Goal: Information Seeking & Learning: Learn about a topic

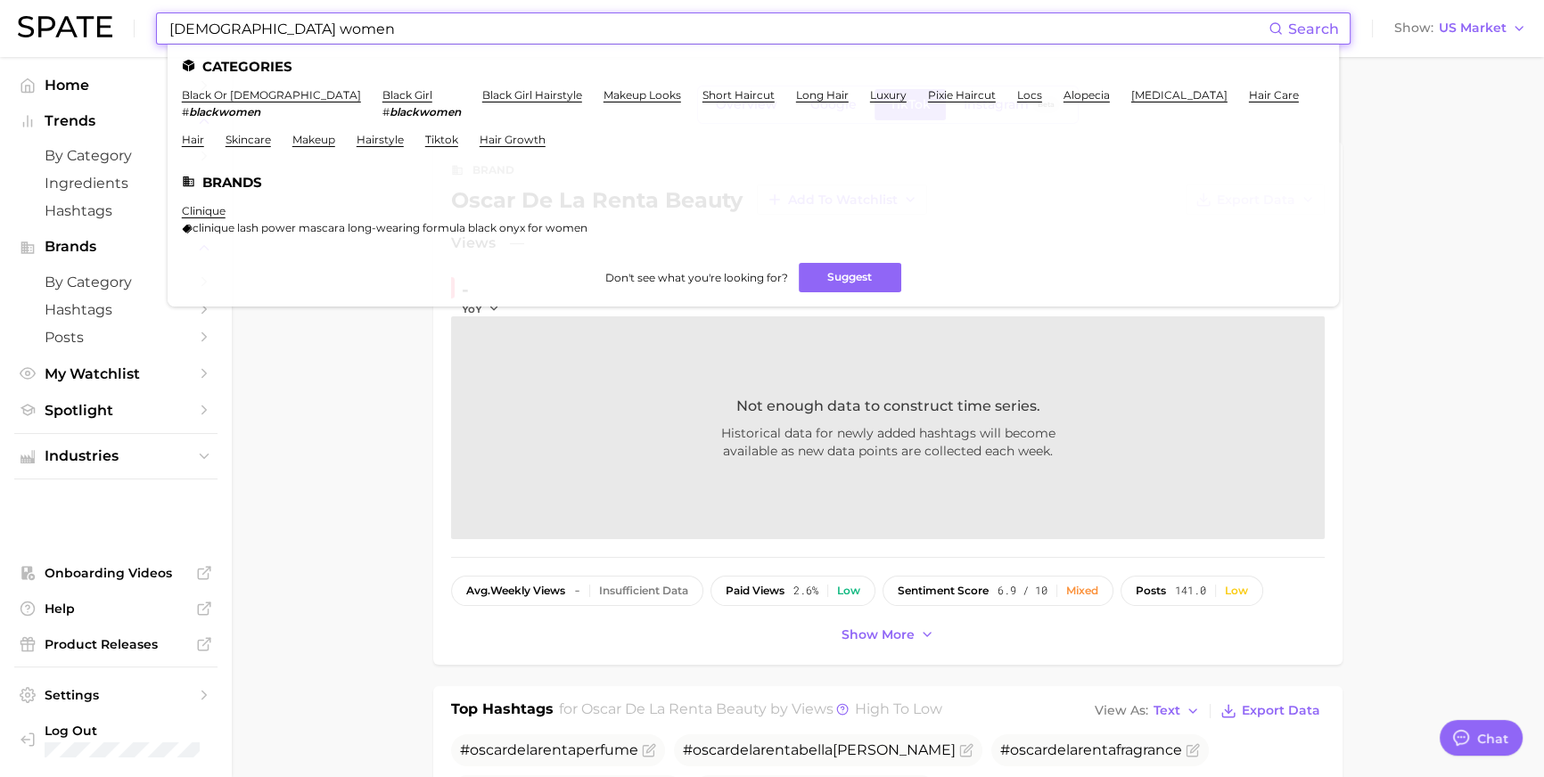
scroll to position [2644, 0]
click at [294, 43] on input "black women" at bounding box center [718, 28] width 1101 height 30
click at [295, 42] on input "black women" at bounding box center [718, 28] width 1101 height 30
click at [302, 33] on input "black women" at bounding box center [718, 28] width 1101 height 30
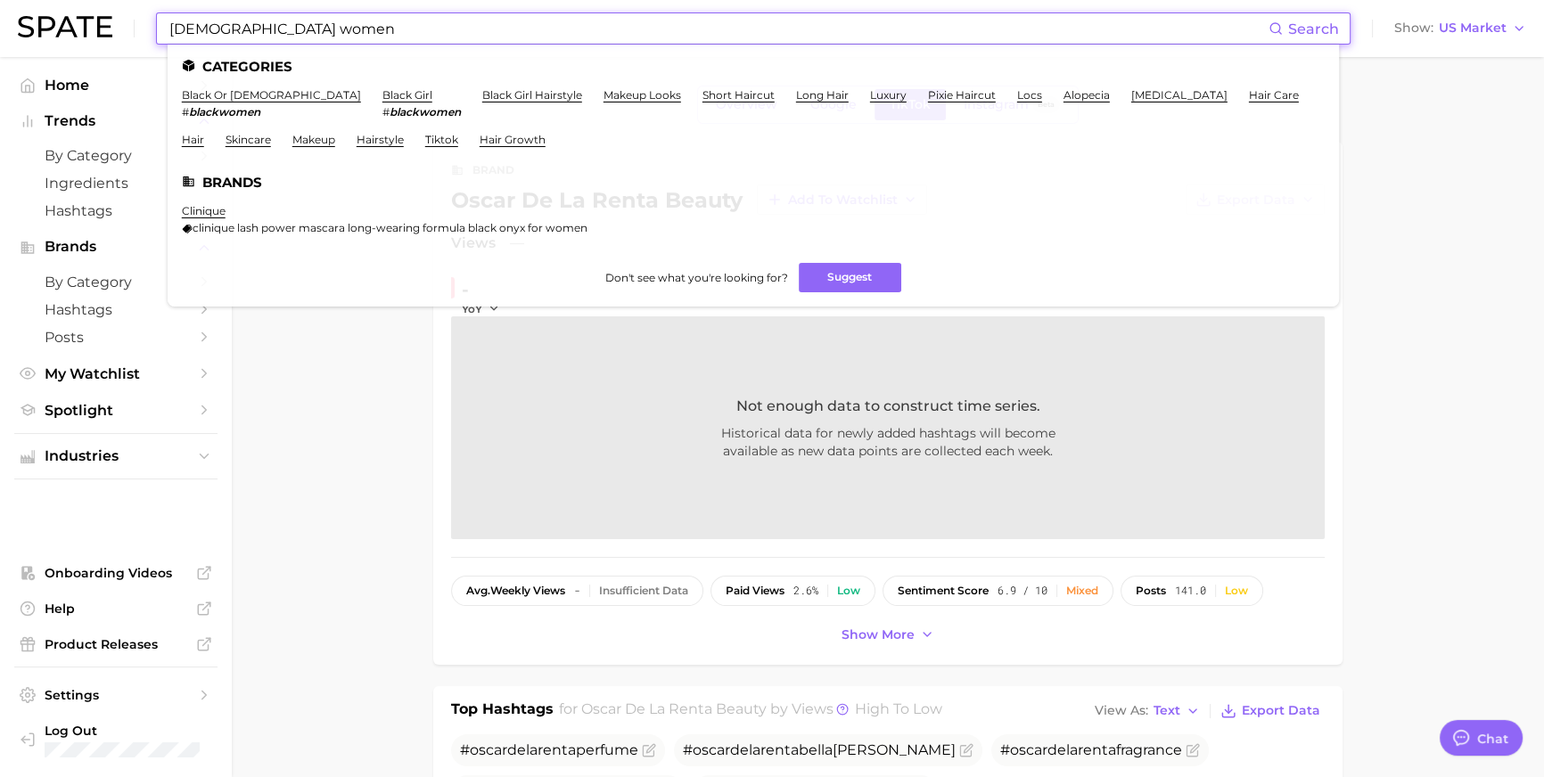
click at [311, 31] on input "black women" at bounding box center [718, 28] width 1101 height 30
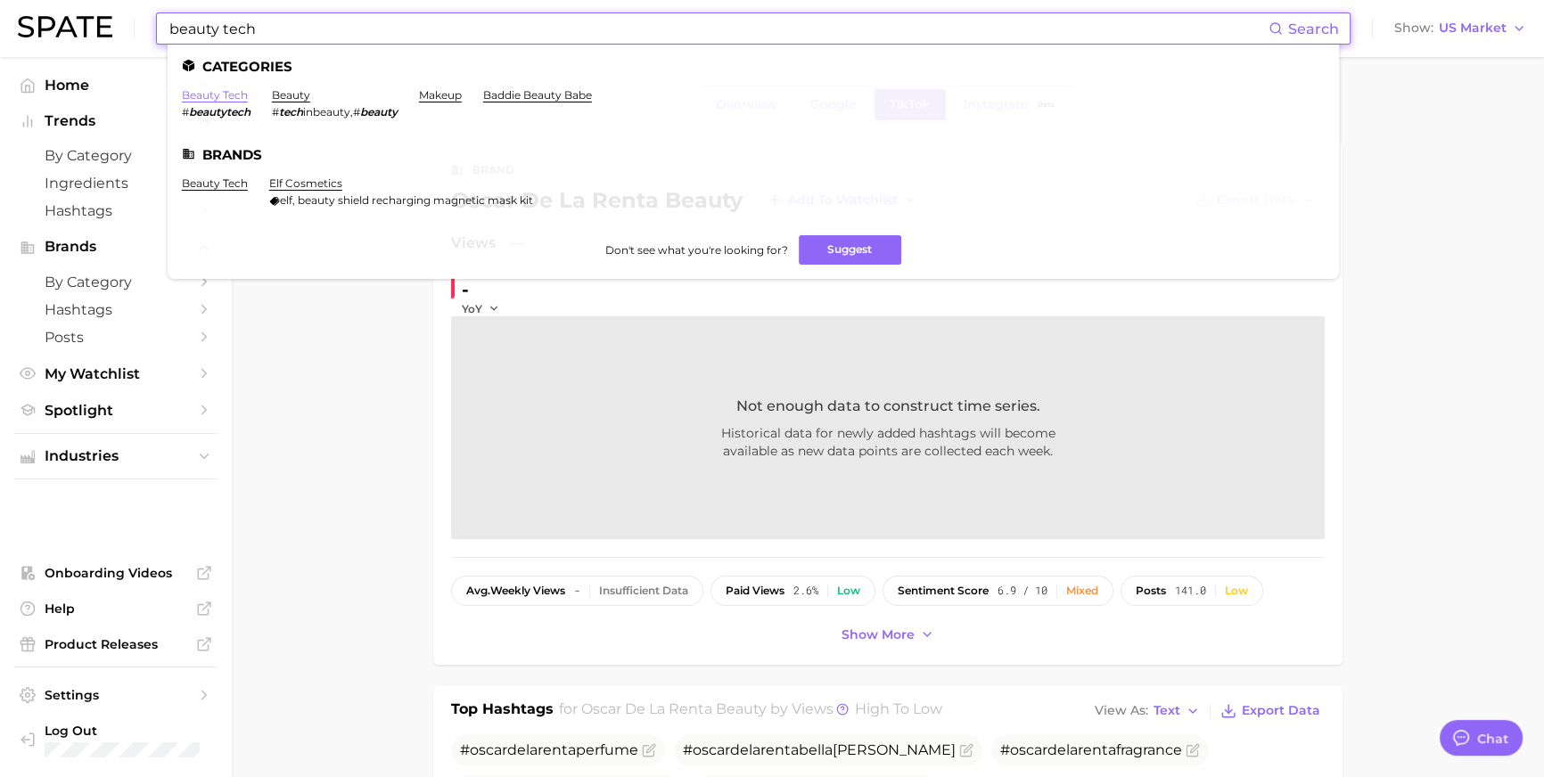
type input "beauty tech"
click at [248, 96] on link "beauty tech" at bounding box center [215, 94] width 66 height 13
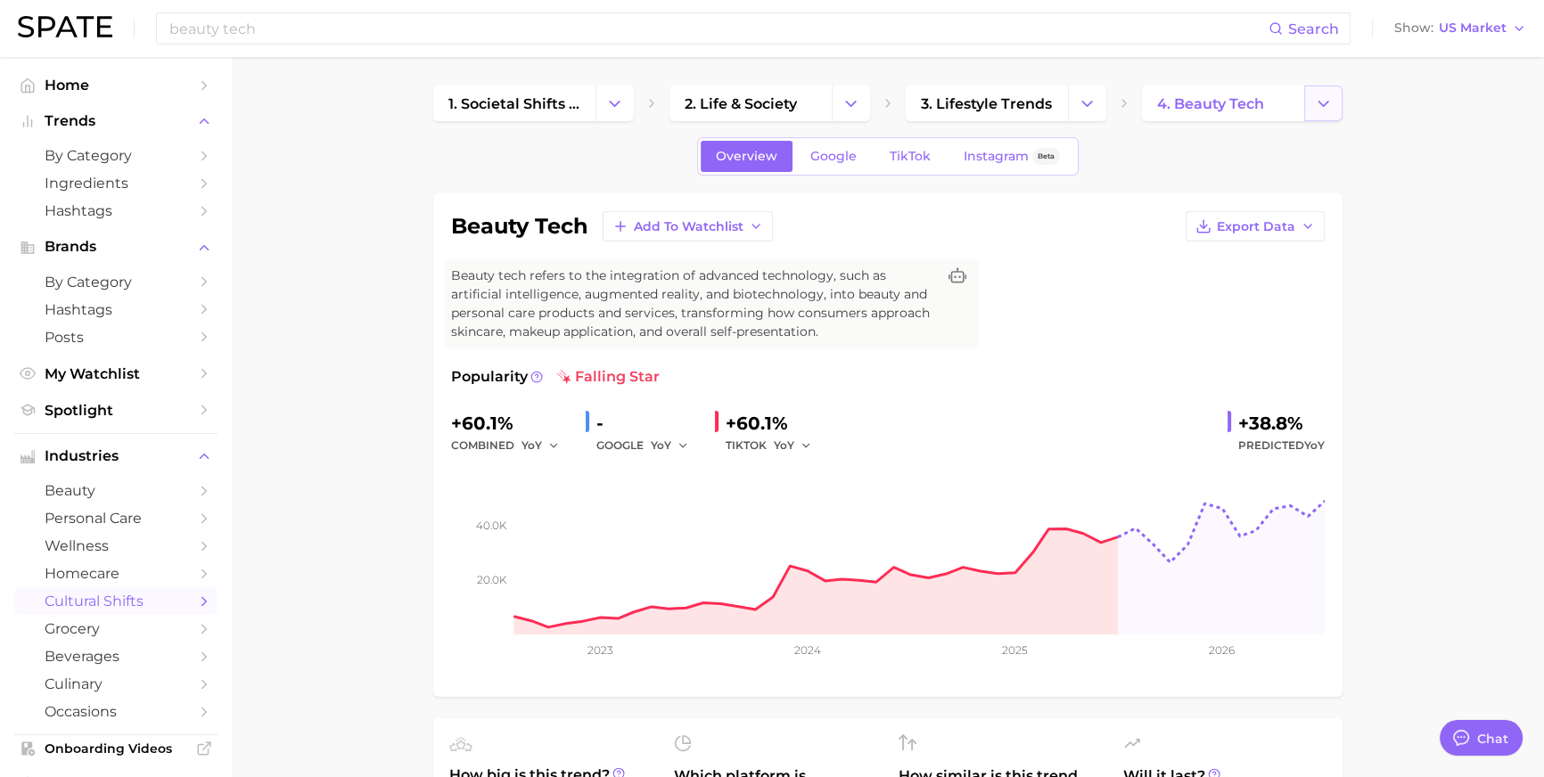
click at [1316, 104] on icon "Change Category" at bounding box center [1323, 104] width 19 height 19
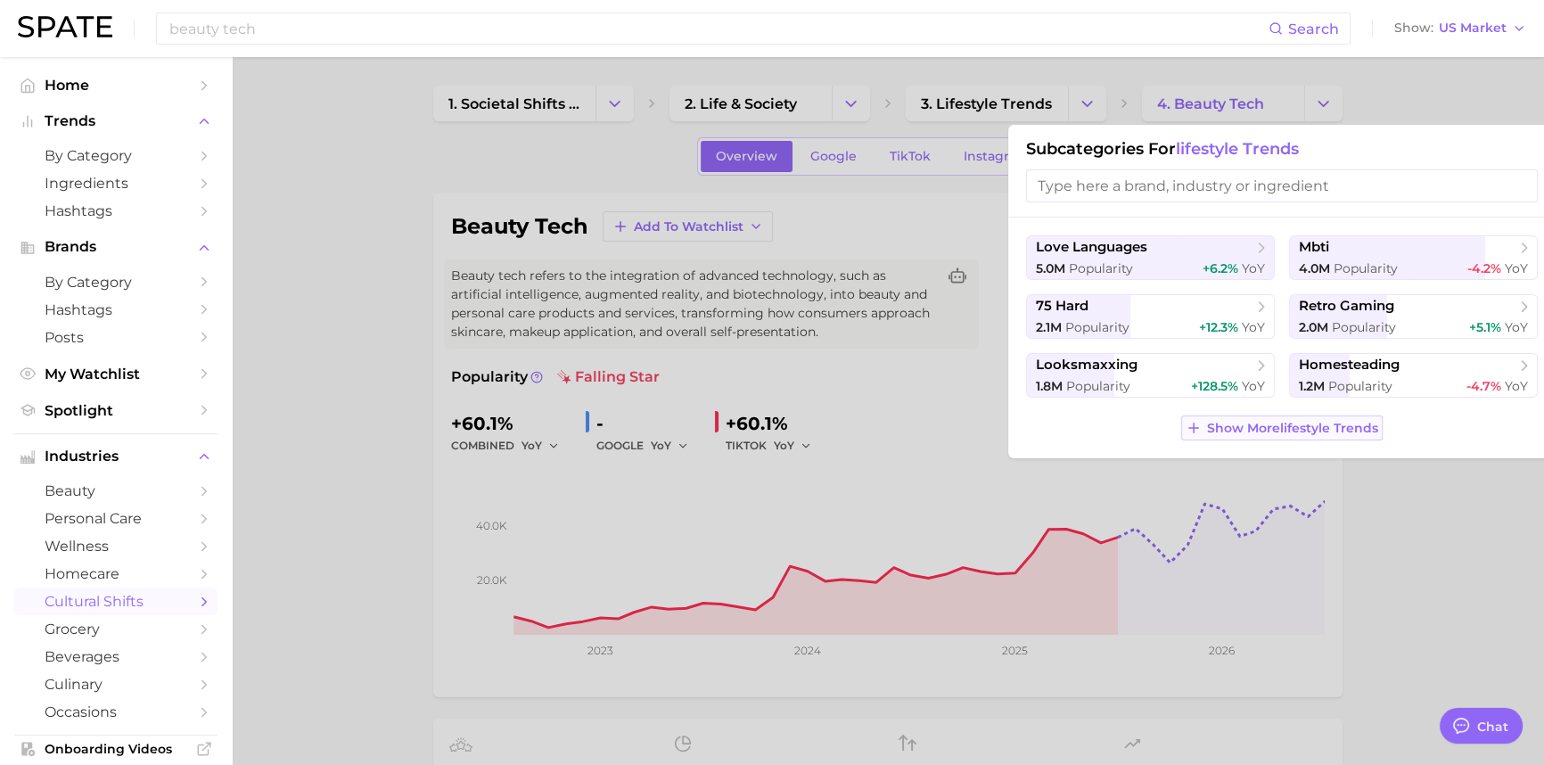
click at [1277, 436] on span "Show More lifestyle trends" at bounding box center [1292, 428] width 171 height 15
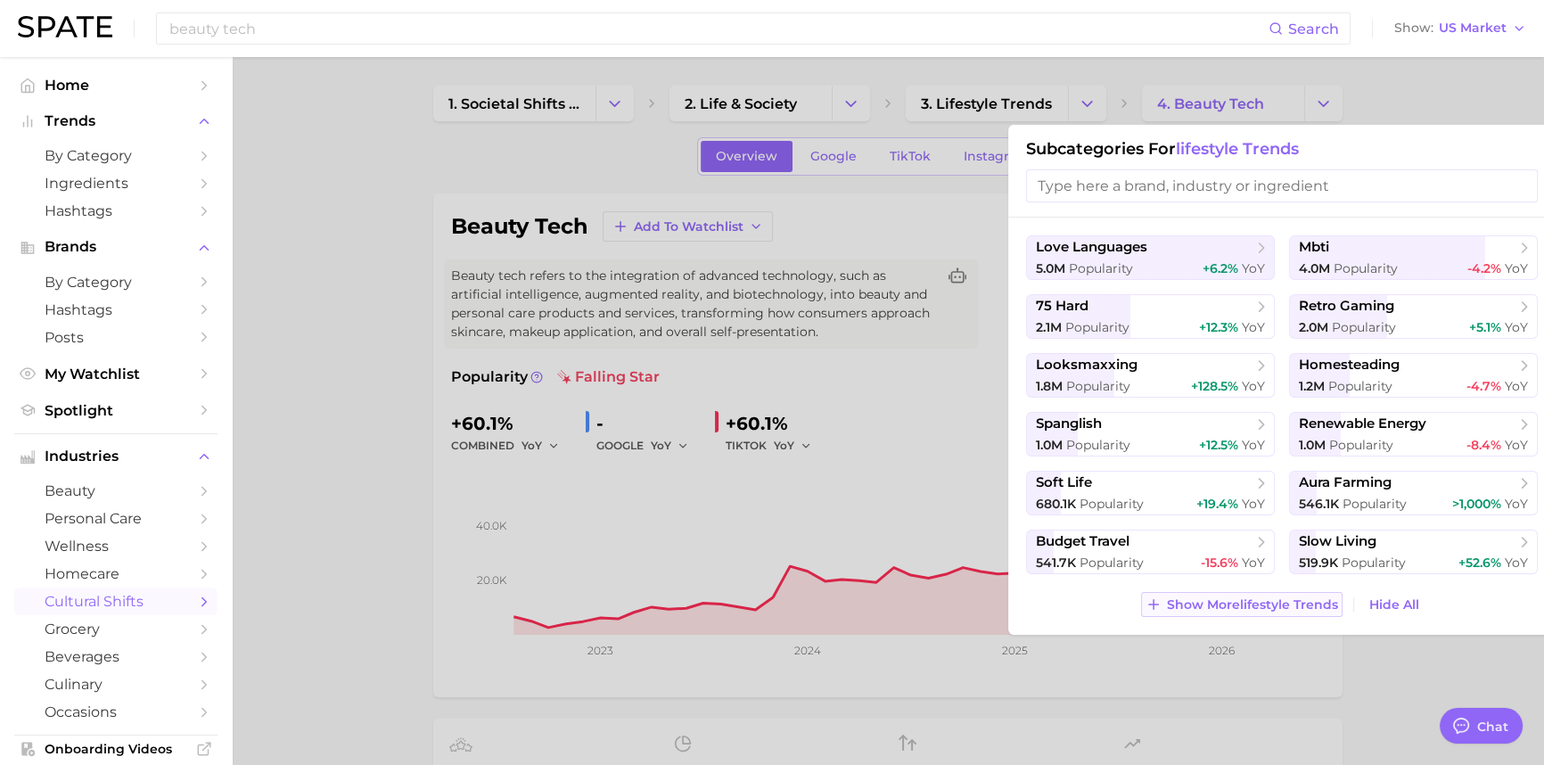
click at [1287, 613] on span "Show More lifestyle trends" at bounding box center [1252, 604] width 171 height 15
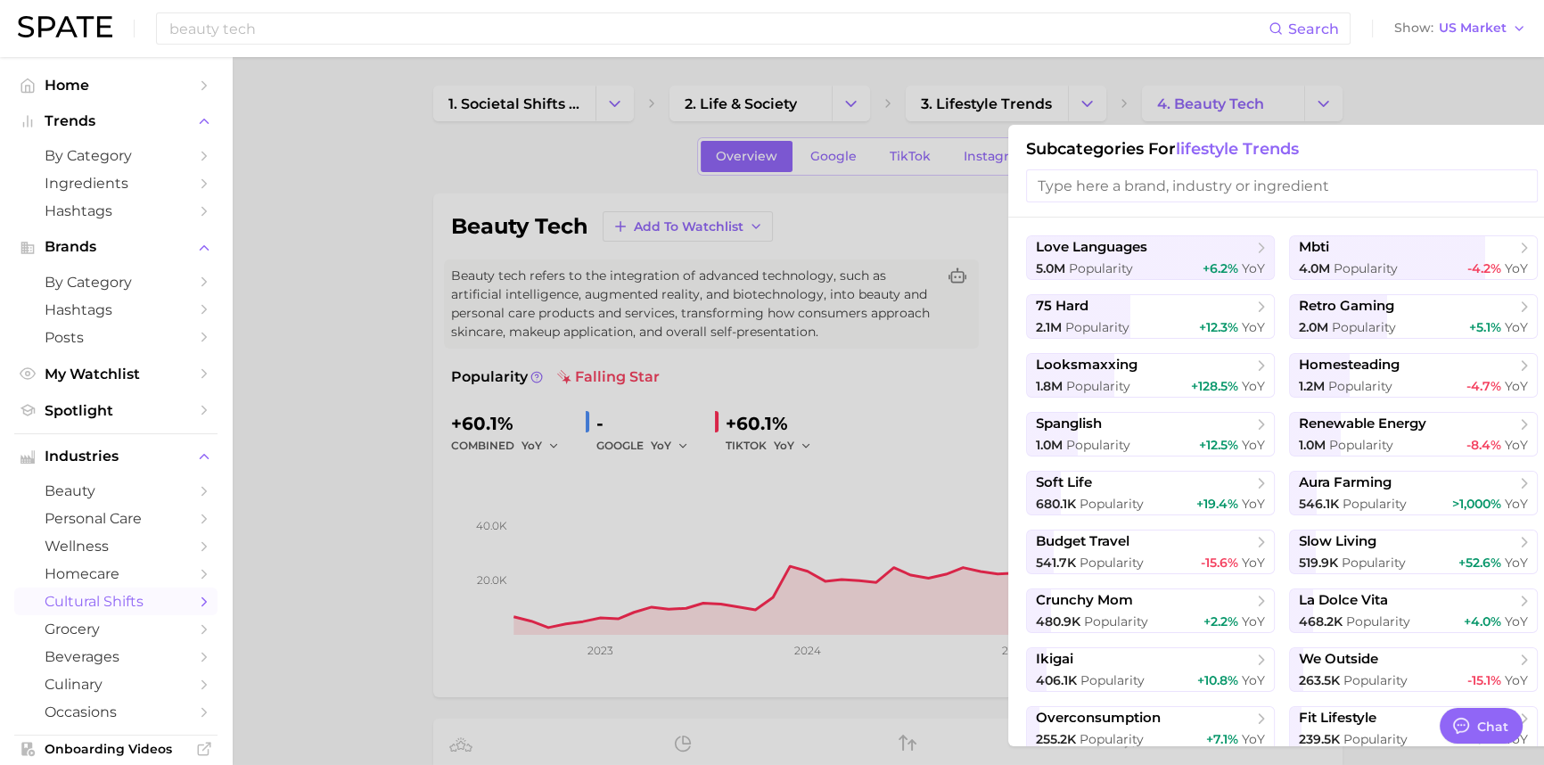
click at [1487, 41] on div "beauty tech Search Show US Market" at bounding box center [772, 28] width 1509 height 57
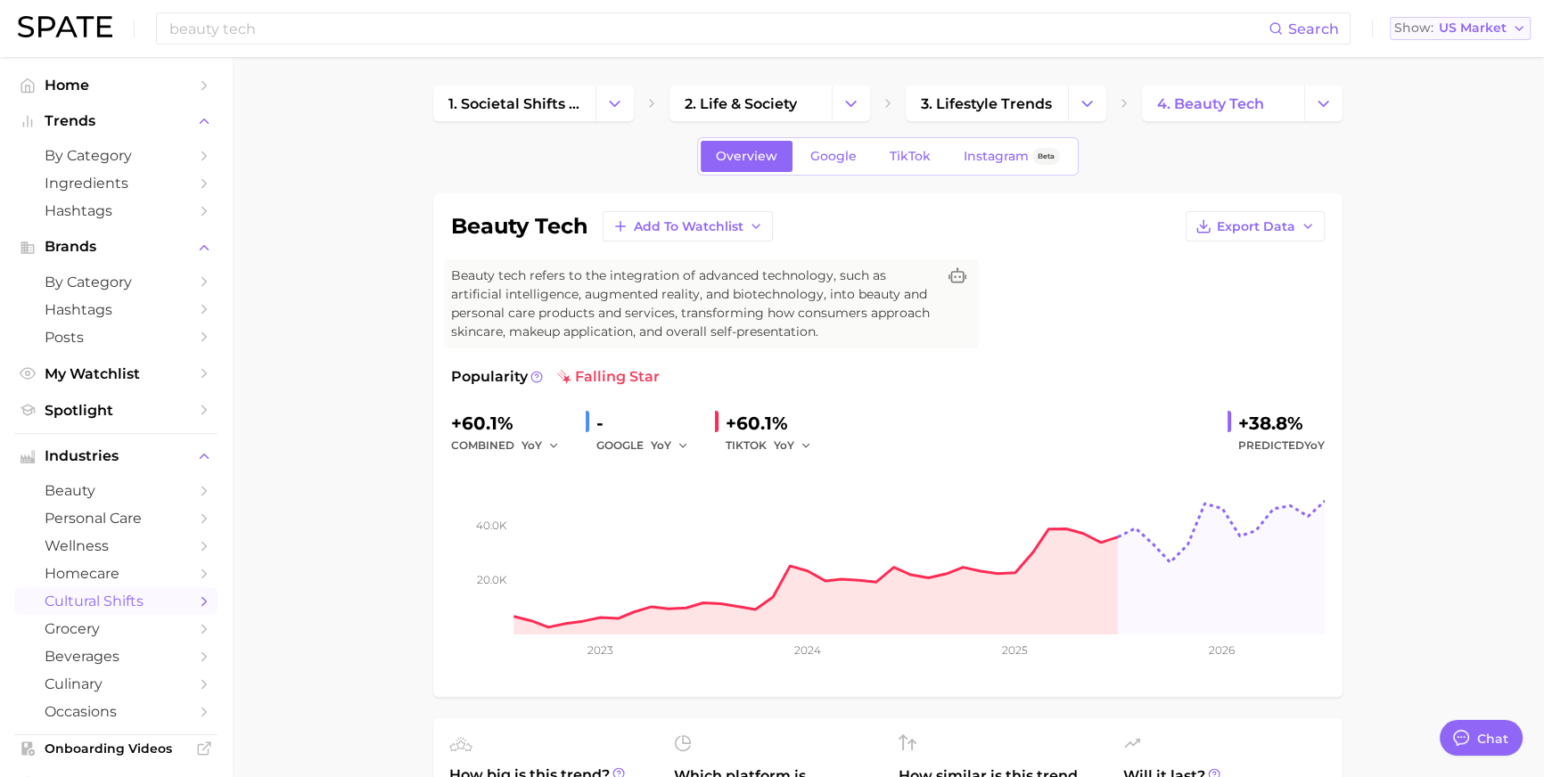
click at [1488, 33] on span "US Market" at bounding box center [1473, 28] width 68 height 10
click at [1476, 161] on span "[GEOGRAPHIC_DATA]" at bounding box center [1453, 153] width 138 height 15
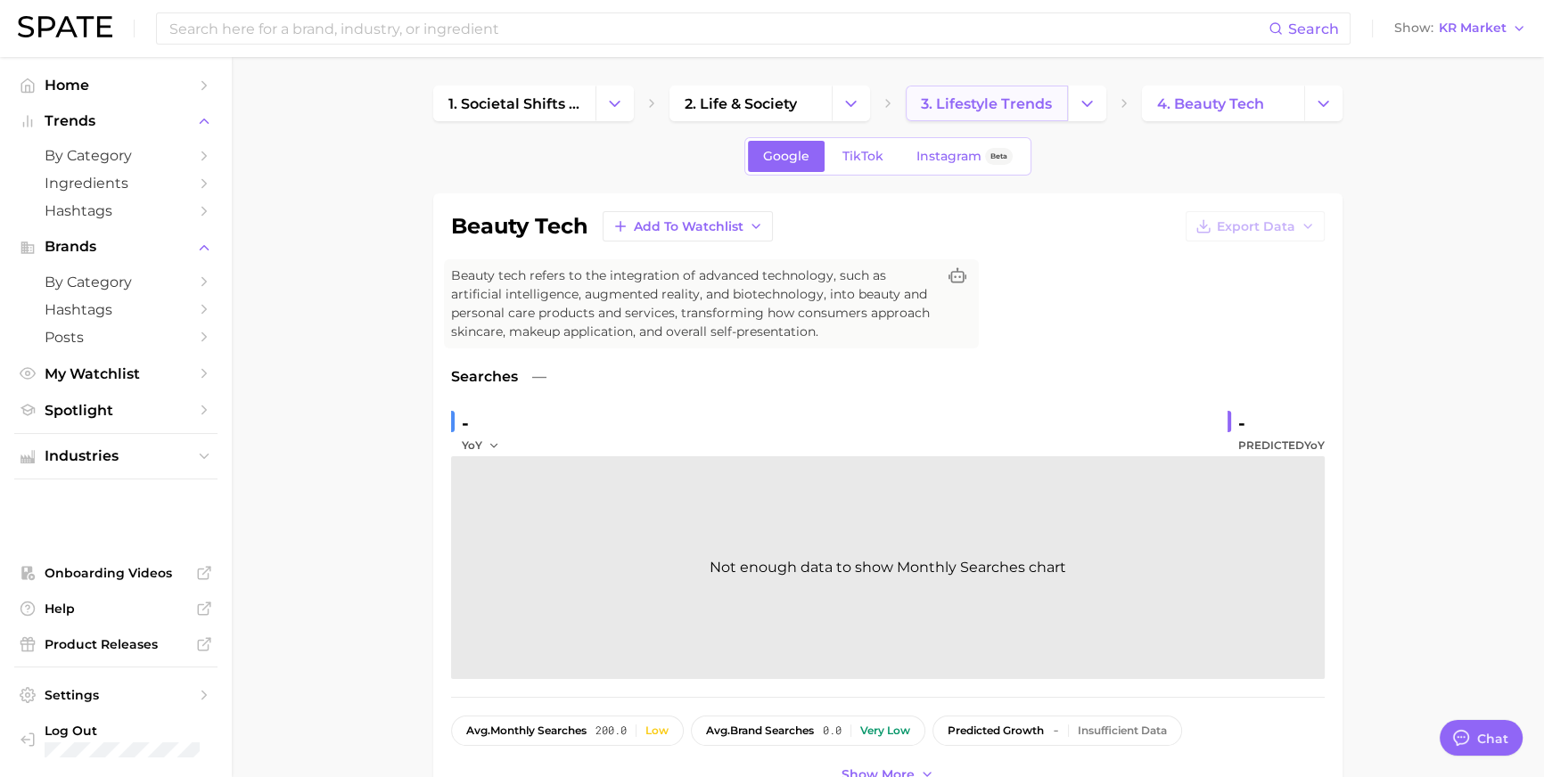
click at [1044, 112] on link "3. lifestyle trends" at bounding box center [987, 104] width 162 height 36
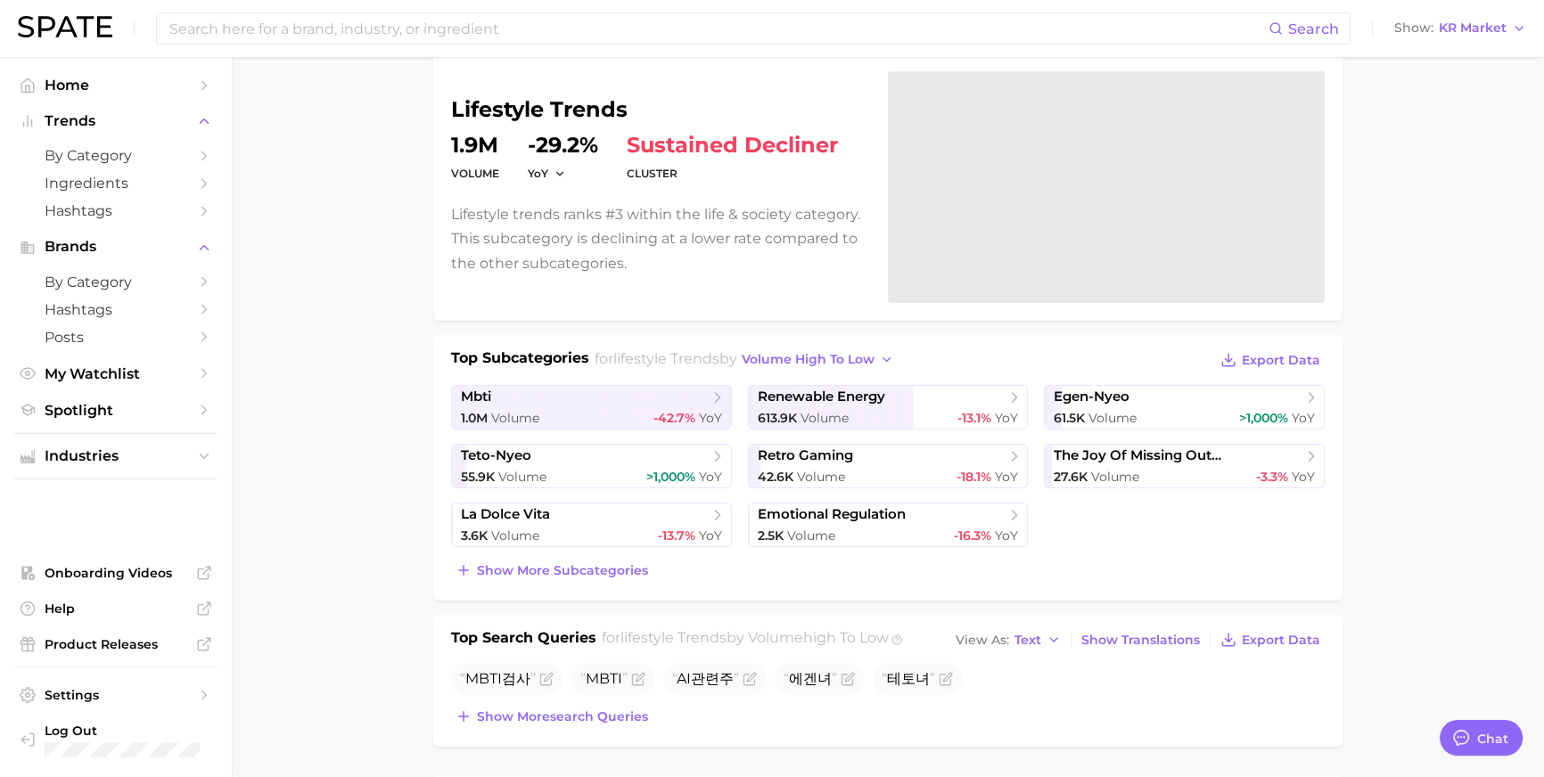
scroll to position [148, 0]
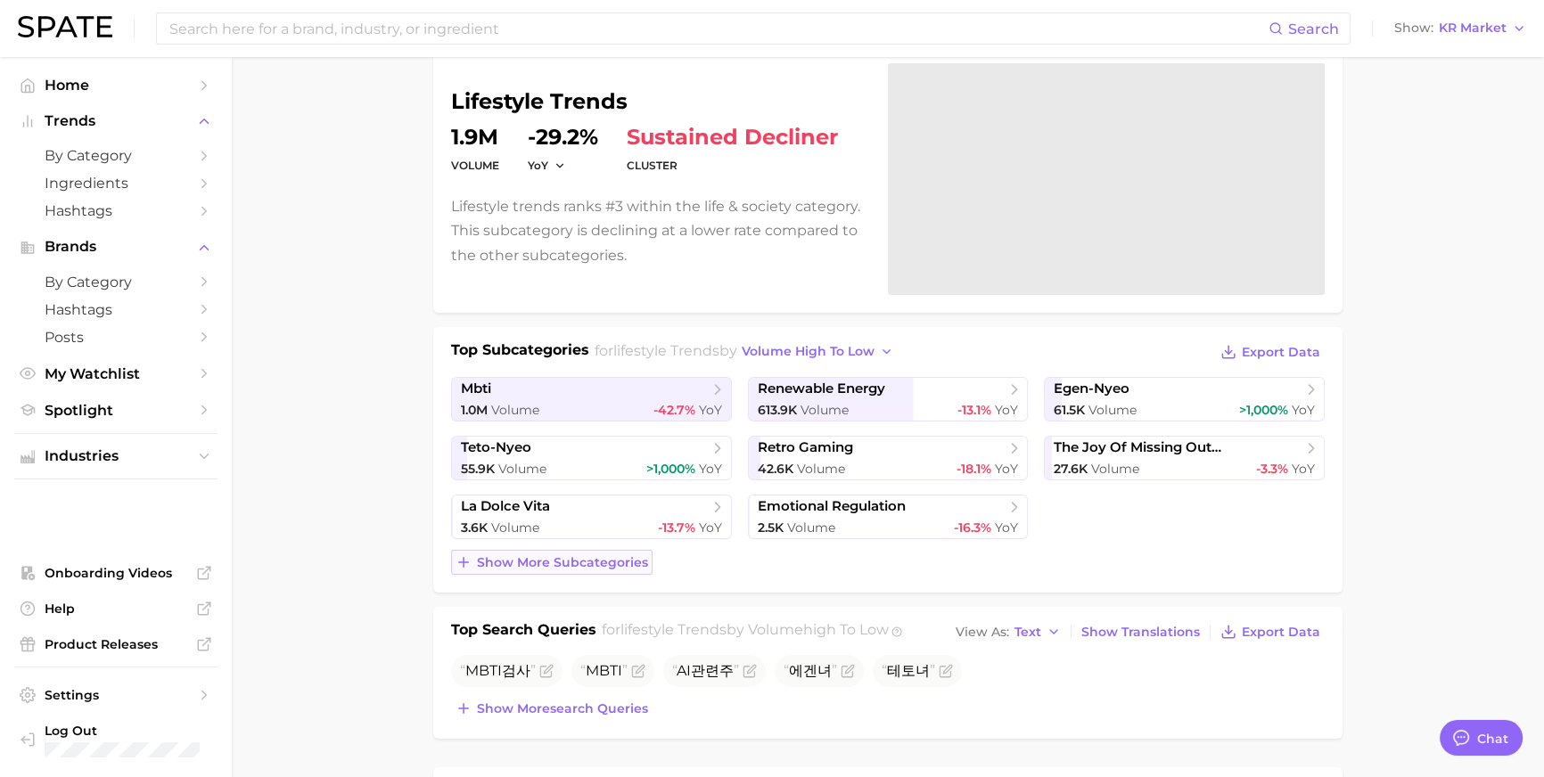
click at [563, 571] on span "Show more subcategories" at bounding box center [562, 562] width 171 height 15
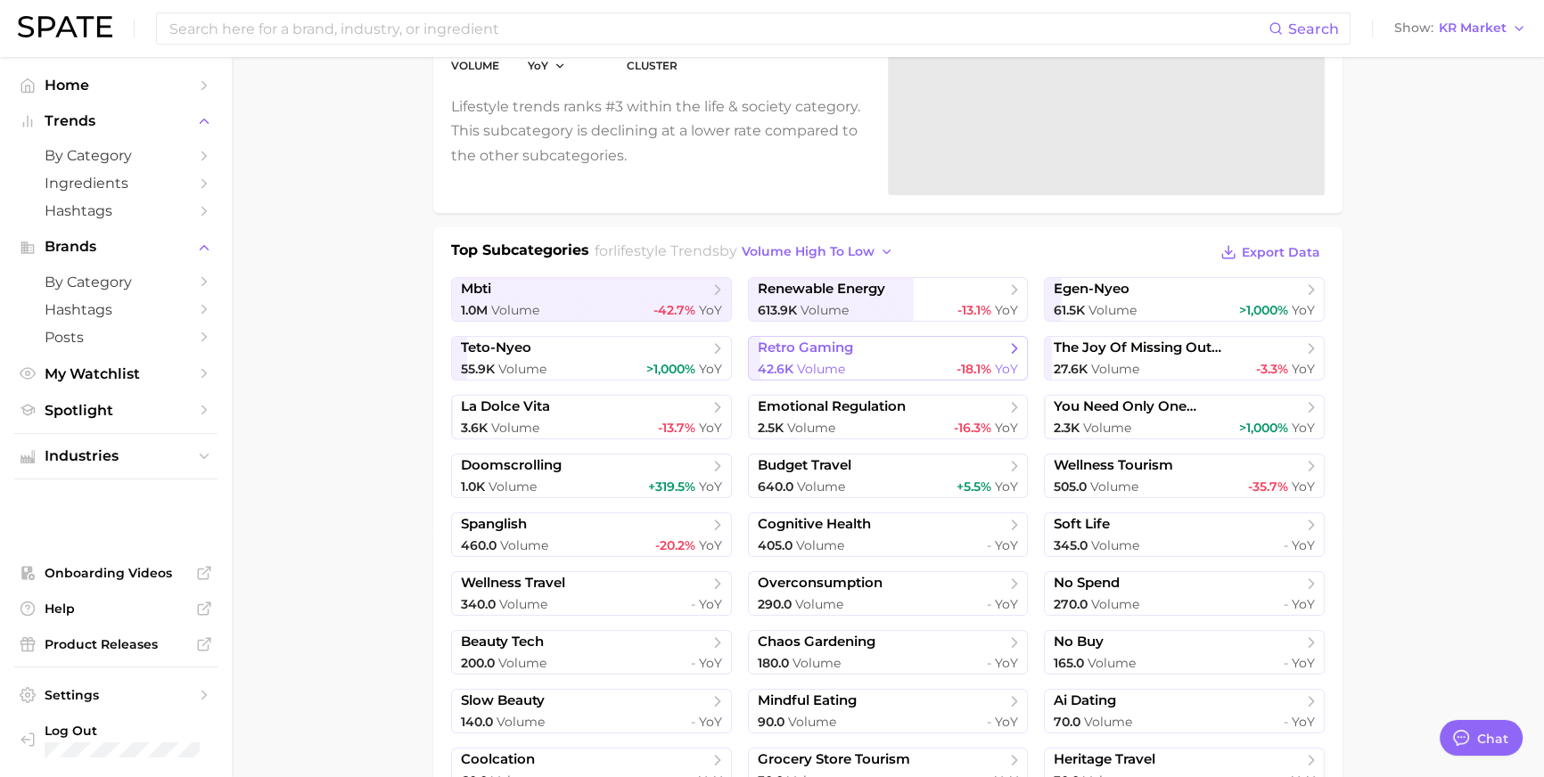
scroll to position [419, 0]
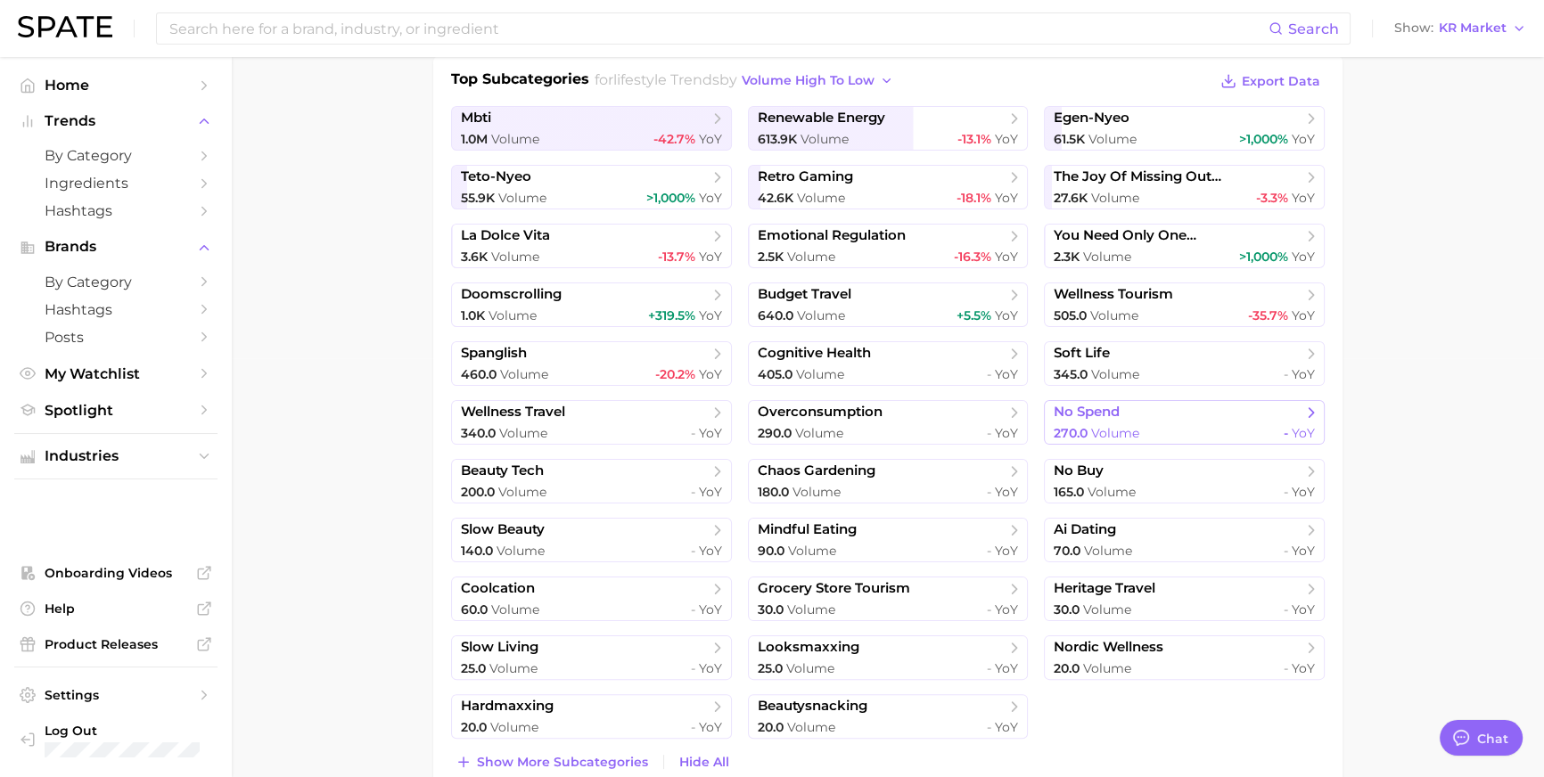
click at [1226, 422] on span "no spend" at bounding box center [1178, 413] width 248 height 18
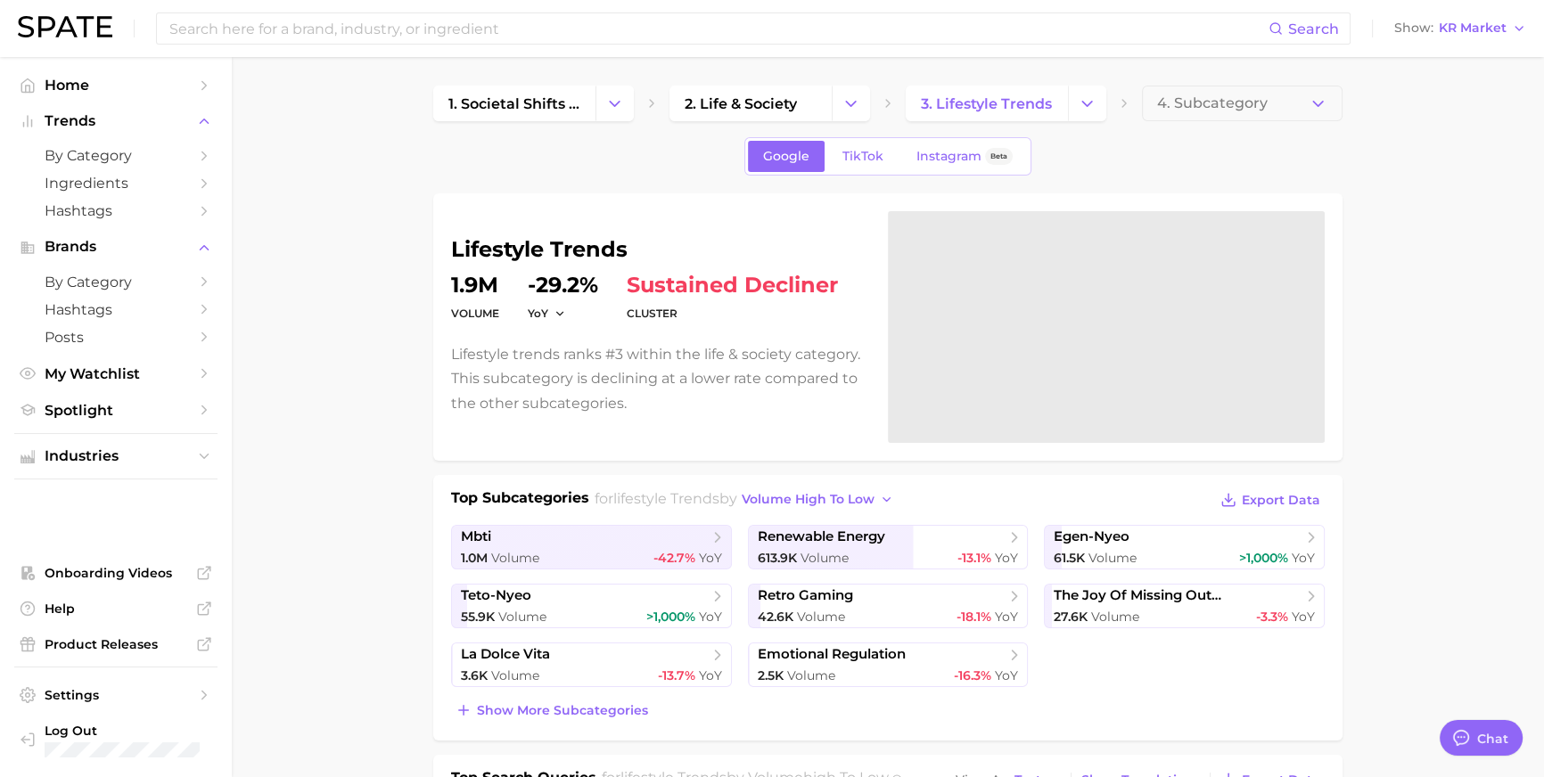
scroll to position [419, 0]
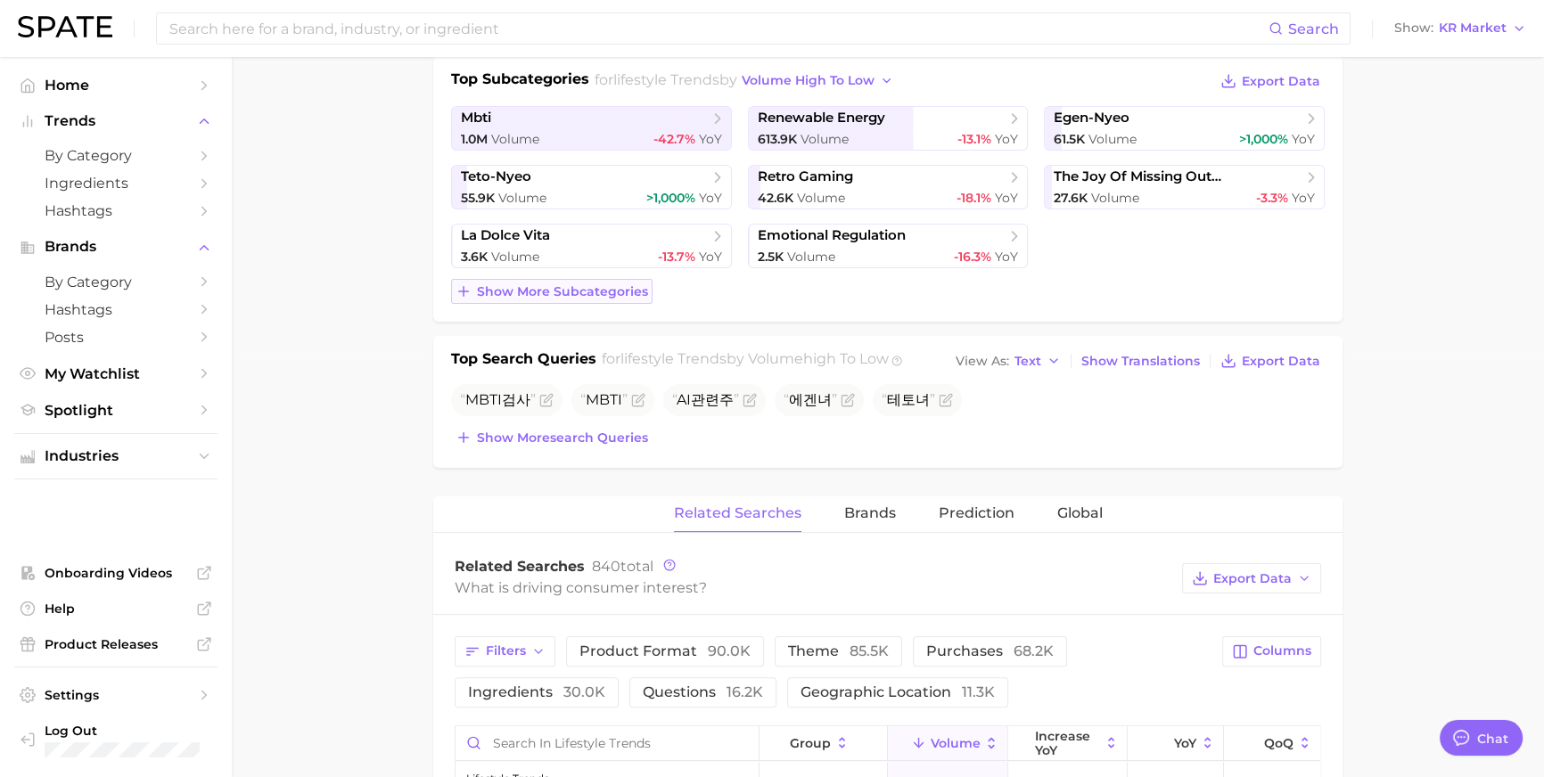
click at [563, 300] on span "Show more subcategories" at bounding box center [562, 291] width 171 height 15
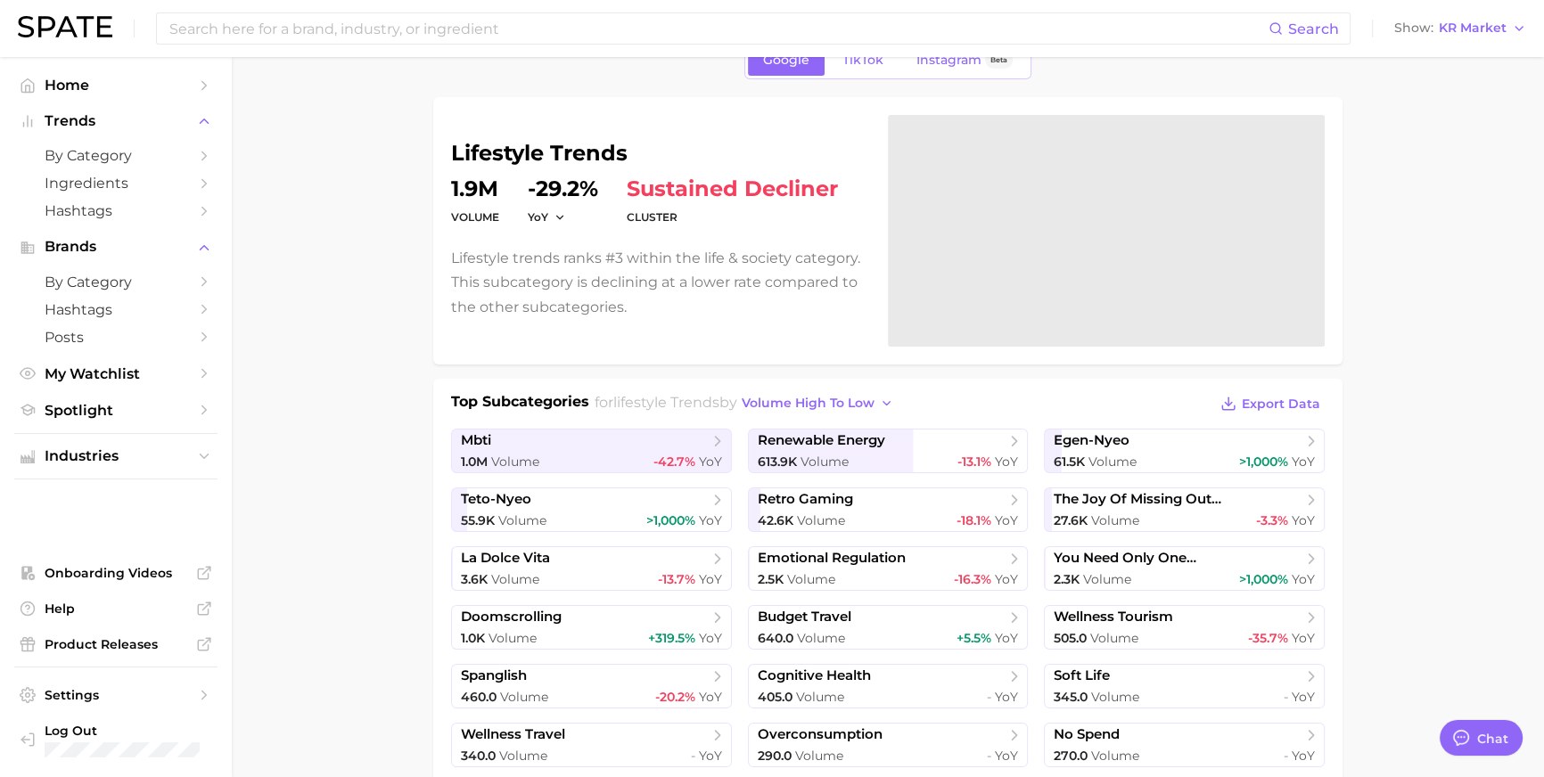
scroll to position [0, 0]
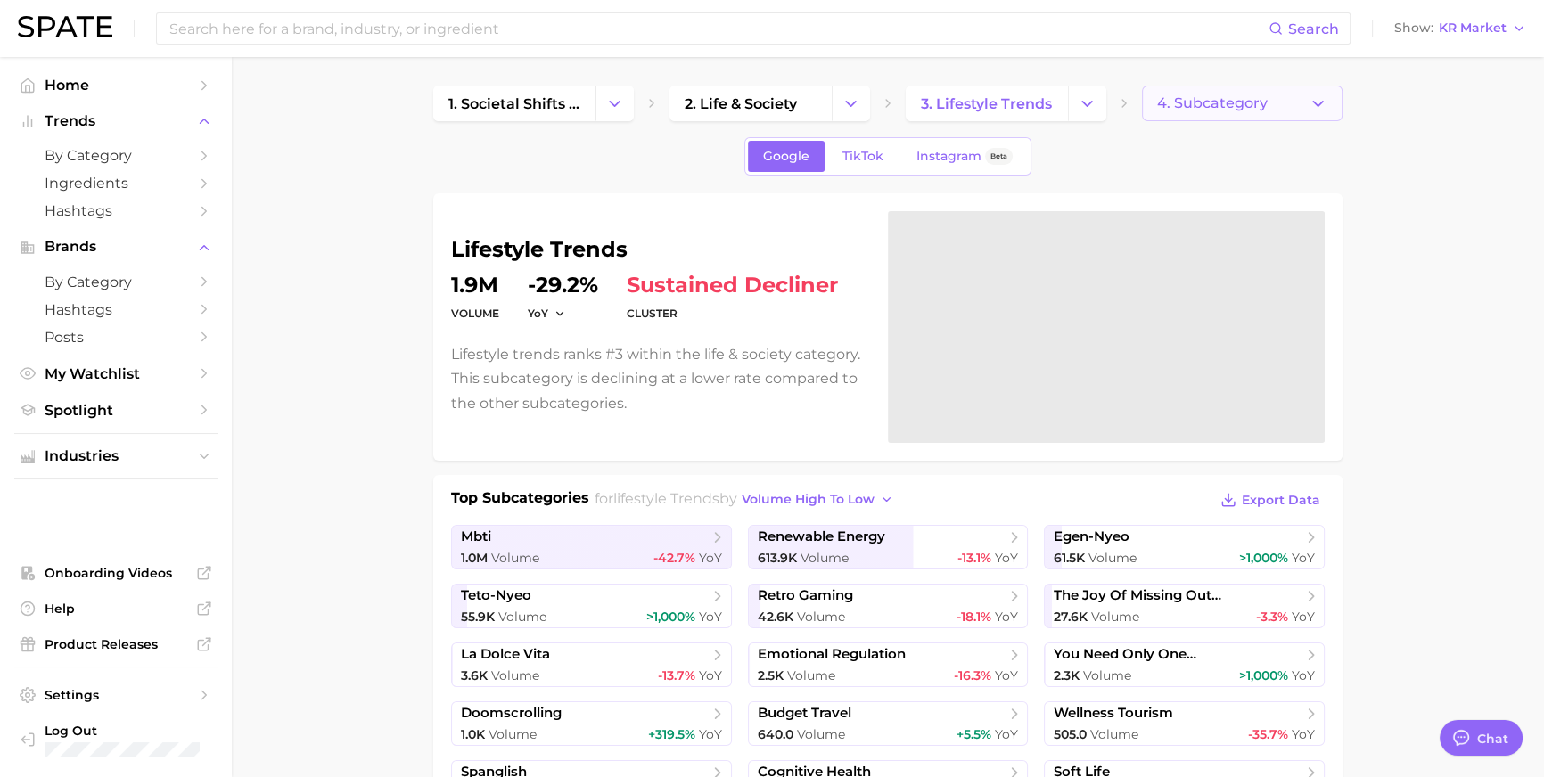
click at [1252, 90] on button "4. Subcategory" at bounding box center [1242, 104] width 201 height 36
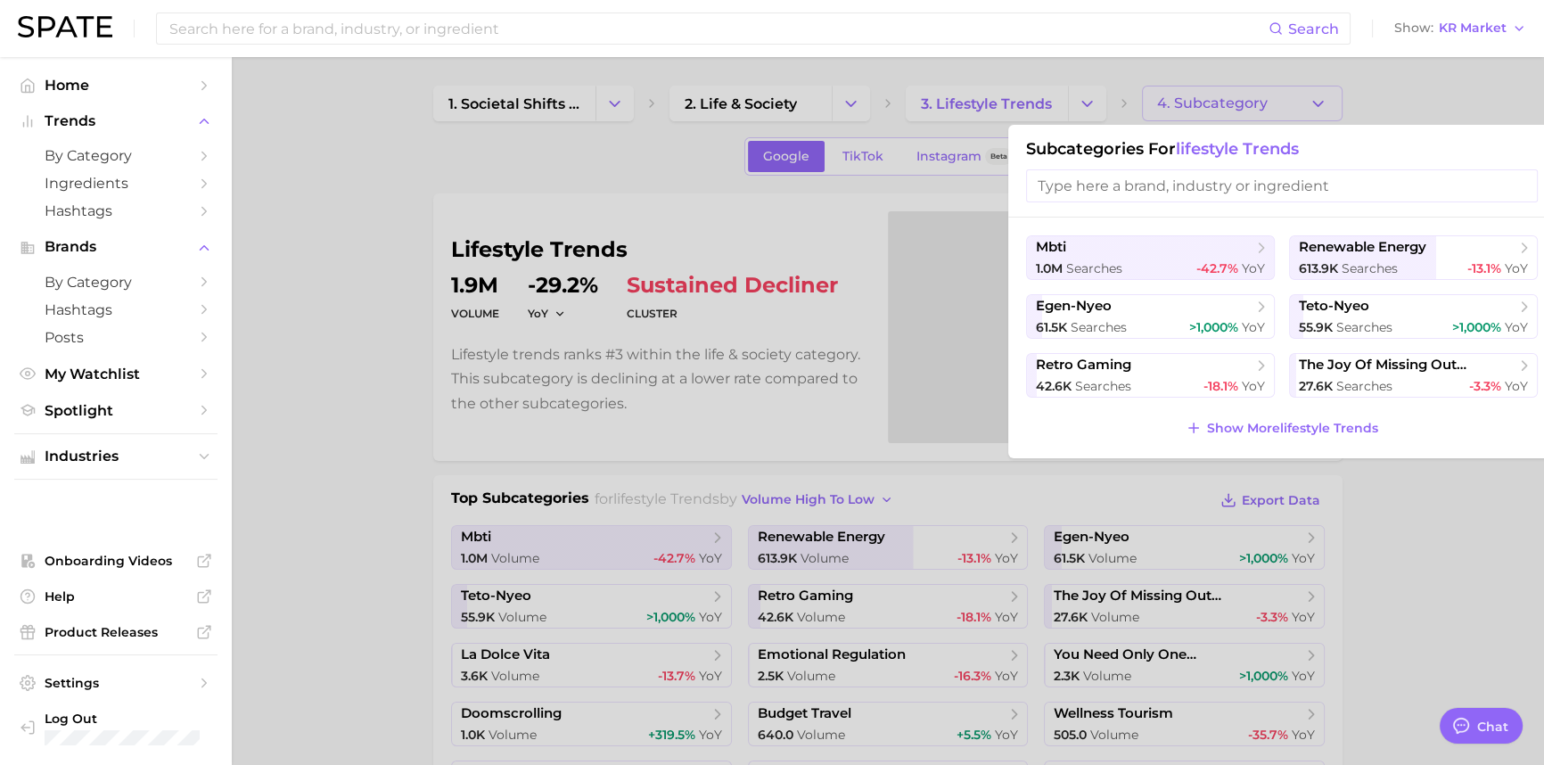
click at [268, 233] on div at bounding box center [772, 382] width 1544 height 765
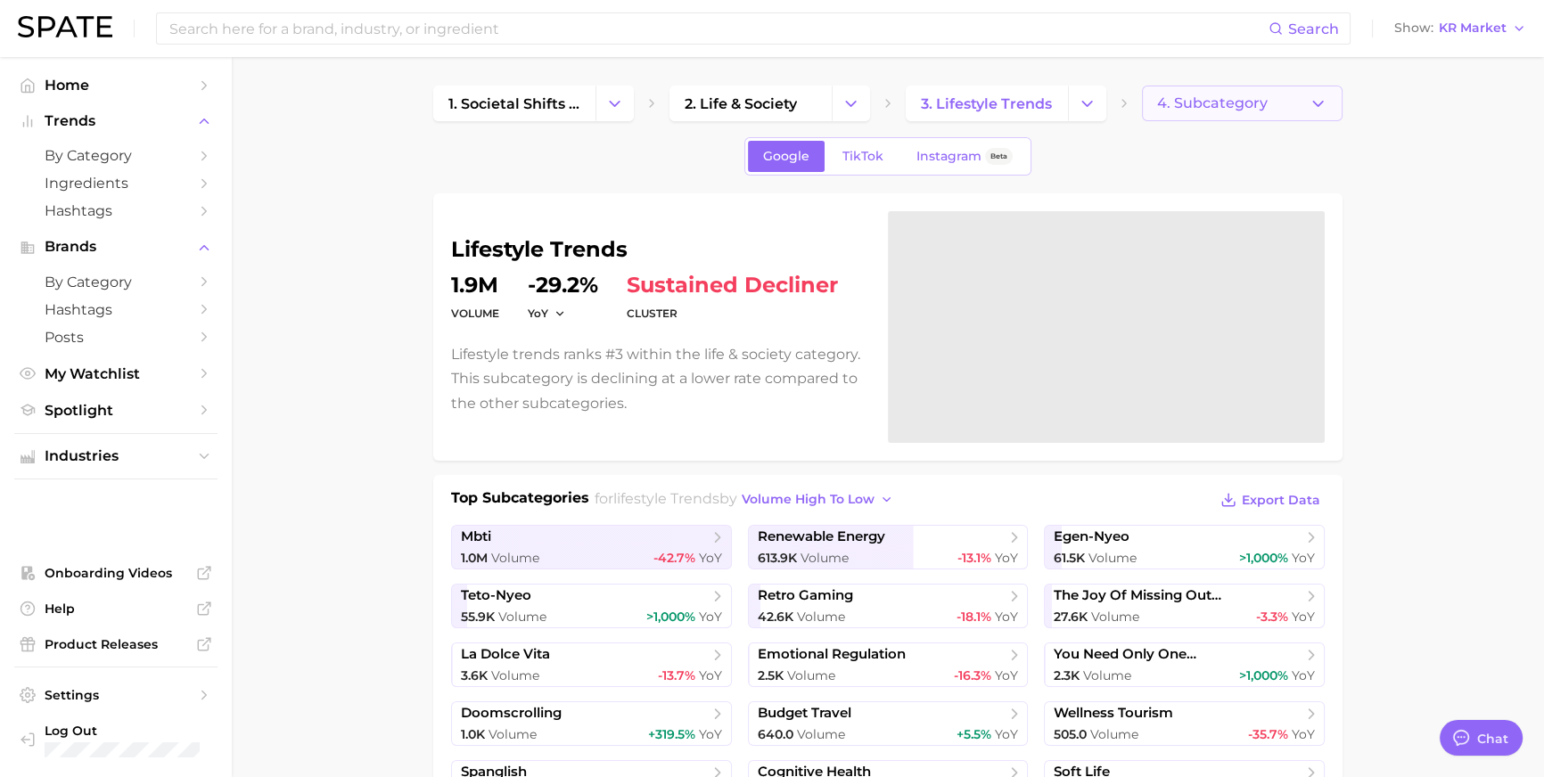
click at [1182, 95] on span "4. Subcategory" at bounding box center [1212, 103] width 111 height 16
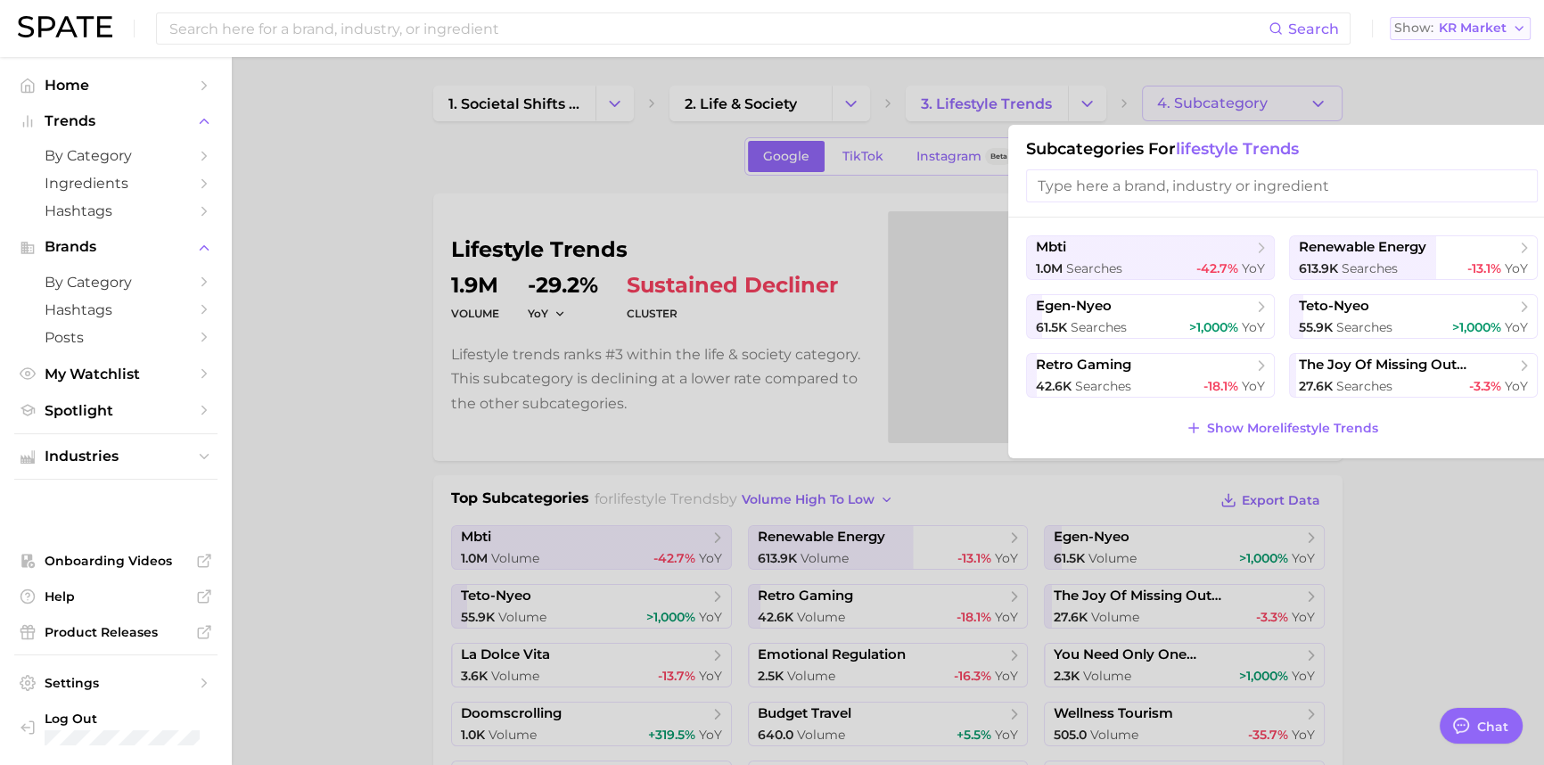
click at [1446, 26] on span "KR Market" at bounding box center [1473, 28] width 68 height 10
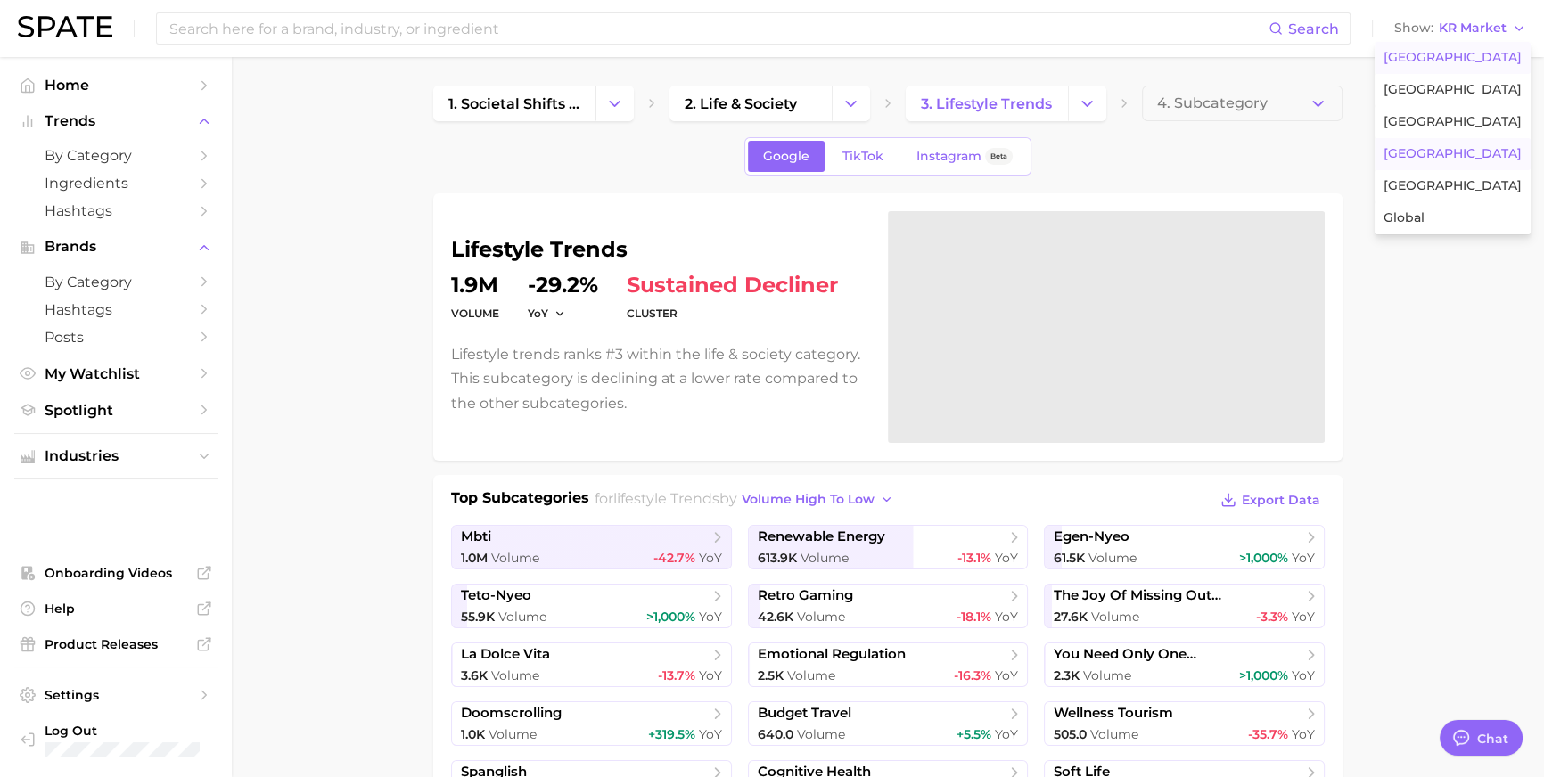
click at [1460, 62] on span "[GEOGRAPHIC_DATA]" at bounding box center [1453, 57] width 138 height 15
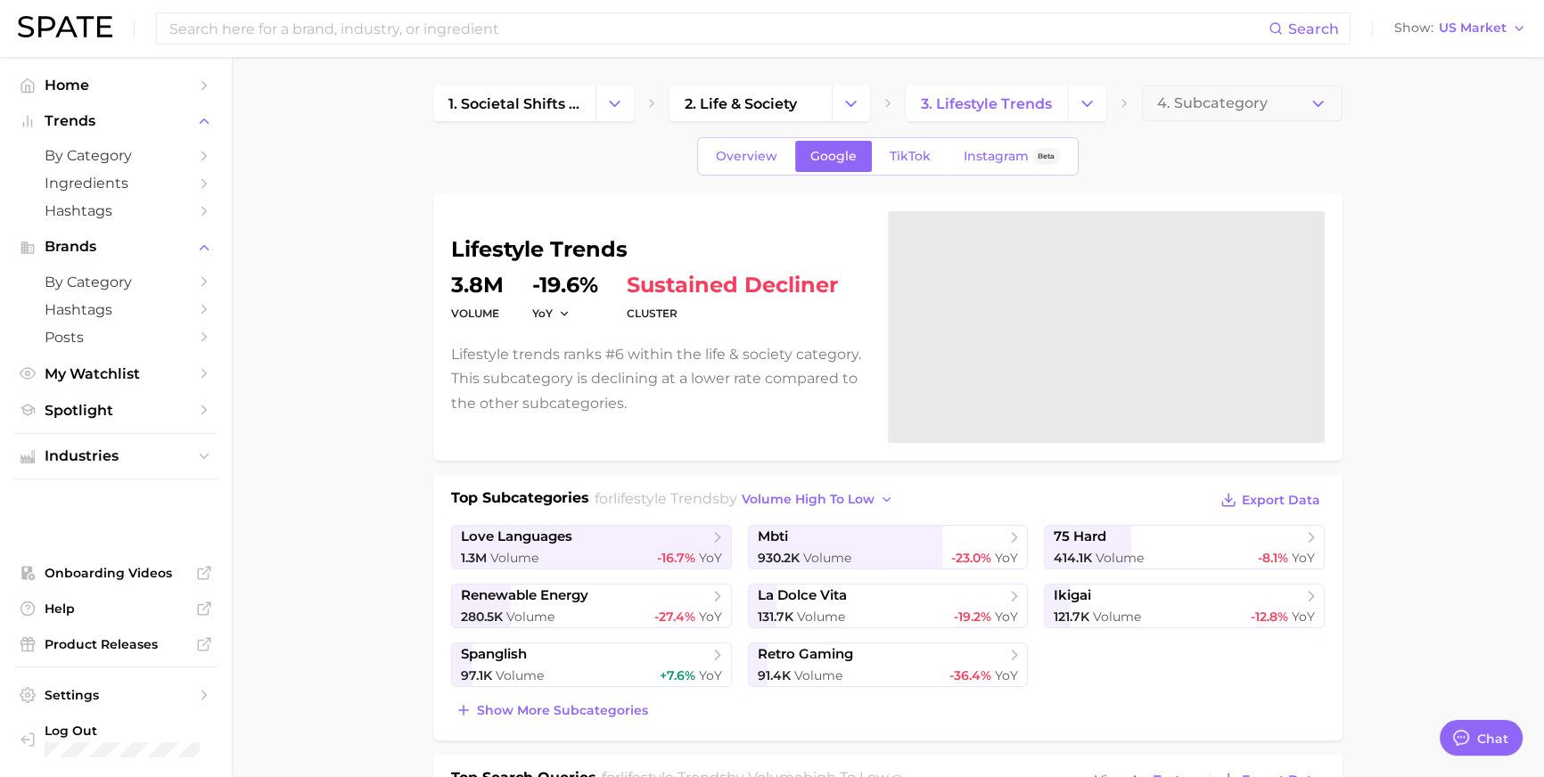
click at [1172, 104] on span "4. Subcategory" at bounding box center [1212, 103] width 111 height 16
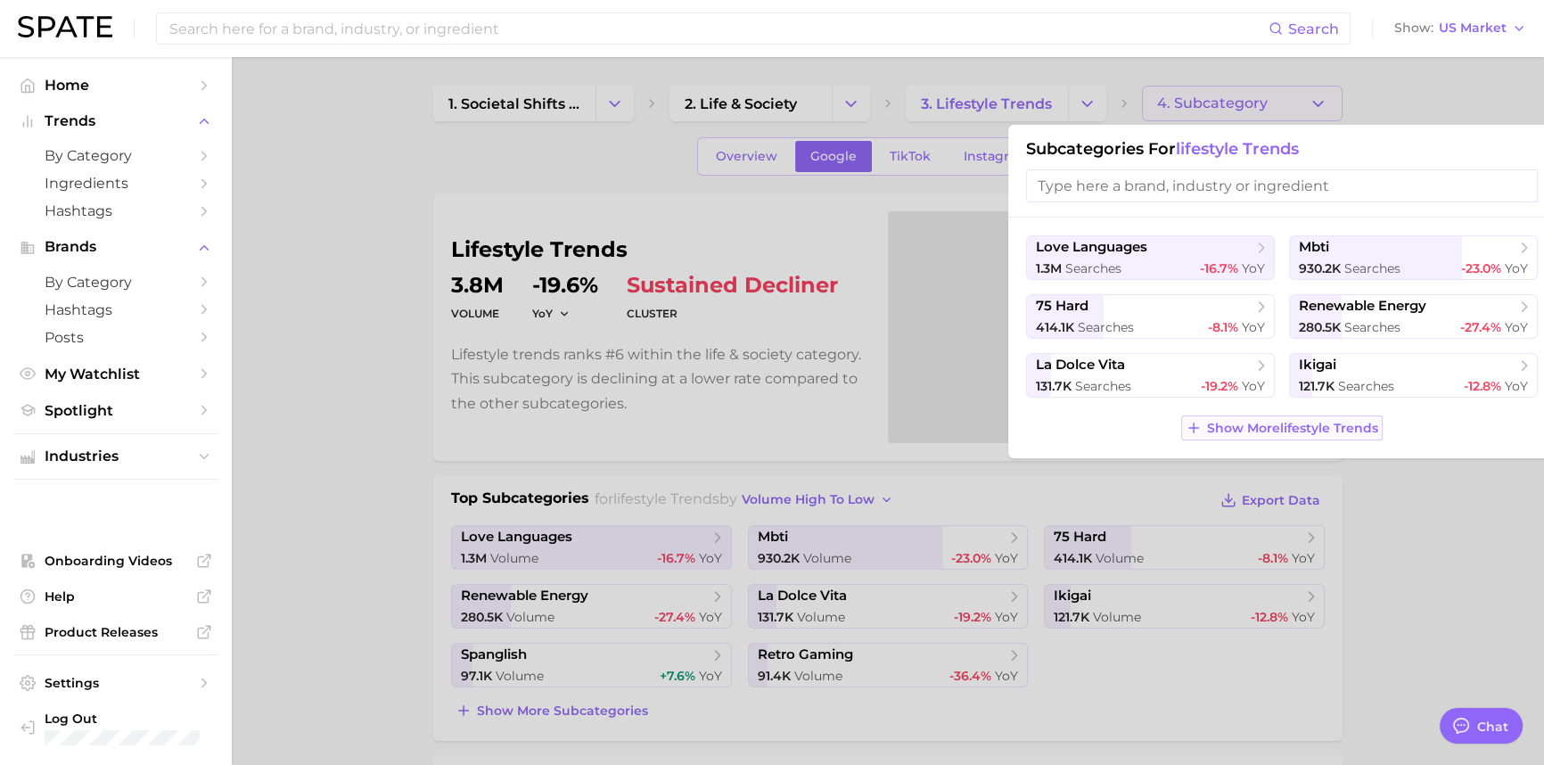
click at [1244, 436] on span "Show More lifestyle trends" at bounding box center [1292, 428] width 171 height 15
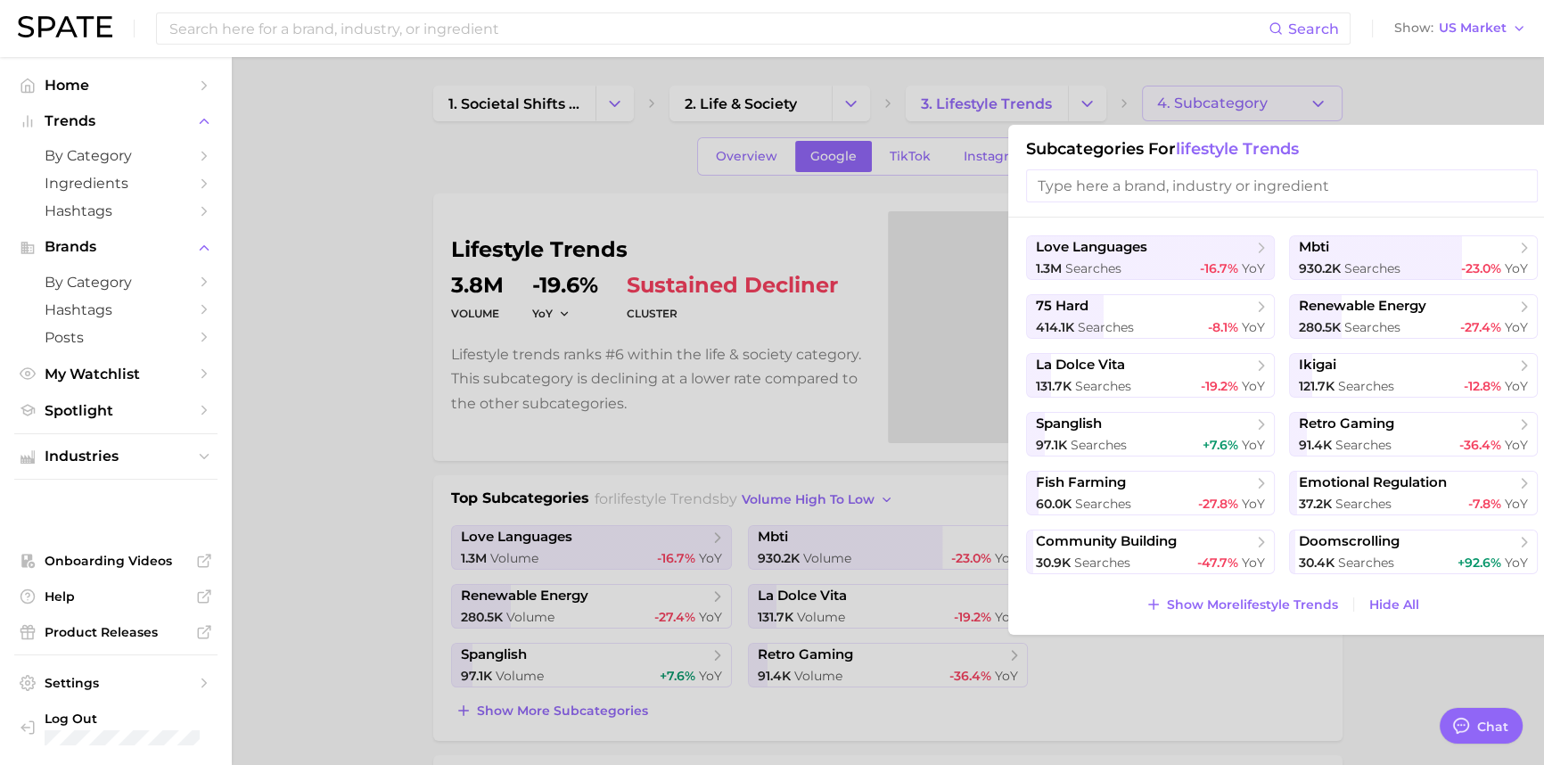
click at [1084, 190] on input "search" at bounding box center [1282, 185] width 512 height 33
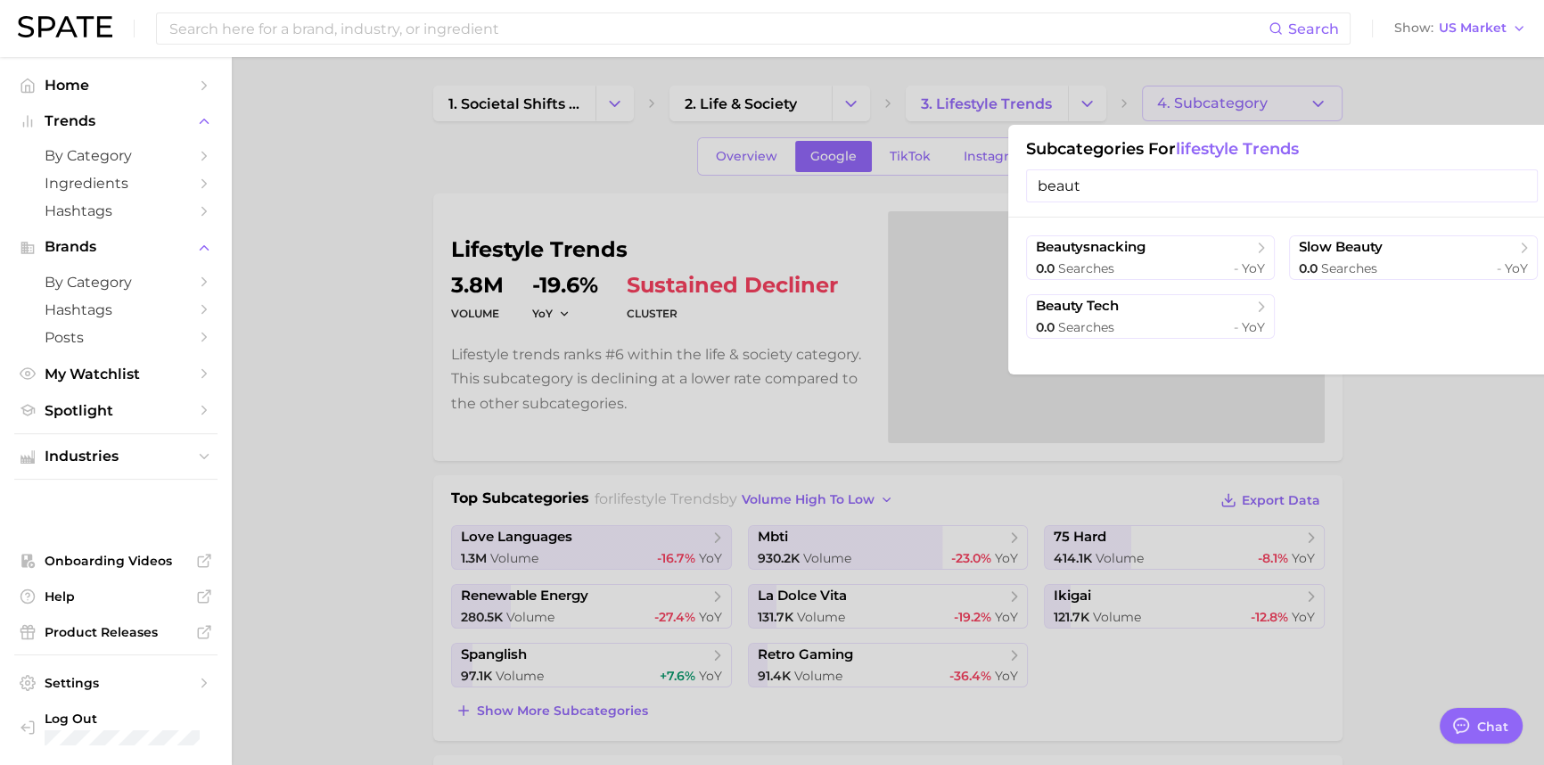
type input "beauty"
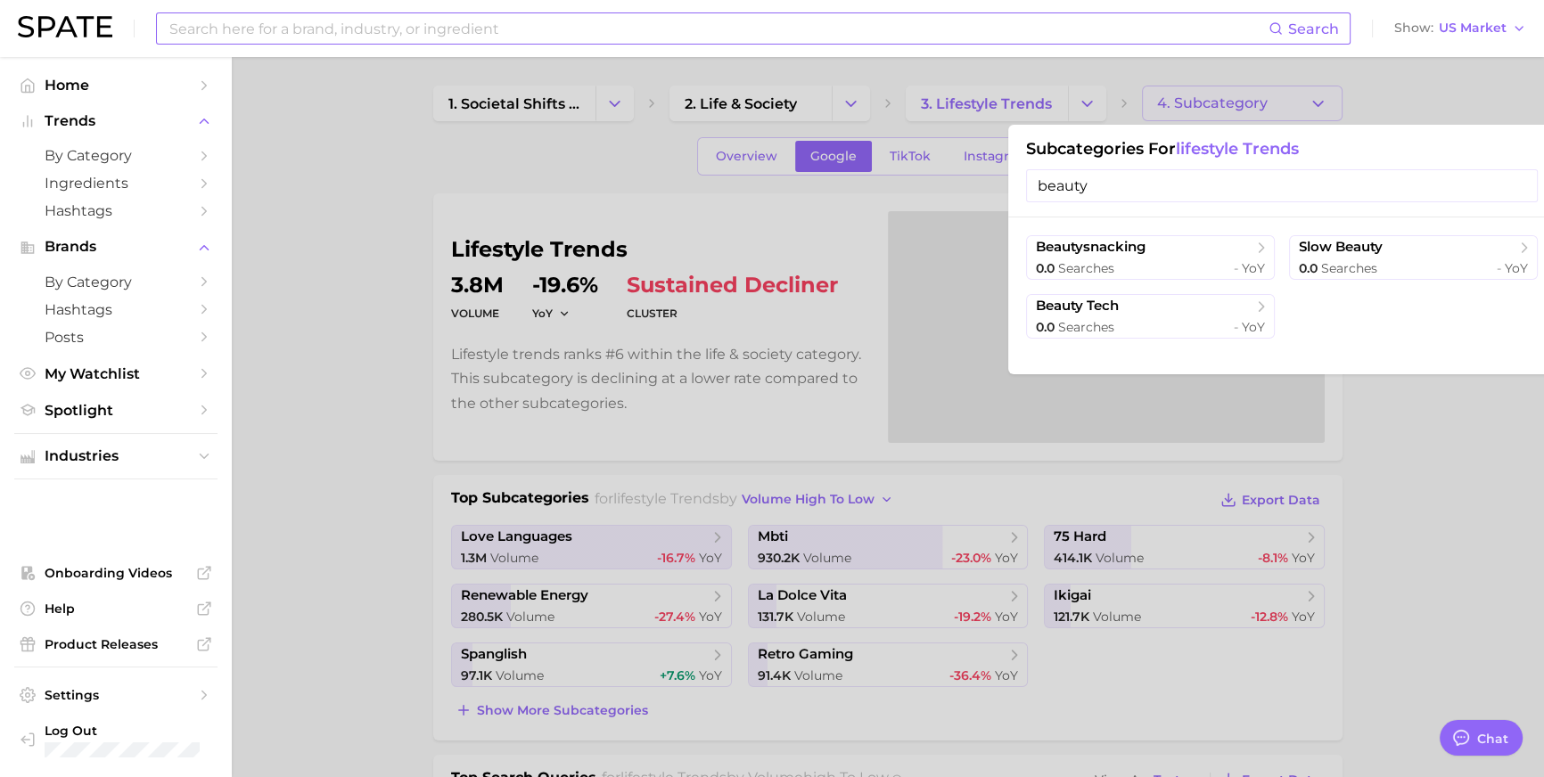
click at [490, 28] on input at bounding box center [718, 28] width 1101 height 30
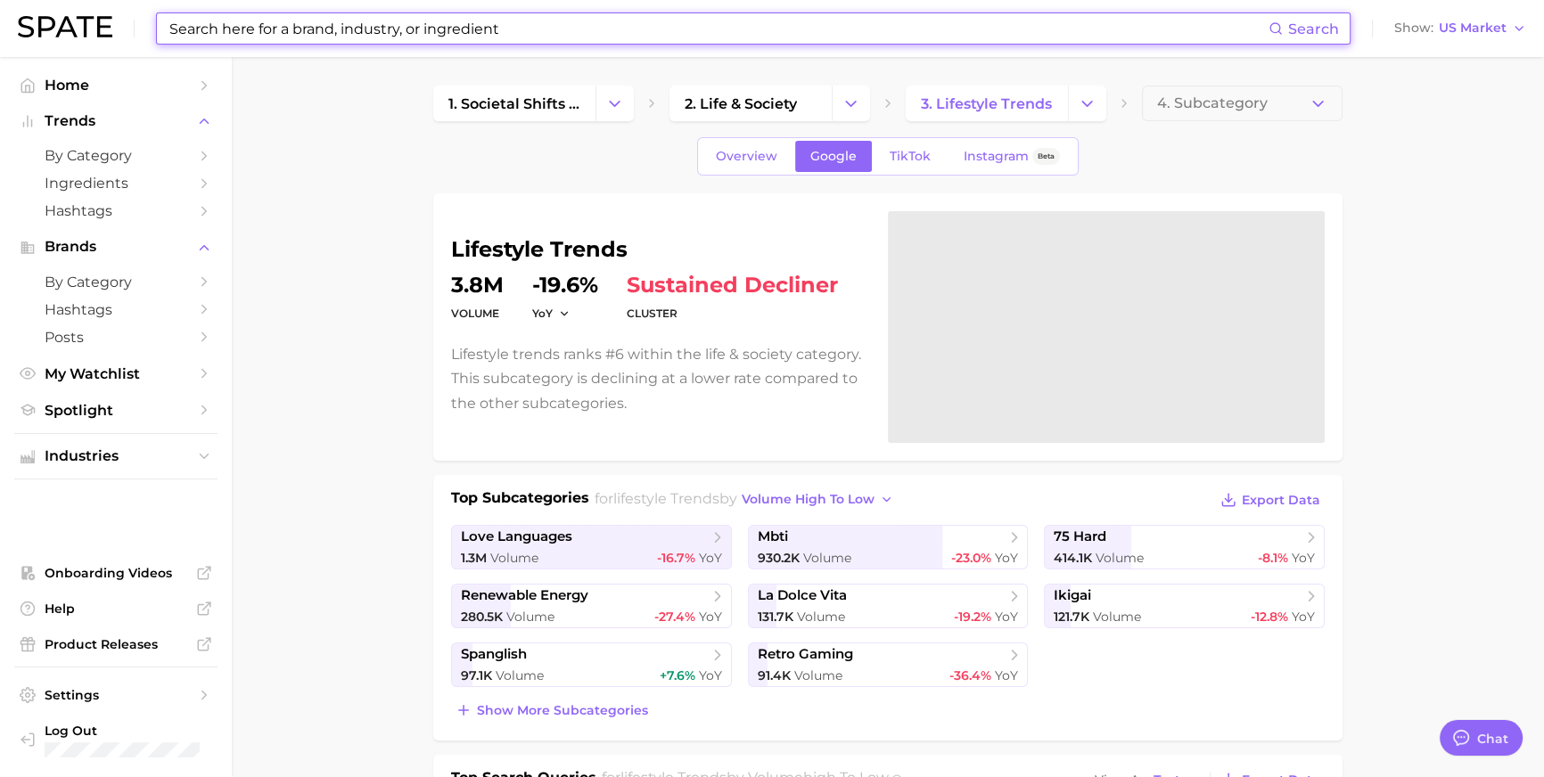
click at [490, 28] on input at bounding box center [718, 28] width 1101 height 30
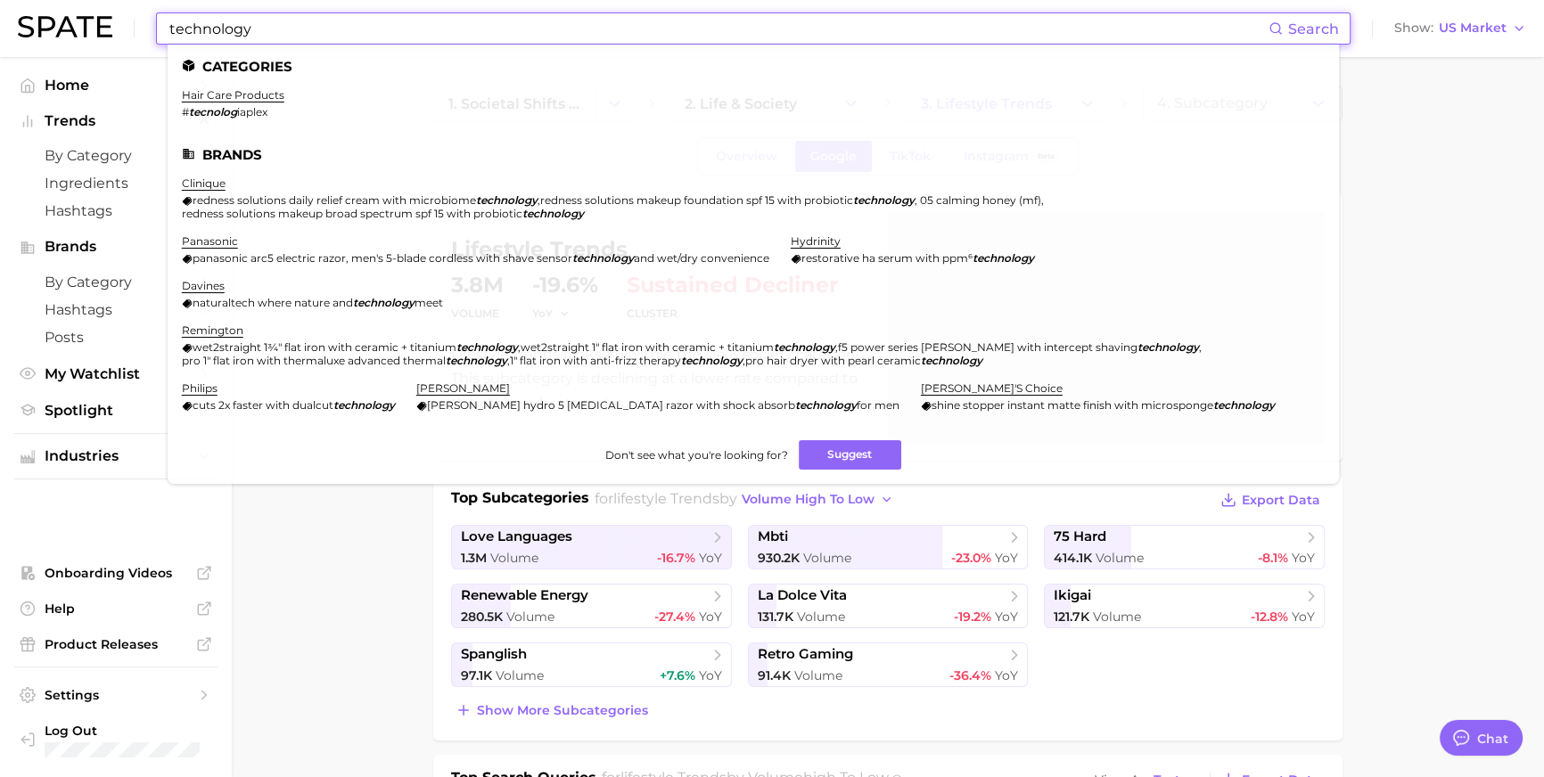
drag, startPoint x: 301, startPoint y: 29, endPoint x: 182, endPoint y: 22, distance: 119.7
click at [182, 22] on div "technology Search Categories hair care products # tecnolog iaplex Brands cliniq…" at bounding box center [753, 28] width 1195 height 32
type input "technology"
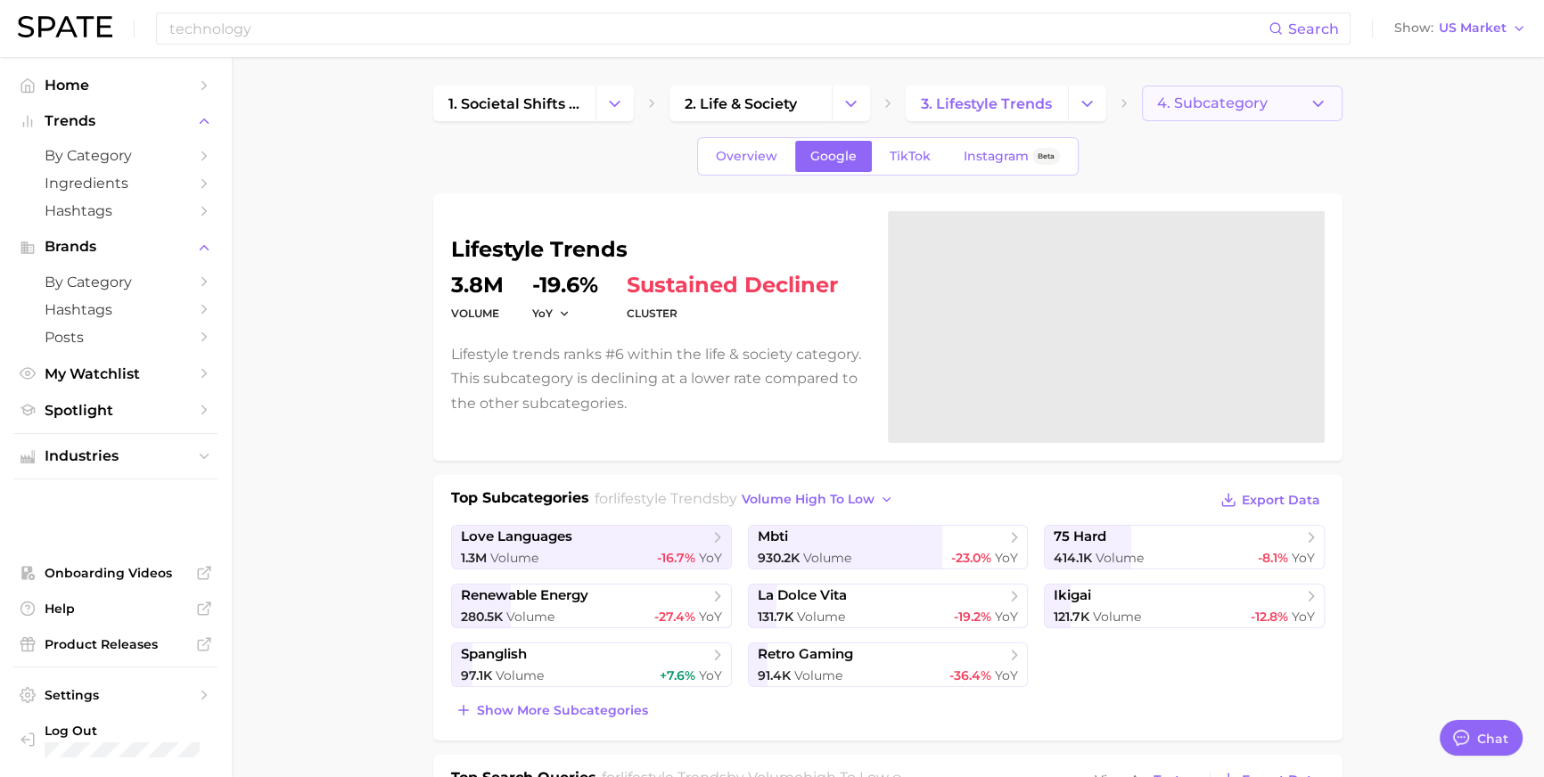
click at [1196, 105] on span "4. Subcategory" at bounding box center [1212, 103] width 111 height 16
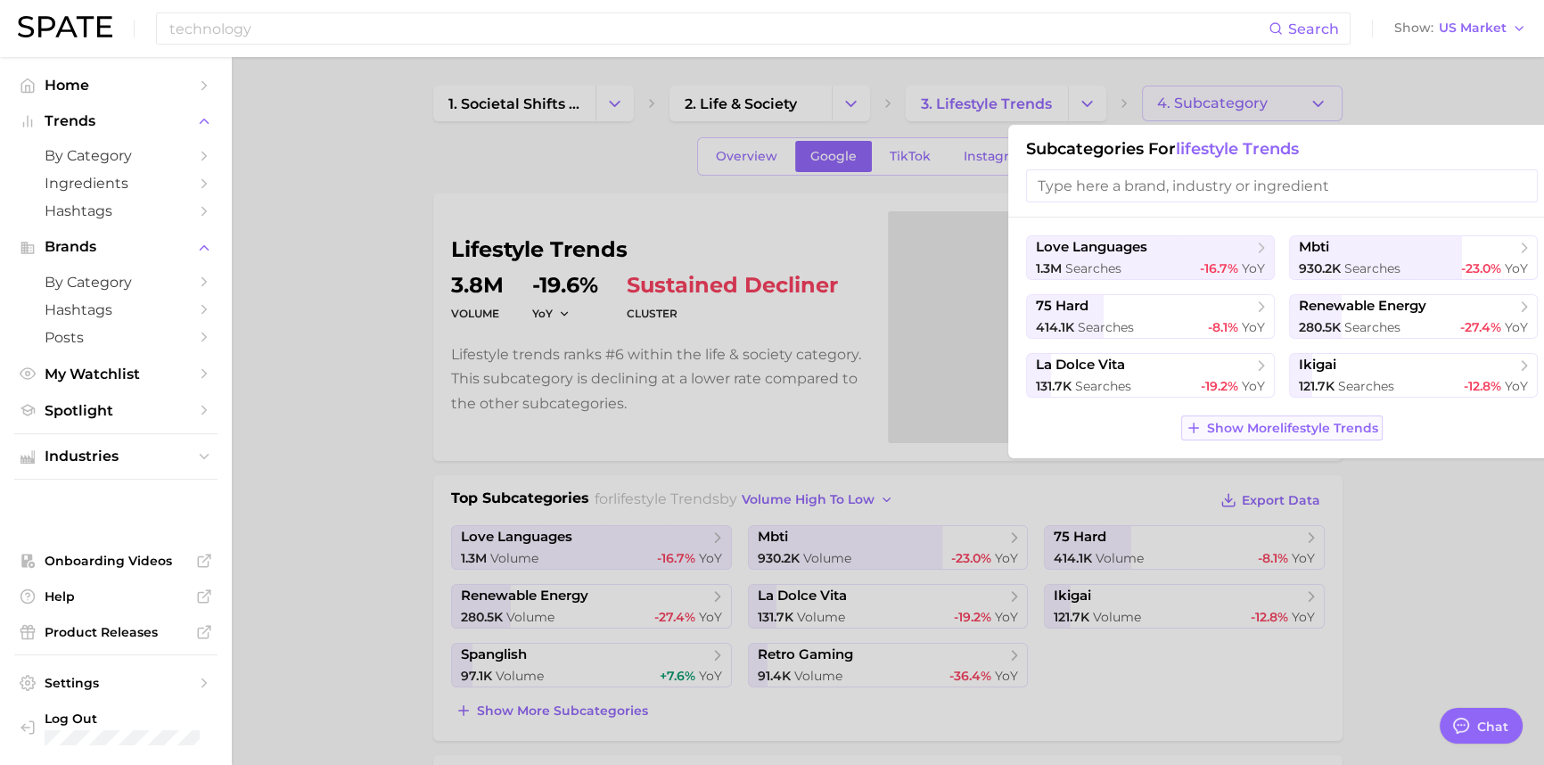
click at [1296, 436] on span "Show More lifestyle trends" at bounding box center [1292, 428] width 171 height 15
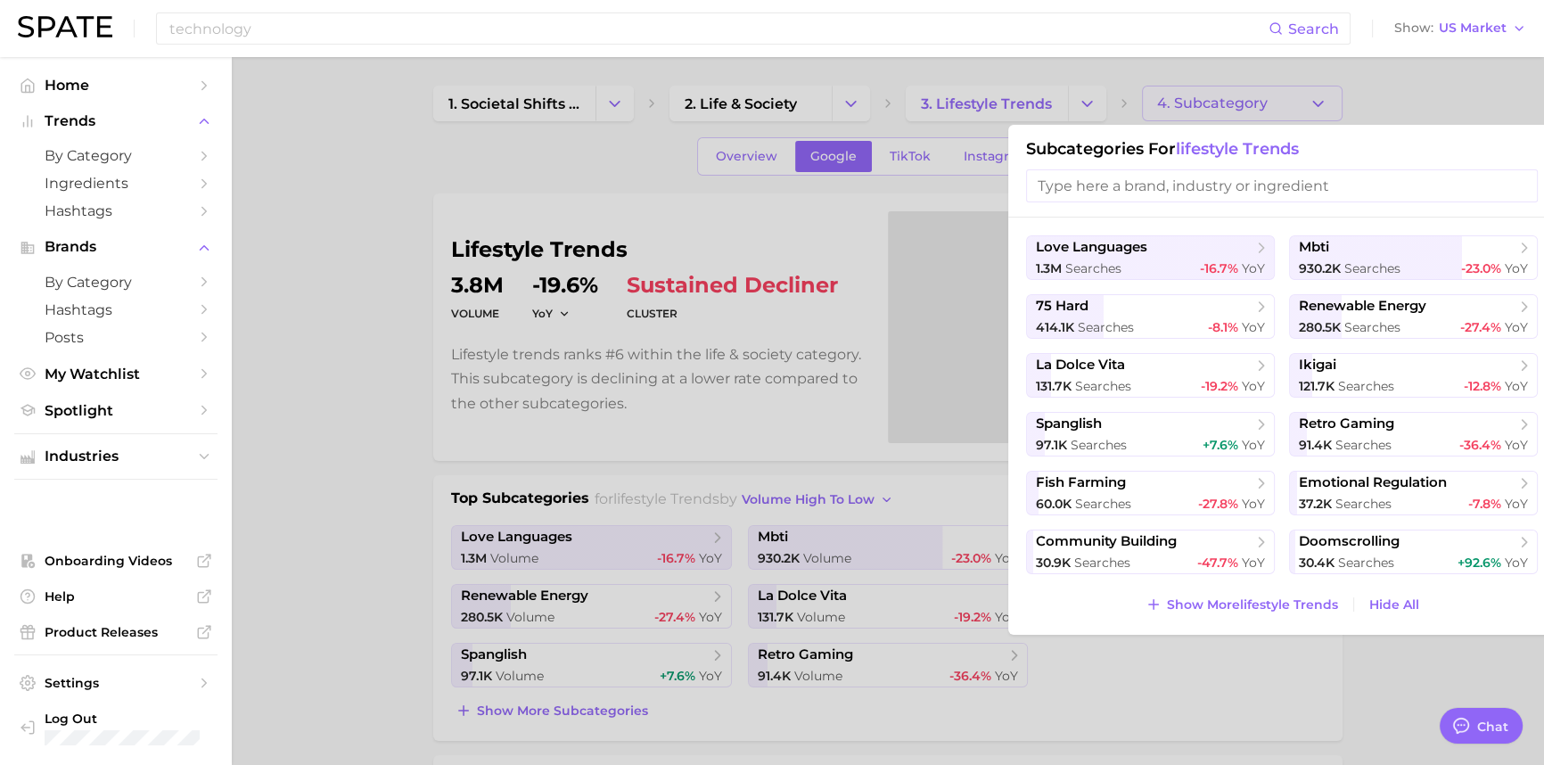
click at [1152, 192] on input "search" at bounding box center [1282, 185] width 512 height 33
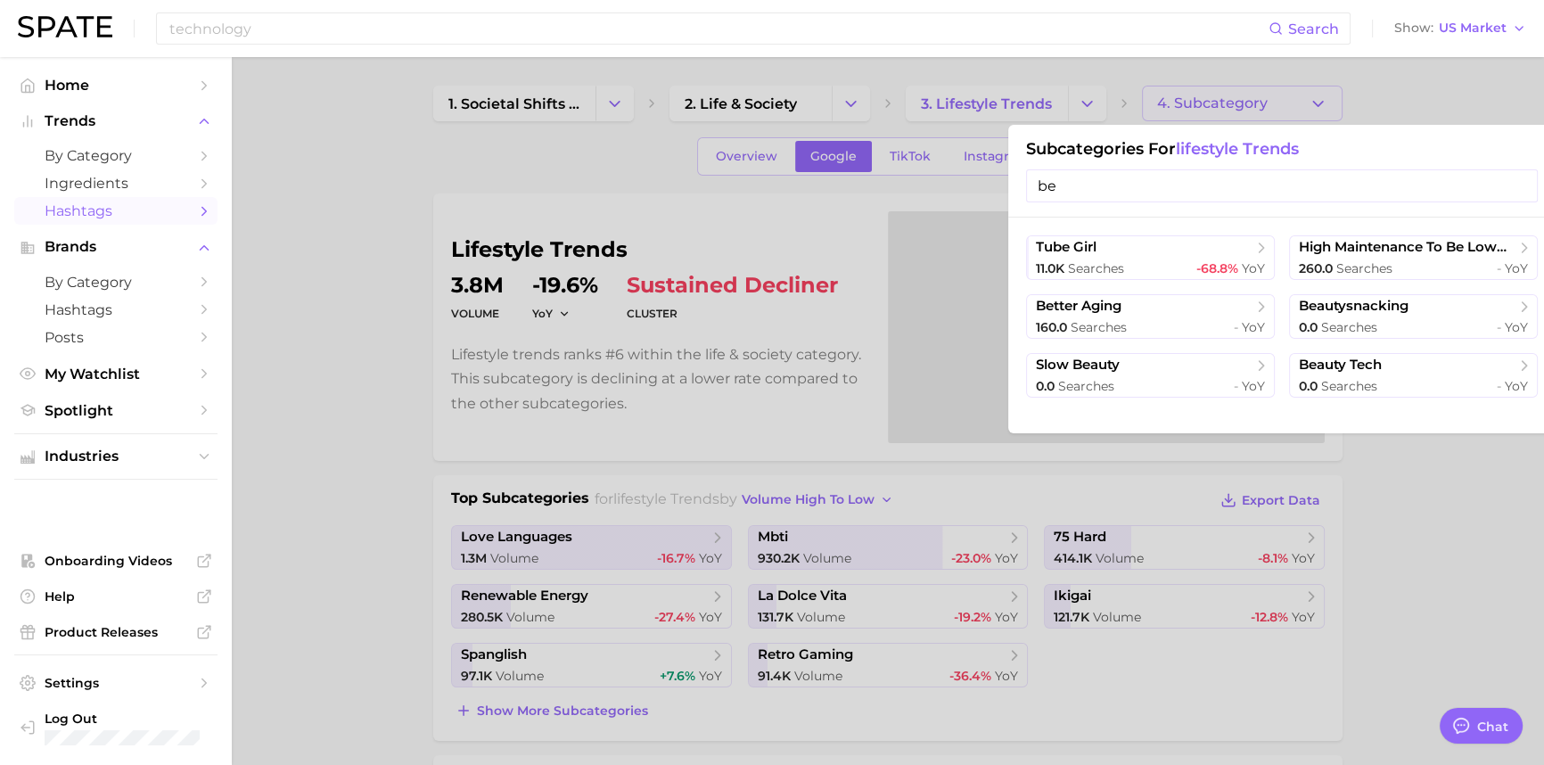
type input "be"
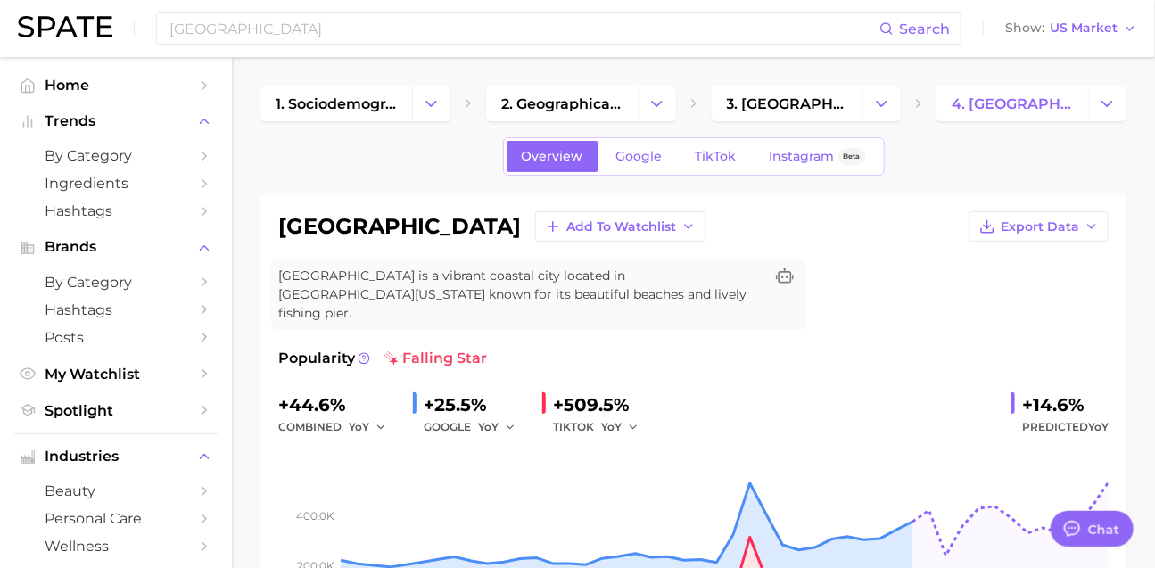
scroll to position [2879, 0]
click at [323, 23] on input "[GEOGRAPHIC_DATA]" at bounding box center [524, 28] width 712 height 30
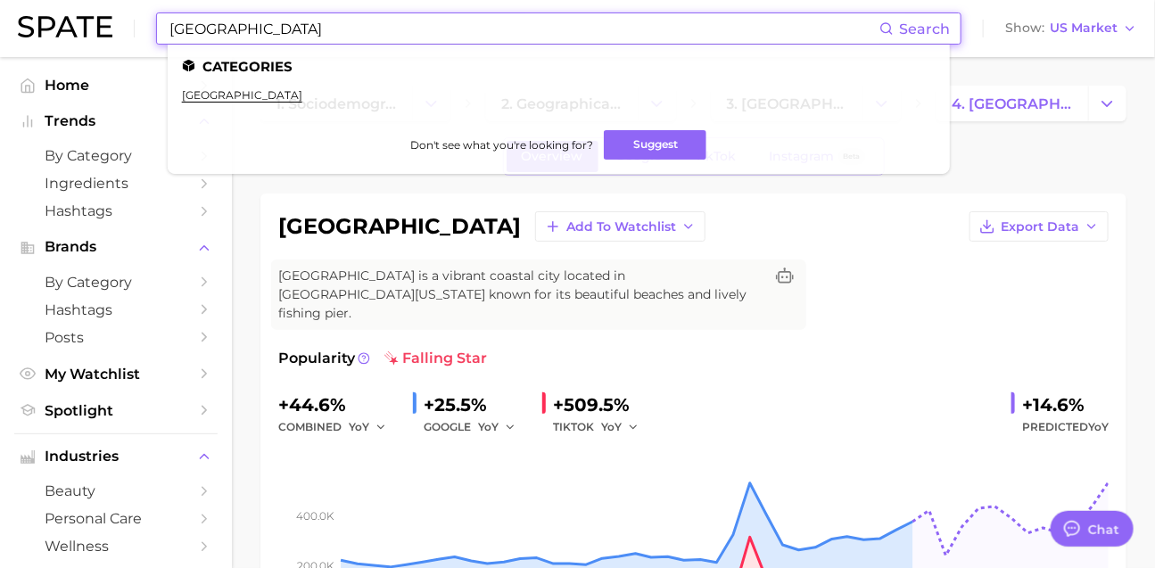
click at [323, 23] on input "[GEOGRAPHIC_DATA]" at bounding box center [524, 28] width 712 height 30
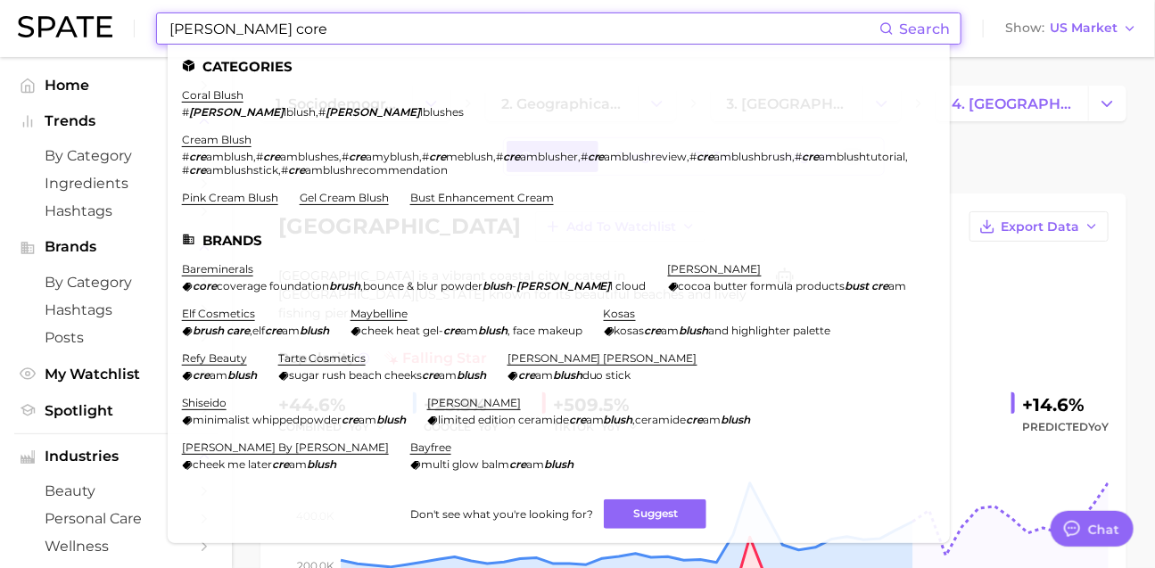
click at [277, 28] on input "[PERSON_NAME] core" at bounding box center [524, 28] width 712 height 30
click at [277, 27] on input "[PERSON_NAME] core" at bounding box center [524, 28] width 712 height 30
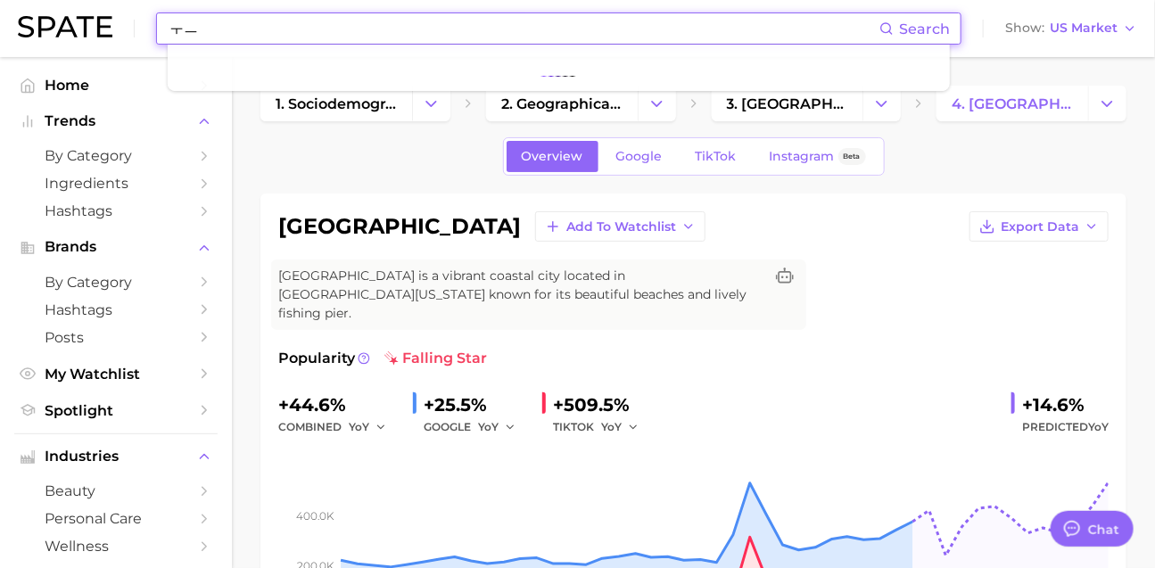
type input "ㅜ"
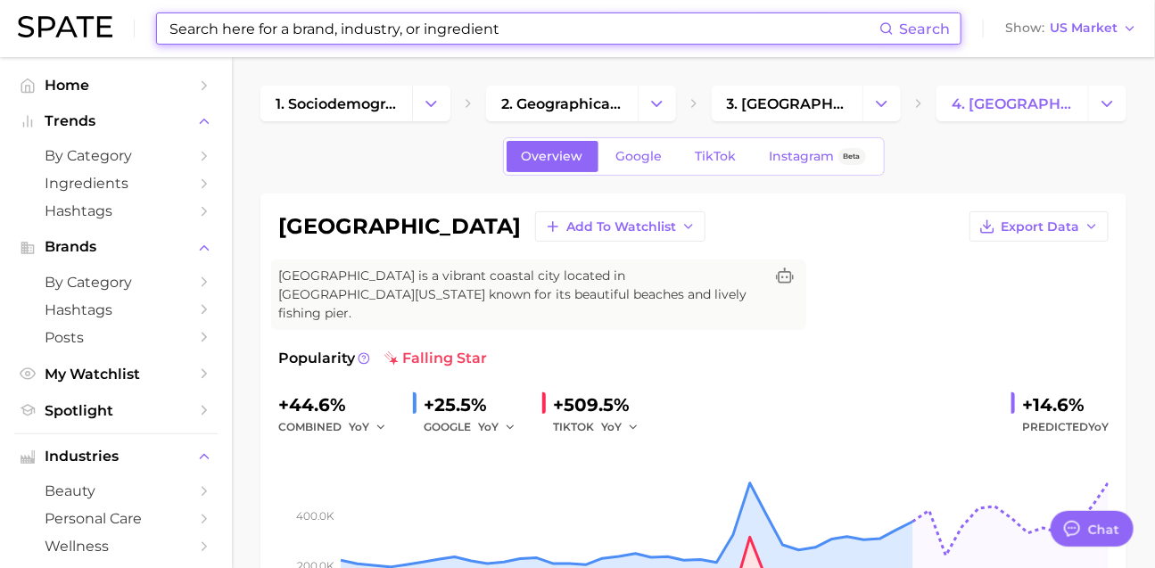
type input "e"
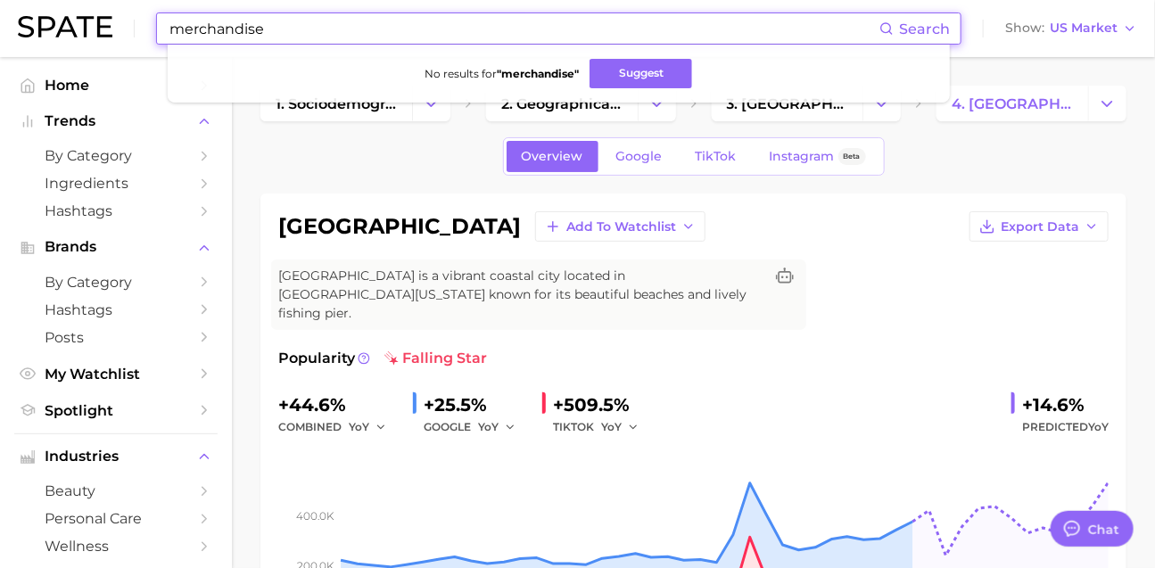
click at [289, 41] on input "merchandise" at bounding box center [524, 28] width 712 height 30
click at [289, 40] on input "merchandise" at bounding box center [524, 28] width 712 height 30
paste input "jet2 holidays"
type input "jet2 holidays"
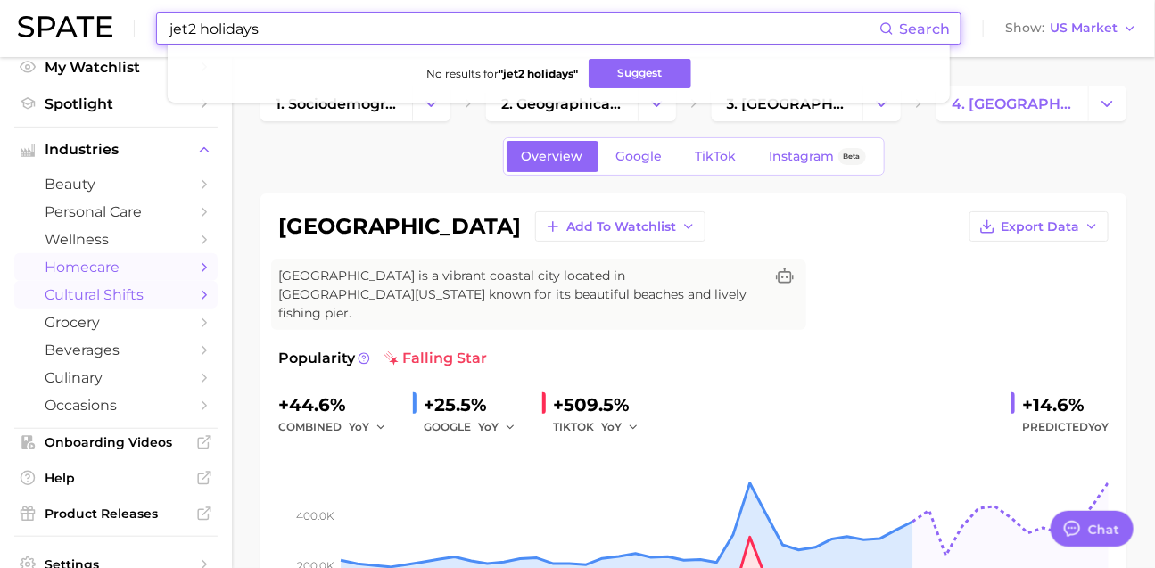
scroll to position [317, 0]
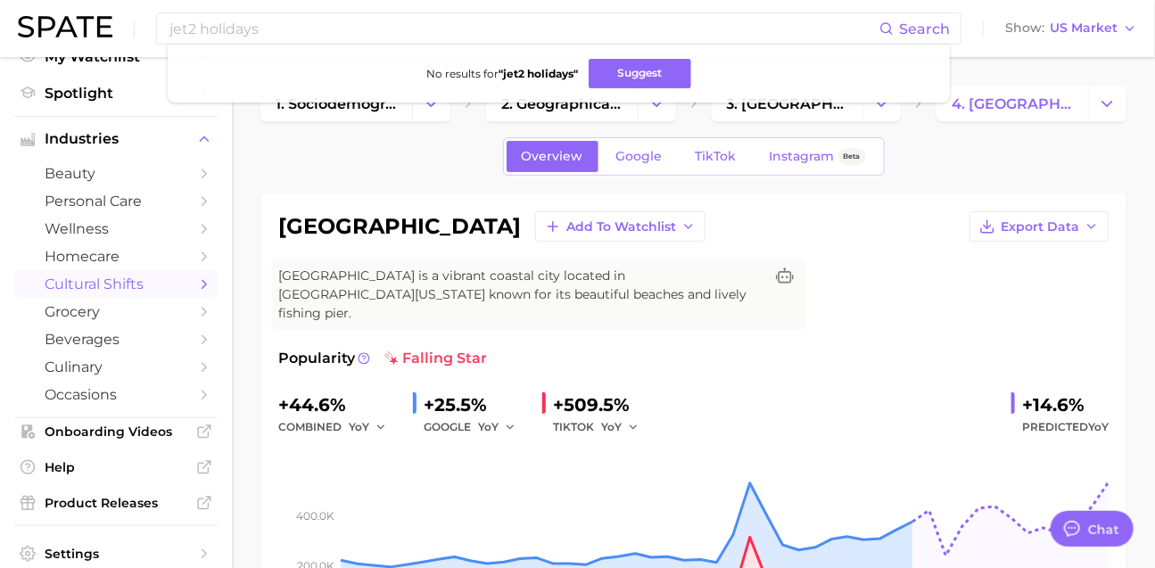
click at [159, 292] on span "cultural shifts" at bounding box center [116, 284] width 143 height 17
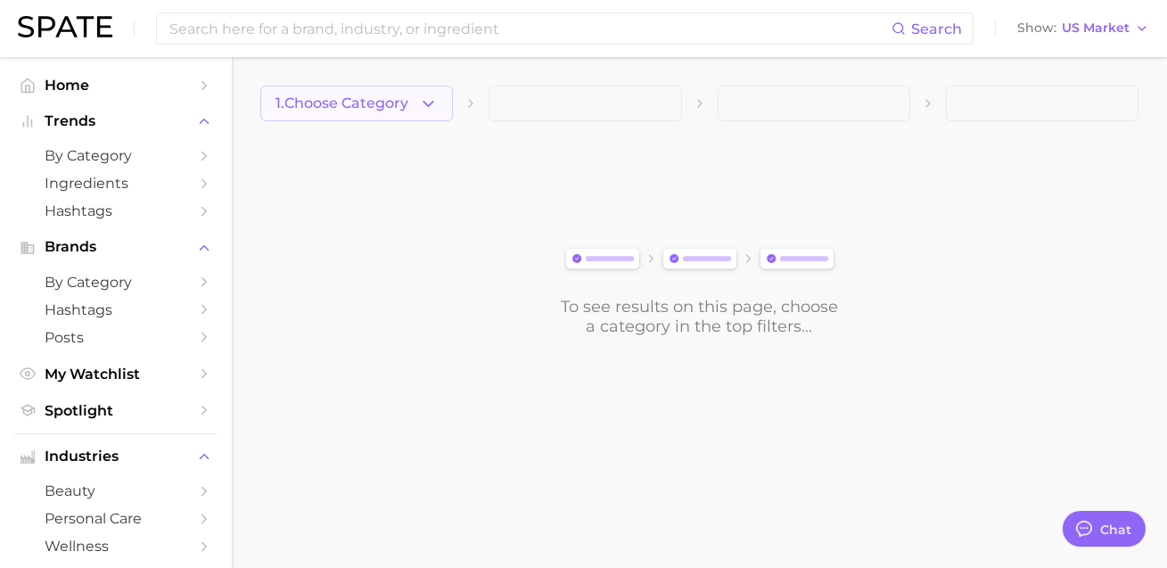
click at [310, 114] on button "1. Choose Category" at bounding box center [356, 104] width 193 height 36
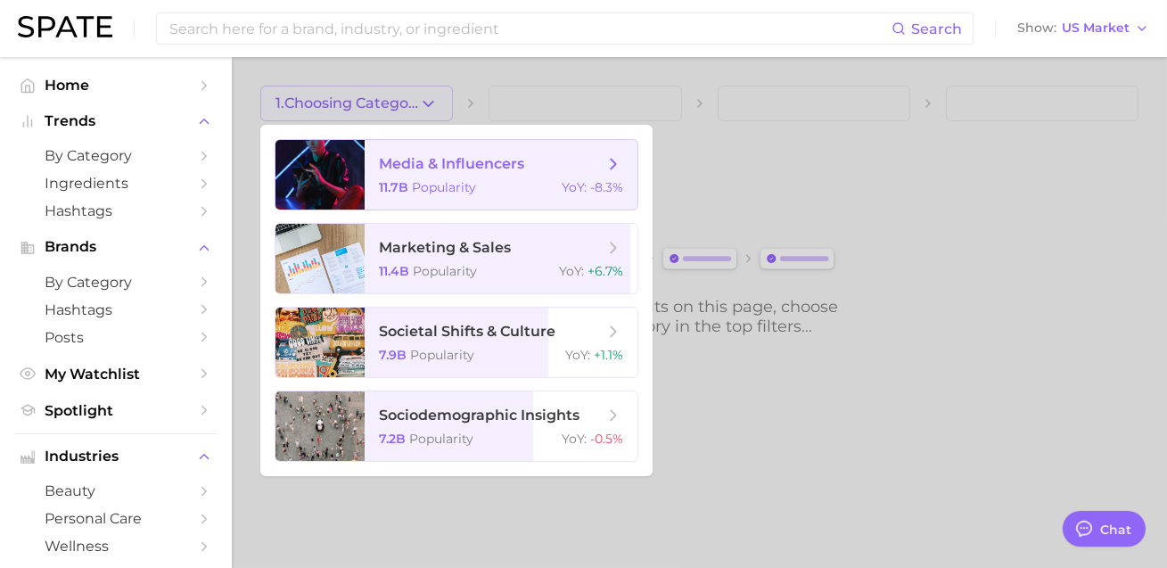
click at [335, 49] on div "Search Show US Market" at bounding box center [583, 28] width 1131 height 57
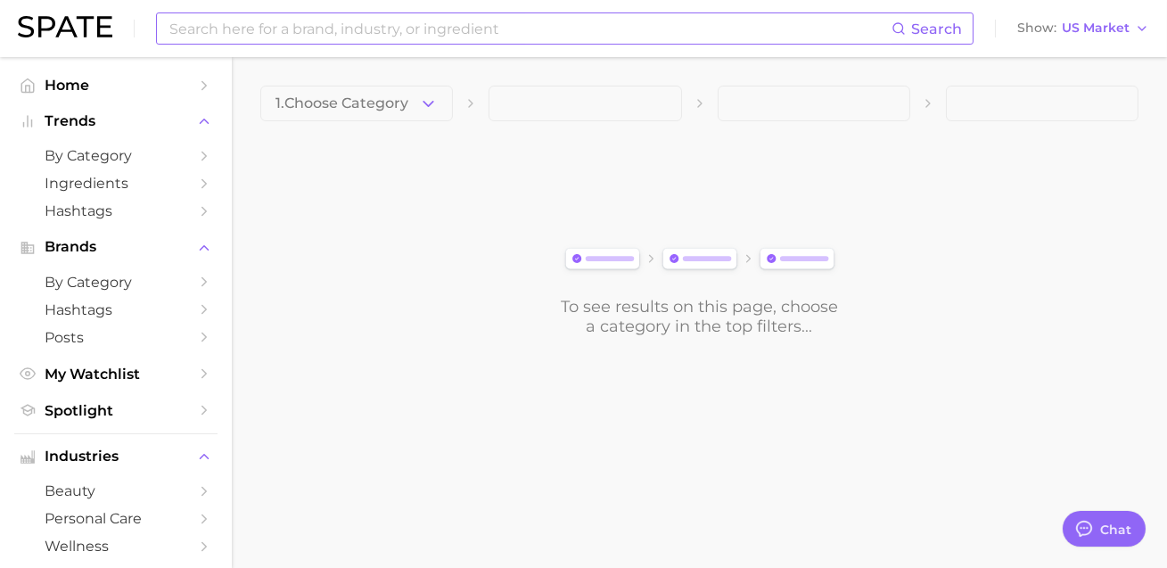
click at [337, 21] on input at bounding box center [530, 28] width 724 height 30
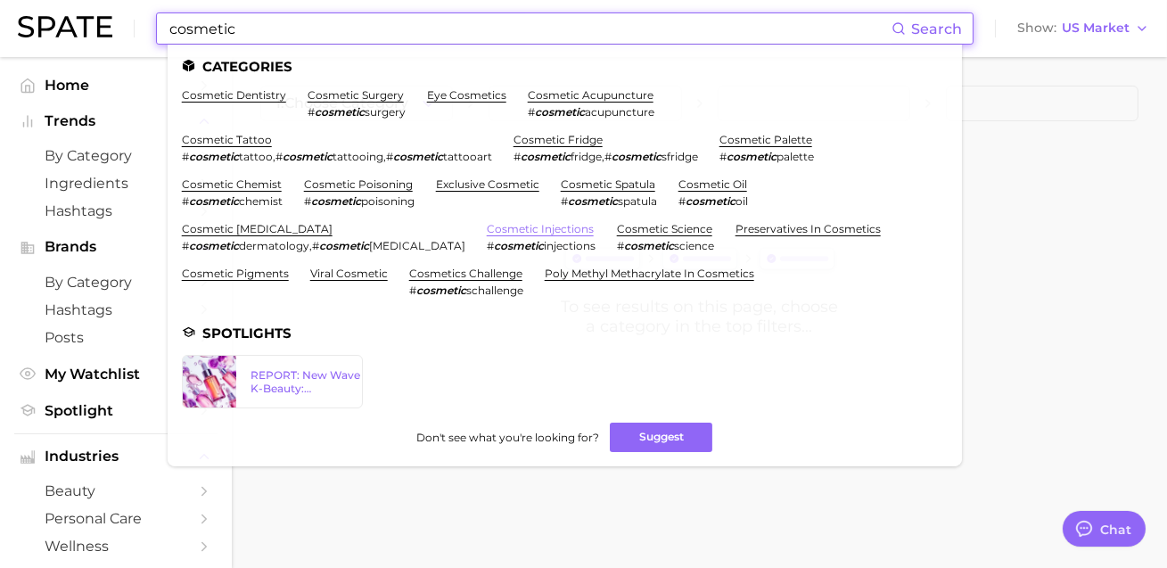
type input "cosmetic"
click at [553, 235] on link "cosmetic injections" at bounding box center [540, 228] width 107 height 13
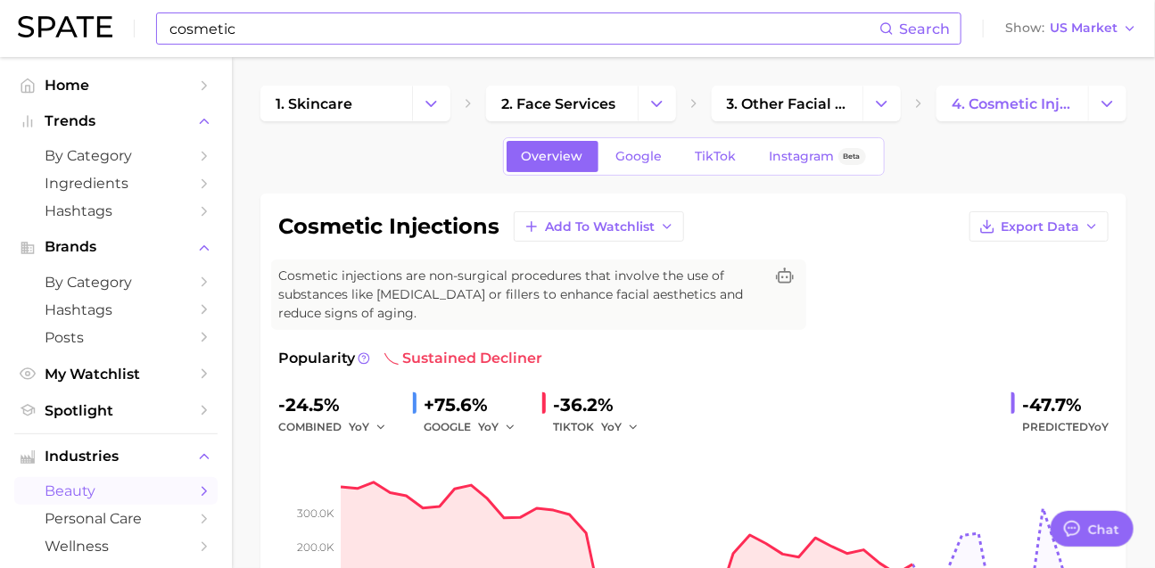
click at [379, 37] on input "cosmetic" at bounding box center [524, 28] width 712 height 30
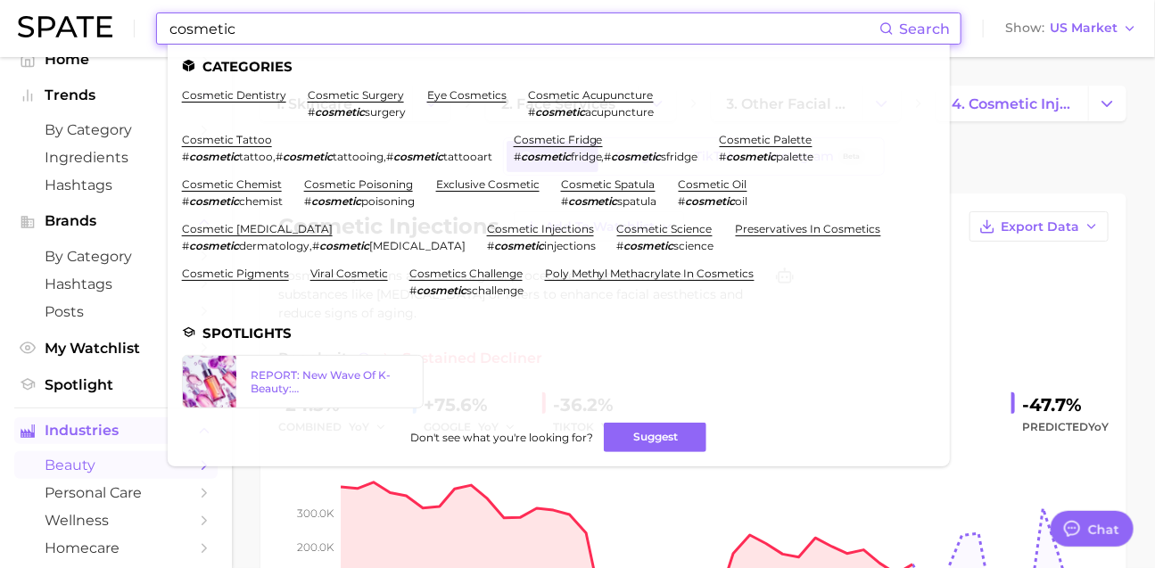
click at [112, 439] on span "Industries" at bounding box center [116, 431] width 143 height 16
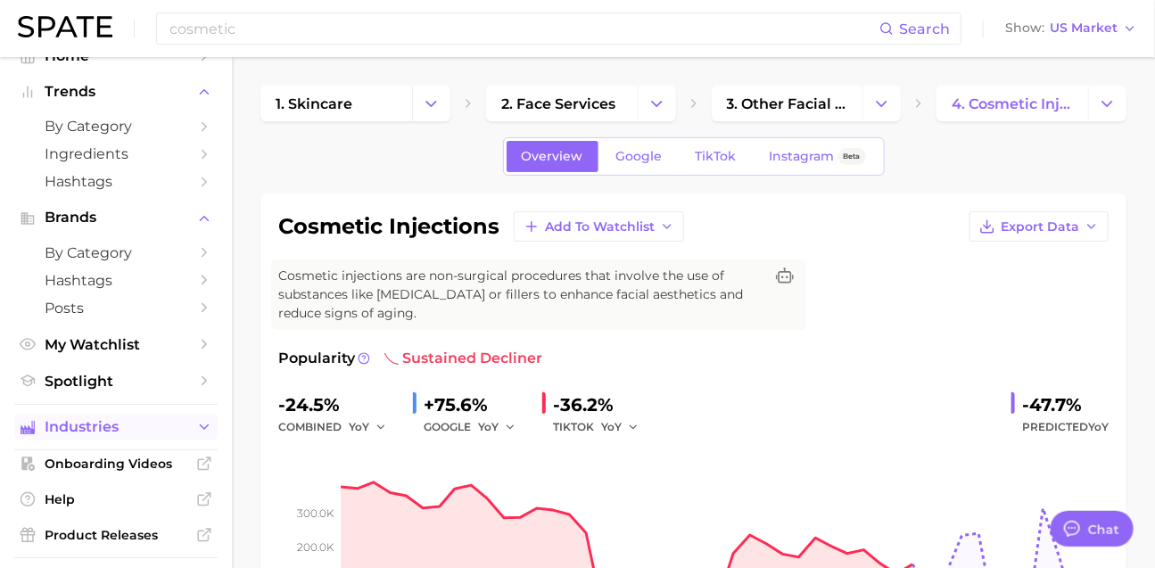
click at [113, 435] on span "Industries" at bounding box center [116, 427] width 143 height 16
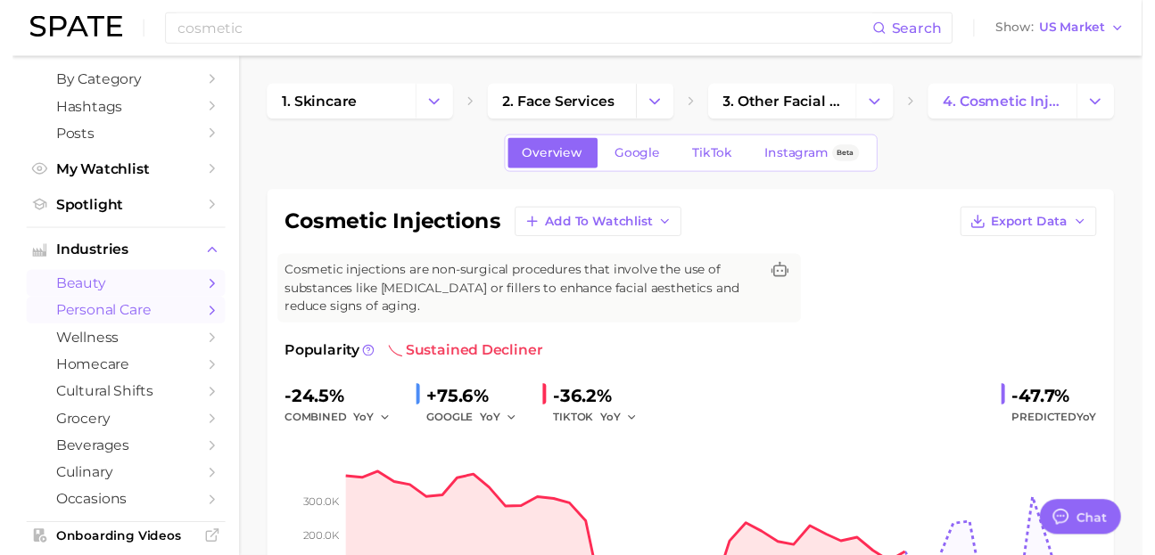
scroll to position [287, 0]
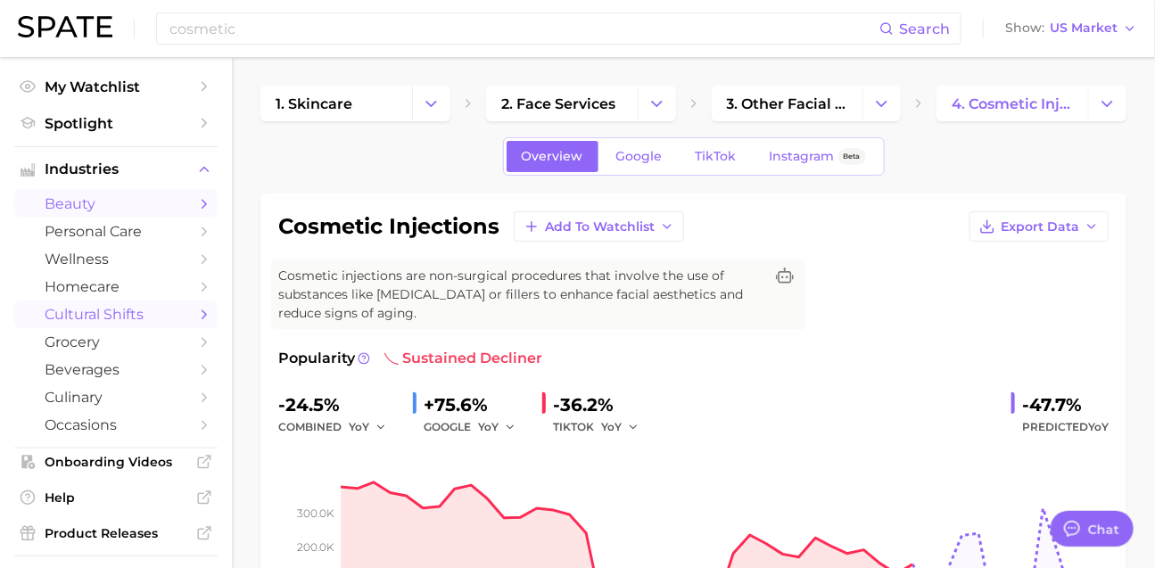
click at [136, 323] on span "cultural shifts" at bounding box center [116, 314] width 143 height 17
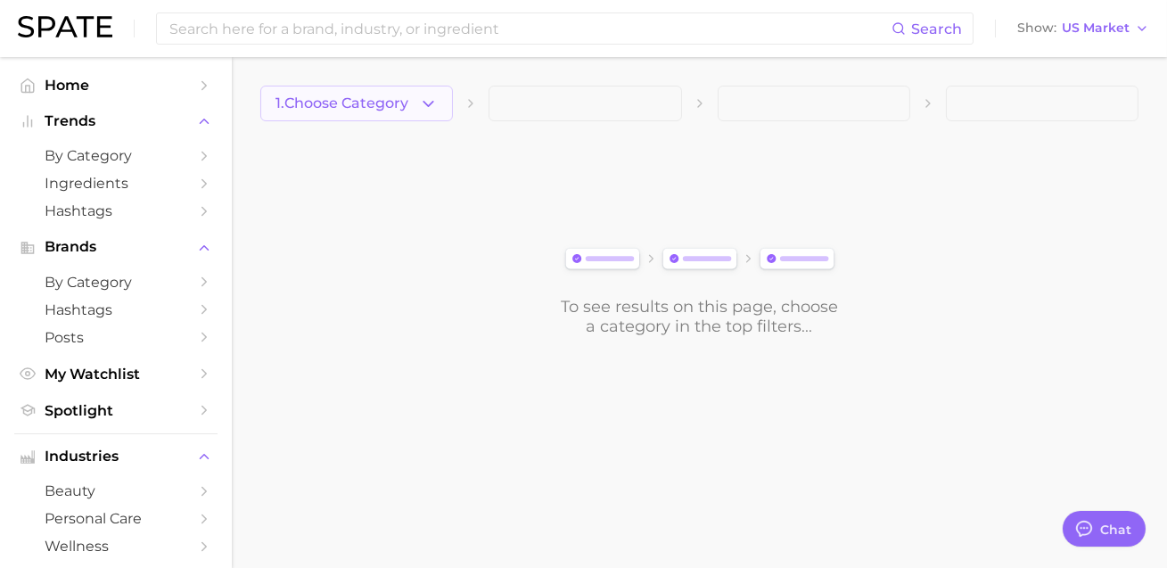
click at [372, 97] on span "1. Choose Category" at bounding box center [342, 103] width 133 height 16
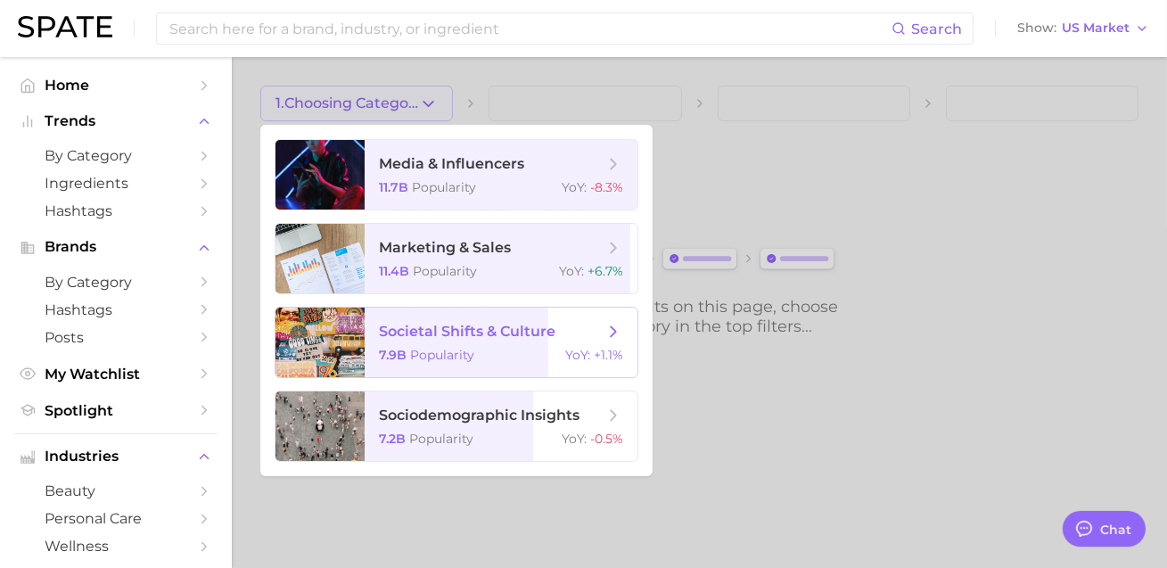
click at [555, 340] on span "societal shifts & culture" at bounding box center [467, 331] width 177 height 17
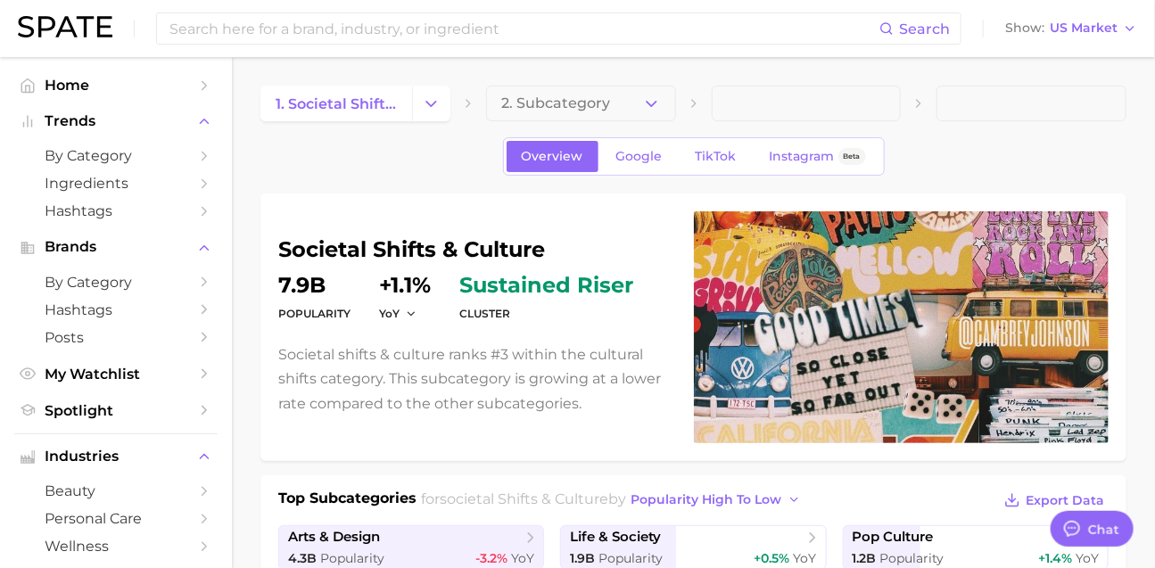
click at [545, 112] on button "2. Subcategory" at bounding box center [581, 104] width 190 height 36
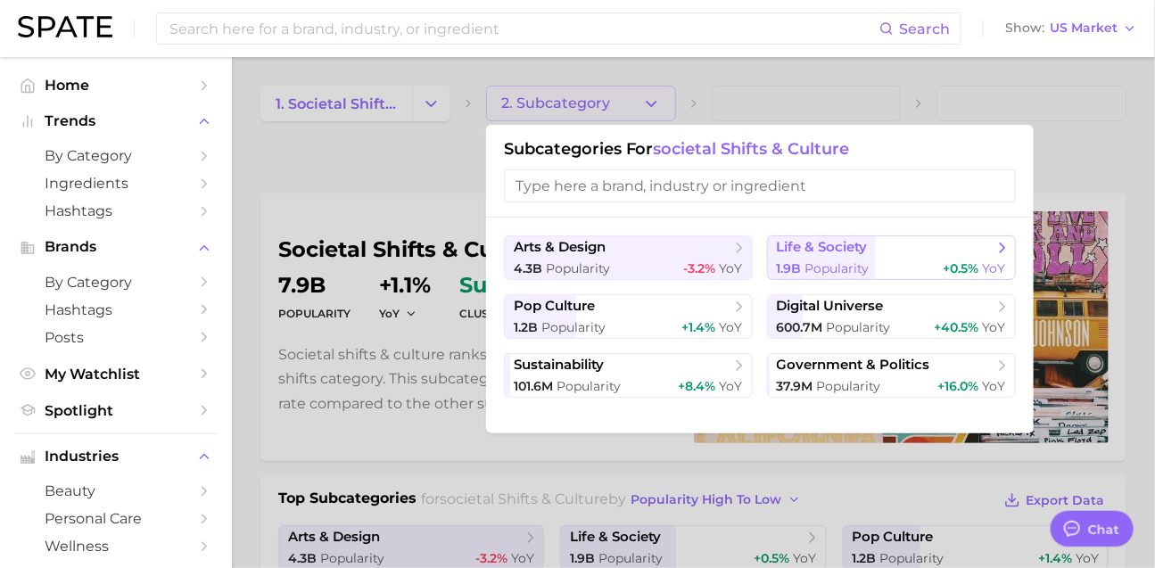
click at [827, 267] on span "Popularity" at bounding box center [837, 268] width 64 height 16
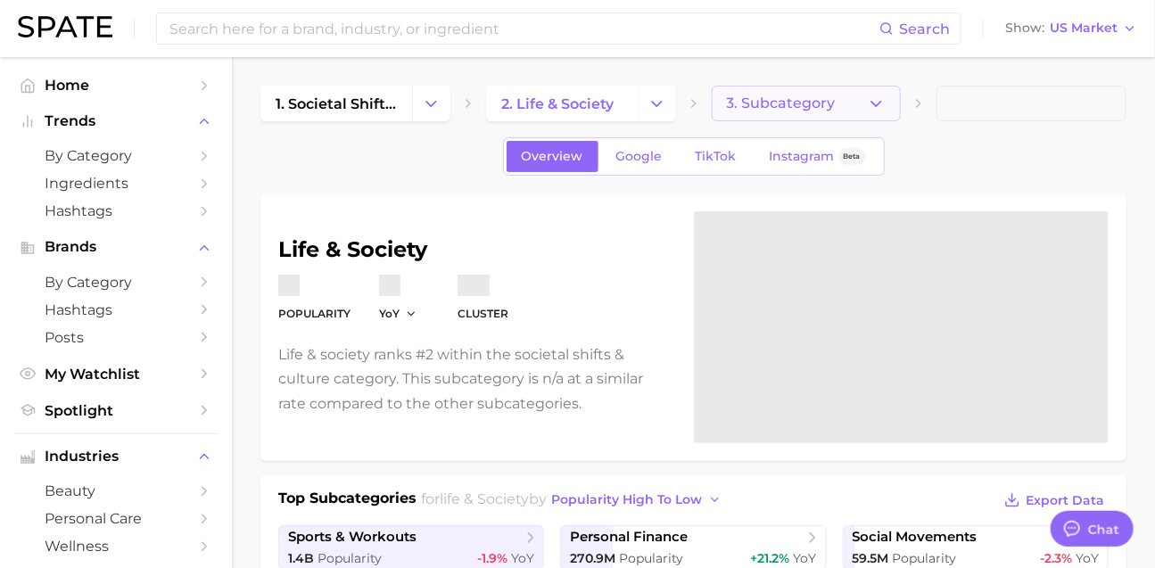
click at [809, 105] on span "3. Subcategory" at bounding box center [781, 103] width 109 height 16
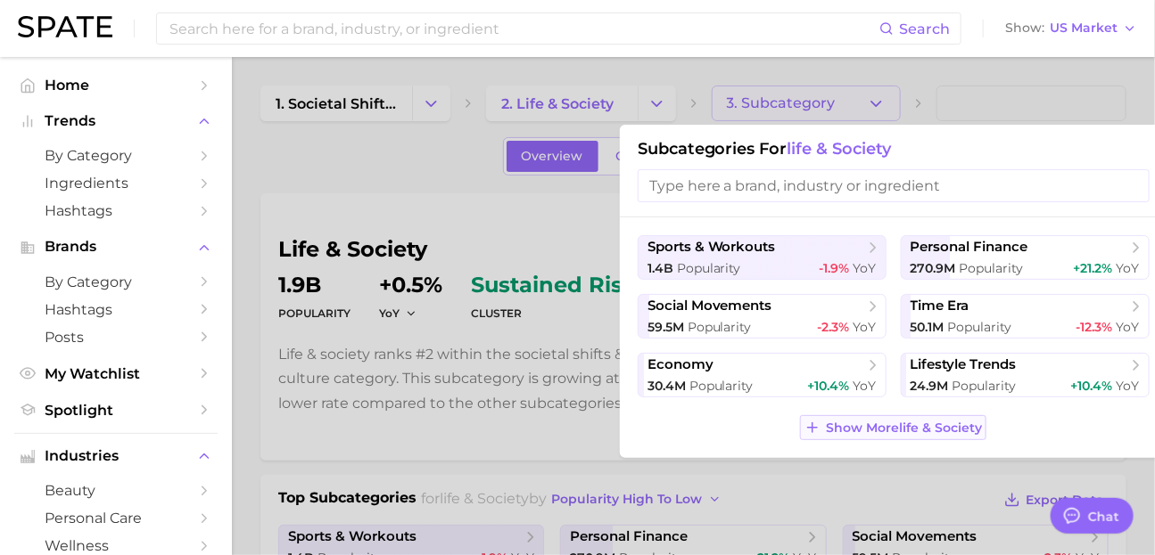
click at [964, 436] on span "Show More life & society" at bounding box center [904, 428] width 156 height 15
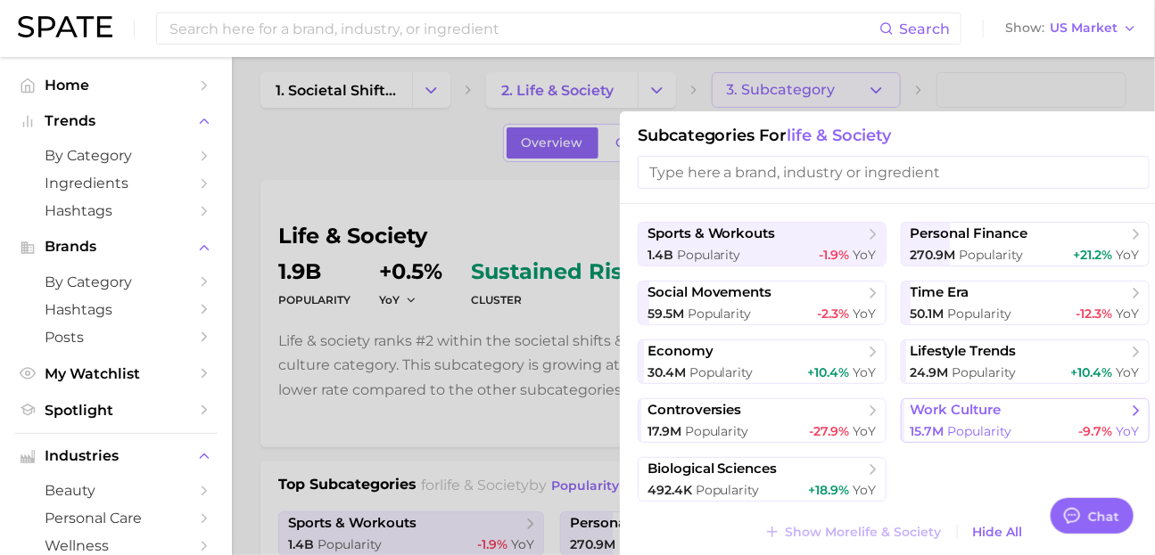
scroll to position [29, 0]
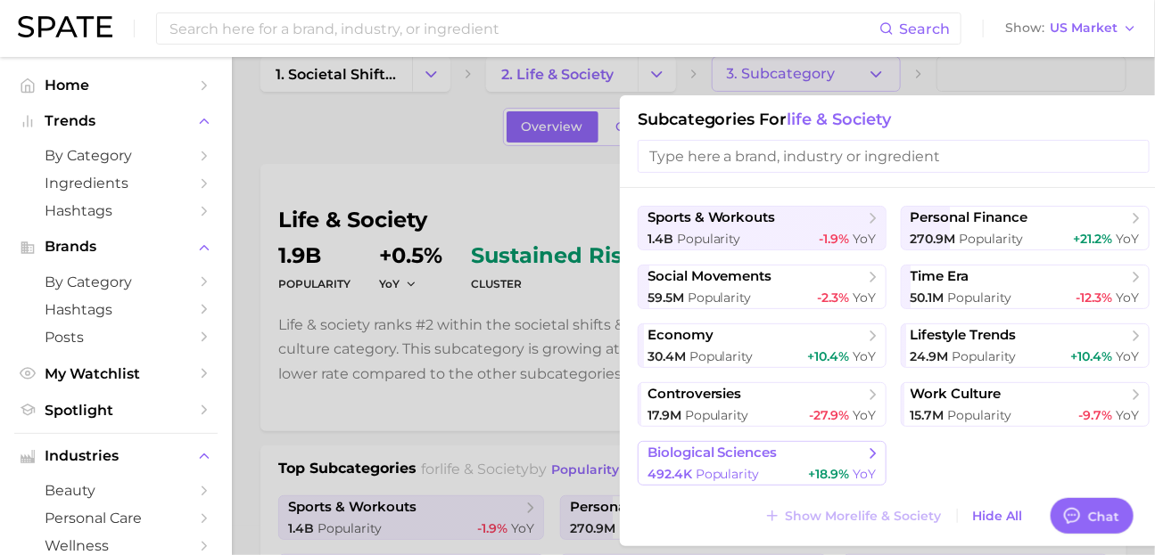
click at [810, 482] on span "+18.9%" at bounding box center [829, 474] width 41 height 16
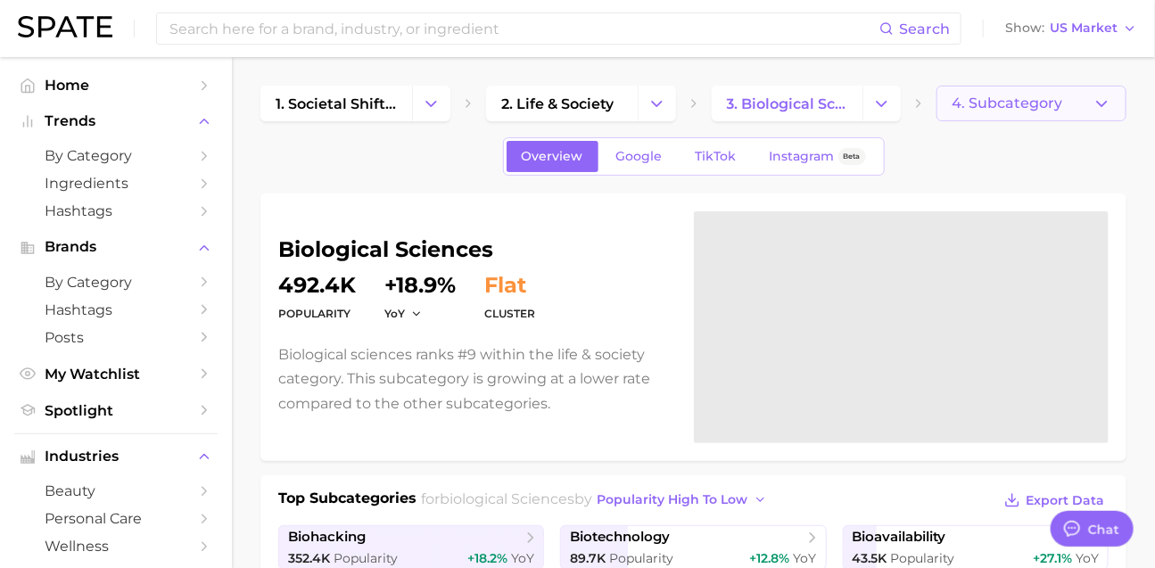
click at [975, 103] on span "4. Subcategory" at bounding box center [1006, 103] width 111 height 16
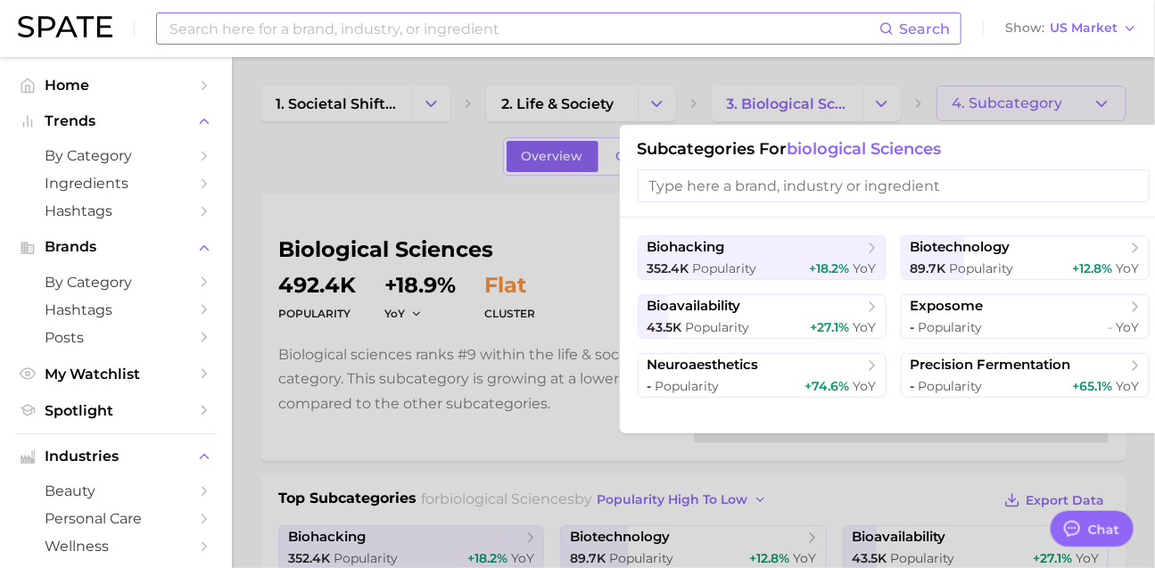
click at [342, 19] on input at bounding box center [524, 28] width 712 height 30
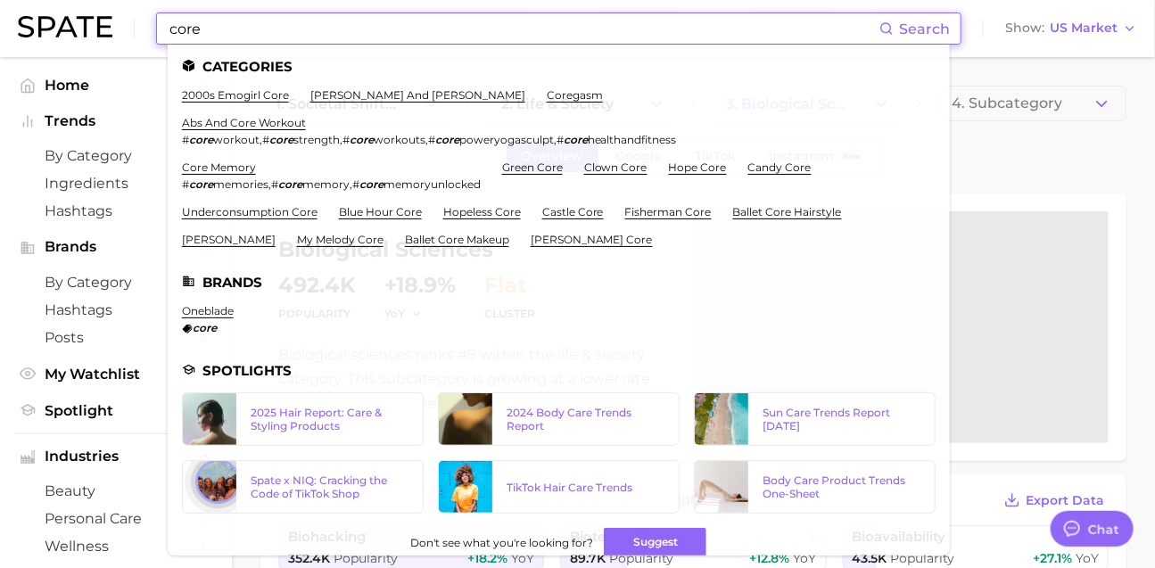
type input "core"
click at [580, 167] on ul "2000s emogirl core [PERSON_NAME] and [PERSON_NAME] abs and core workout # core …" at bounding box center [558, 174] width 753 height 172
click at [563, 174] on link "green core" at bounding box center [532, 166] width 61 height 13
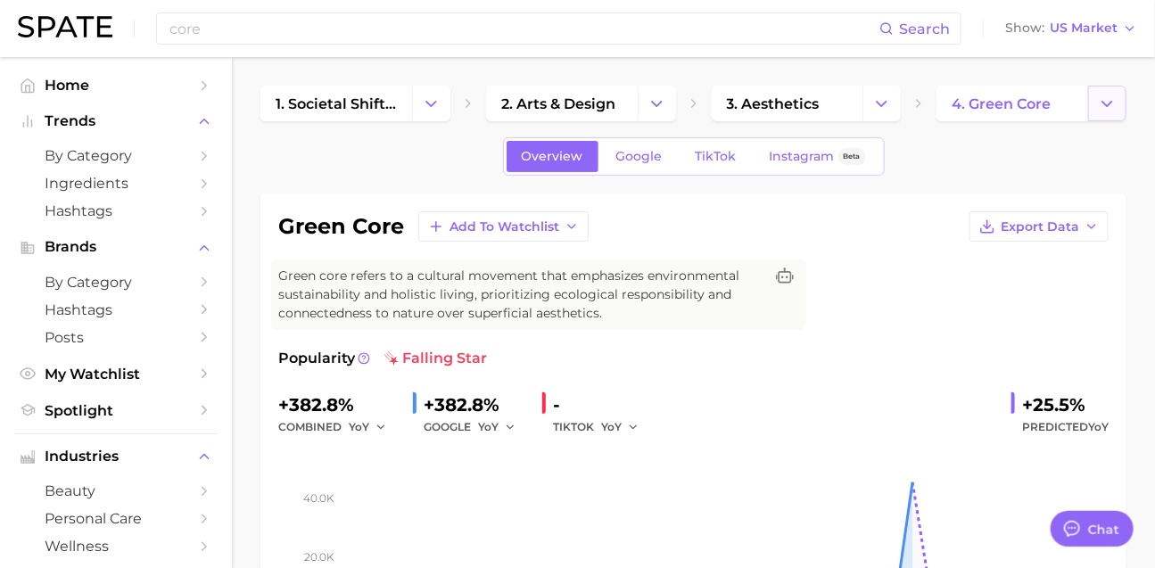
click at [1114, 111] on icon "Change Category" at bounding box center [1107, 104] width 19 height 19
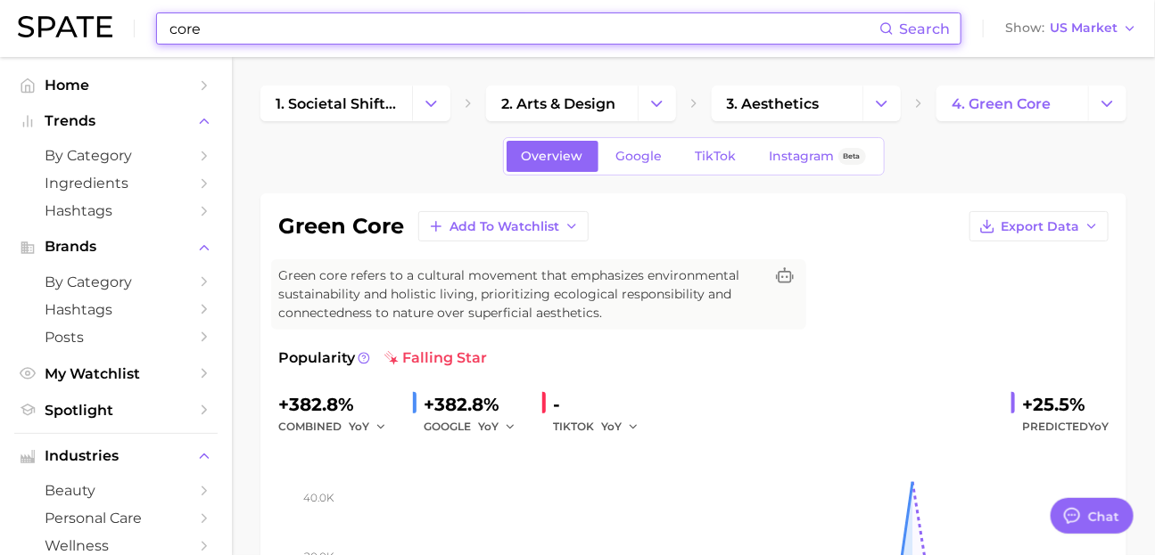
click at [333, 31] on input "core" at bounding box center [524, 28] width 712 height 30
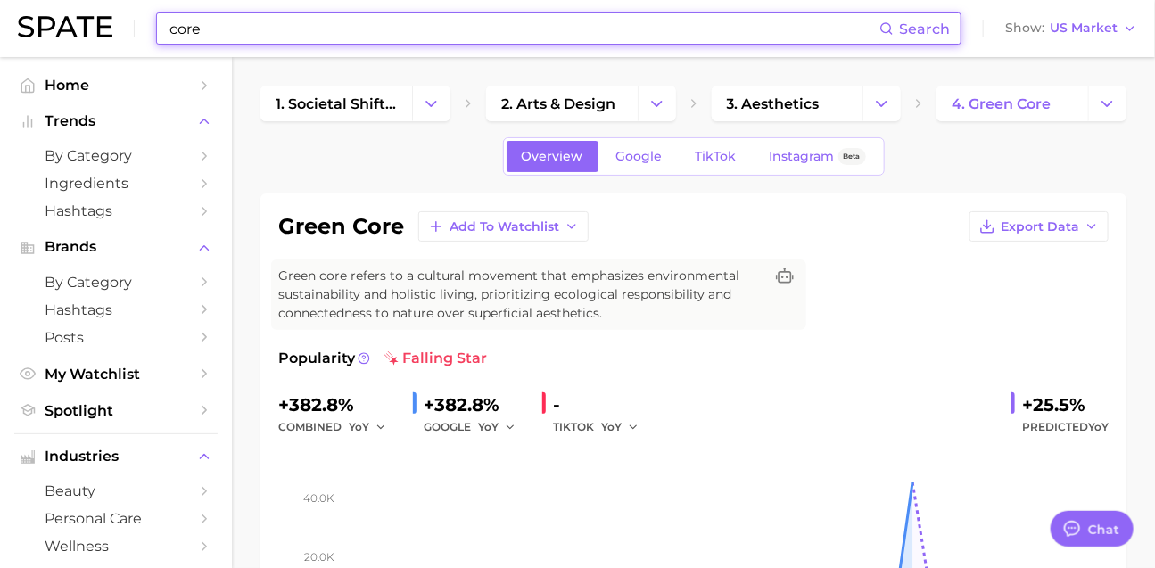
click at [333, 30] on input "core" at bounding box center [524, 28] width 712 height 30
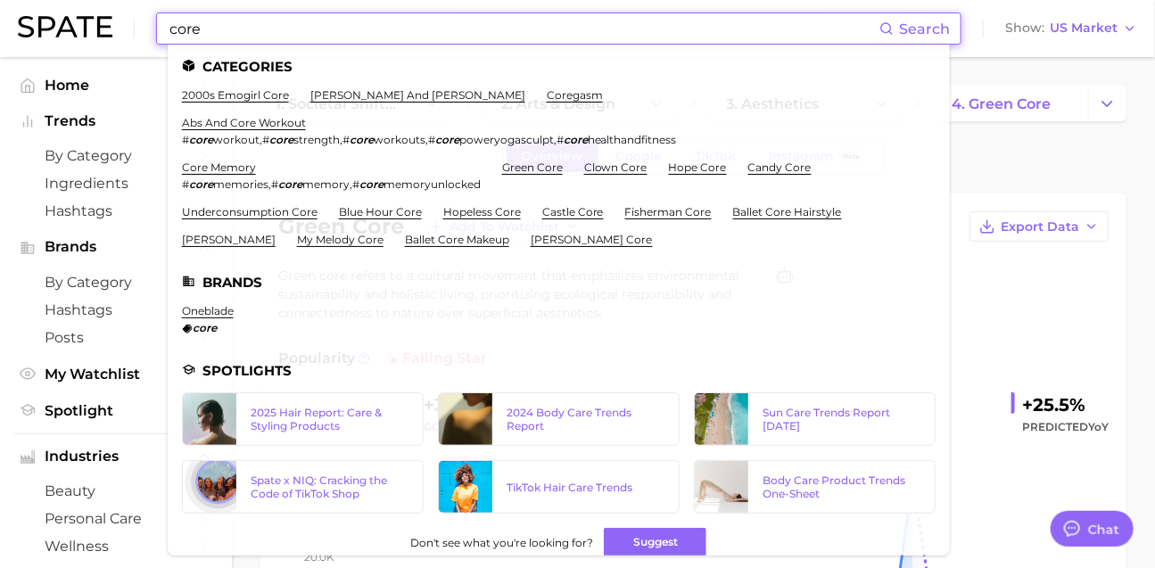
click at [333, 30] on input "core" at bounding box center [524, 28] width 712 height 30
paste input "[MEDICAL_DATA] energy drink"
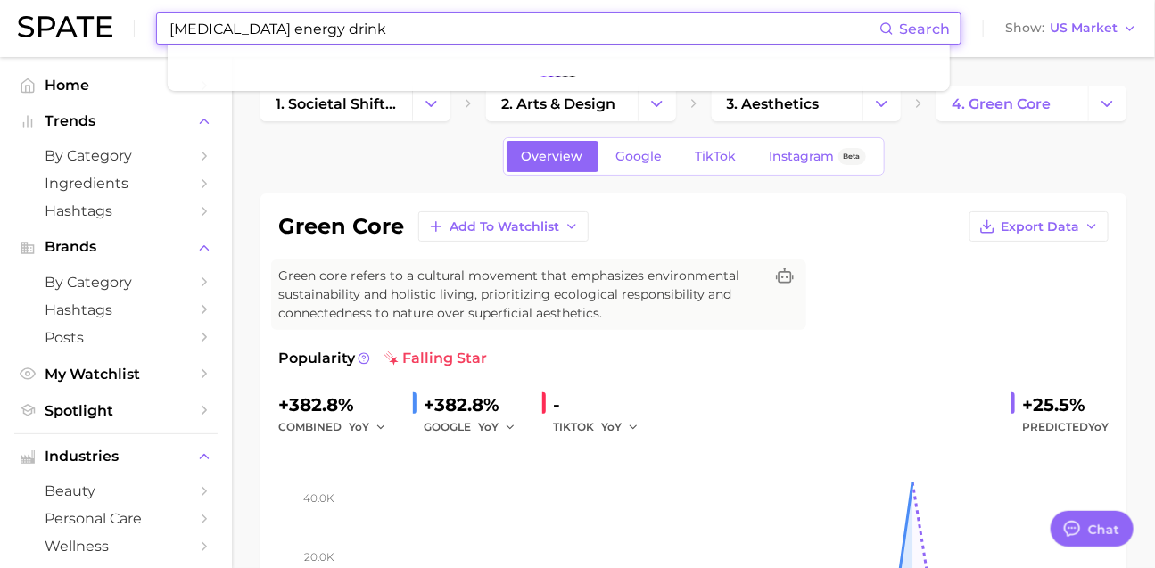
drag, startPoint x: 257, startPoint y: 35, endPoint x: 149, endPoint y: 26, distance: 108.3
click at [149, 26] on div "[MEDICAL_DATA] energy drink Search Show US Market" at bounding box center [577, 28] width 1119 height 57
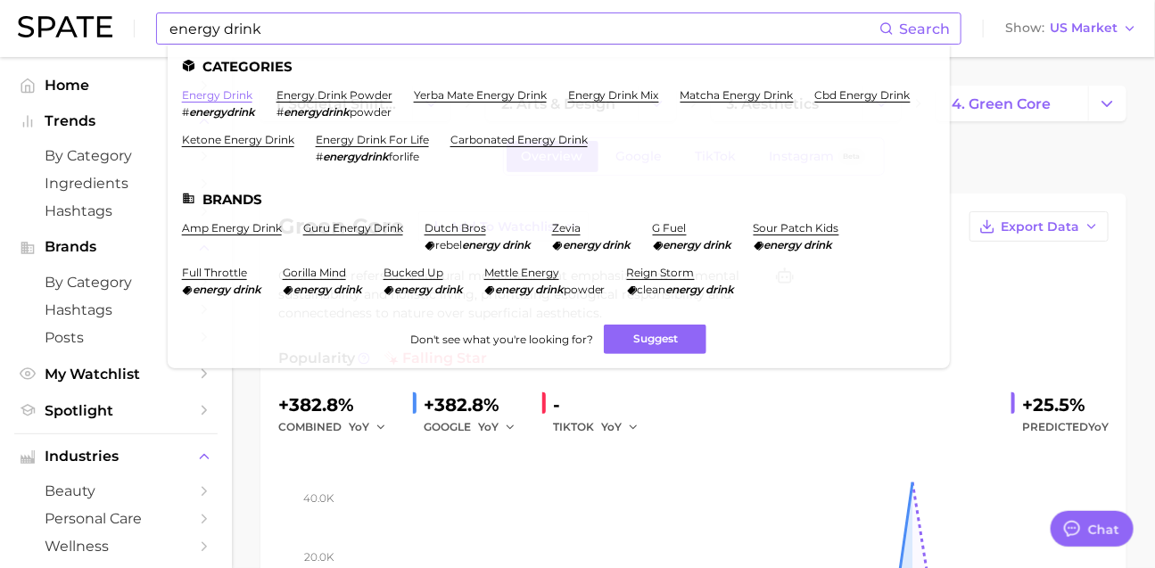
click at [252, 96] on link "energy drink" at bounding box center [217, 94] width 70 height 13
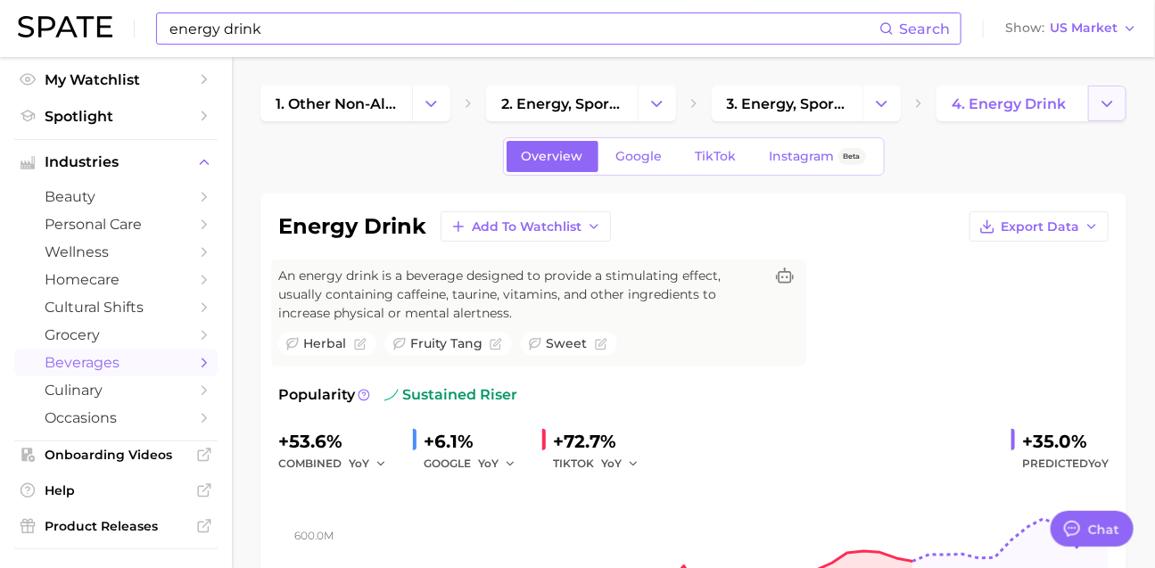
click at [1116, 102] on button "Change Category" at bounding box center [1107, 104] width 38 height 36
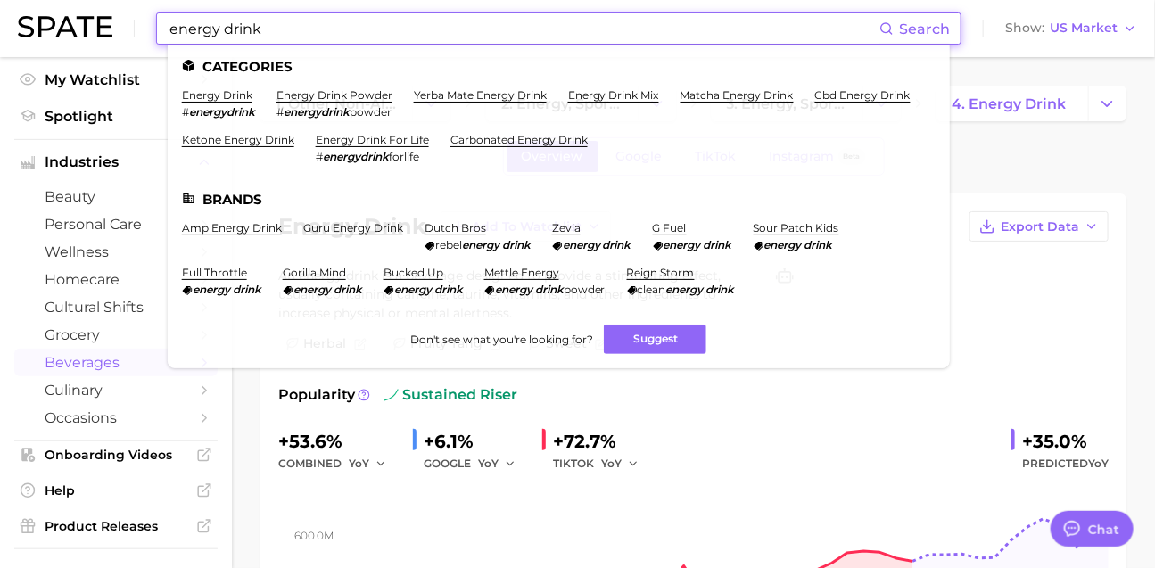
click at [430, 30] on input "energy drink" at bounding box center [524, 28] width 712 height 30
paste input "millennial demo"
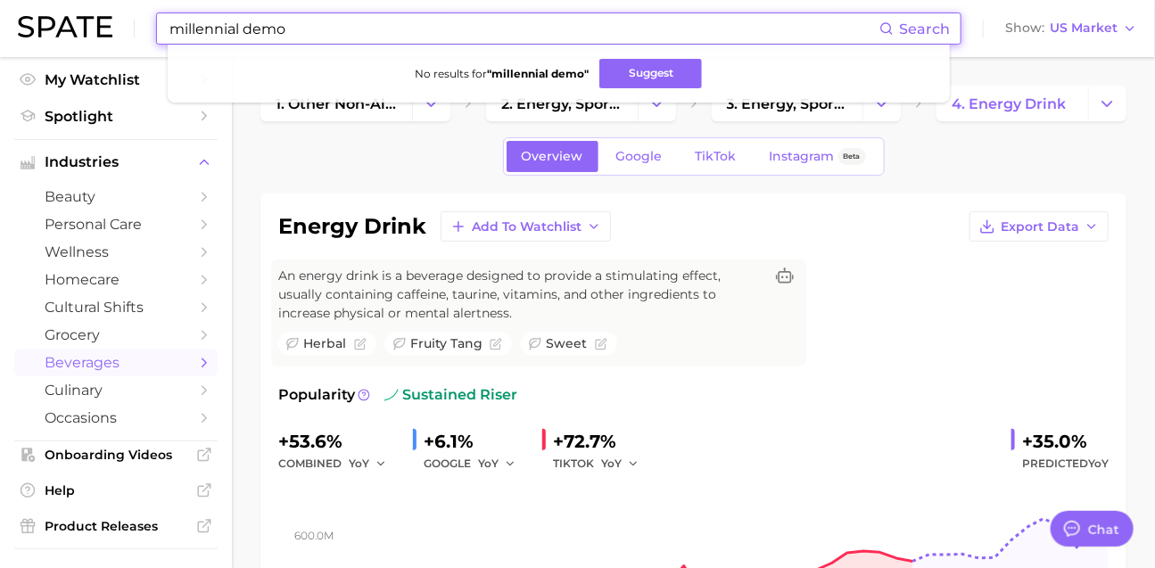
click at [694, 30] on input "millennial demo" at bounding box center [524, 28] width 712 height 30
paste input "#millennial"
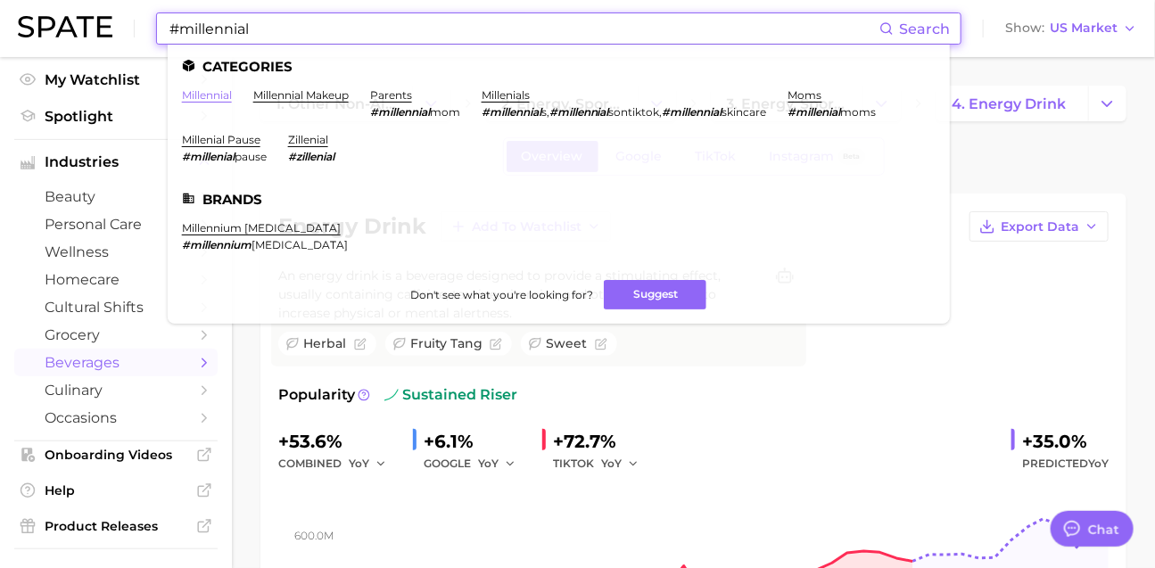
click at [232, 97] on link "millennial" at bounding box center [207, 94] width 50 height 13
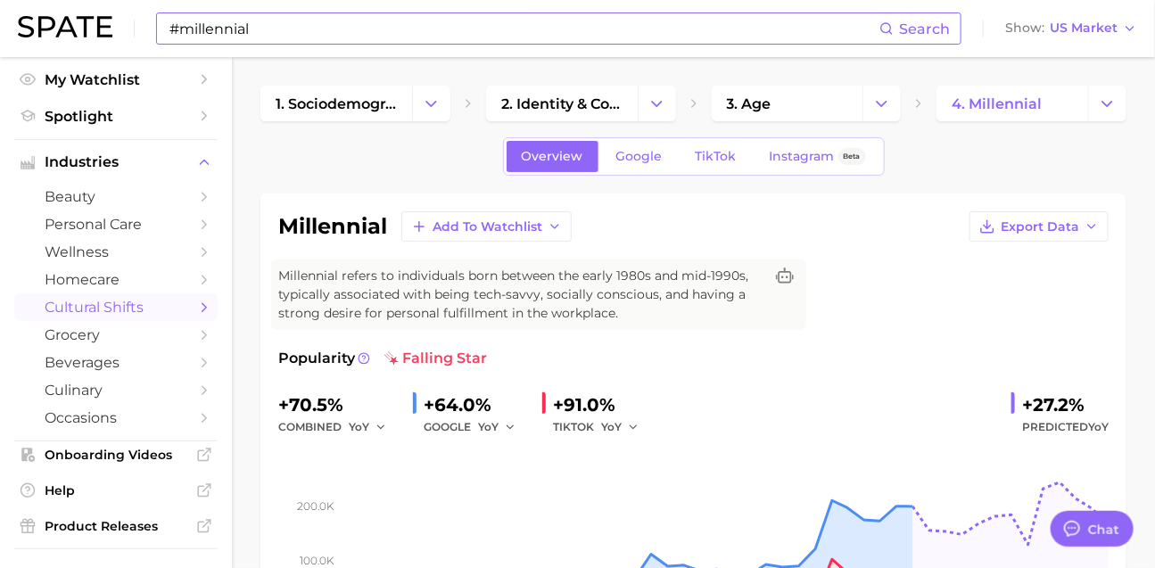
click at [484, 27] on input "#millennial" at bounding box center [524, 28] width 712 height 30
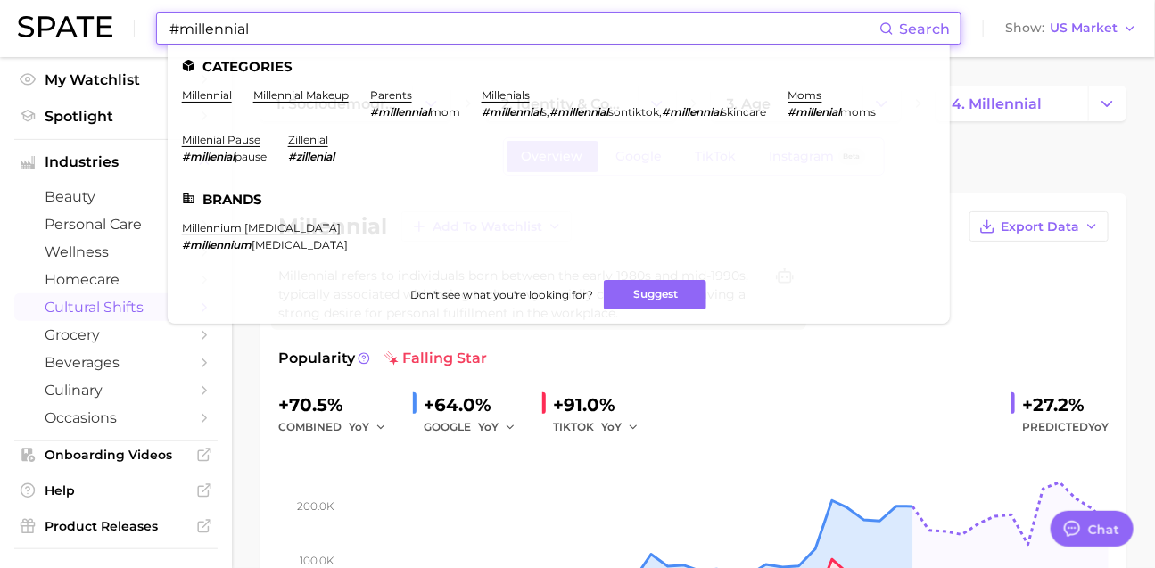
click at [484, 27] on input "#millennial" at bounding box center [524, 28] width 712 height 30
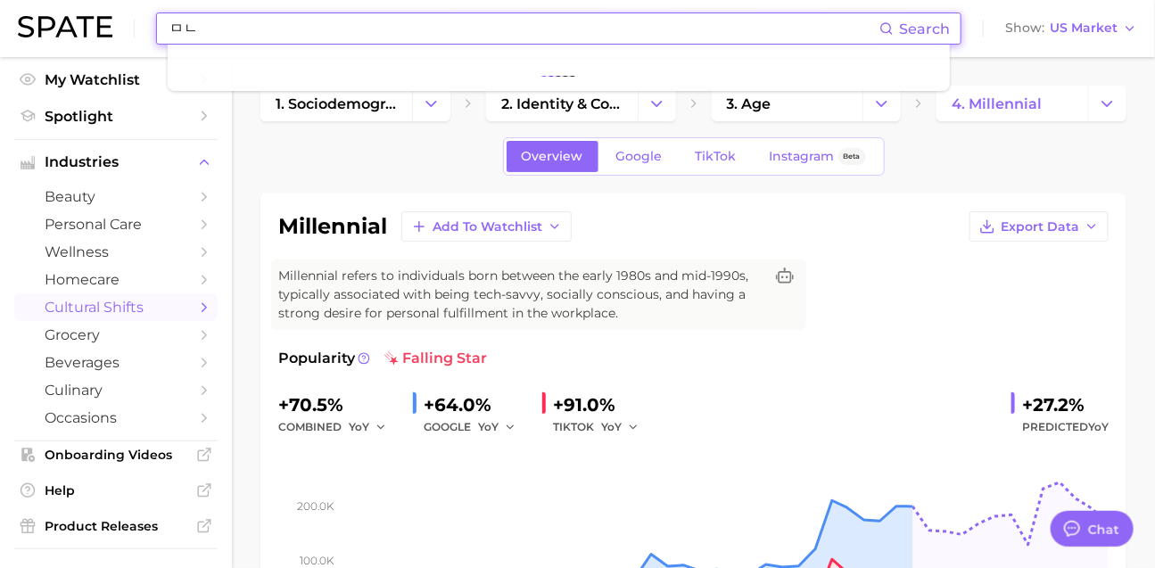
type input "ㅁ"
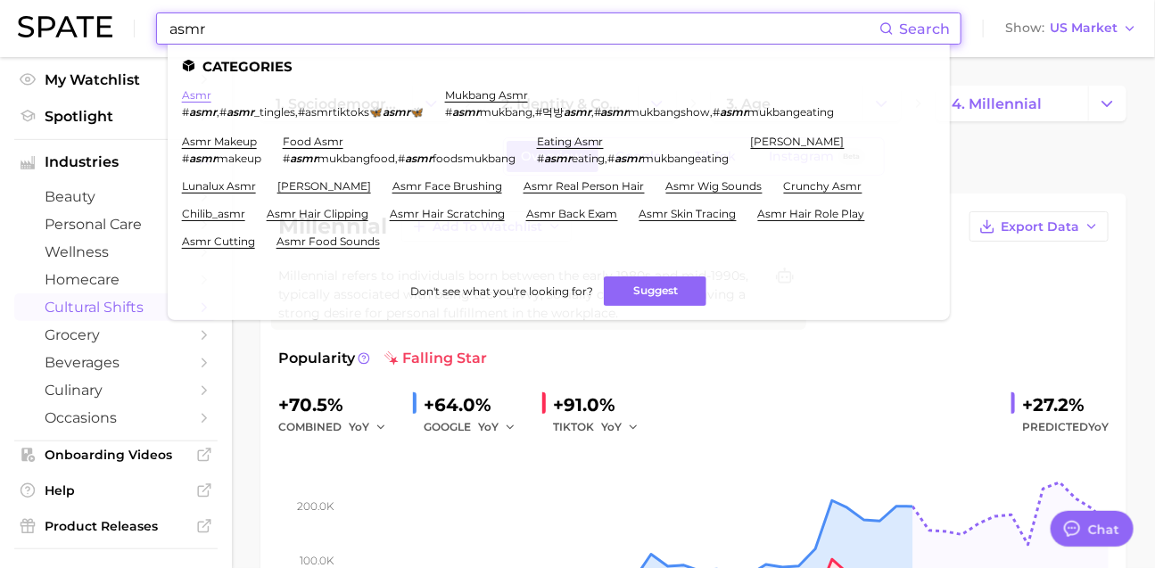
type input "asmr"
click at [210, 94] on link "asmr" at bounding box center [196, 94] width 29 height 13
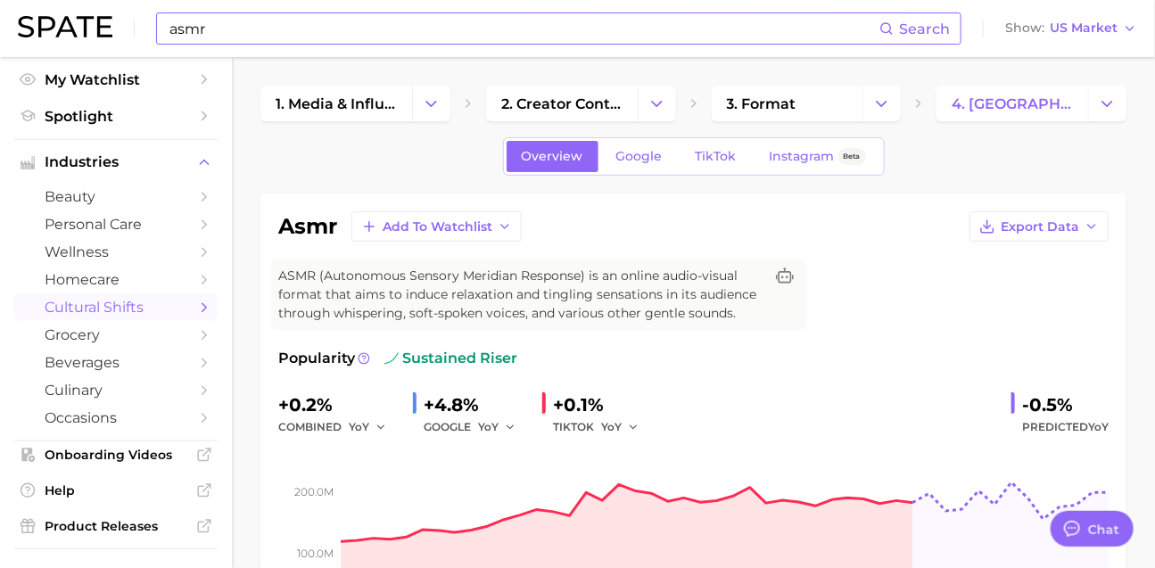
click at [118, 316] on span "cultural shifts" at bounding box center [116, 307] width 143 height 17
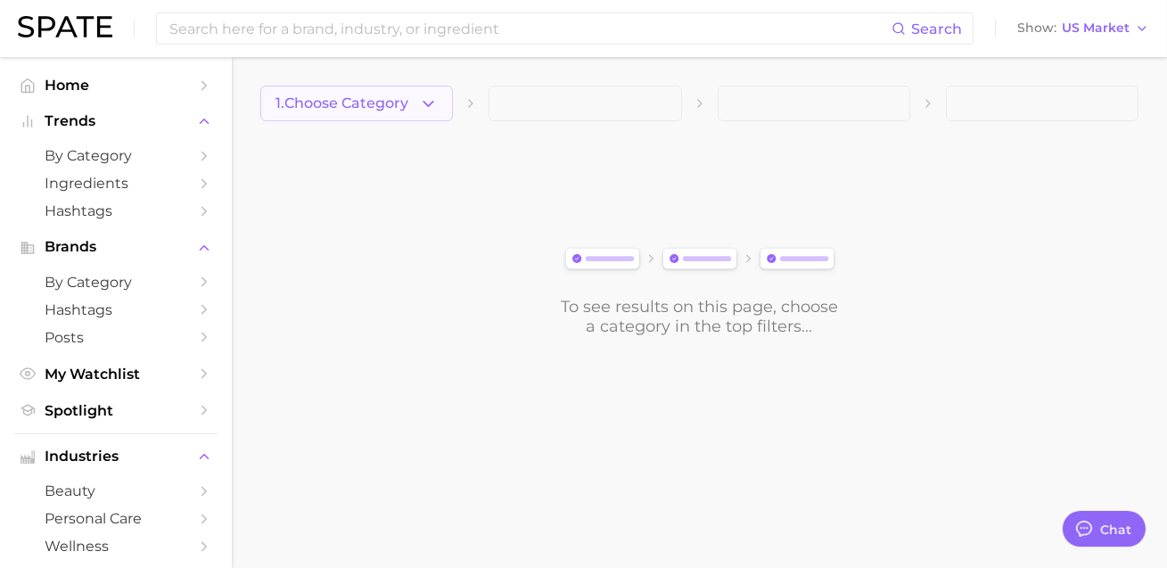
click at [406, 101] on span "1. Choose Category" at bounding box center [342, 103] width 133 height 16
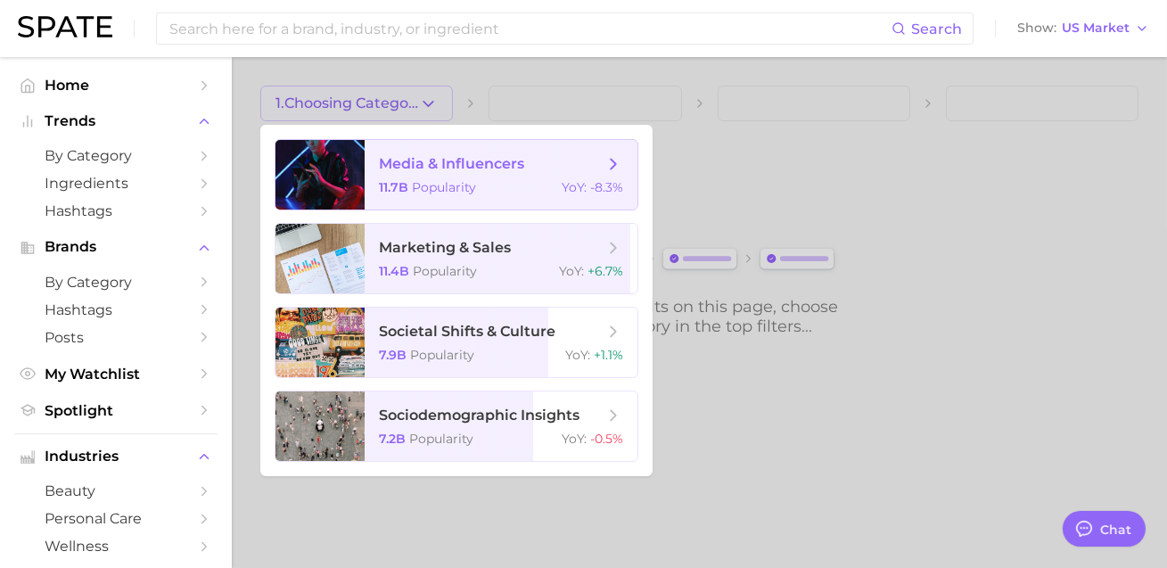
click at [437, 168] on span "media & influencers" at bounding box center [451, 163] width 145 height 17
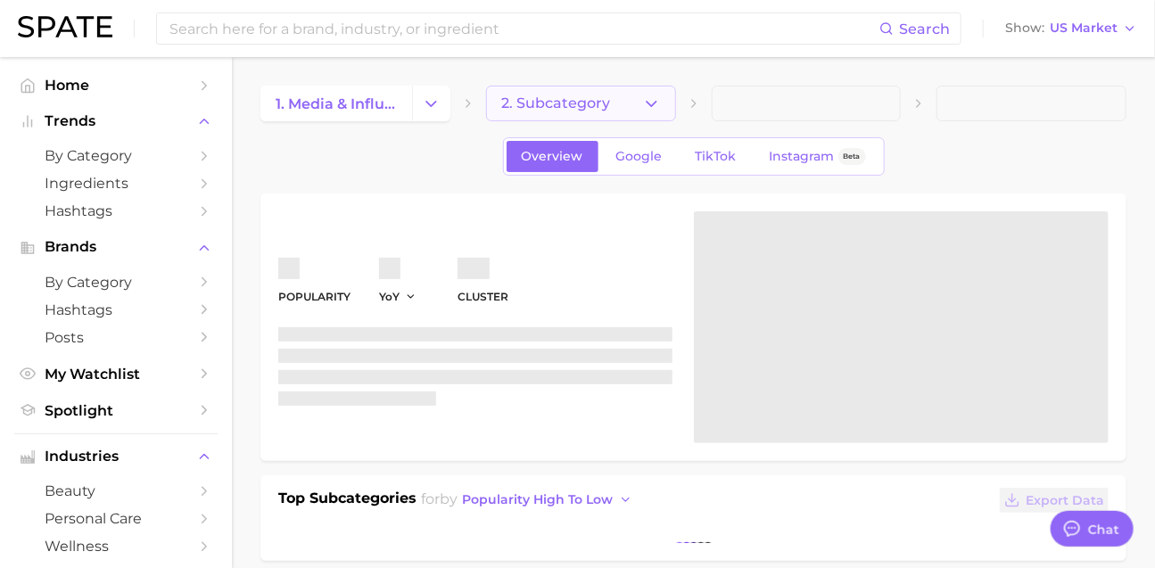
click at [543, 111] on button "2. Subcategory" at bounding box center [581, 104] width 190 height 36
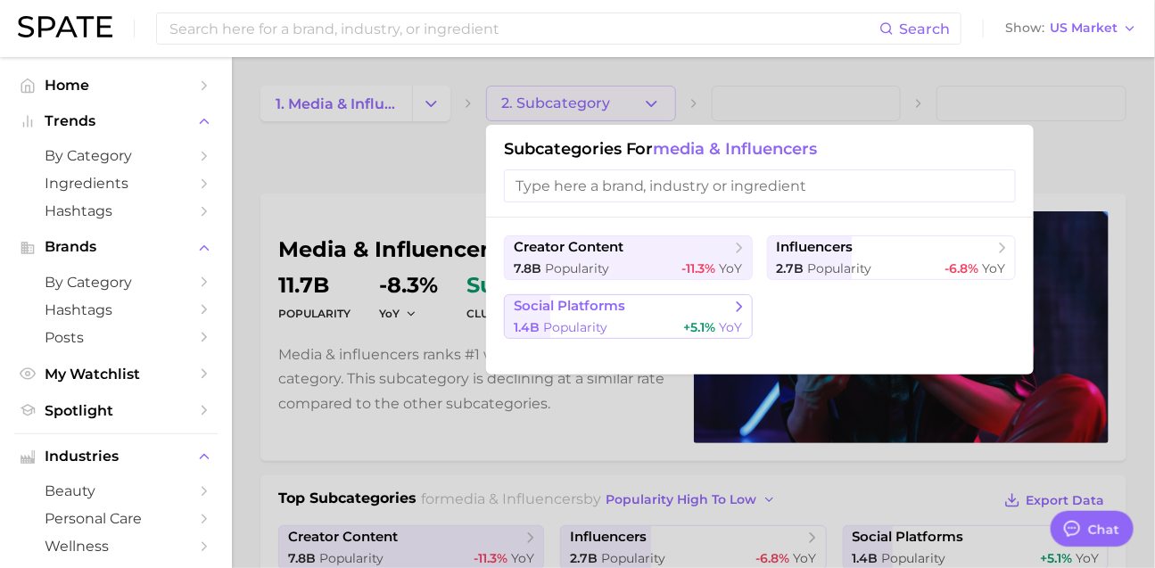
click at [598, 333] on button "social platforms 1.4b Popularity +5.1% YoY" at bounding box center [628, 316] width 249 height 45
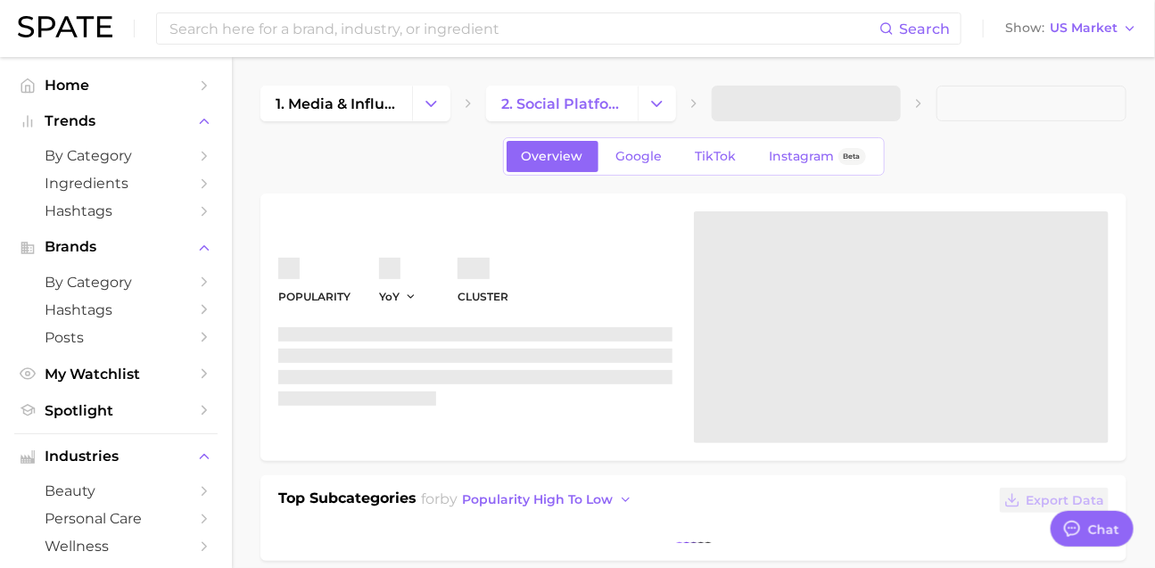
click at [770, 107] on span at bounding box center [807, 104] width 190 height 36
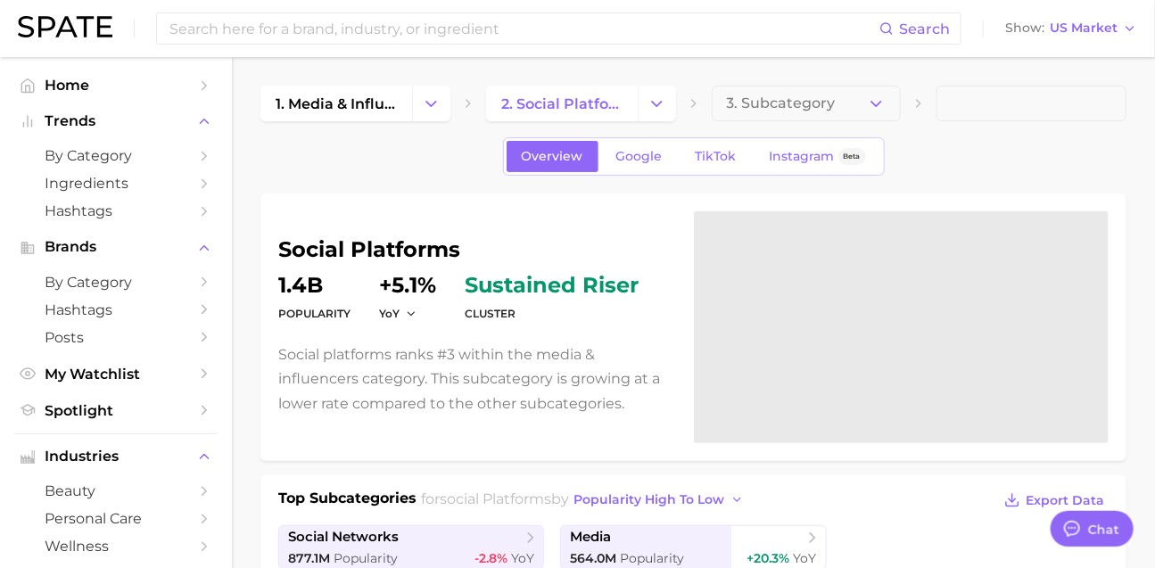
click at [791, 111] on span "3. Subcategory" at bounding box center [781, 103] width 109 height 16
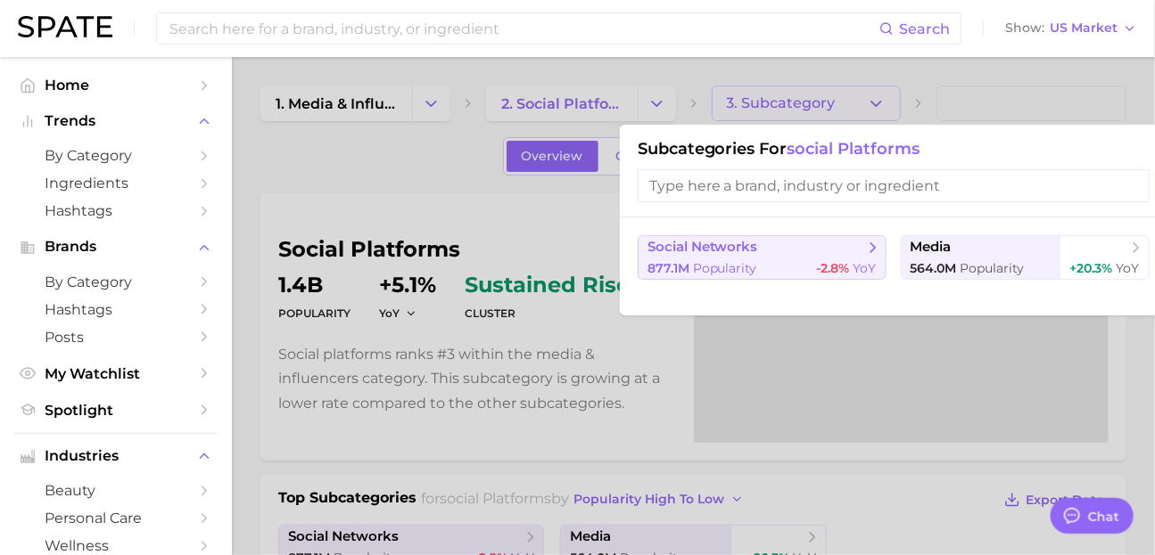
click at [847, 277] on span "-2.8% YoY" at bounding box center [847, 268] width 60 height 17
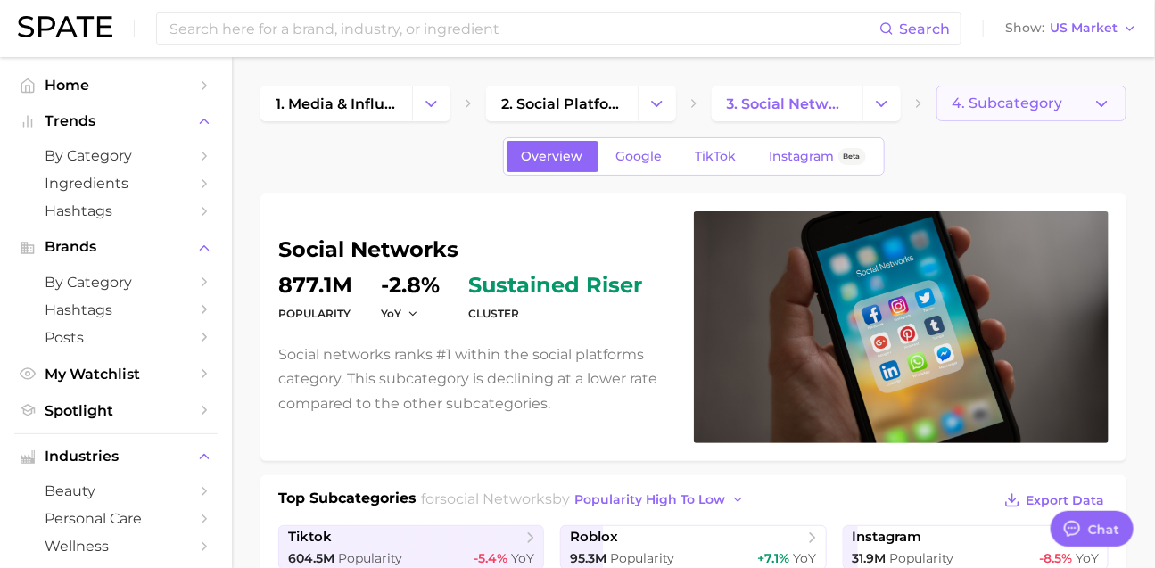
click at [977, 103] on span "4. Subcategory" at bounding box center [1006, 103] width 111 height 16
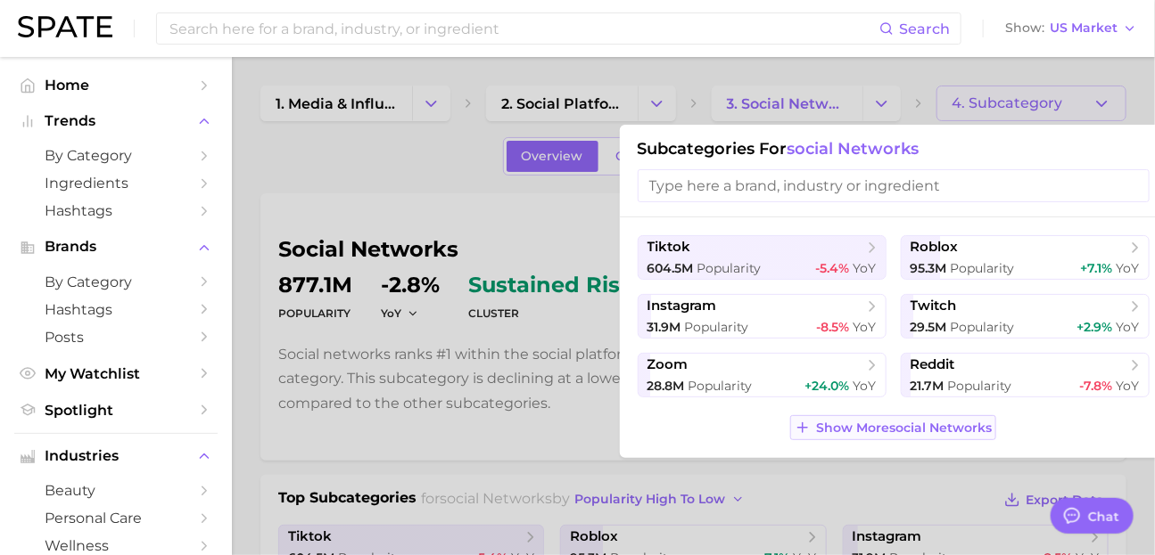
click at [885, 436] on span "Show More social networks" at bounding box center [904, 428] width 176 height 15
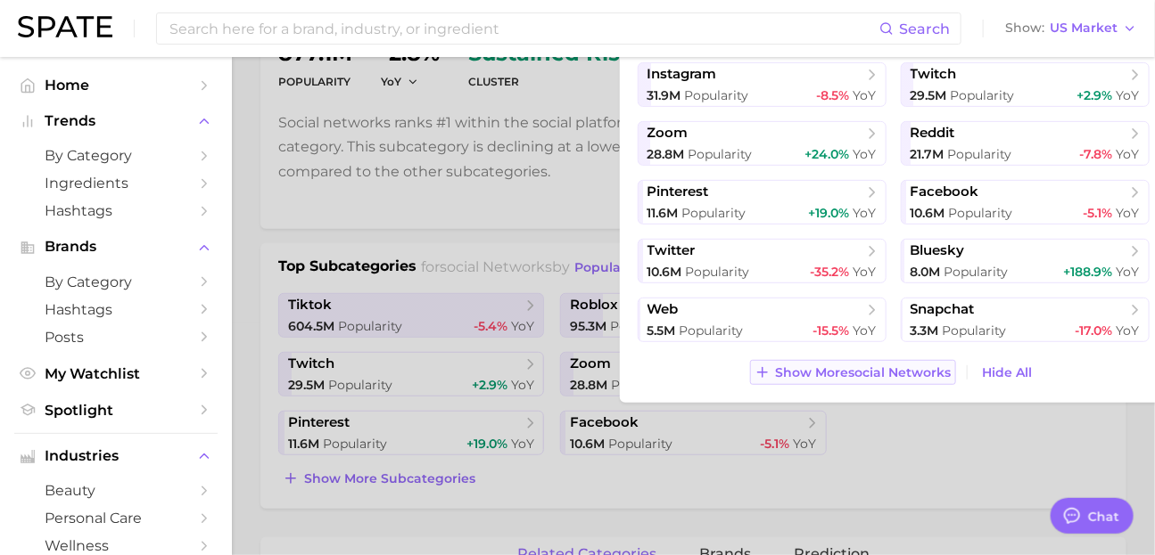
scroll to position [233, 0]
click at [893, 384] on button "Show More social networks" at bounding box center [853, 371] width 206 height 25
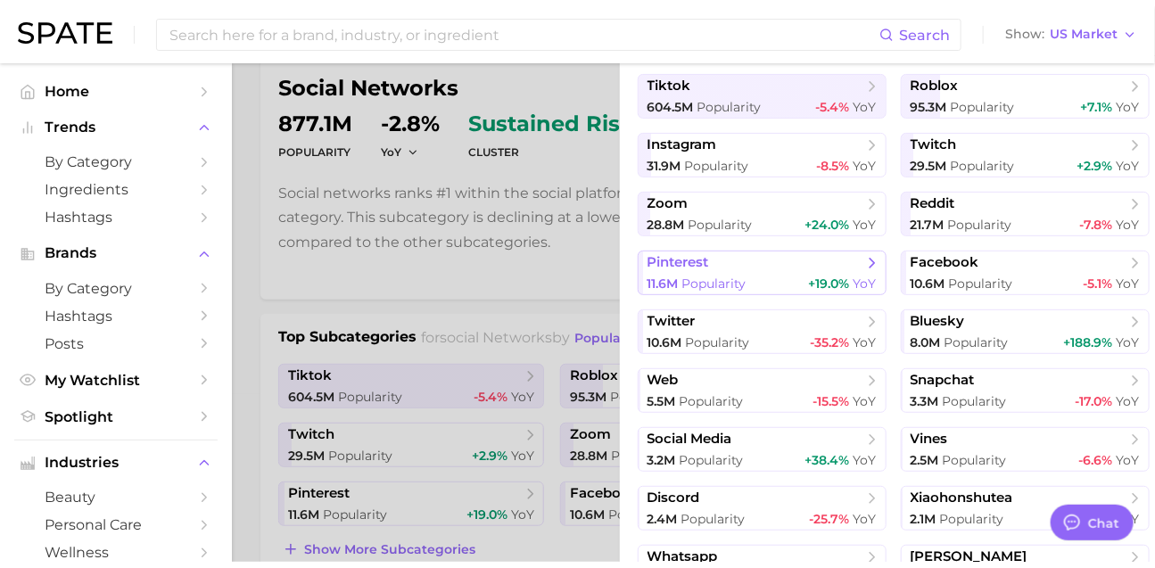
scroll to position [0, 0]
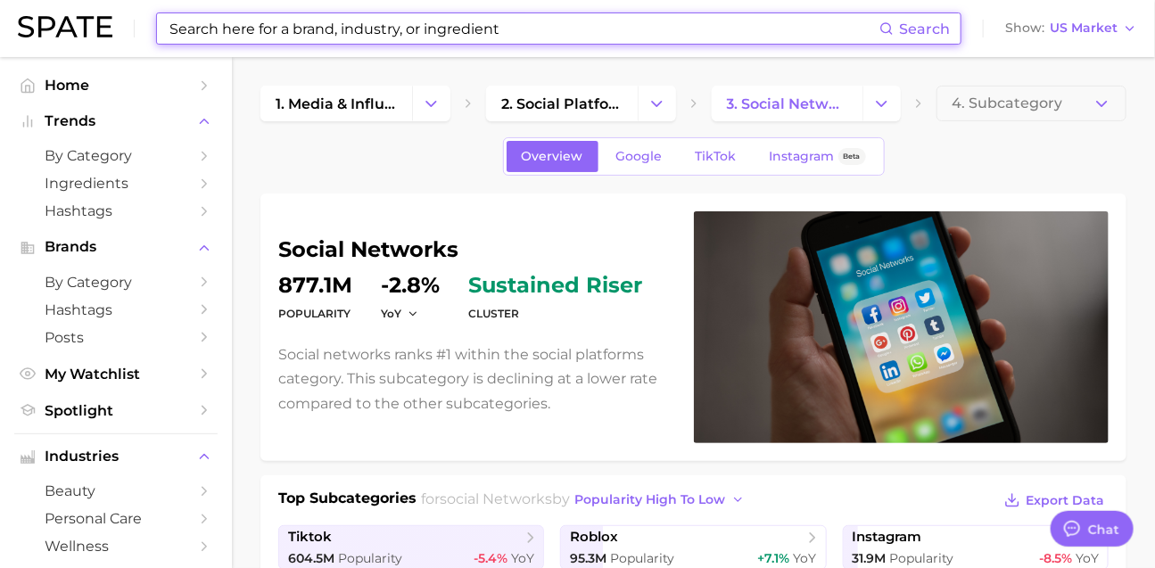
click at [282, 34] on input at bounding box center [524, 28] width 712 height 30
click at [283, 37] on input at bounding box center [524, 28] width 712 height 30
paste input "le sserafim"
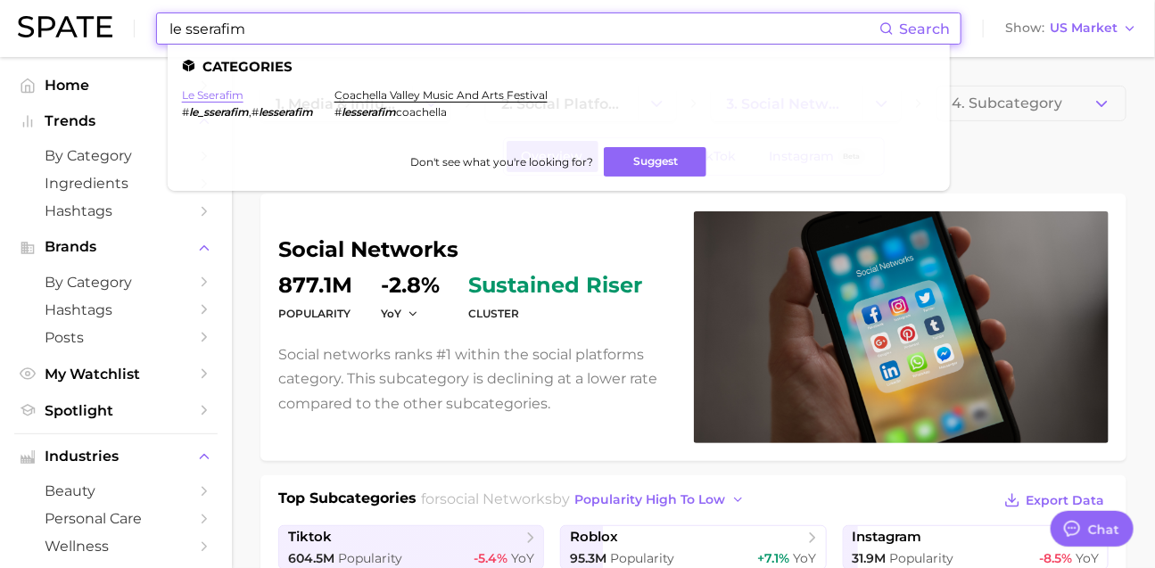
type input "le sserafim"
click at [238, 97] on link "le sserafim" at bounding box center [213, 94] width 62 height 13
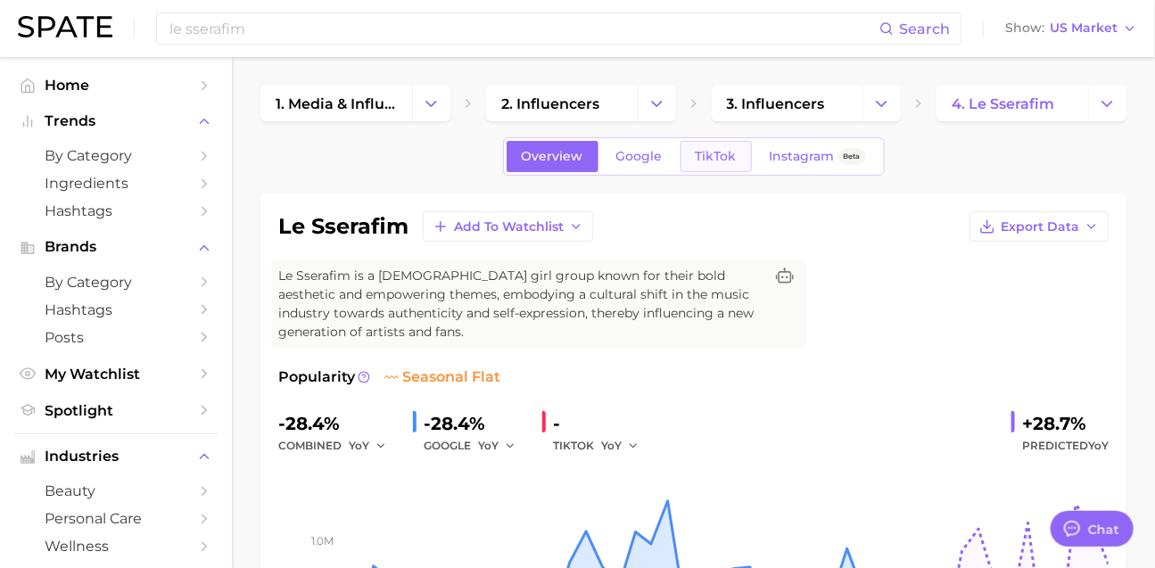
click at [710, 164] on span "TikTok" at bounding box center [715, 156] width 41 height 15
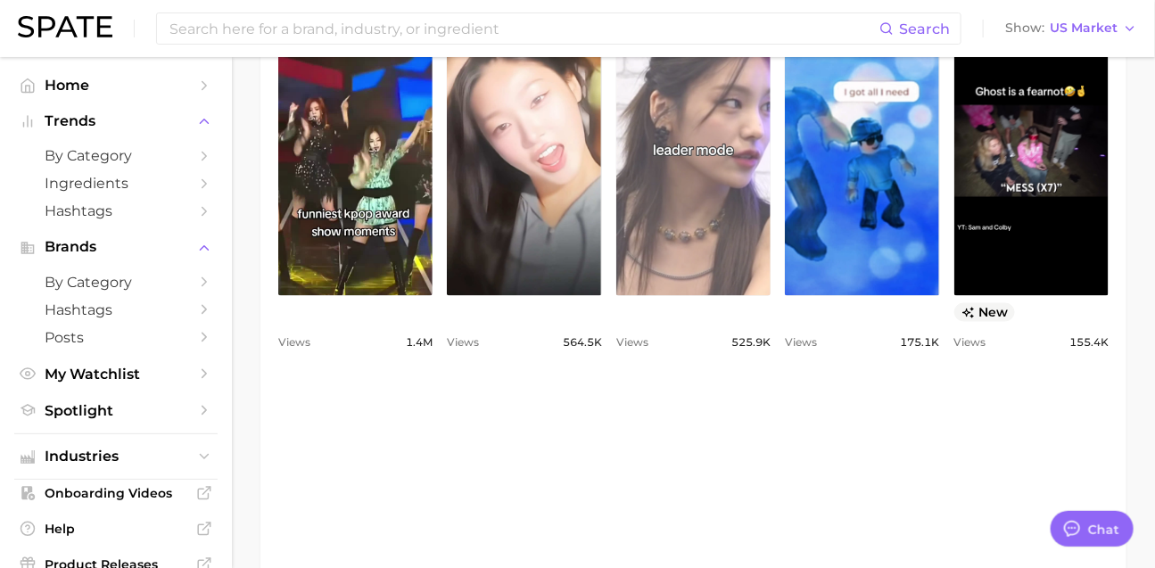
scroll to position [1117, 0]
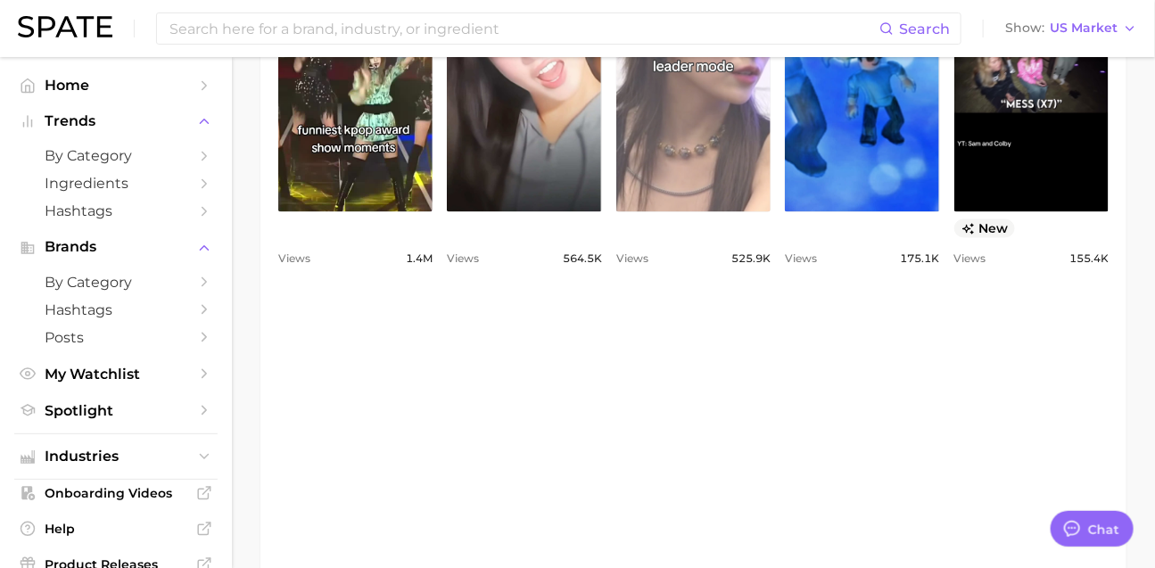
click at [770, 212] on link "view post on TikTok" at bounding box center [693, 67] width 154 height 290
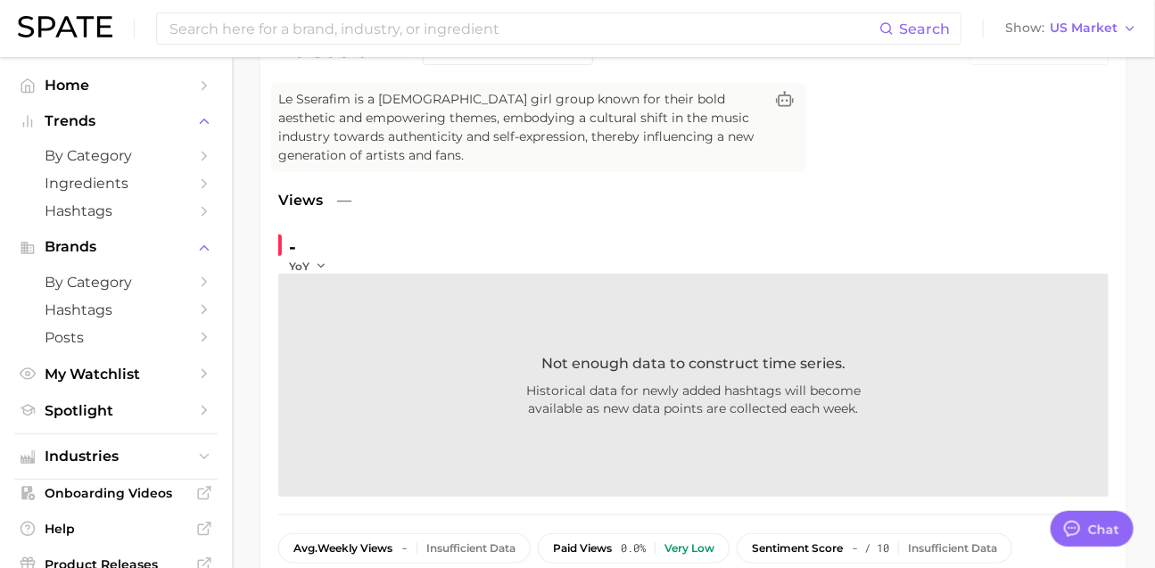
scroll to position [0, 0]
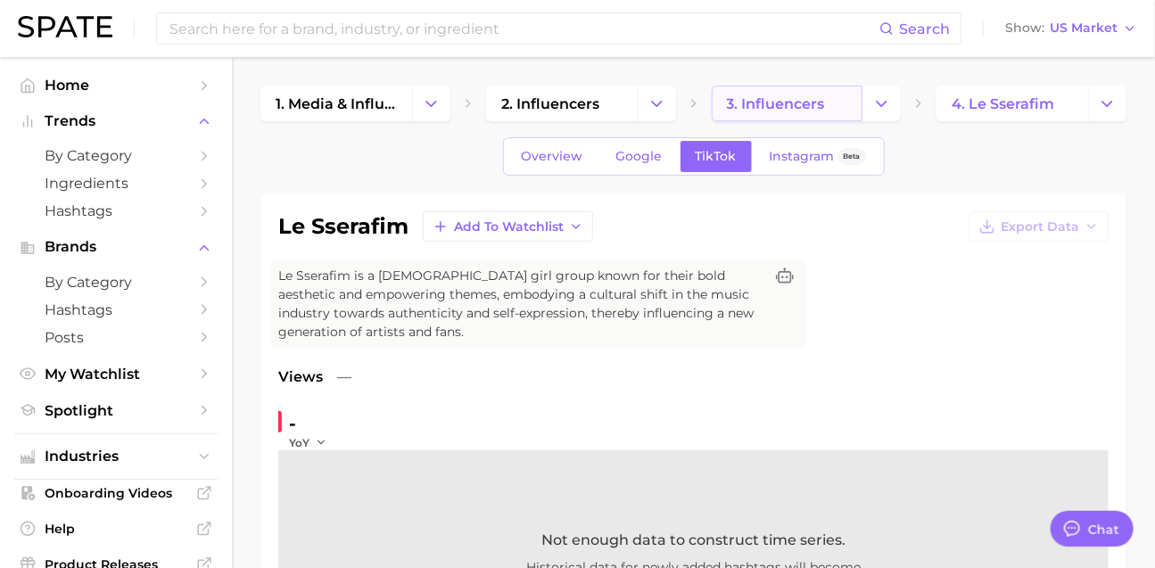
click at [780, 117] on link "3. influencers" at bounding box center [788, 104] width 152 height 36
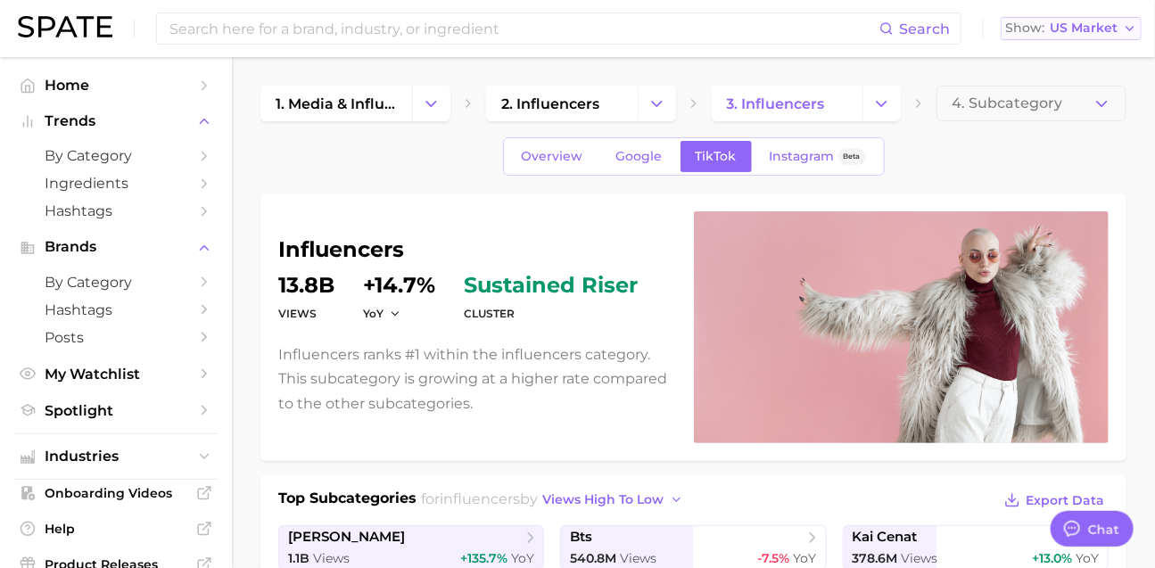
click at [1054, 17] on div "Show US Market" at bounding box center [1071, 28] width 132 height 23
click at [1054, 33] on span "US Market" at bounding box center [1083, 28] width 68 height 10
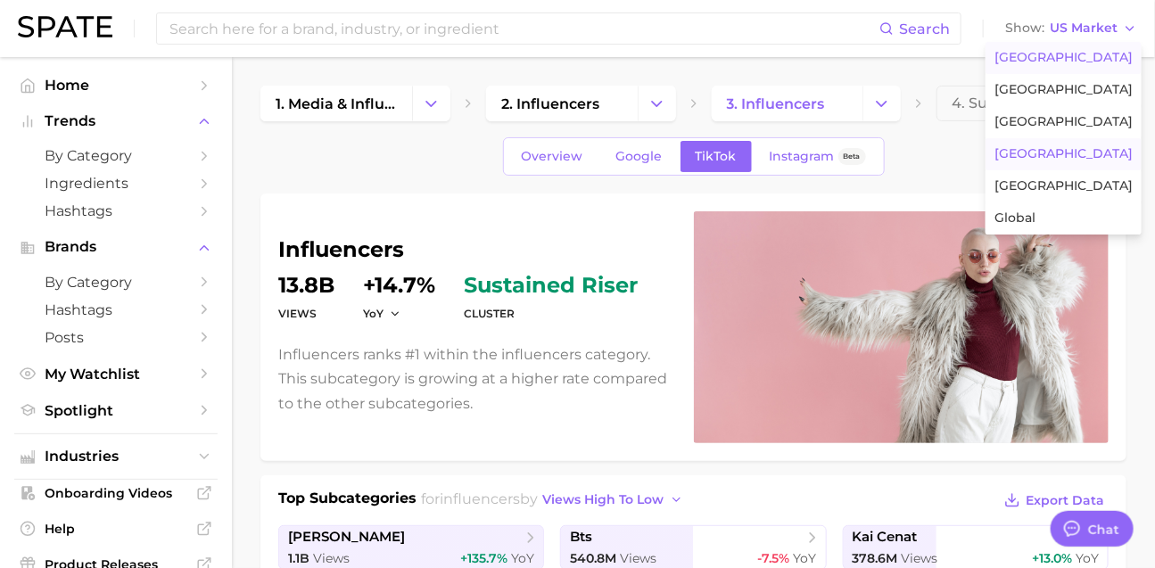
click at [1070, 161] on span "[GEOGRAPHIC_DATA]" at bounding box center [1063, 153] width 138 height 15
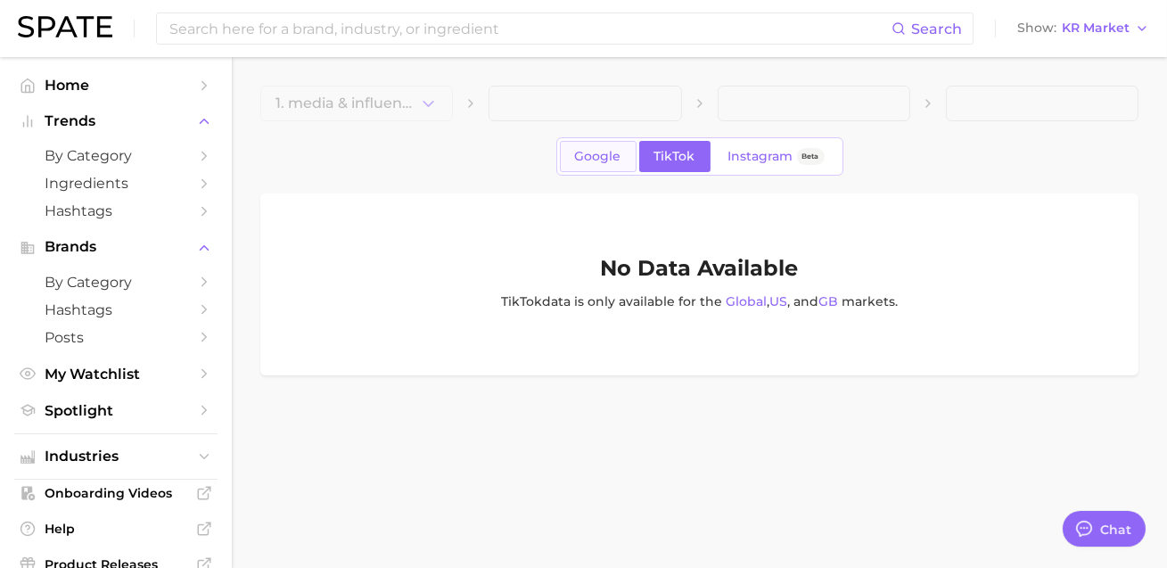
click at [592, 164] on span "Google" at bounding box center [598, 156] width 46 height 15
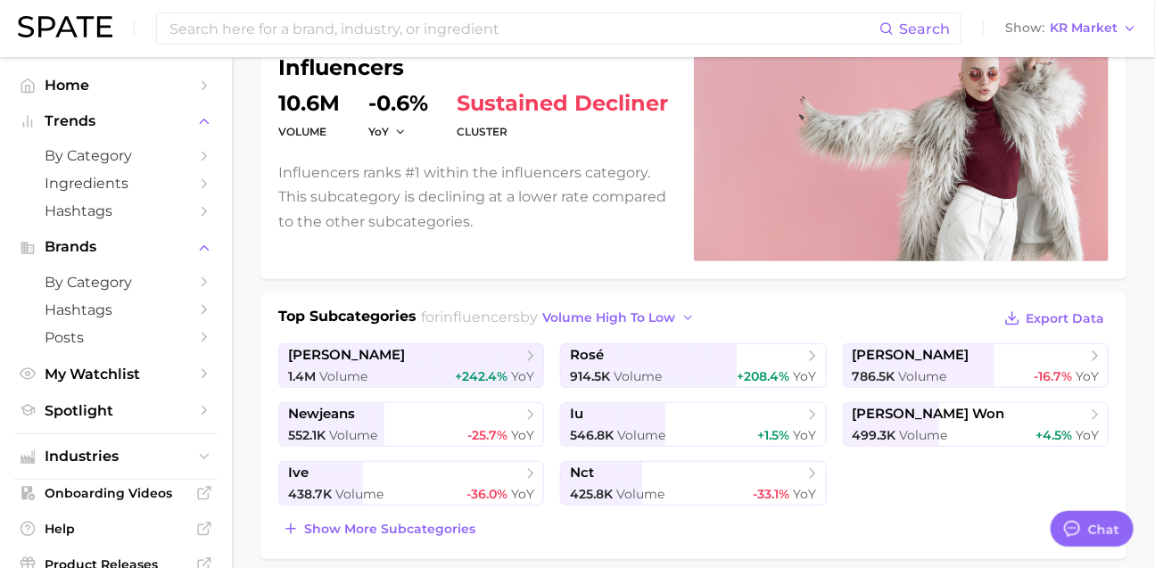
scroll to position [327, 0]
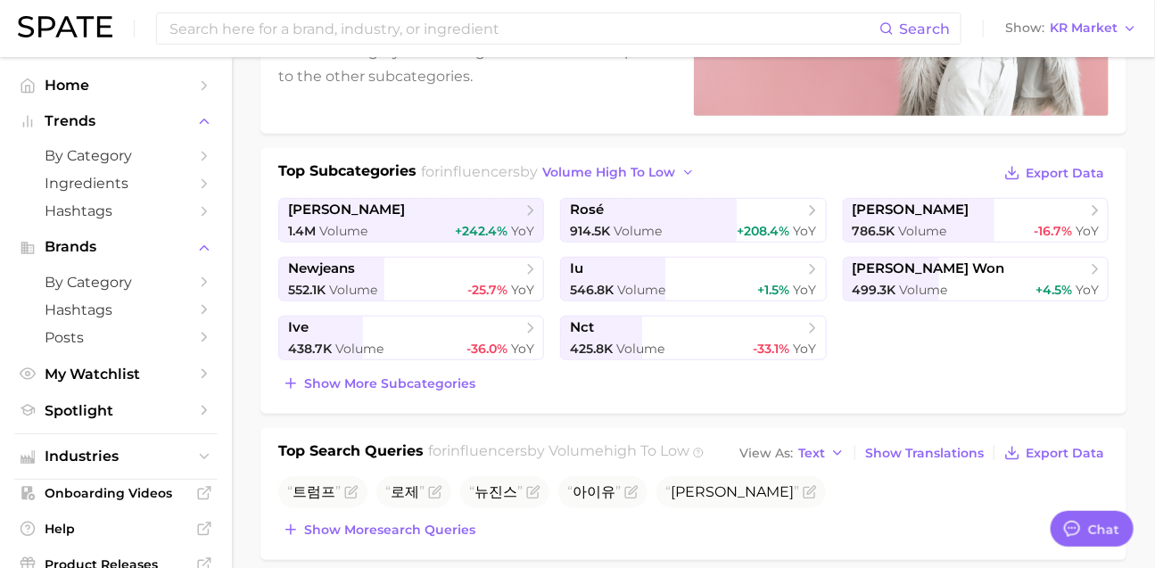
click at [442, 414] on div "Top Subcategories for influencers by volume high to low Export Data [PERSON_NAM…" at bounding box center [693, 281] width 866 height 266
click at [441, 396] on button "Show more subcategories" at bounding box center [379, 383] width 202 height 25
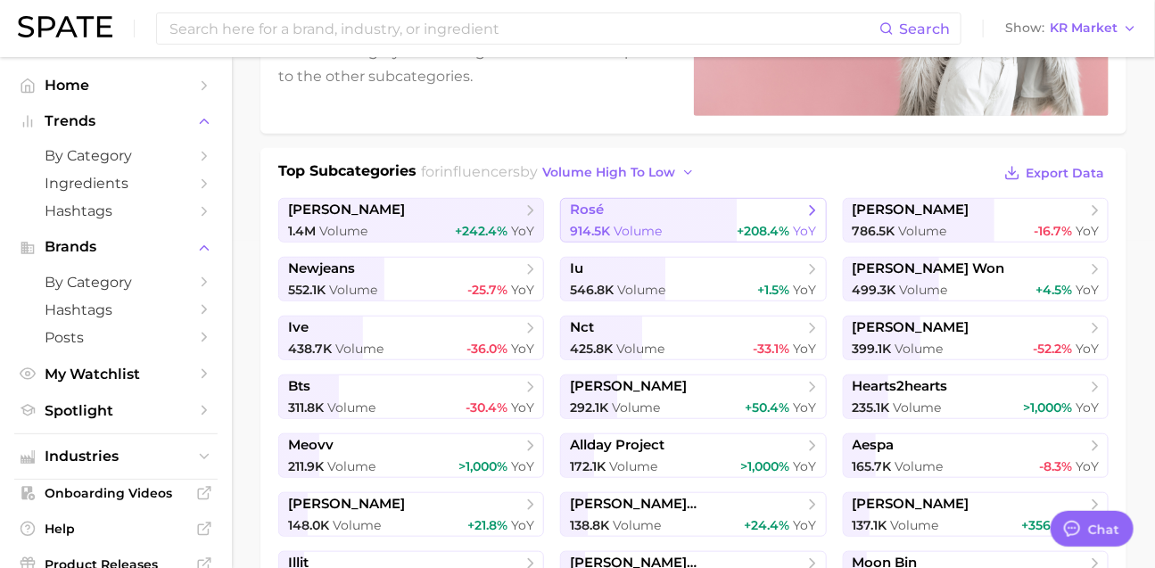
click at [621, 240] on span "914.5k Volume" at bounding box center [616, 231] width 92 height 17
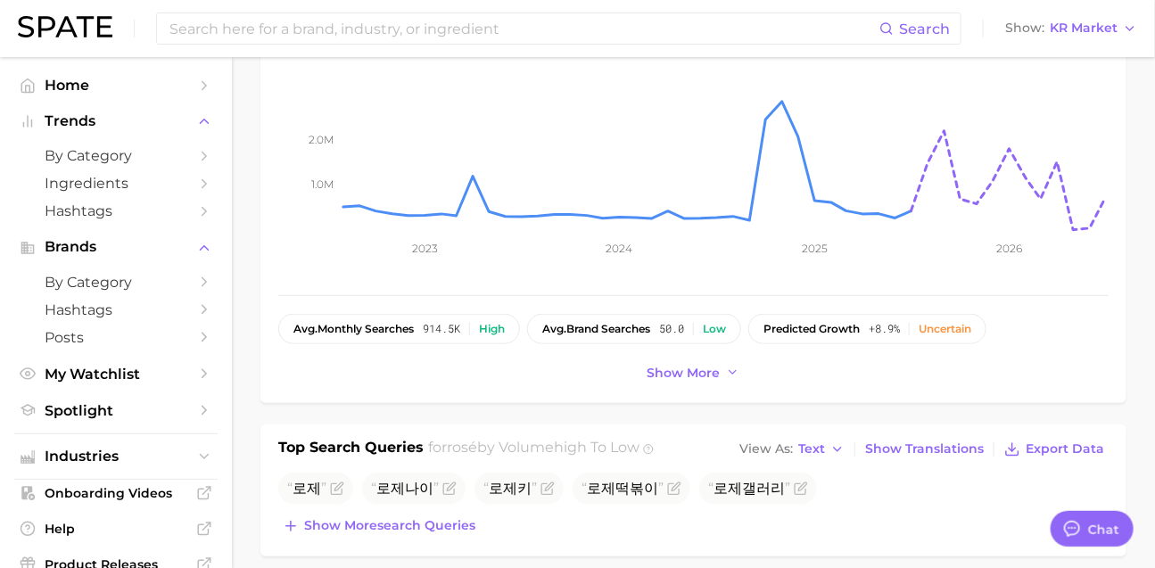
scroll to position [803, 0]
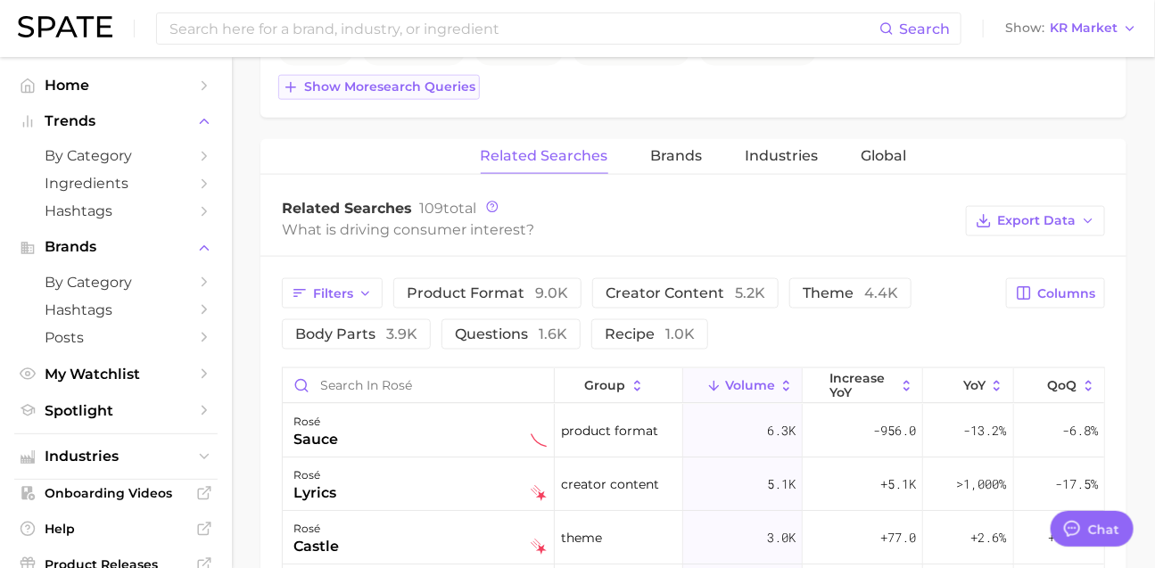
click at [446, 95] on span "Show more search queries" at bounding box center [389, 86] width 171 height 15
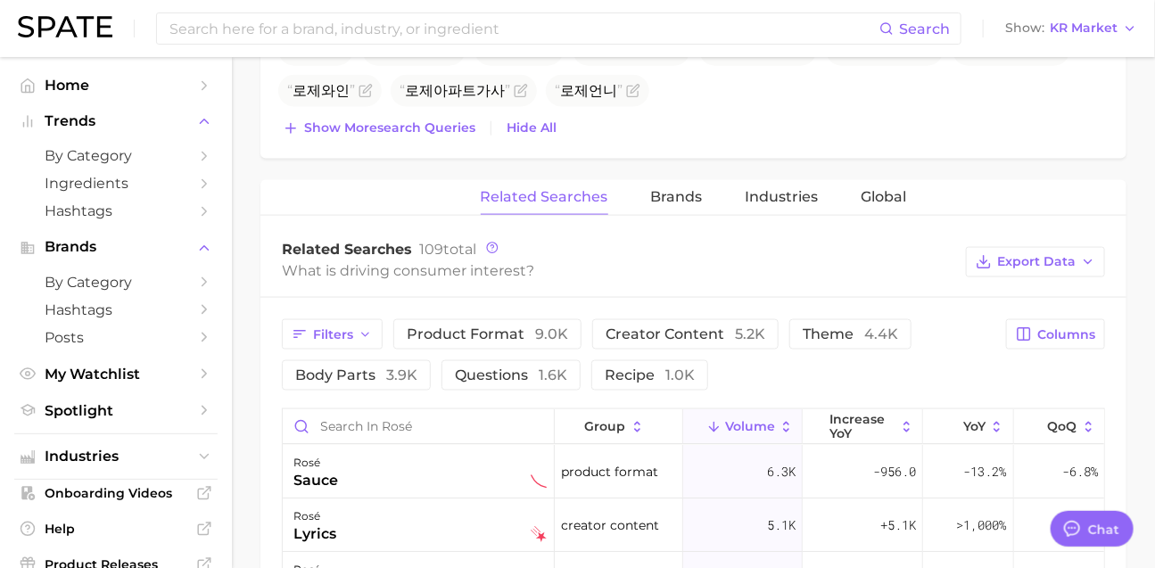
click at [667, 57] on icon "Flag as miscategorized or irrelevant" at bounding box center [674, 50] width 14 height 14
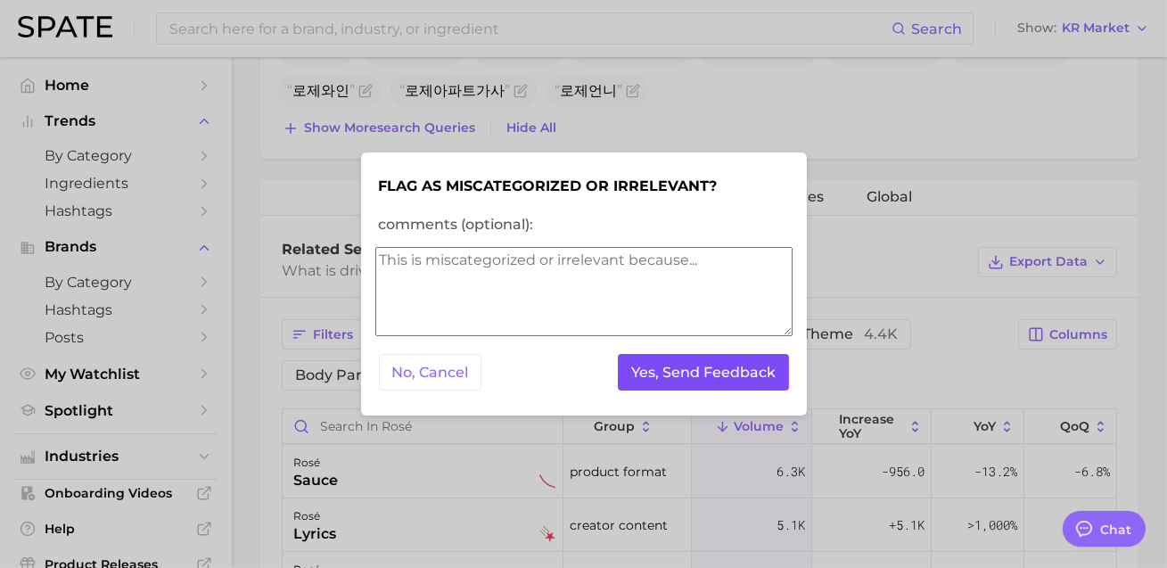
click at [664, 366] on button "Yes, Send Feedback" at bounding box center [703, 372] width 171 height 37
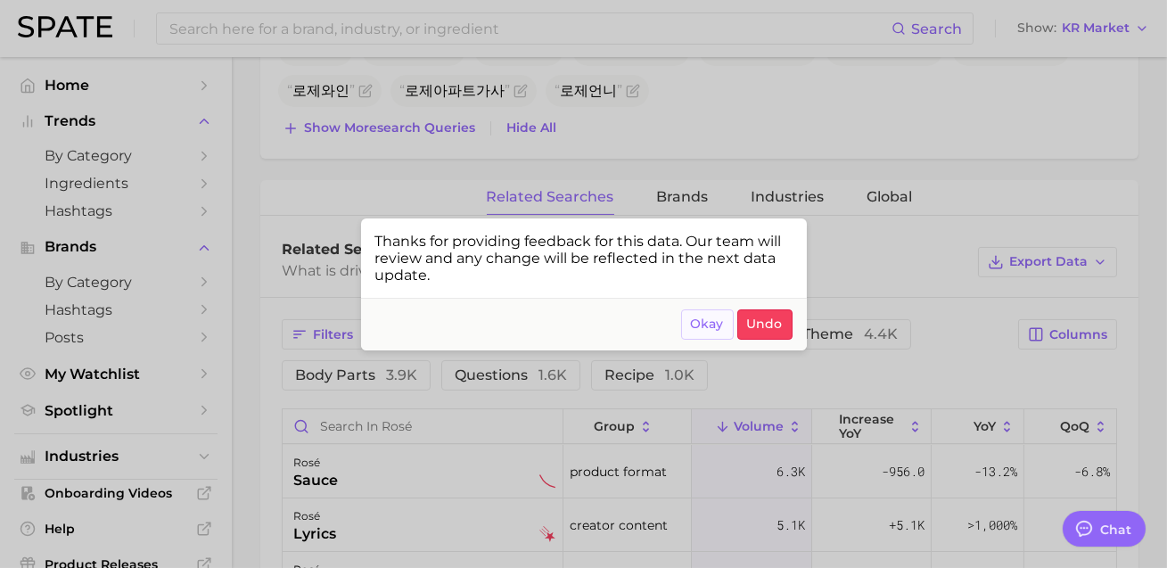
click at [694, 332] on span "Okay" at bounding box center [707, 324] width 33 height 15
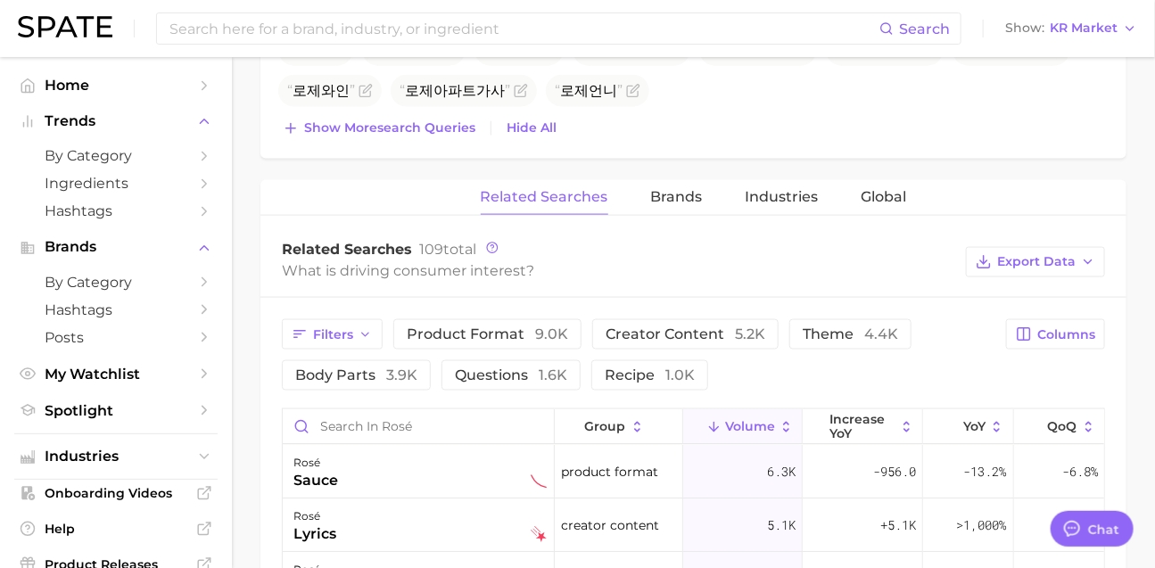
click at [917, 57] on span at bounding box center [926, 50] width 18 height 14
click at [920, 57] on icon "Flag as miscategorized or irrelevant" at bounding box center [927, 50] width 14 height 14
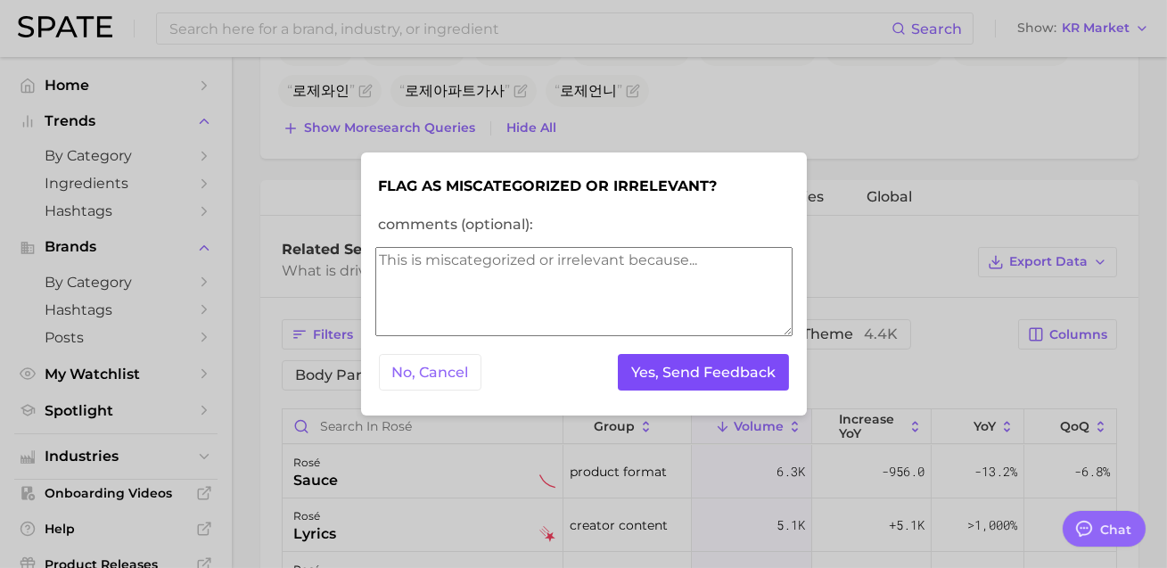
click at [706, 366] on button "Yes, Send Feedback" at bounding box center [703, 372] width 171 height 37
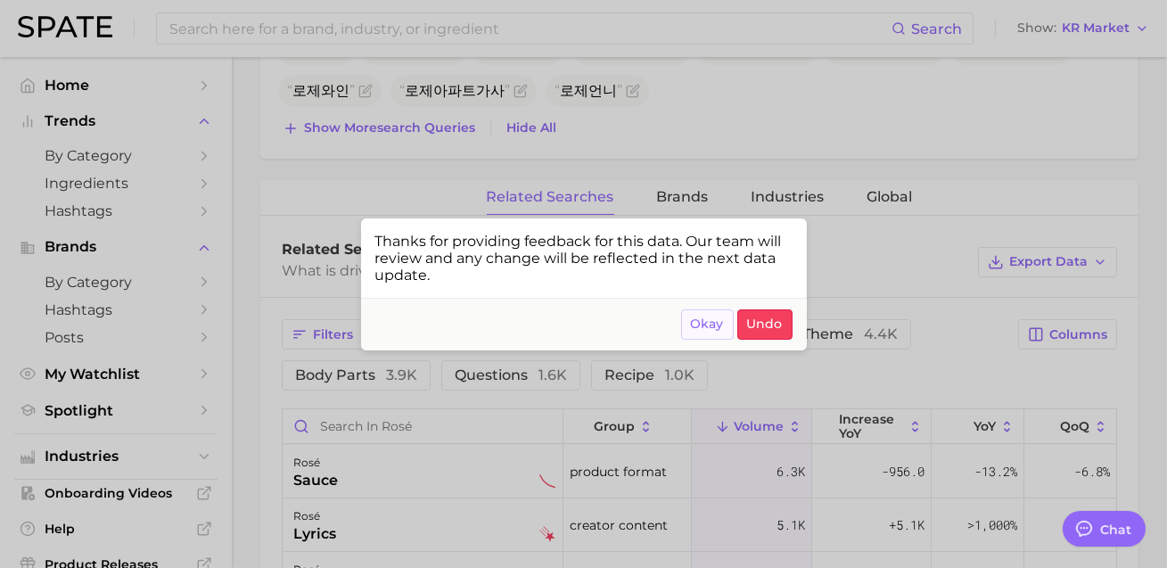
click at [716, 340] on button "Okay" at bounding box center [707, 324] width 53 height 30
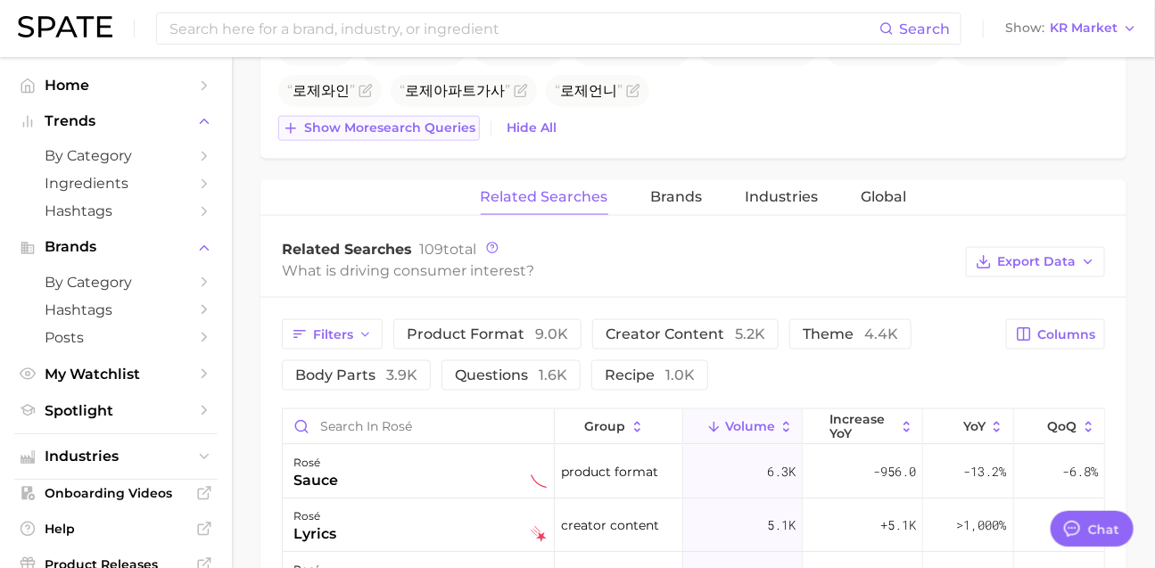
click at [413, 141] on button "Show more search queries" at bounding box center [379, 128] width 202 height 25
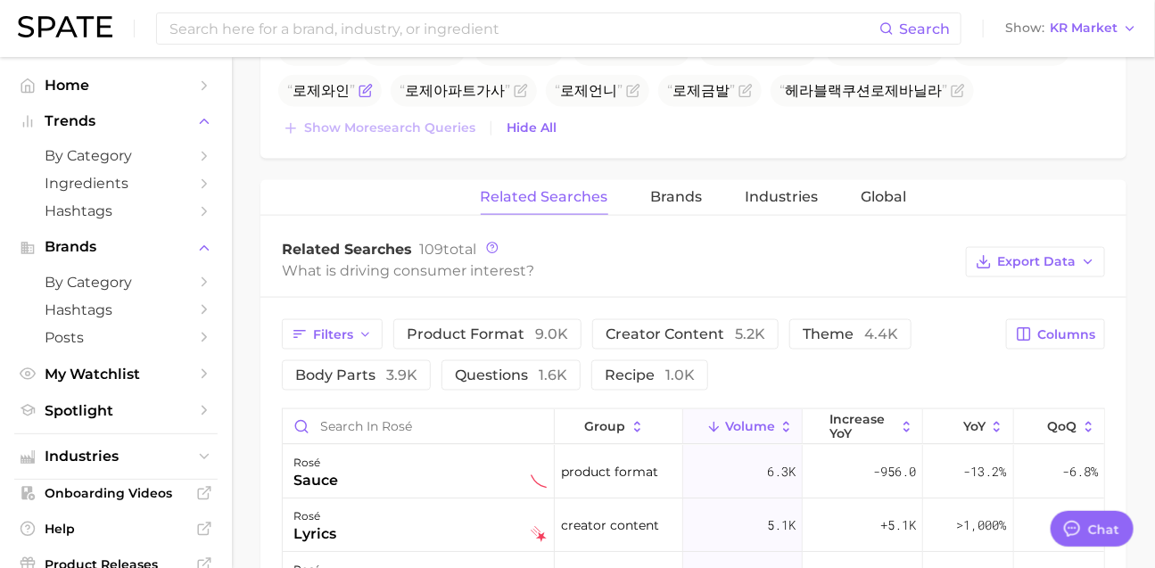
click at [358, 98] on icon "Flag as miscategorized or irrelevant" at bounding box center [365, 91] width 14 height 14
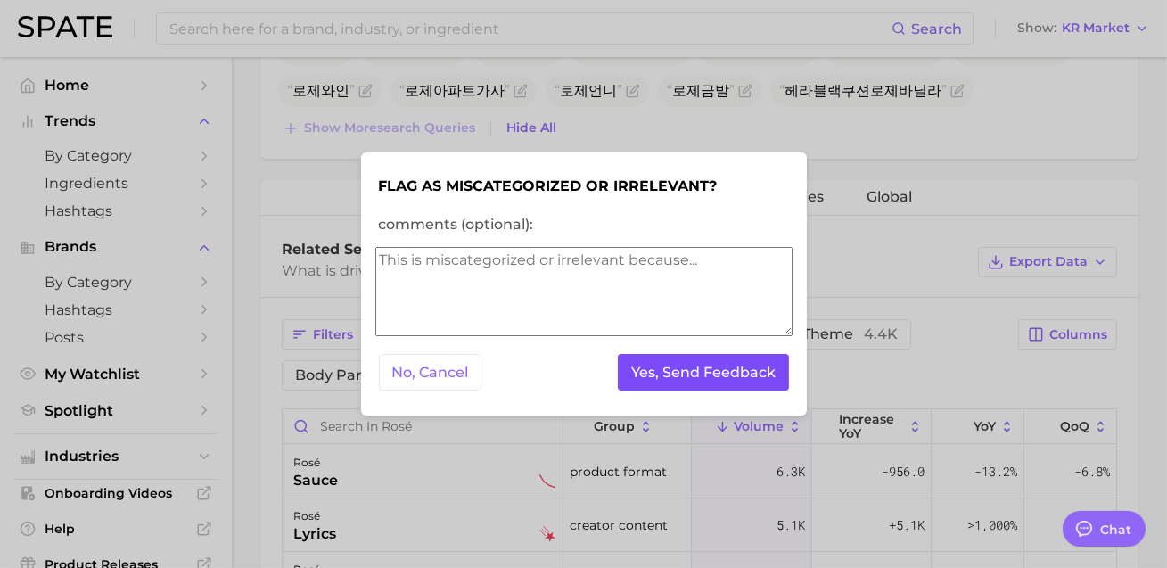
click at [669, 378] on button "Yes, Send Feedback" at bounding box center [703, 372] width 171 height 37
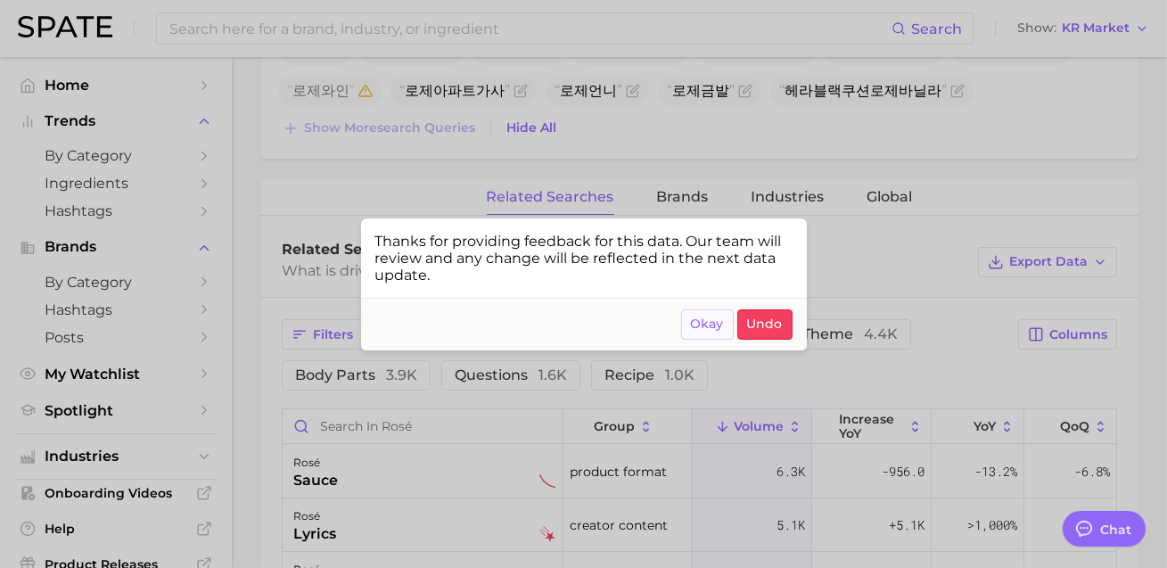
click at [699, 332] on span "Okay" at bounding box center [707, 324] width 33 height 15
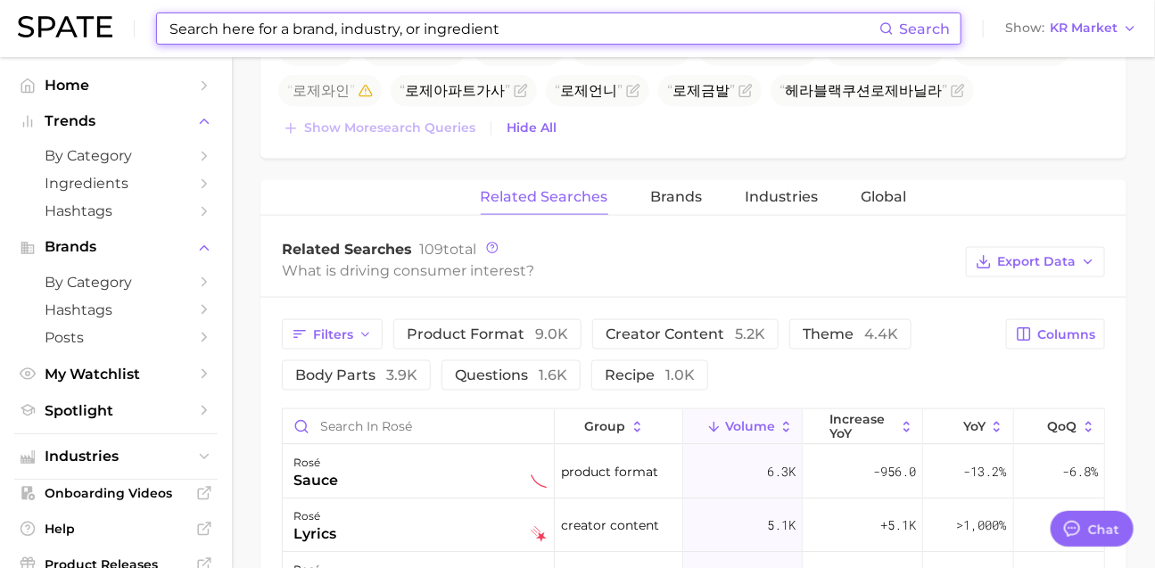
click at [398, 26] on input at bounding box center [524, 28] width 712 height 30
type input "ㅍ"
type input "i"
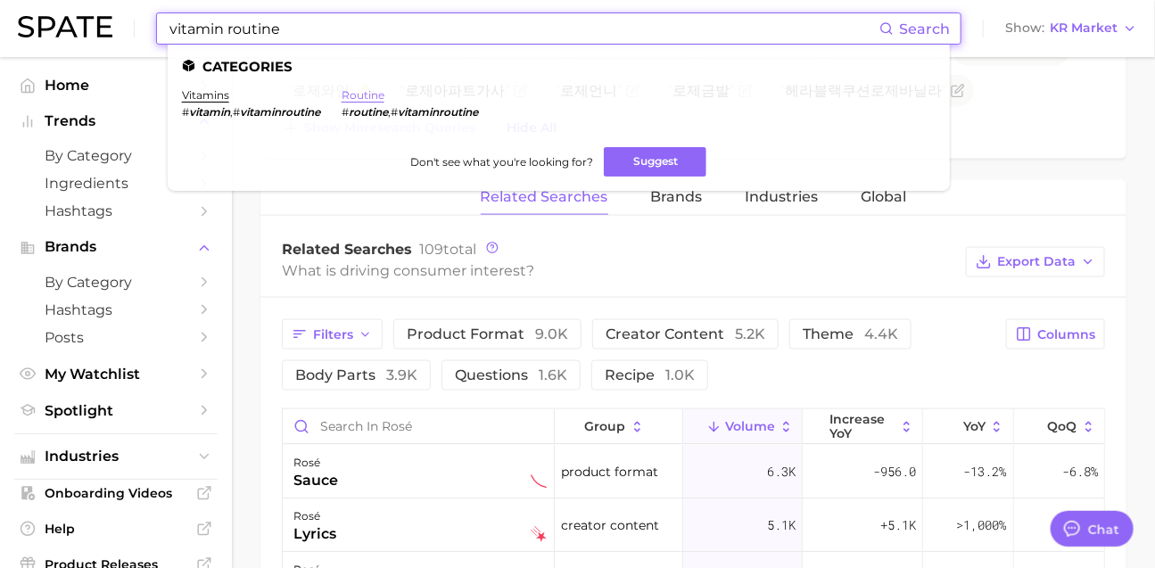
type input "vitamin routine"
click at [384, 100] on link "routine" at bounding box center [362, 94] width 43 height 13
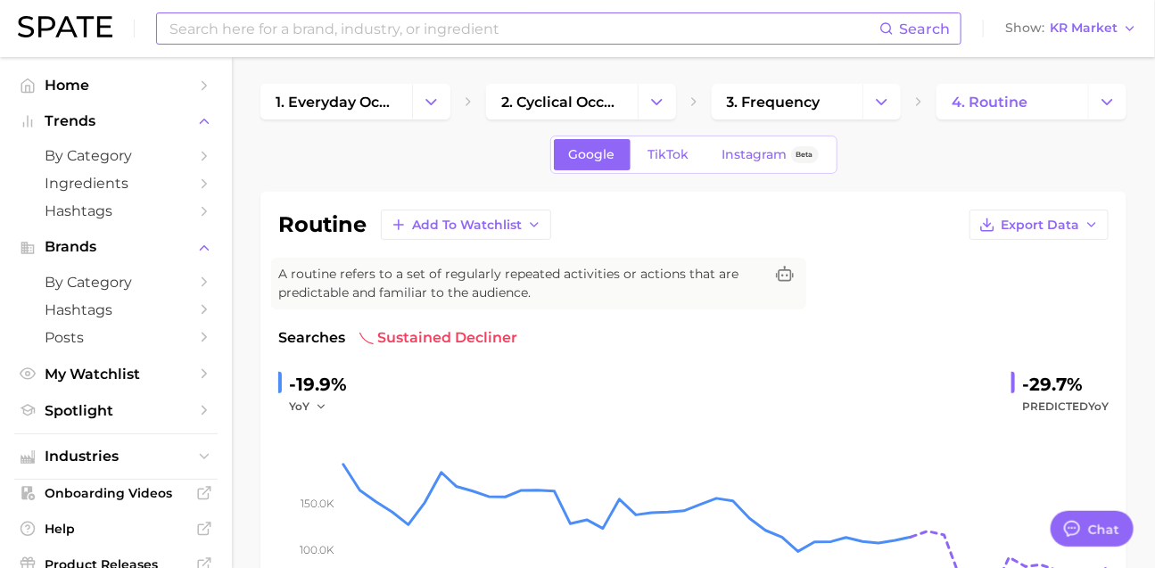
scroll to position [3, 0]
click at [1120, 103] on button "Change Category" at bounding box center [1107, 101] width 38 height 36
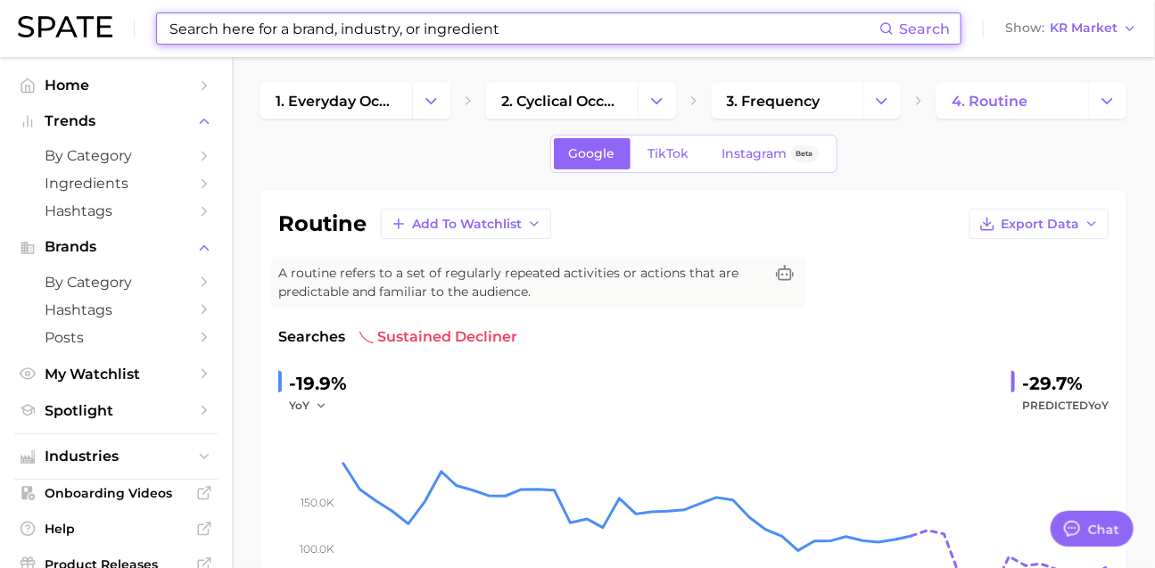
click at [359, 37] on input at bounding box center [524, 28] width 712 height 30
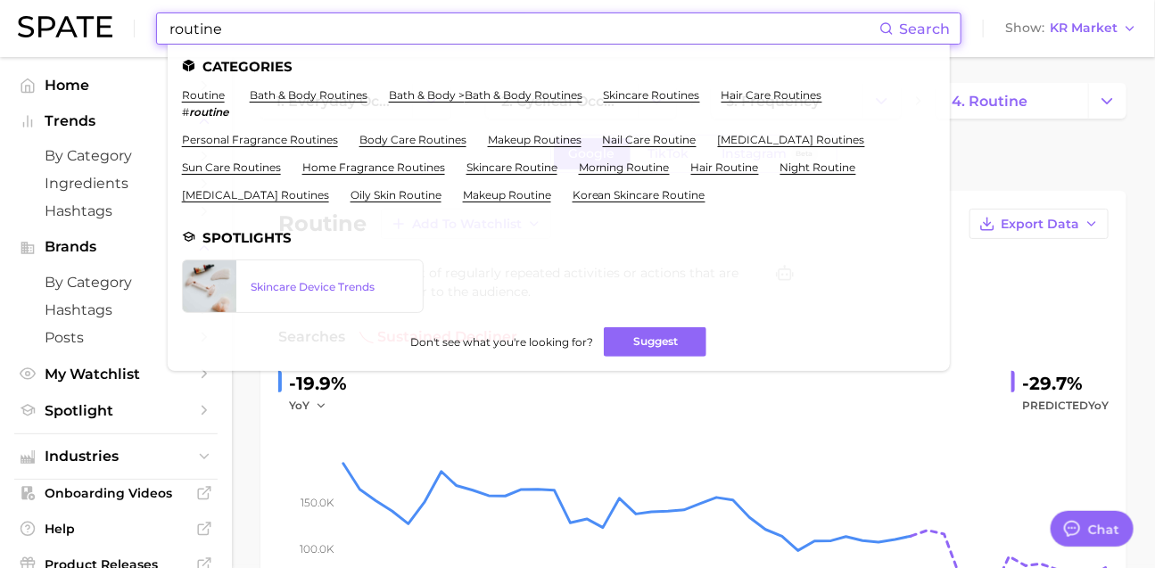
click at [301, 31] on input "routine" at bounding box center [524, 28] width 712 height 30
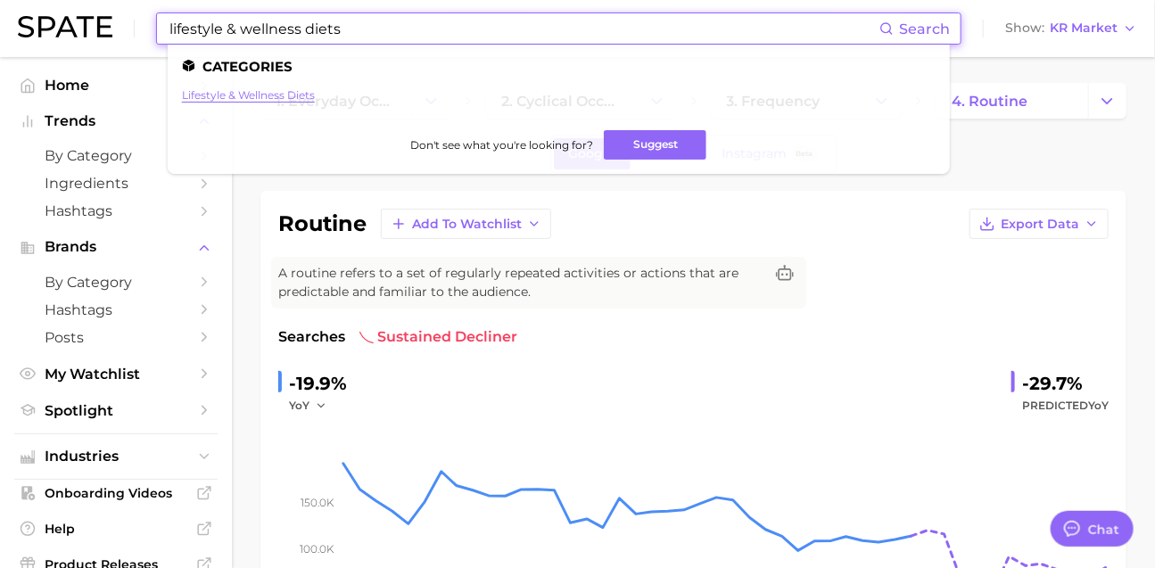
type input "lifestyle & wellness diets"
click at [243, 99] on link "lifestyle & wellness diets" at bounding box center [248, 94] width 133 height 13
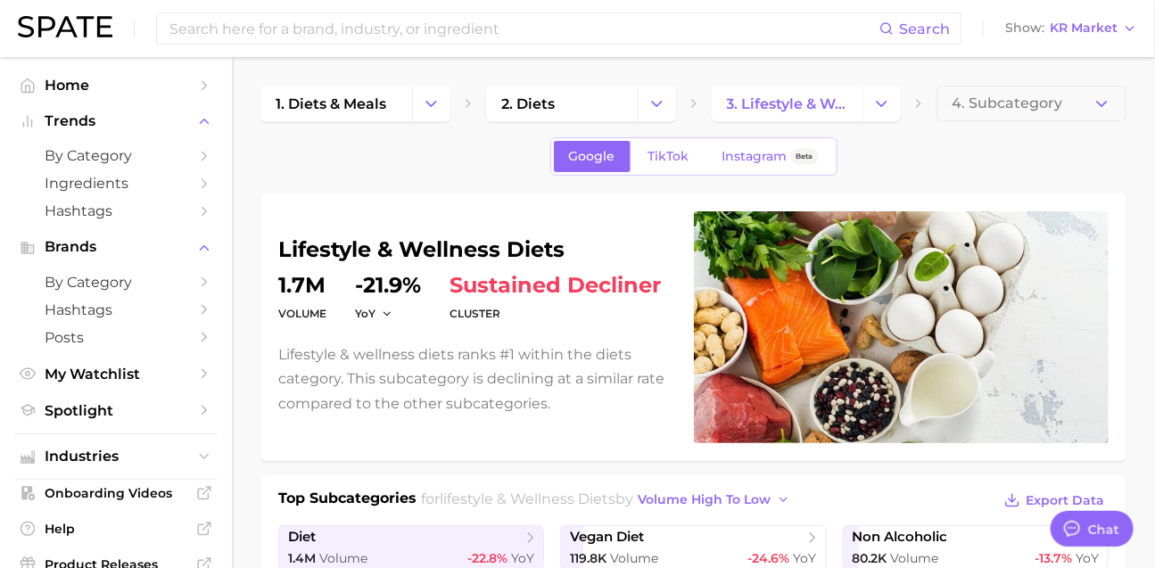
click at [304, 247] on h1 "lifestyle & wellness diets" at bounding box center [475, 249] width 394 height 21
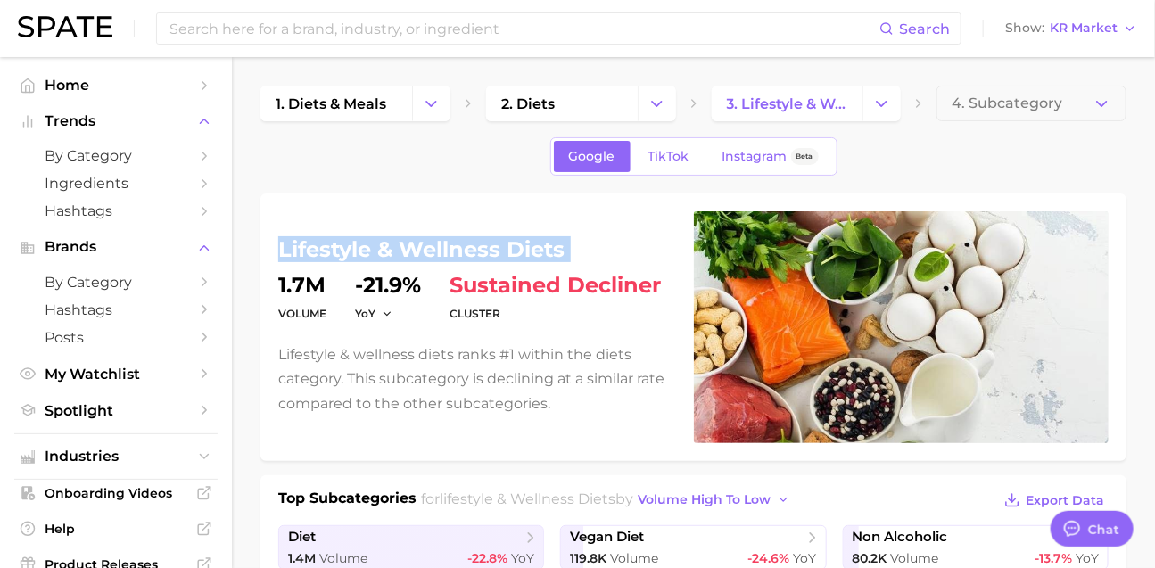
click at [304, 247] on h1 "lifestyle & wellness diets" at bounding box center [475, 249] width 394 height 21
copy h1 "lifestyle & wellness diets"
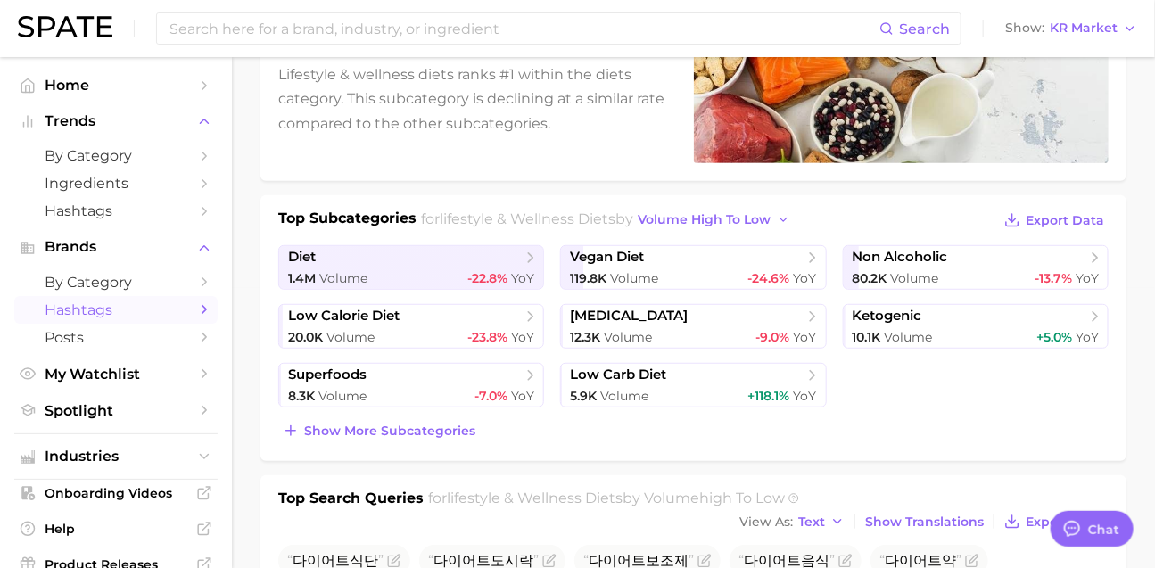
scroll to position [201, 0]
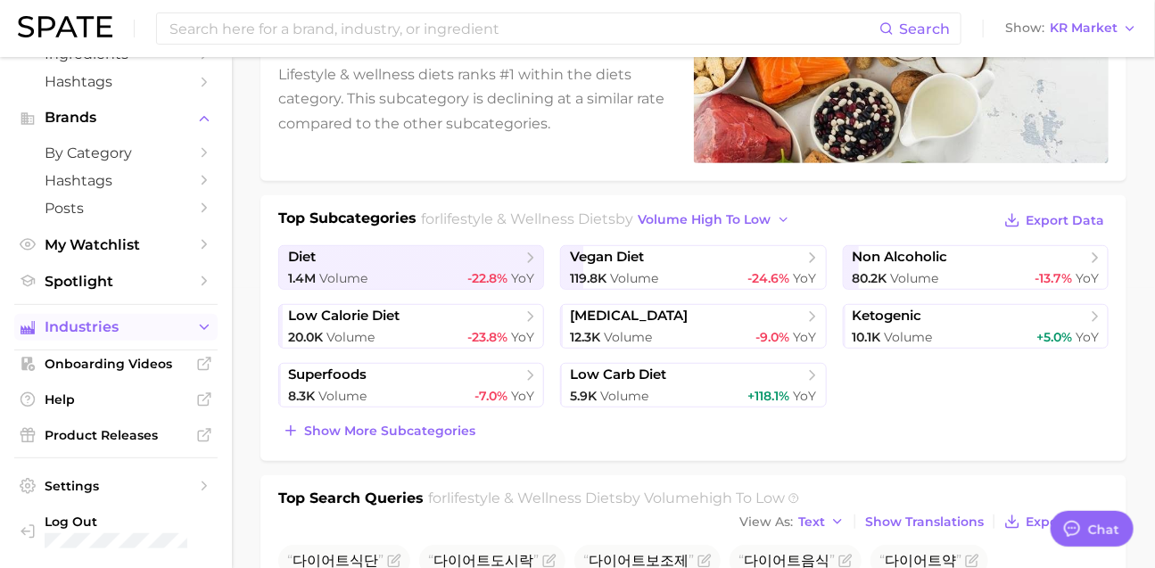
click at [128, 320] on button "Industries" at bounding box center [115, 327] width 203 height 27
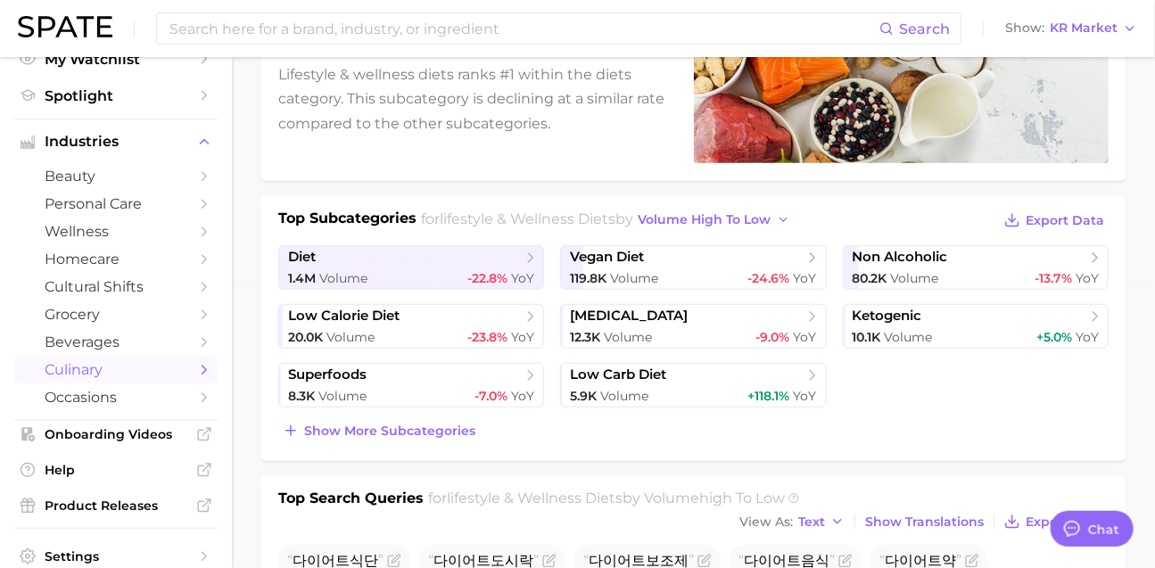
scroll to position [317, 0]
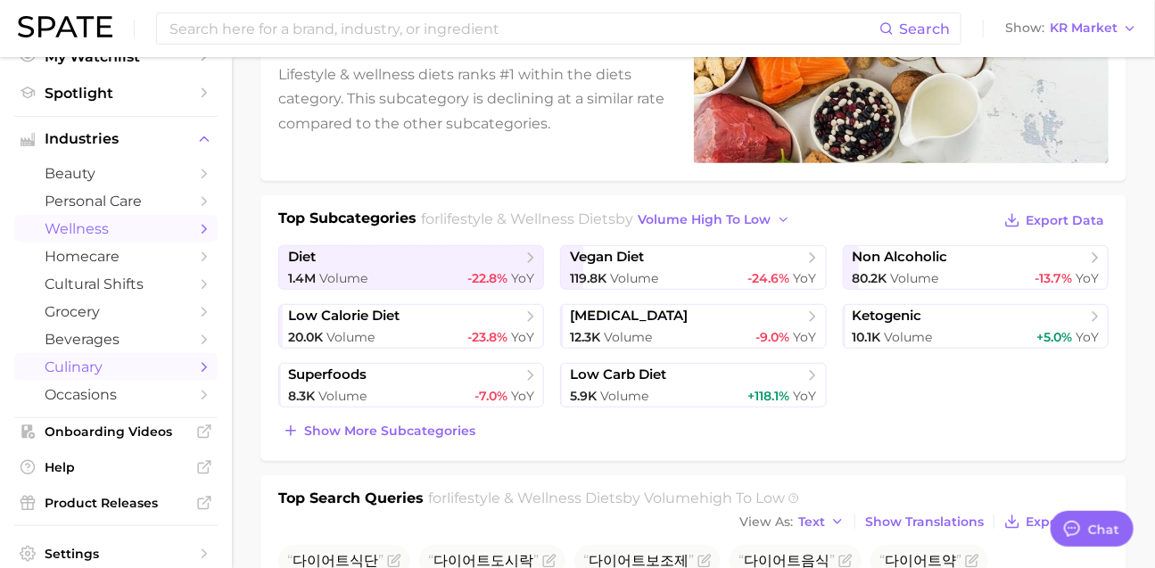
click at [102, 237] on span "wellness" at bounding box center [116, 228] width 143 height 17
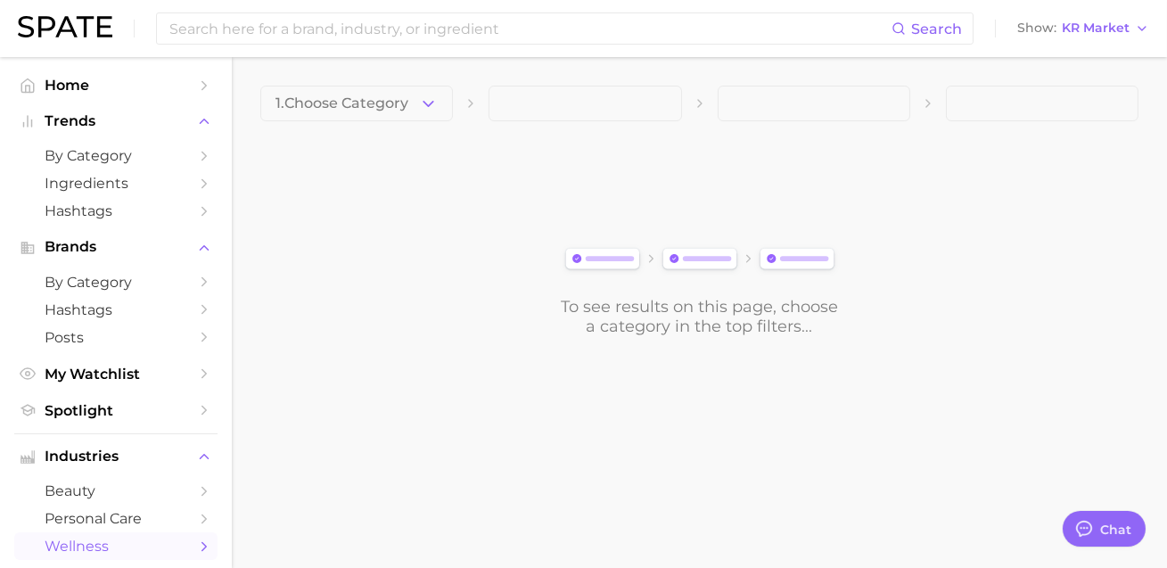
click at [367, 111] on button "1. Choose Category" at bounding box center [356, 104] width 193 height 36
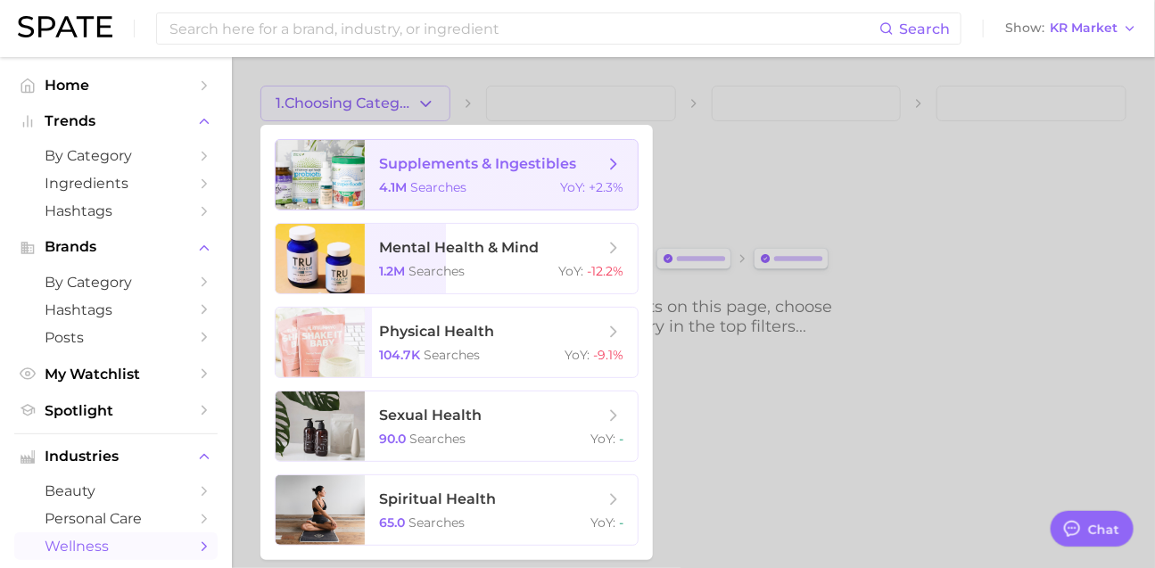
click at [458, 184] on span "supplements & ingestibles 4.1m searches YoY : +2.3%" at bounding box center [501, 175] width 273 height 70
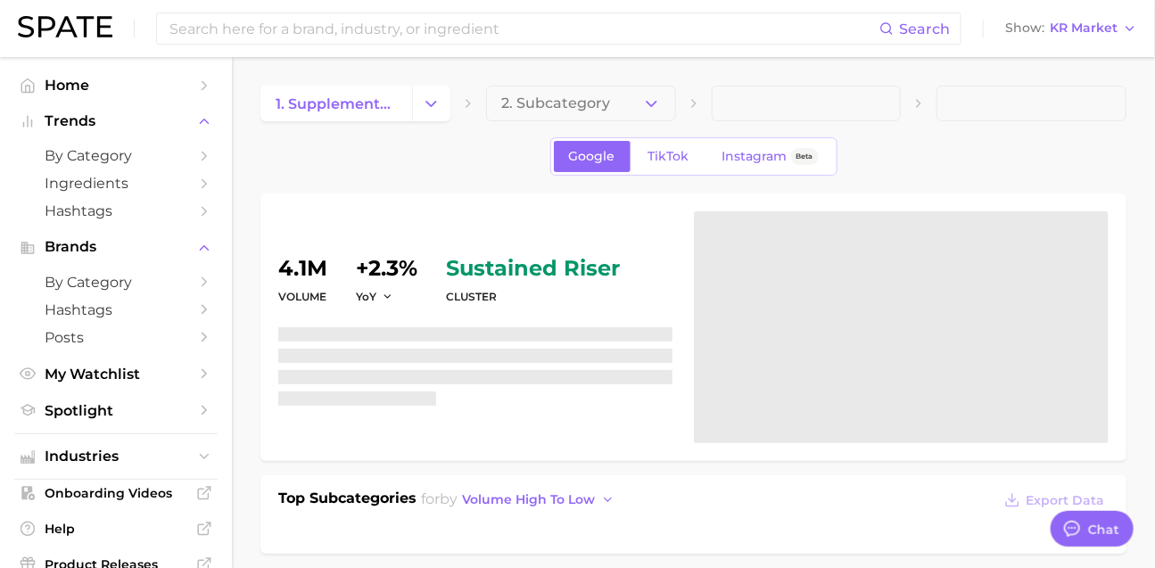
click at [540, 110] on span "2. Subcategory" at bounding box center [555, 103] width 109 height 16
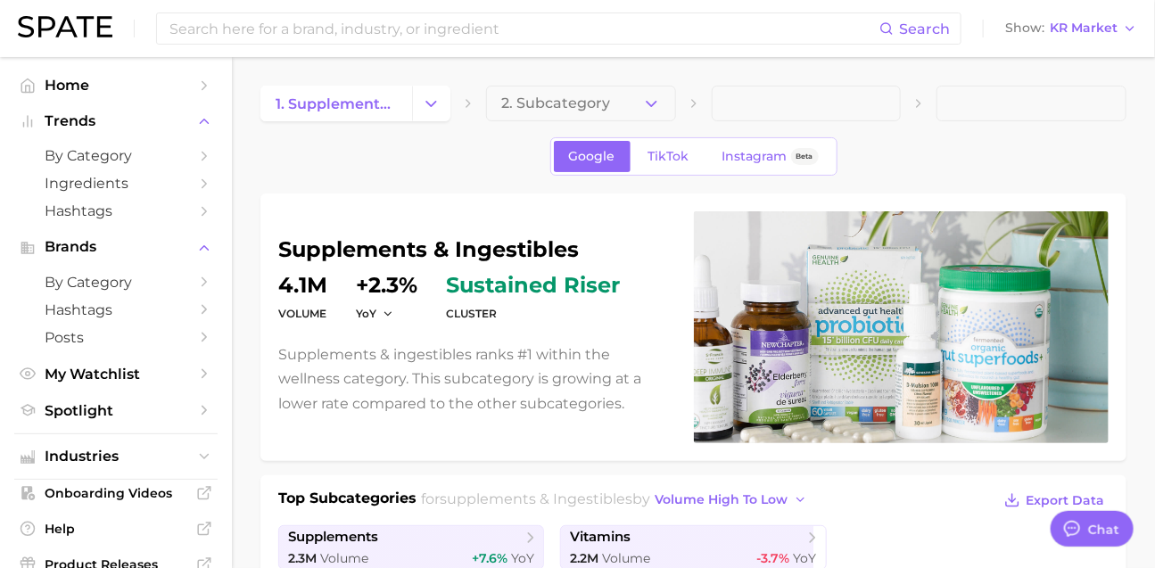
click at [540, 110] on span "2. Subcategory" at bounding box center [555, 103] width 109 height 16
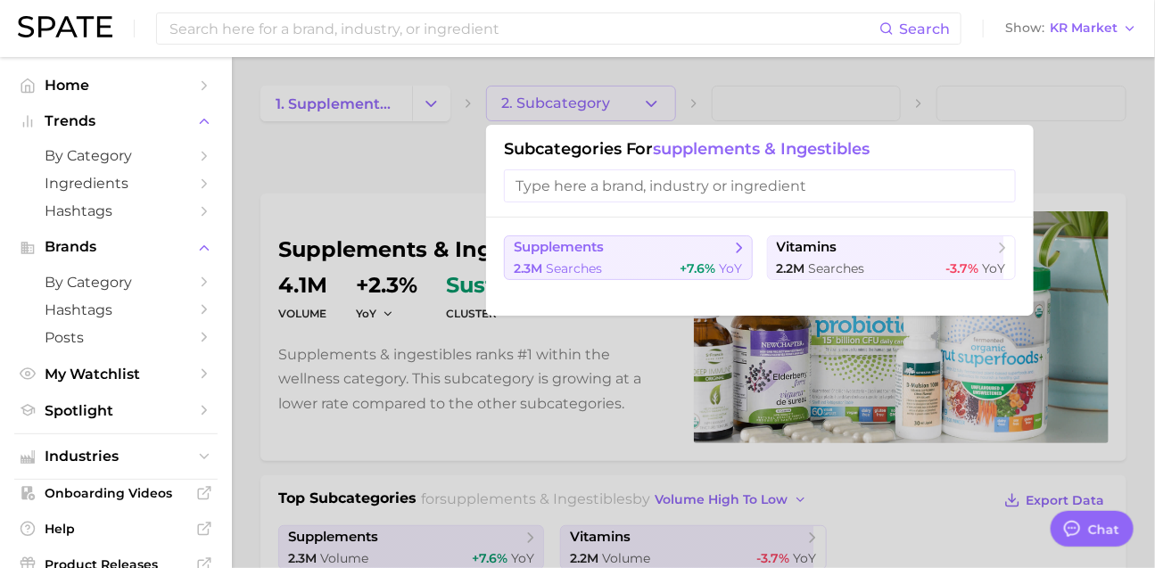
click at [615, 280] on button "supplements 2.3m searches +7.6% YoY" at bounding box center [628, 257] width 249 height 45
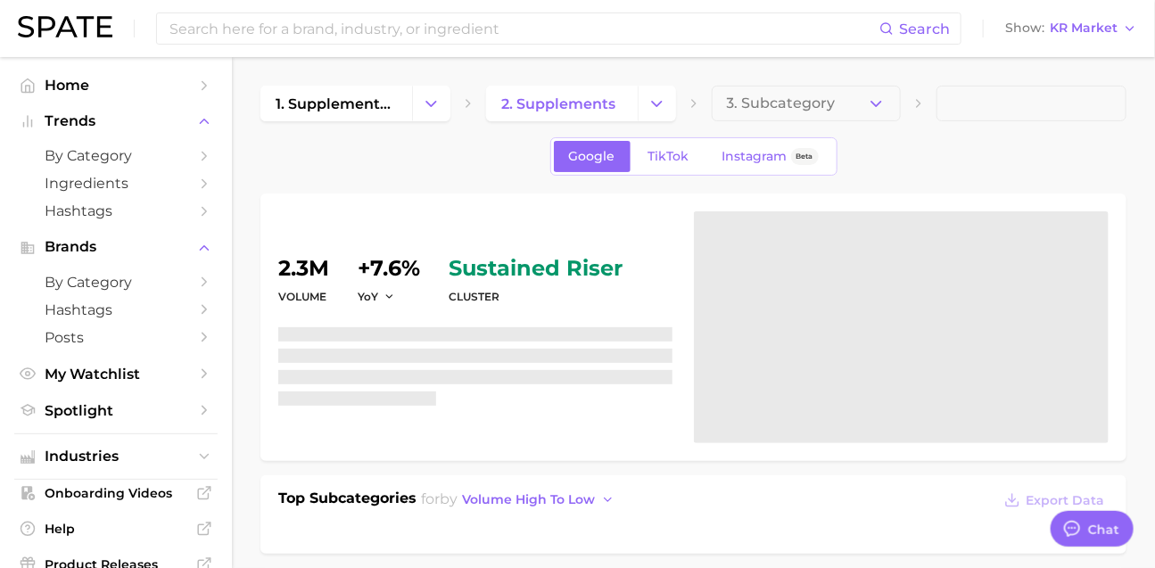
click at [803, 109] on span "3. Subcategory" at bounding box center [781, 103] width 109 height 16
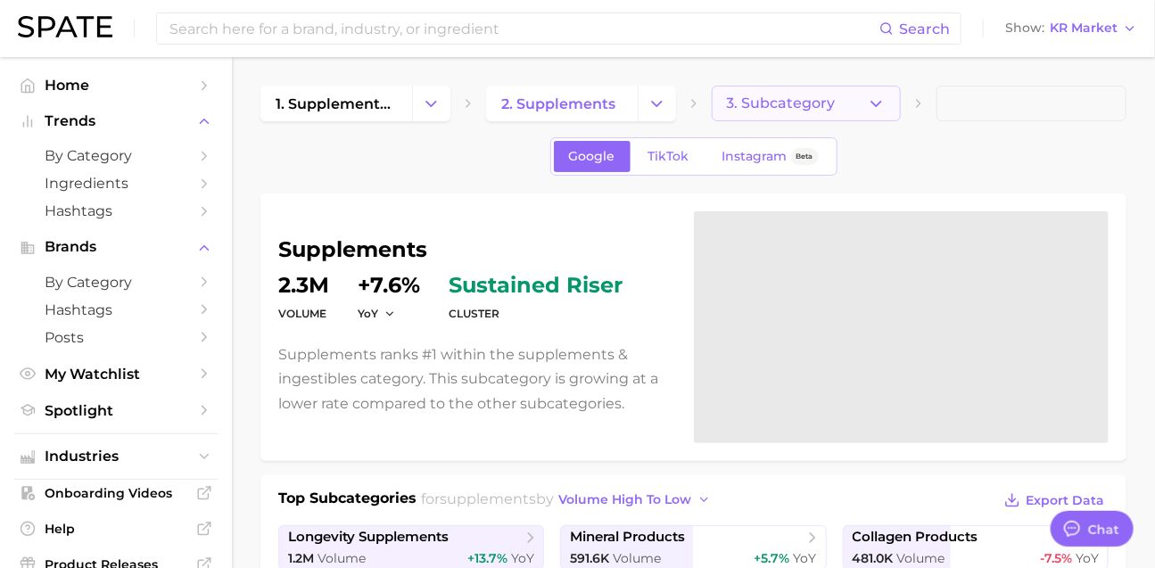
click at [805, 103] on span "3. Subcategory" at bounding box center [781, 103] width 109 height 16
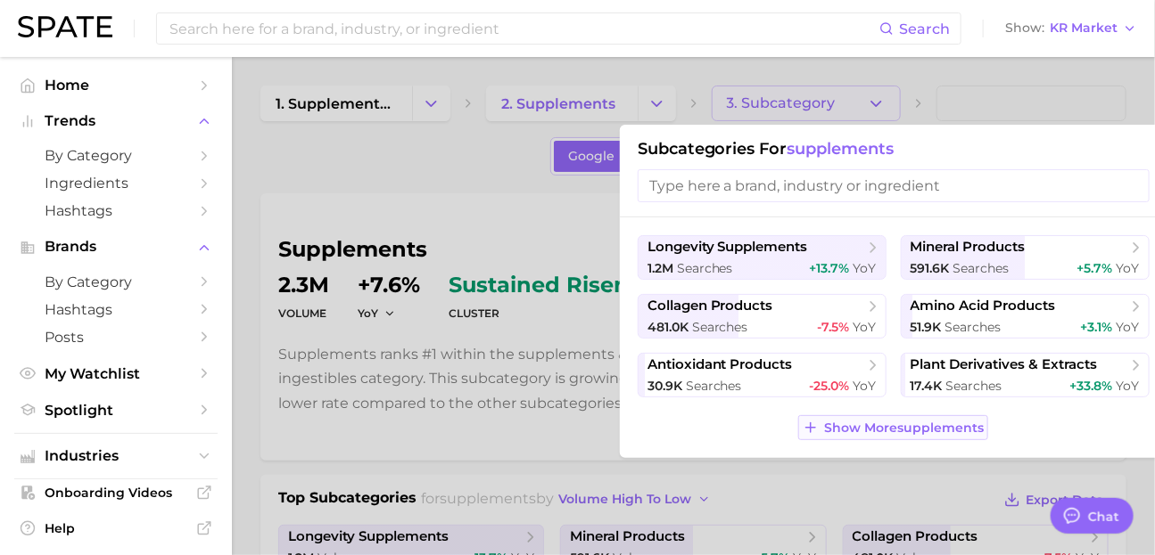
click at [864, 436] on span "Show More supplements" at bounding box center [904, 428] width 160 height 15
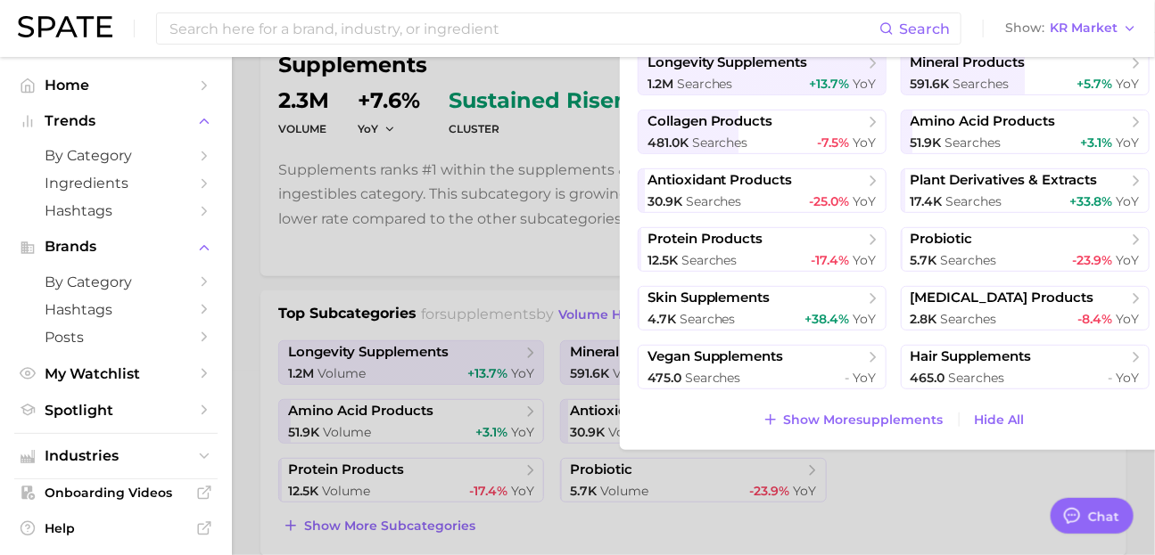
scroll to position [248, 0]
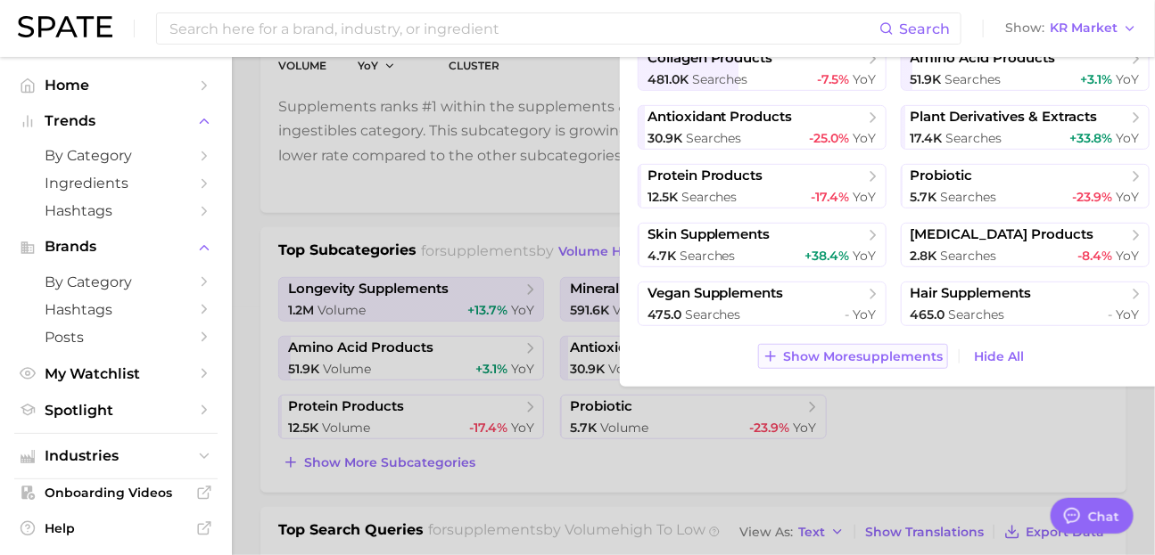
click at [856, 365] on span "Show More supplements" at bounding box center [864, 357] width 160 height 15
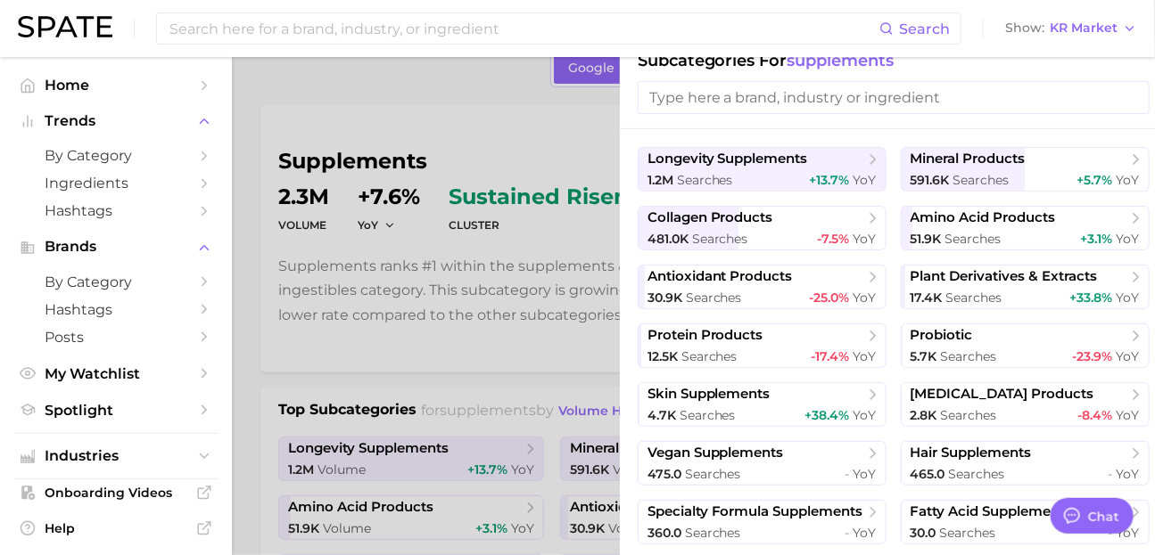
scroll to position [0, 0]
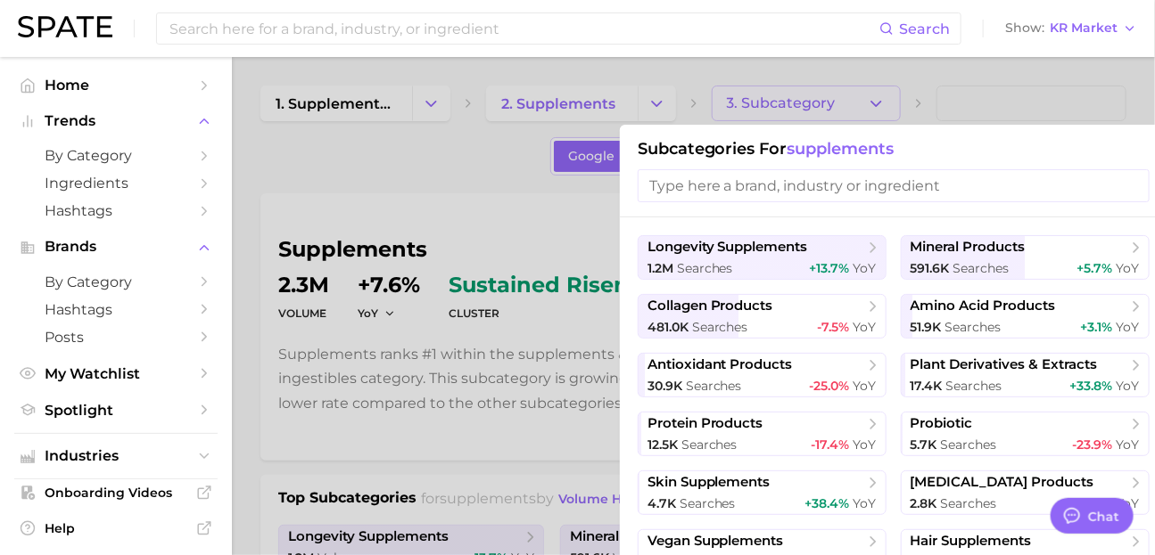
click at [448, 199] on div at bounding box center [577, 277] width 1155 height 555
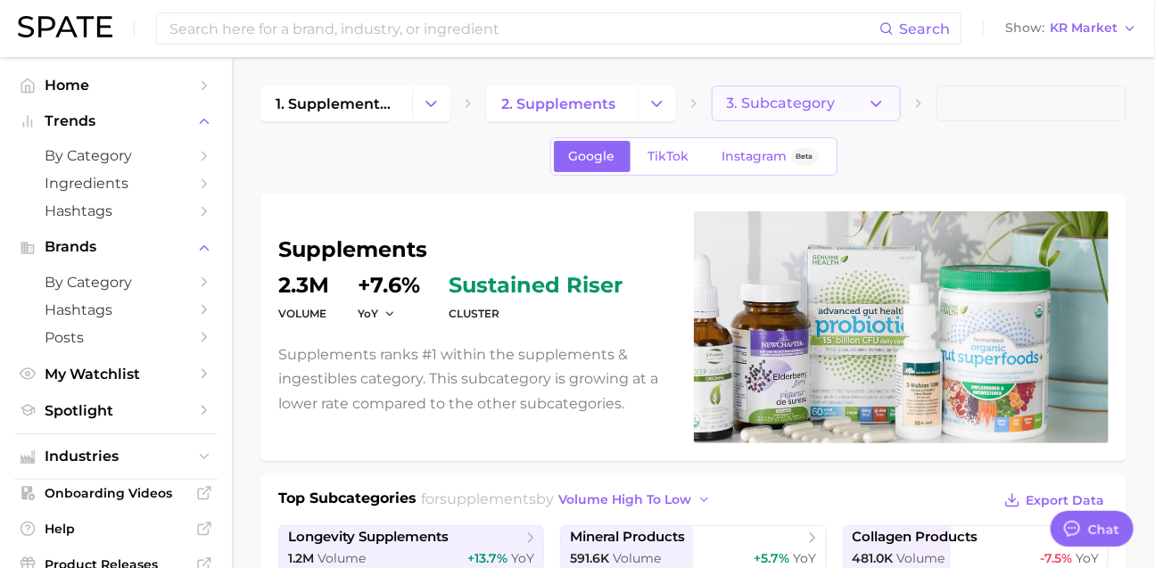
click at [846, 111] on button "3. Subcategory" at bounding box center [807, 104] width 190 height 36
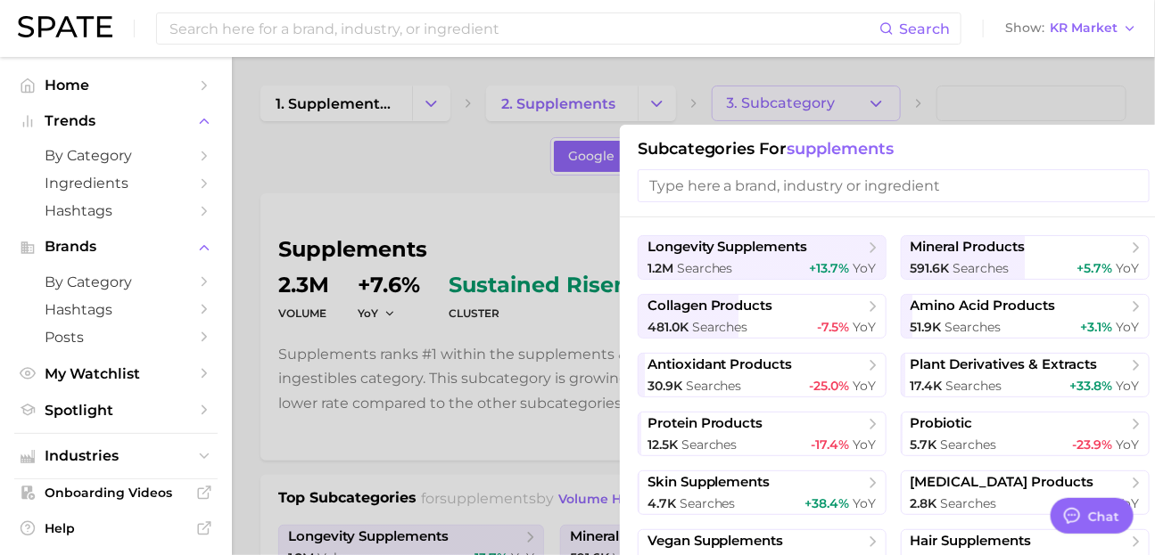
click at [404, 159] on div at bounding box center [577, 277] width 1155 height 555
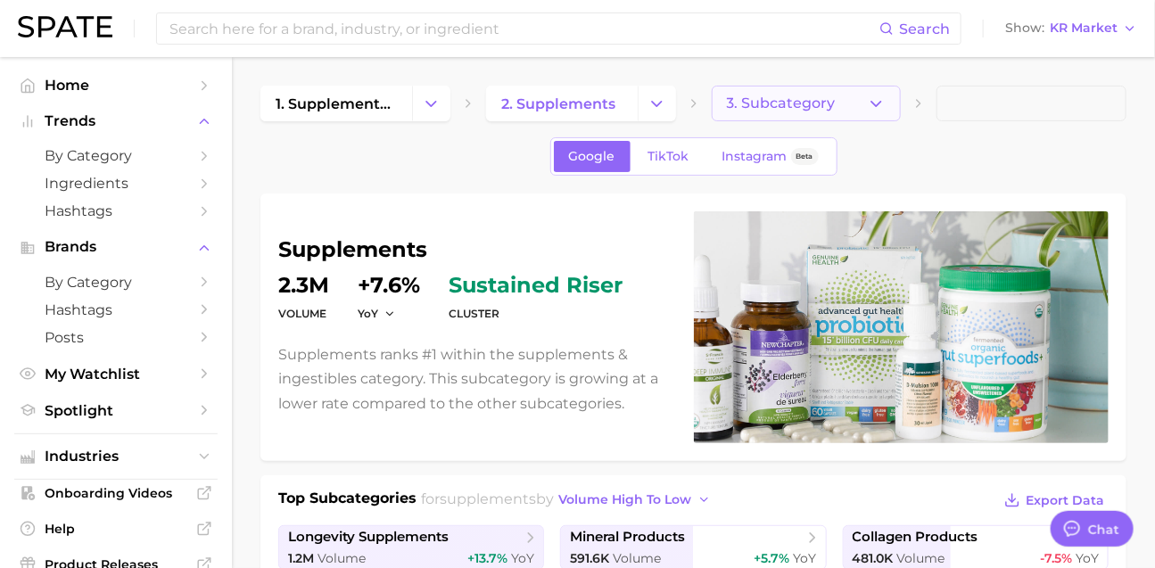
click at [816, 113] on button "3. Subcategory" at bounding box center [807, 104] width 190 height 36
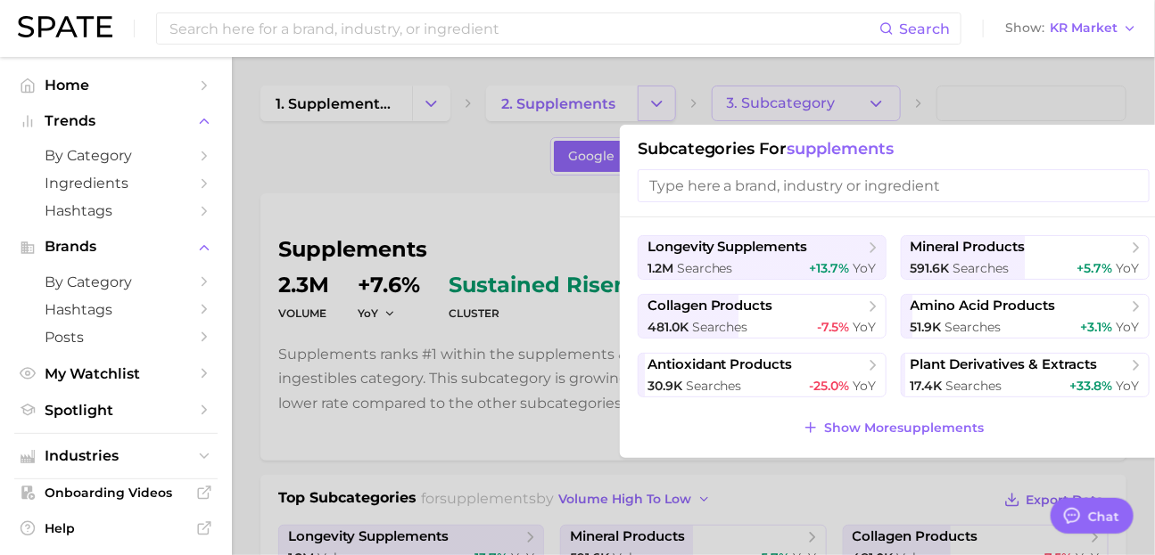
click at [649, 95] on div at bounding box center [577, 277] width 1155 height 555
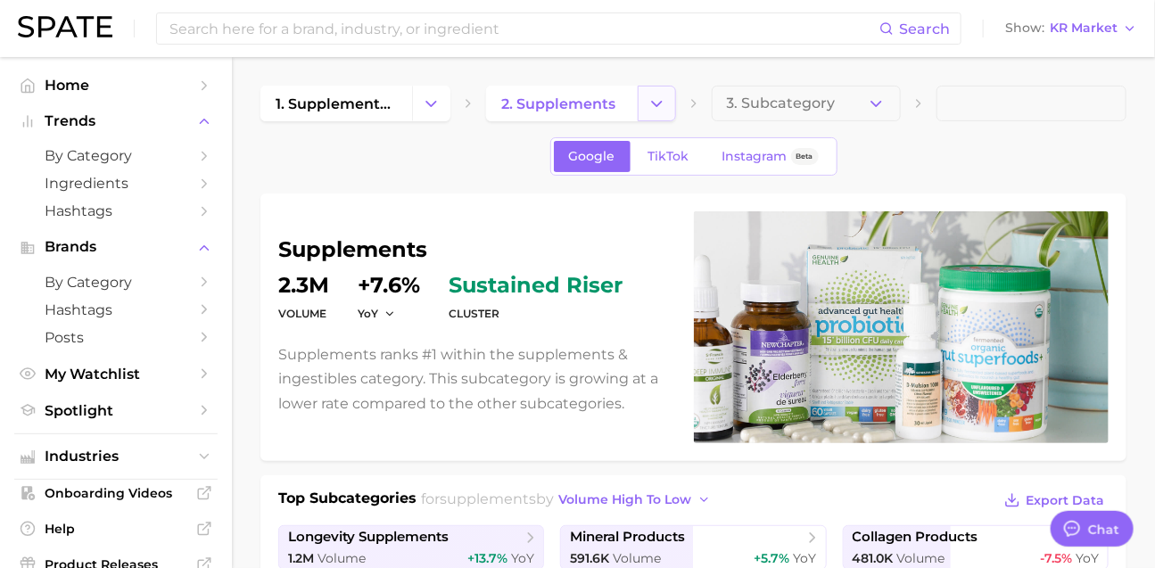
click at [651, 97] on icon "Change Category" at bounding box center [656, 104] width 19 height 19
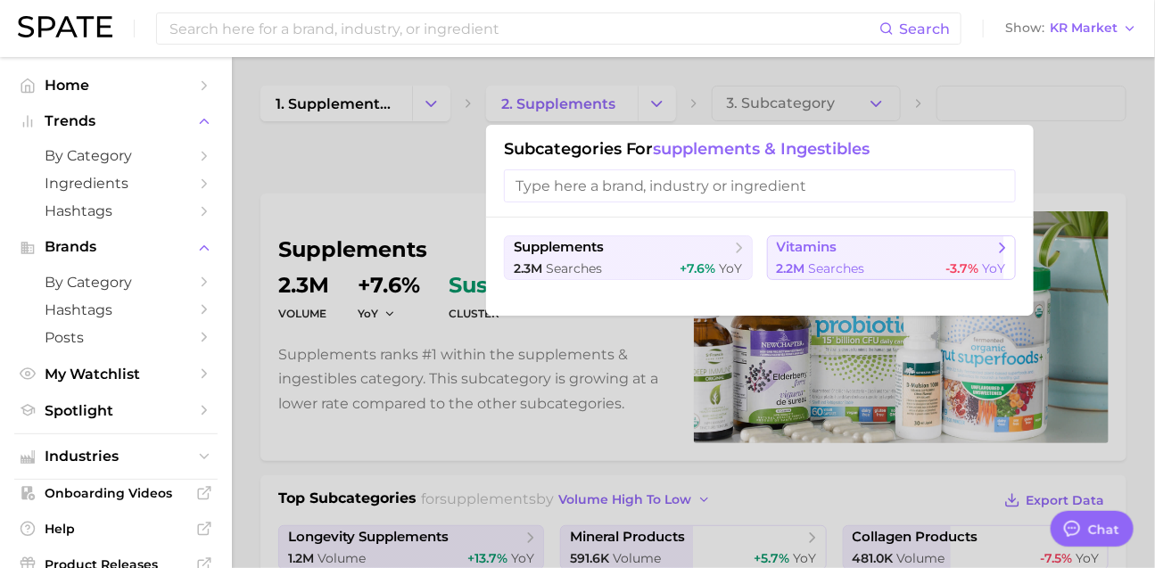
click at [816, 271] on span "2.2m searches" at bounding box center [821, 268] width 88 height 17
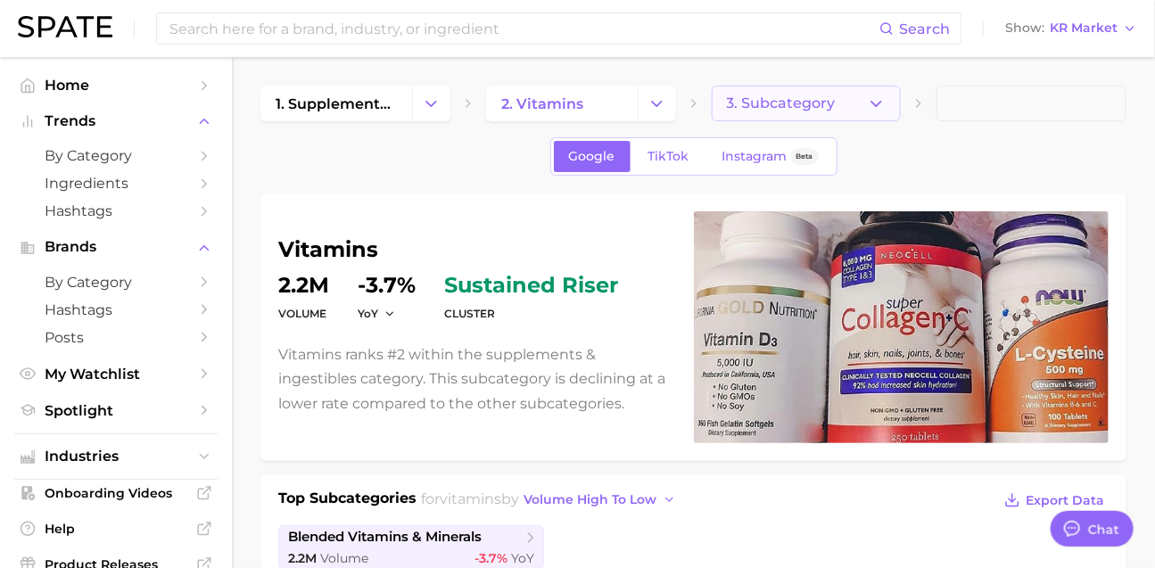
click at [857, 96] on button "3. Subcategory" at bounding box center [807, 104] width 190 height 36
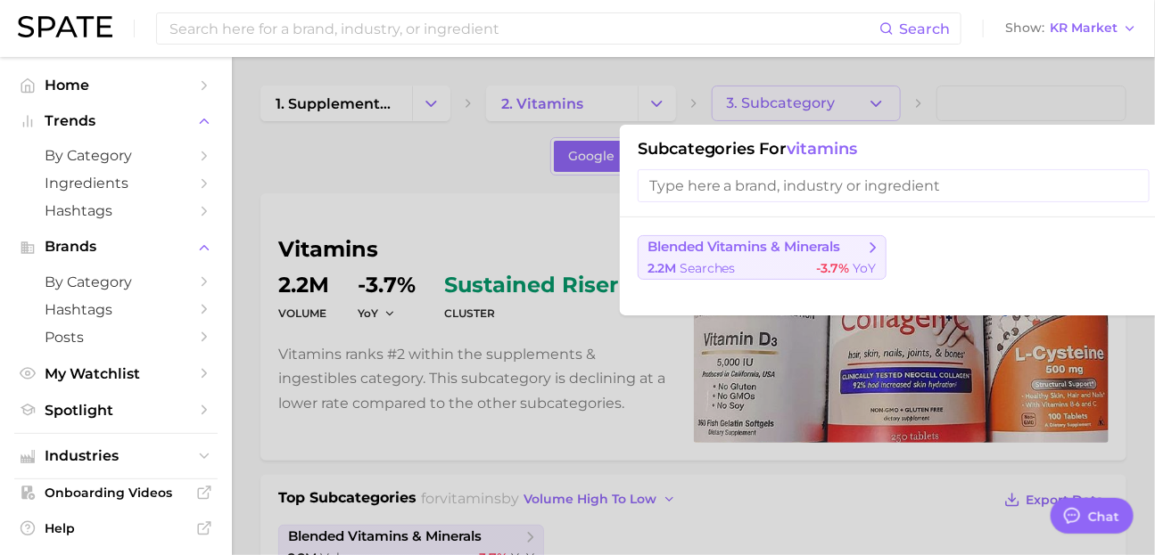
click at [853, 263] on button "blended vitamins & minerals 2.2m searches -3.7% YoY" at bounding box center [761, 257] width 249 height 45
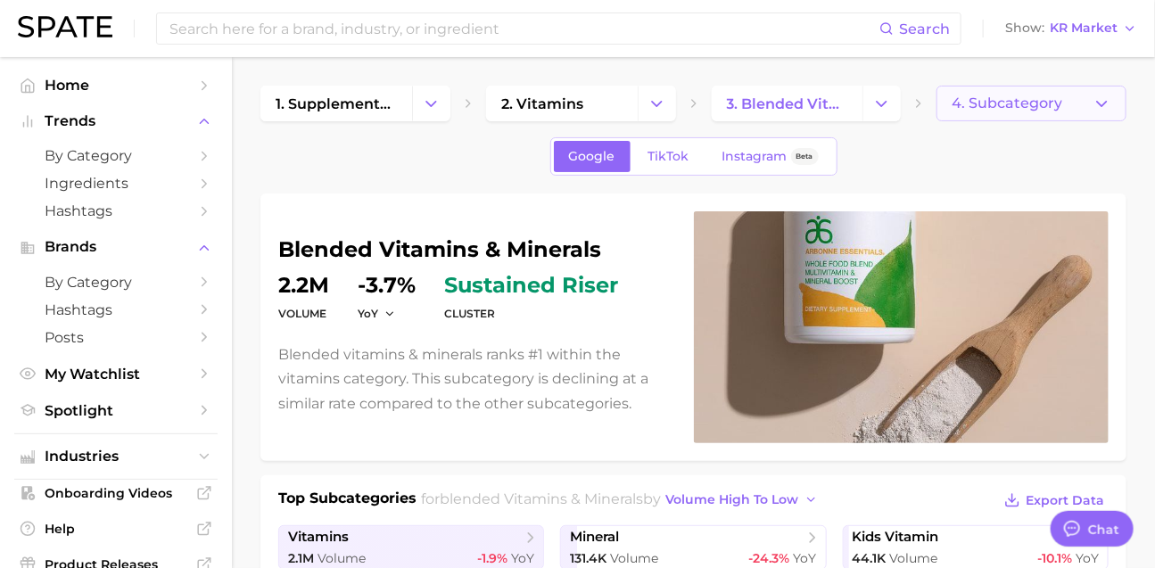
click at [1047, 104] on span "4. Subcategory" at bounding box center [1006, 103] width 111 height 16
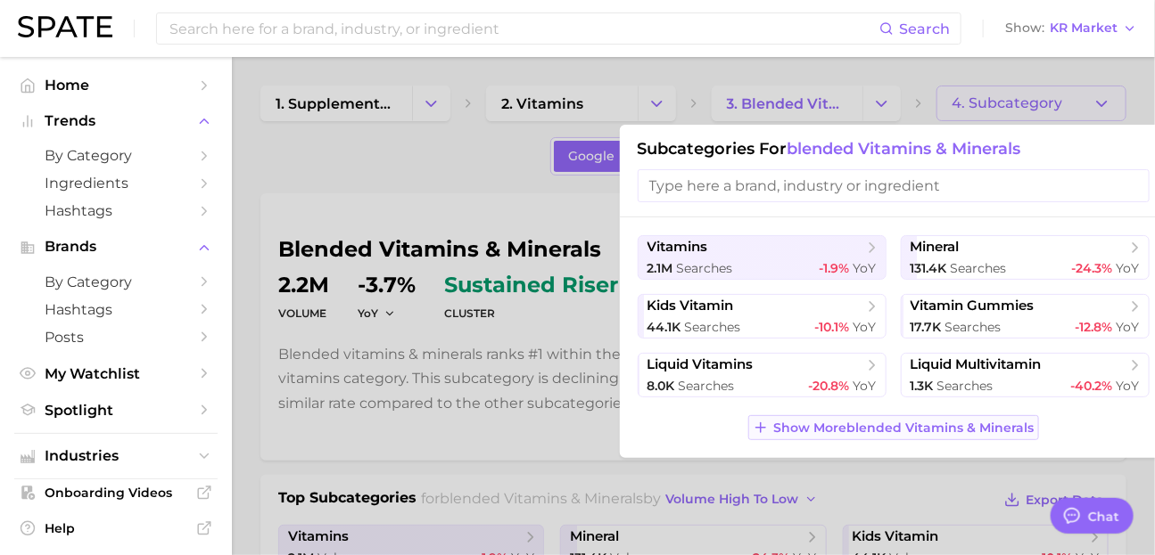
click at [949, 436] on span "Show More blended vitamins & minerals" at bounding box center [904, 428] width 260 height 15
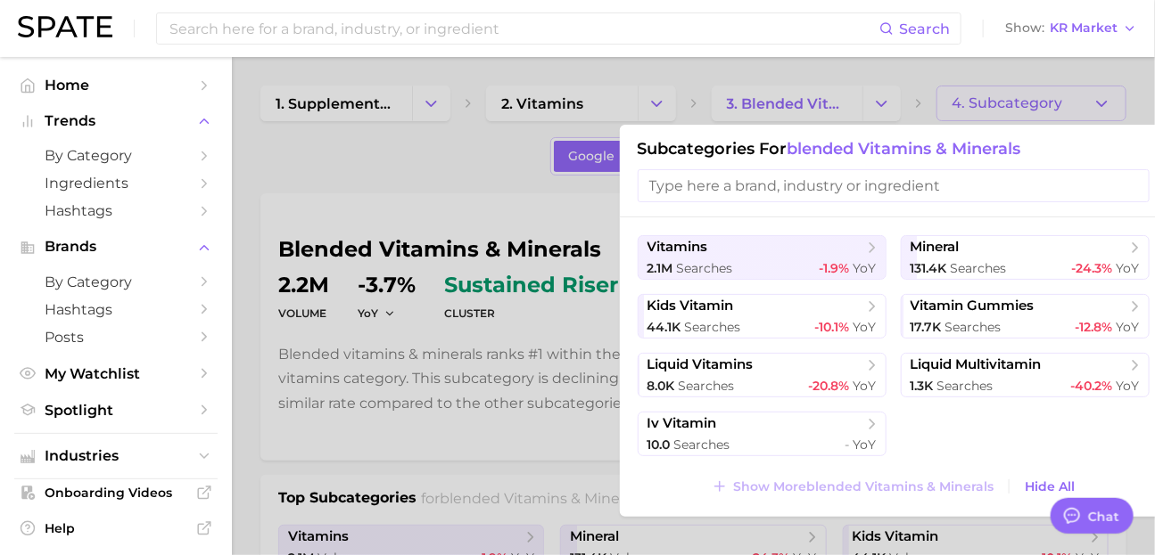
click at [1011, 440] on ul "vitamins 2.1m searches -1.9% YoY mineral 131.4k searches -24.3% YoY kids vitami…" at bounding box center [893, 345] width 512 height 221
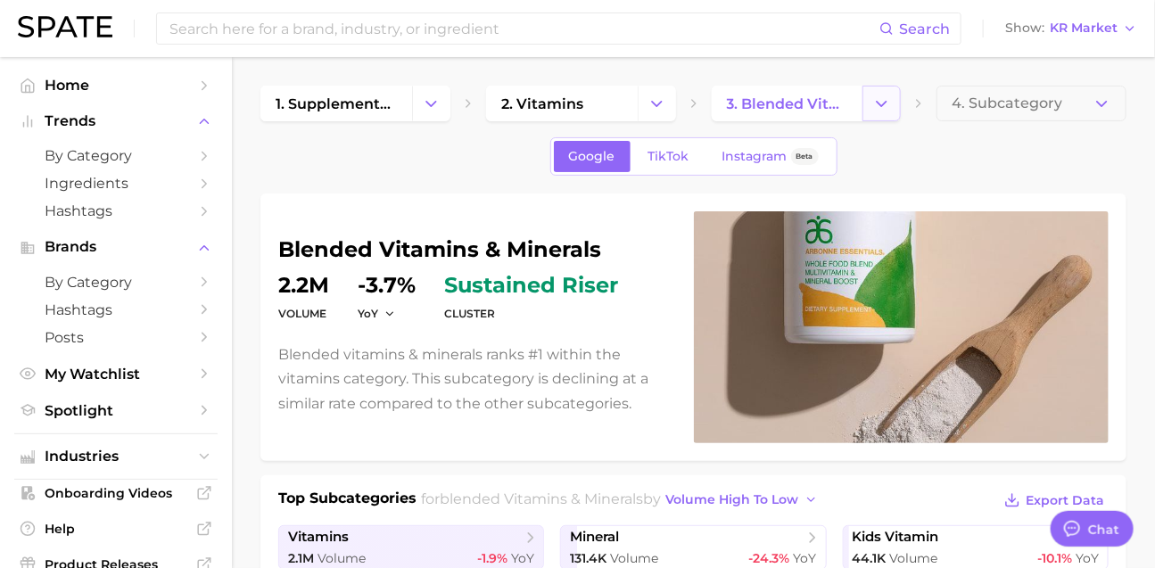
click at [885, 103] on icon "Change Category" at bounding box center [881, 104] width 19 height 19
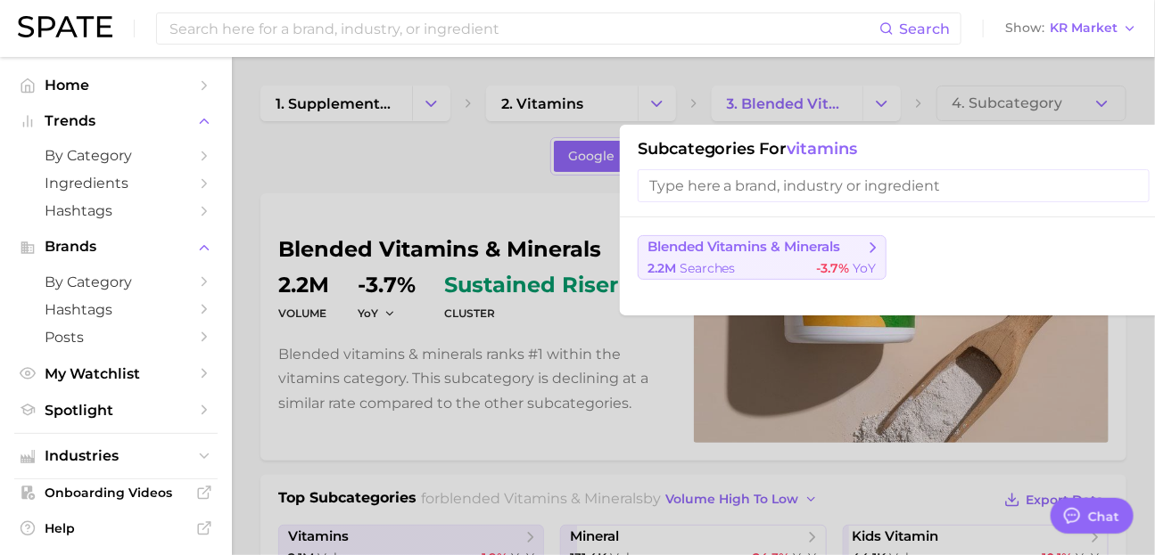
click at [841, 251] on span "blended vitamins & minerals" at bounding box center [743, 247] width 193 height 17
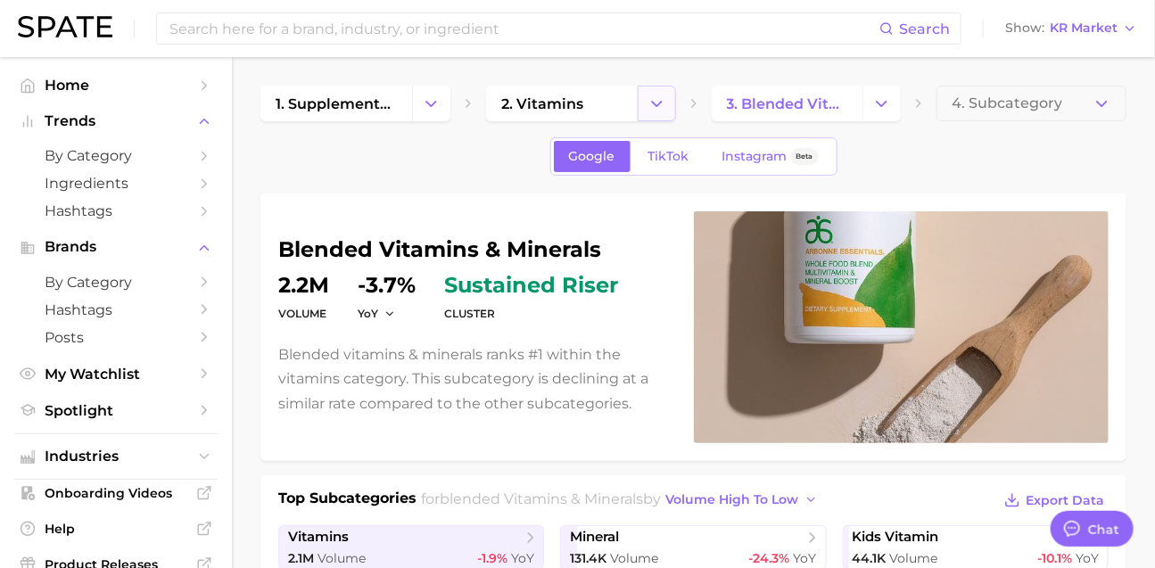
click at [669, 111] on button "Change Category" at bounding box center [656, 104] width 38 height 36
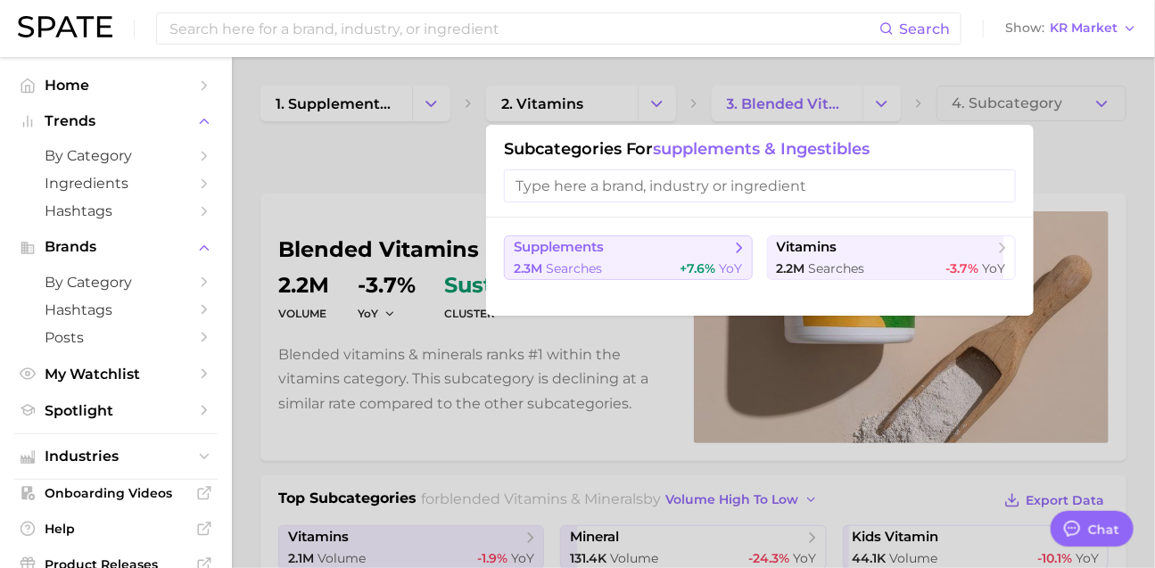
click at [712, 276] on span "+7.6% YoY" at bounding box center [711, 268] width 62 height 17
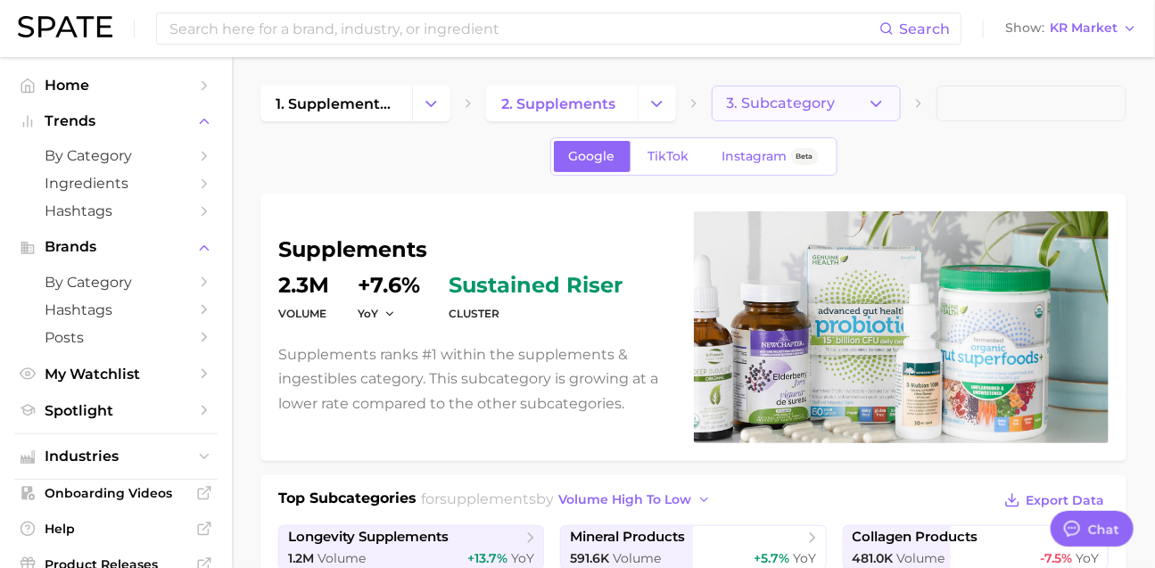
click at [889, 111] on button "3. Subcategory" at bounding box center [807, 104] width 190 height 36
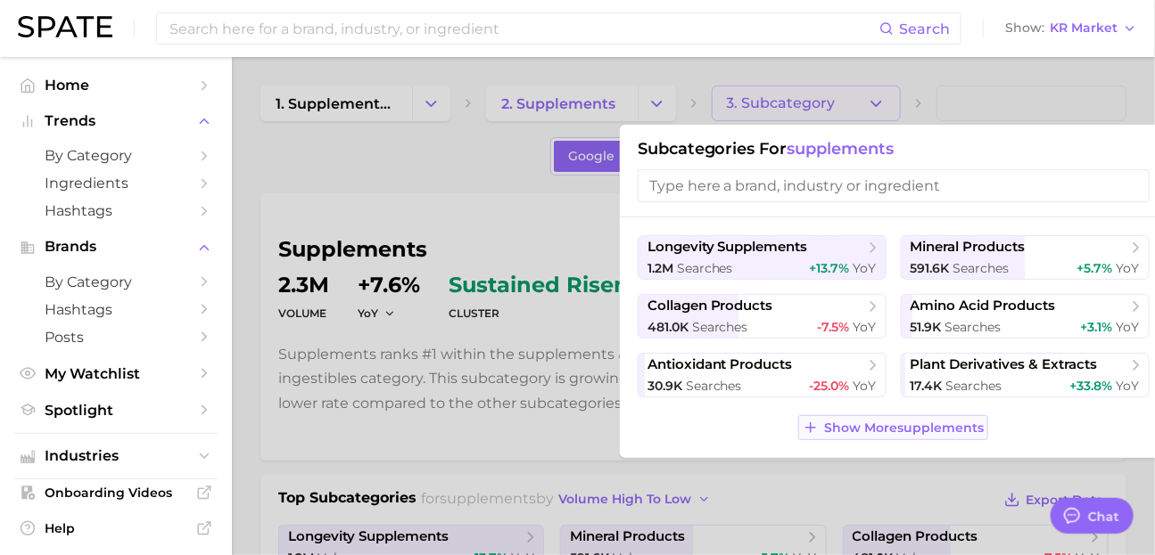
click at [908, 436] on span "Show More supplements" at bounding box center [904, 428] width 160 height 15
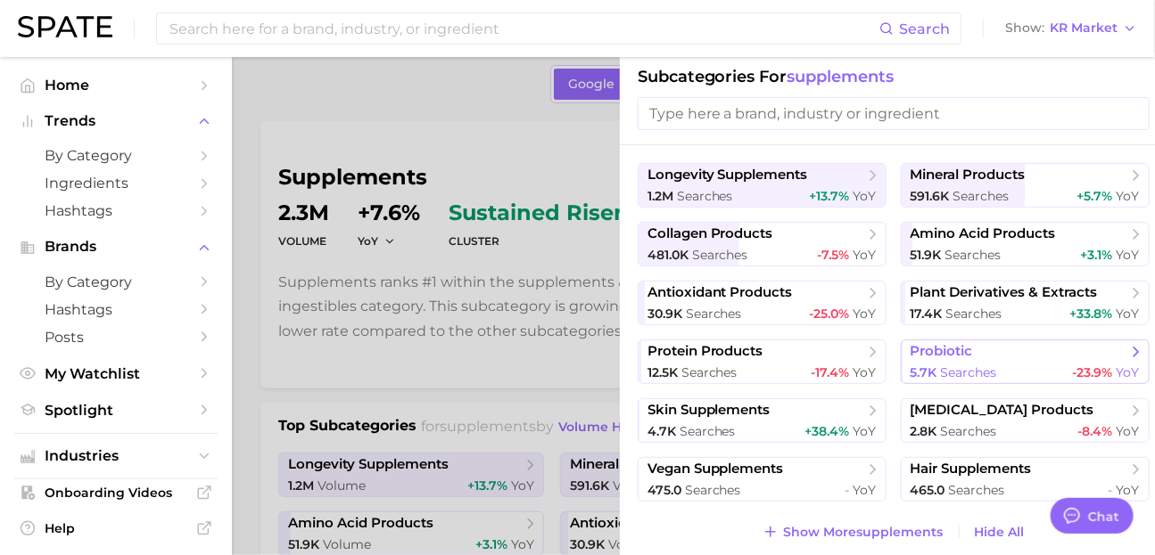
scroll to position [302, 0]
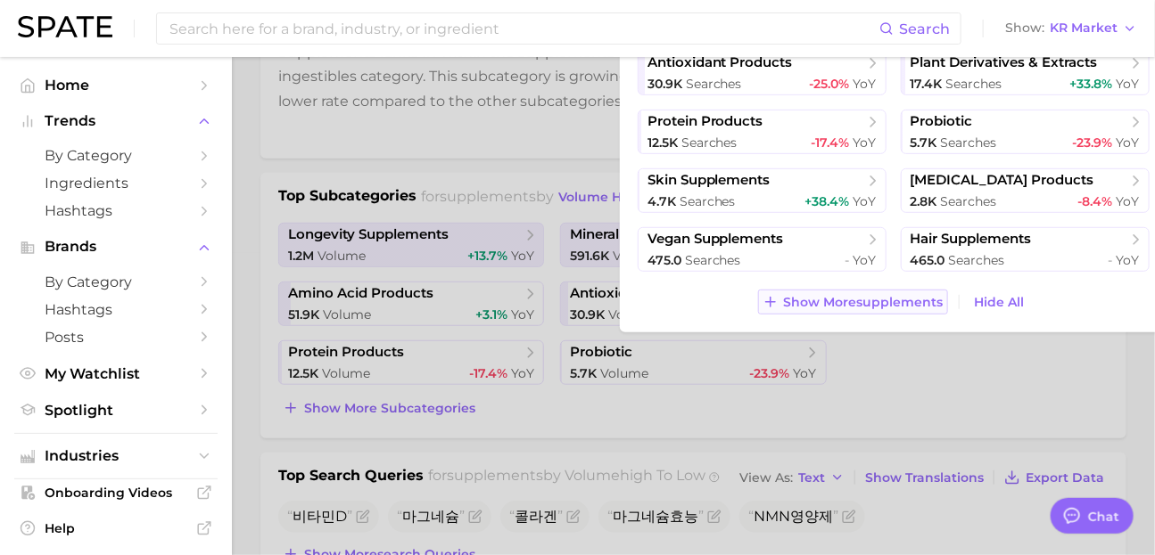
click at [920, 315] on button "Show More supplements" at bounding box center [853, 302] width 190 height 25
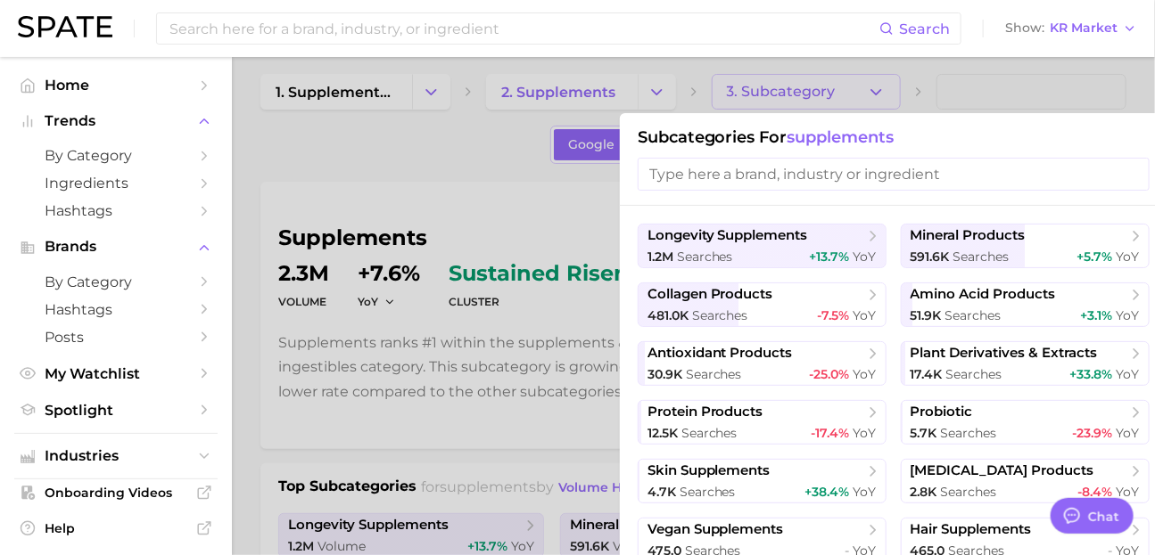
scroll to position [0, 0]
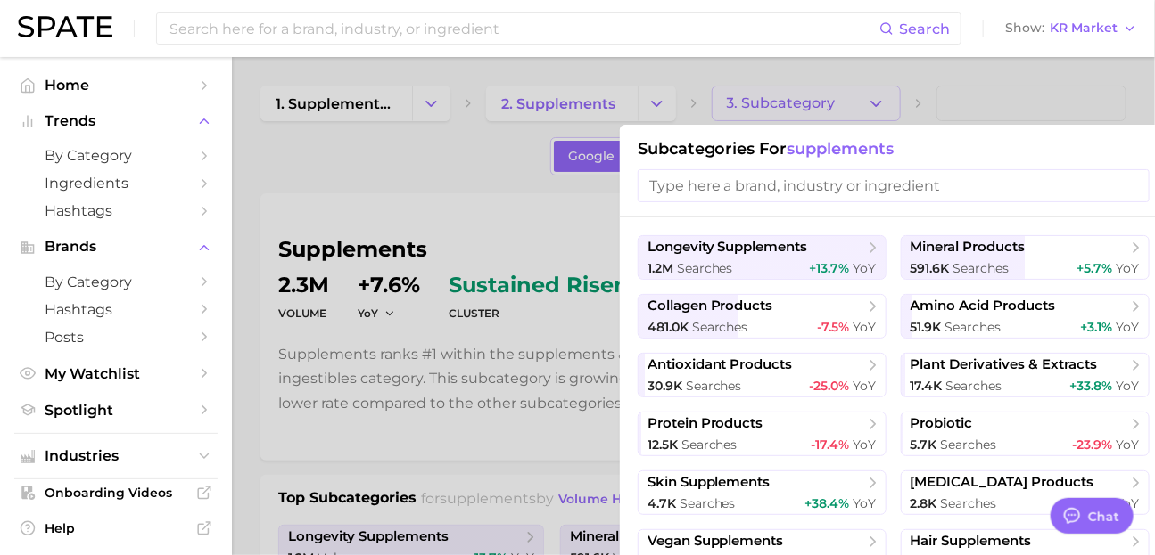
click at [816, 109] on div at bounding box center [577, 277] width 1155 height 555
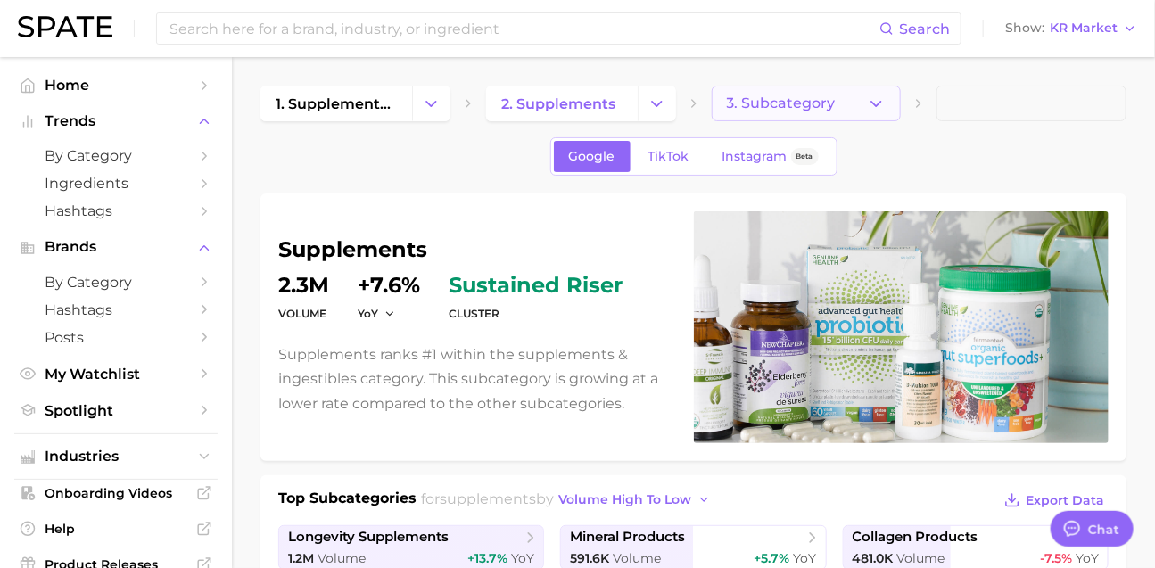
click at [820, 104] on span "3. Subcategory" at bounding box center [781, 103] width 109 height 16
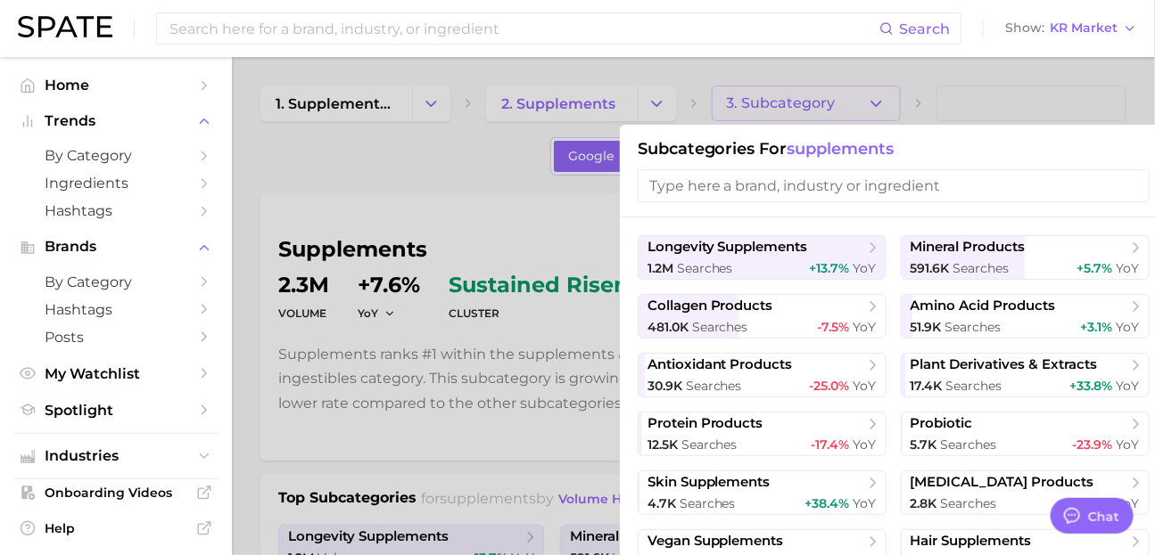
click at [655, 106] on div at bounding box center [577, 277] width 1155 height 555
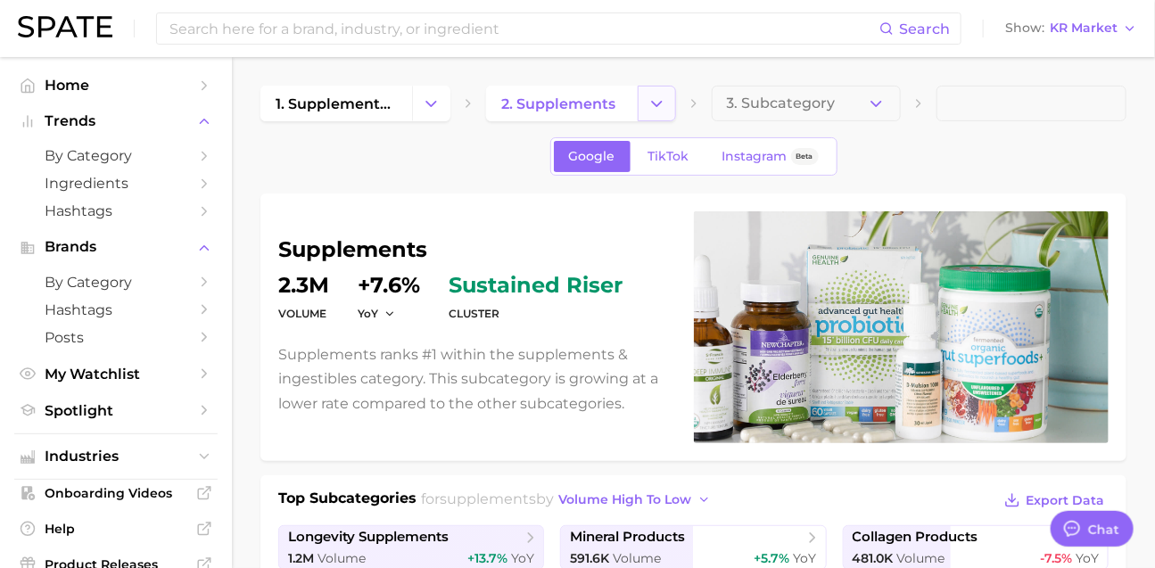
click at [657, 104] on polyline "Change Category" at bounding box center [657, 103] width 10 height 4
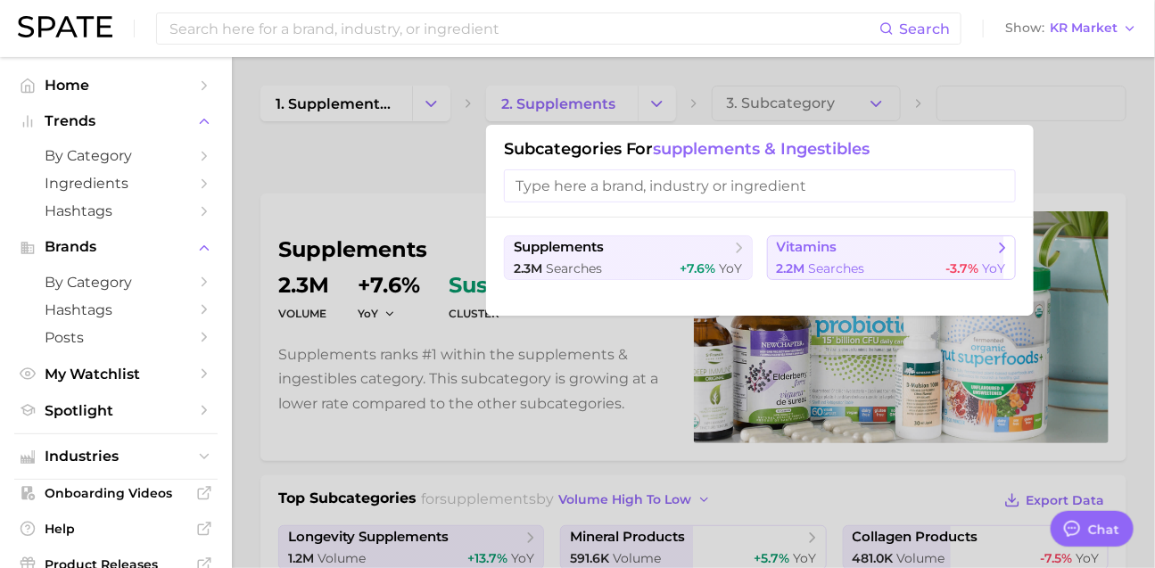
click at [840, 257] on span "vitamins" at bounding box center [885, 248] width 217 height 18
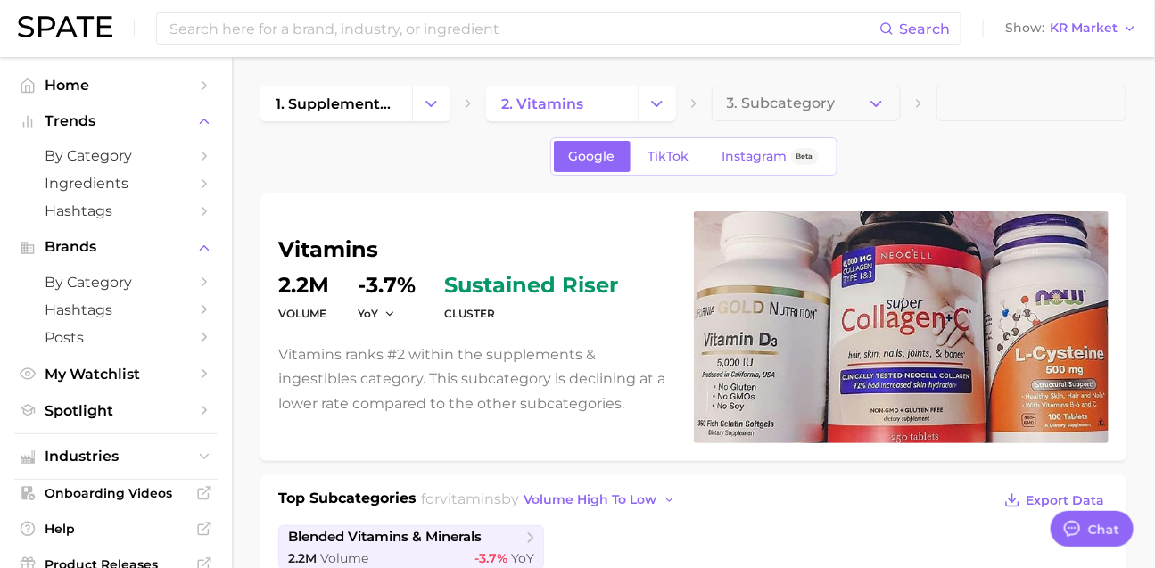
click at [866, 103] on button "3. Subcategory" at bounding box center [807, 104] width 190 height 36
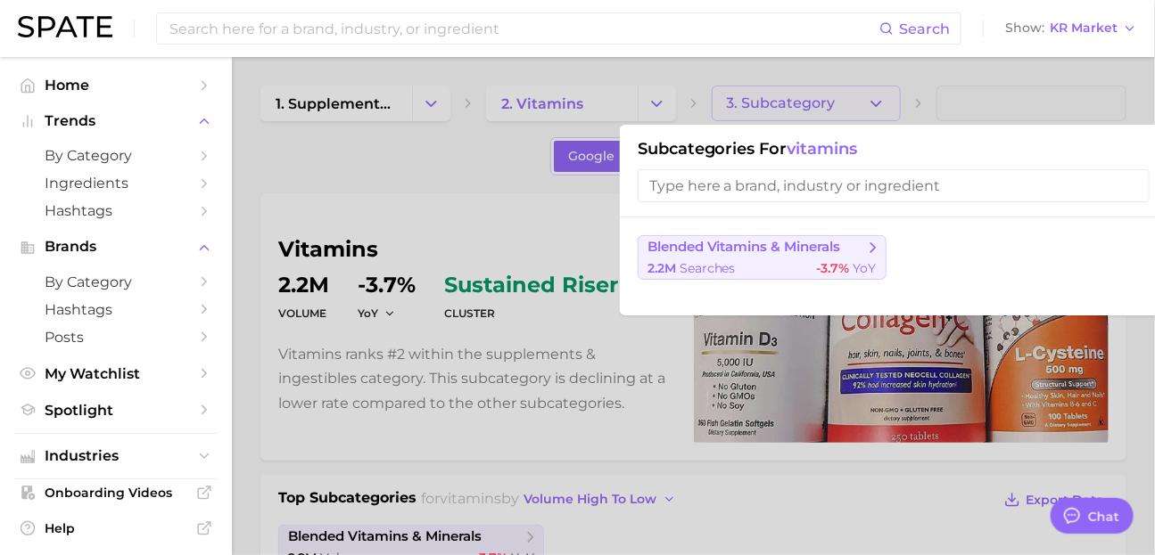
click at [835, 262] on button "blended vitamins & minerals 2.2m searches -3.7% YoY" at bounding box center [761, 257] width 249 height 45
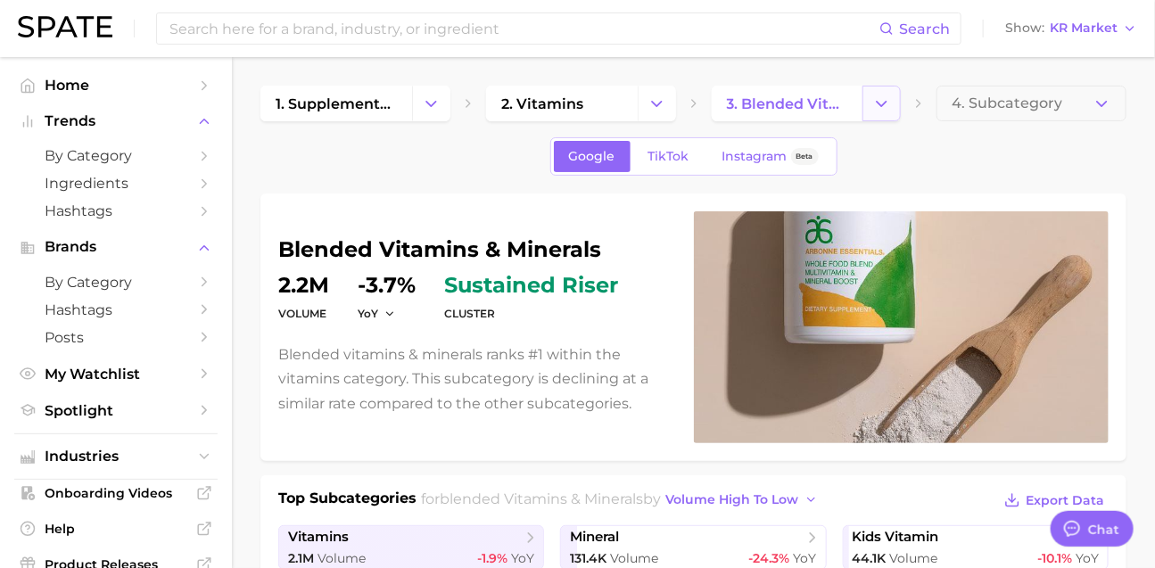
click at [881, 103] on icon "Change Category" at bounding box center [881, 104] width 19 height 19
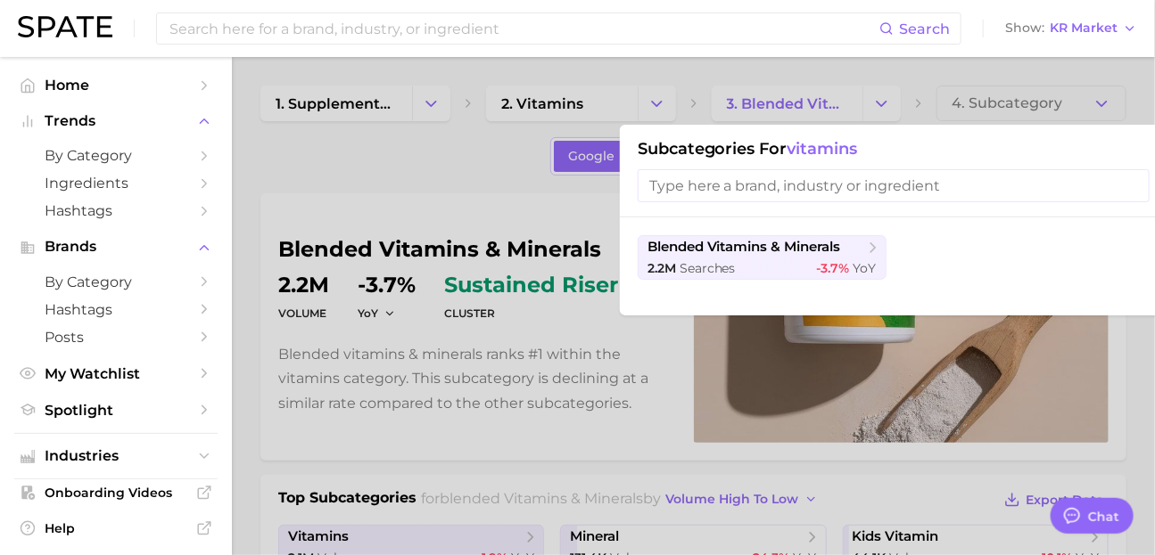
click at [881, 103] on div at bounding box center [577, 277] width 1155 height 555
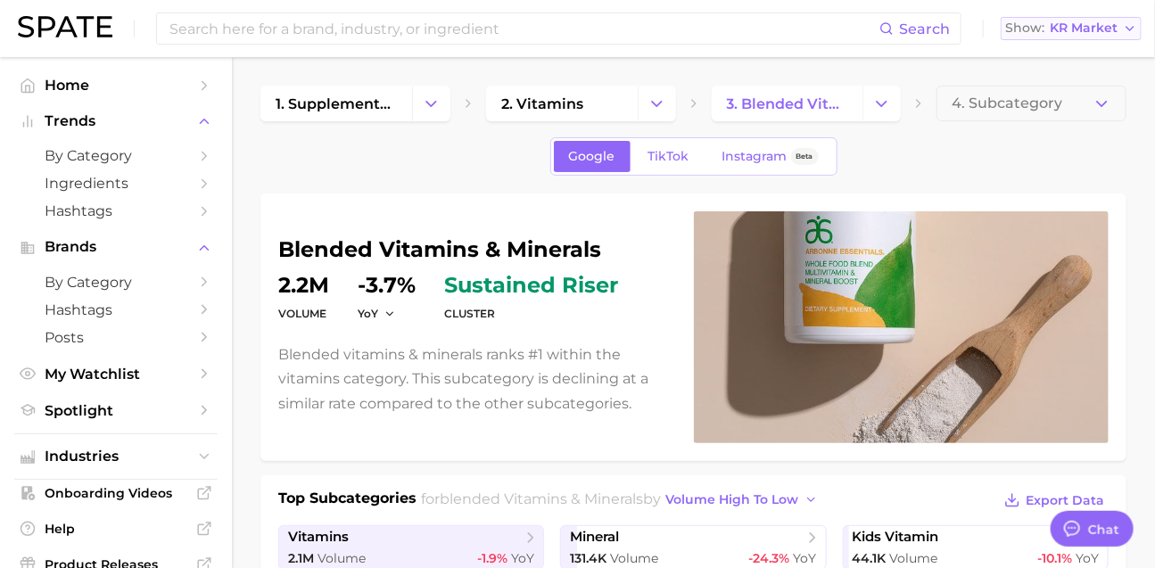
click at [1107, 28] on span "KR Market" at bounding box center [1083, 28] width 68 height 10
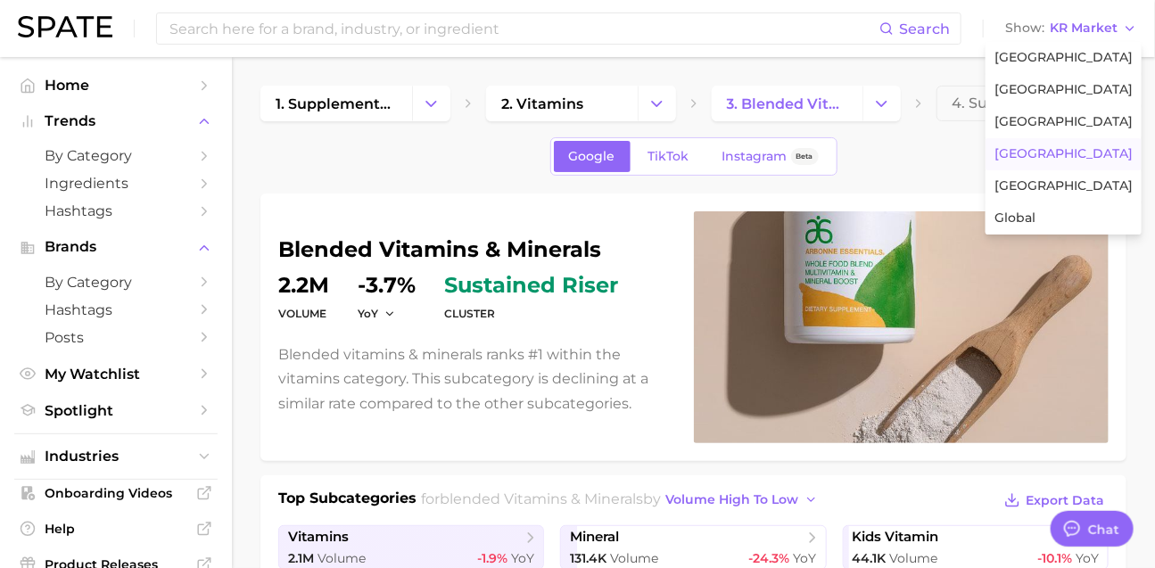
click at [1094, 61] on span "[GEOGRAPHIC_DATA]" at bounding box center [1063, 57] width 138 height 15
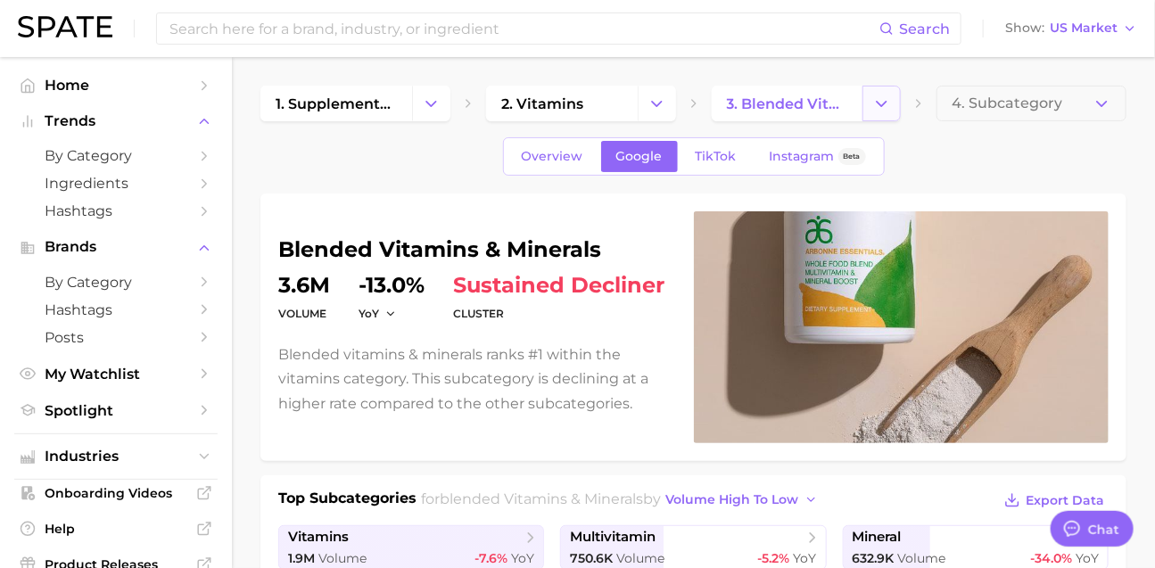
click at [876, 111] on icon "Change Category" at bounding box center [881, 104] width 19 height 19
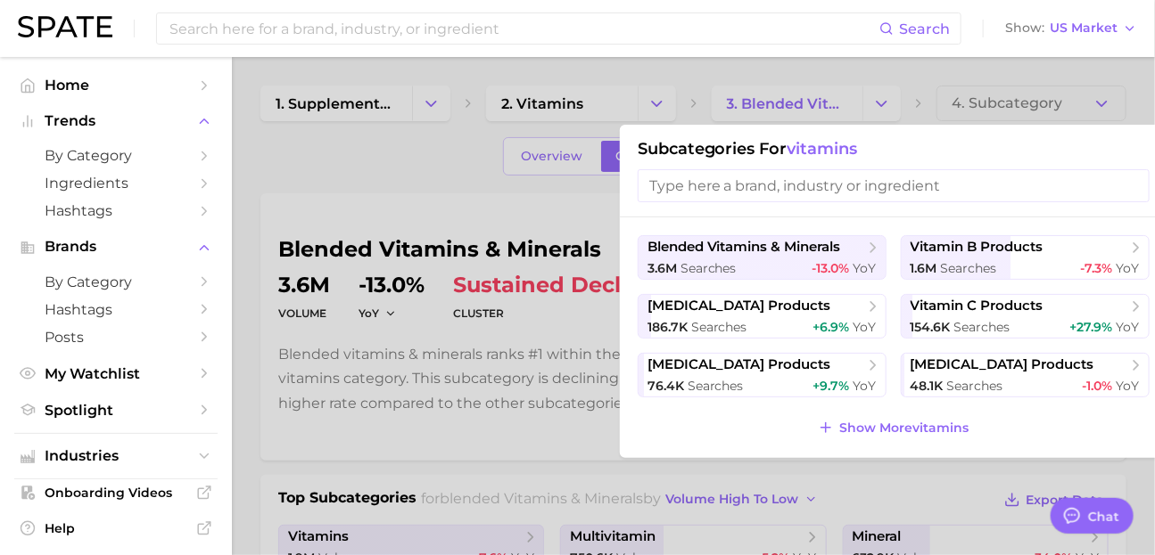
click at [883, 446] on div "blended vitamins & minerals 3.6m searches -13.0% YoY vitamin b products 1.6m se…" at bounding box center [893, 338] width 547 height 241
click at [881, 440] on button "Show More vitamins" at bounding box center [893, 427] width 160 height 25
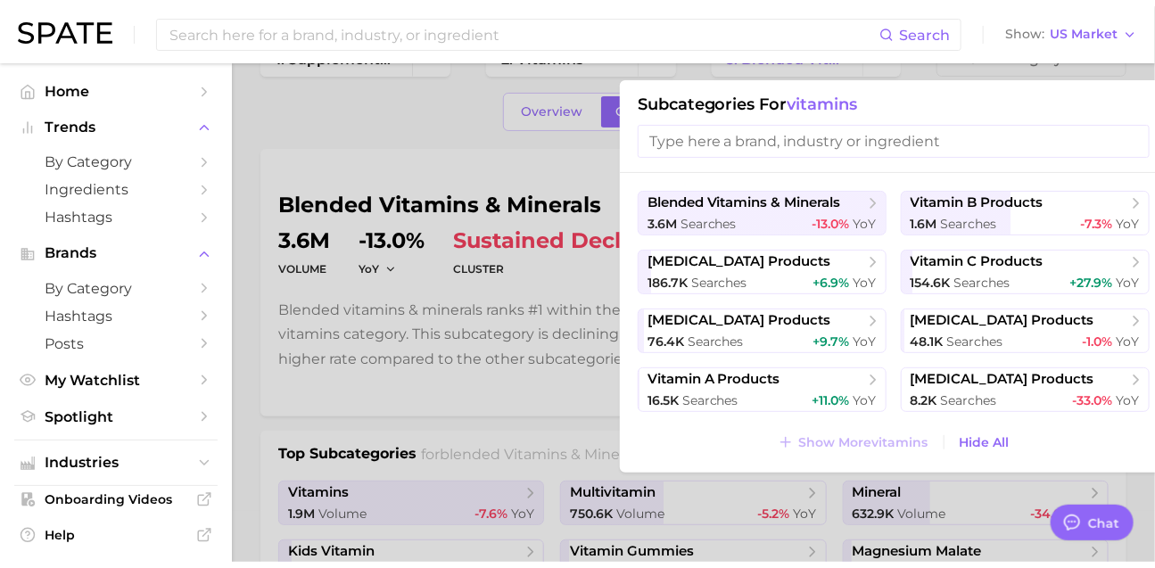
scroll to position [89, 0]
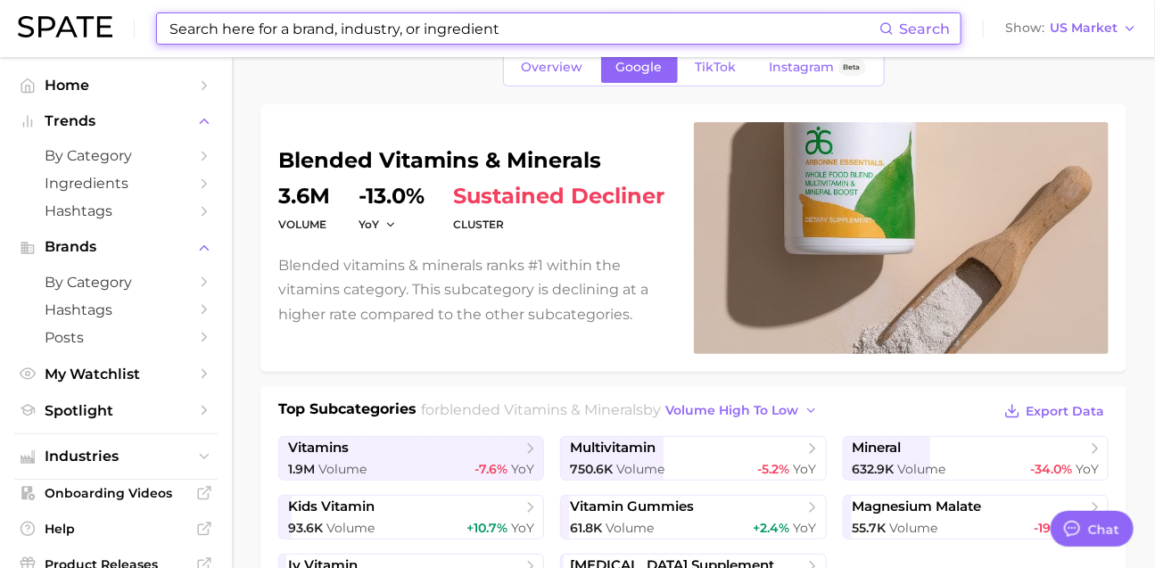
click at [307, 34] on input at bounding box center [524, 28] width 712 height 30
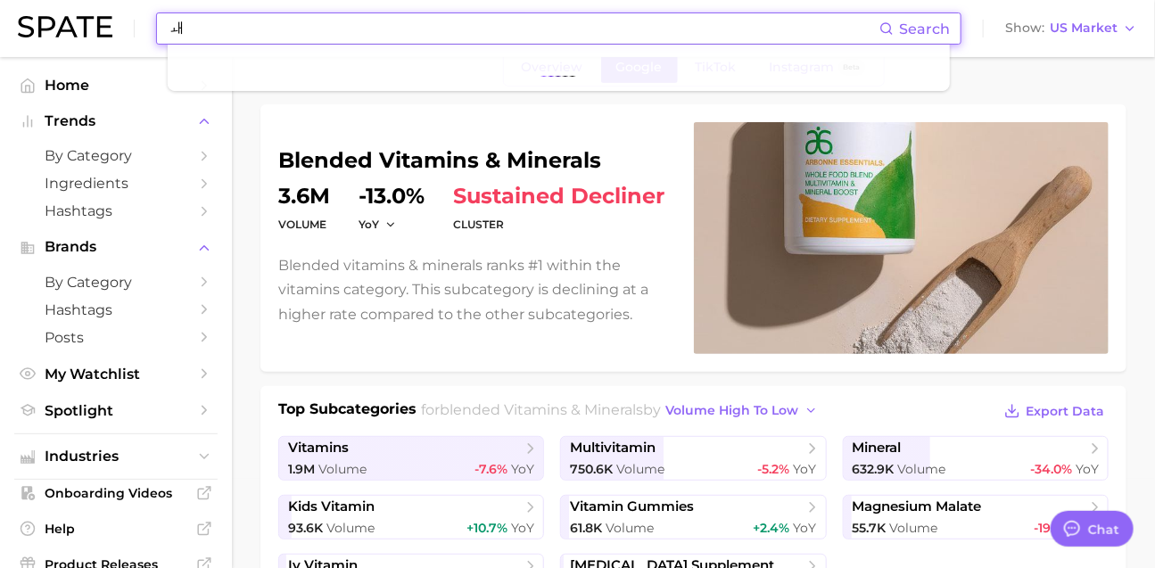
type input "ㅗ"
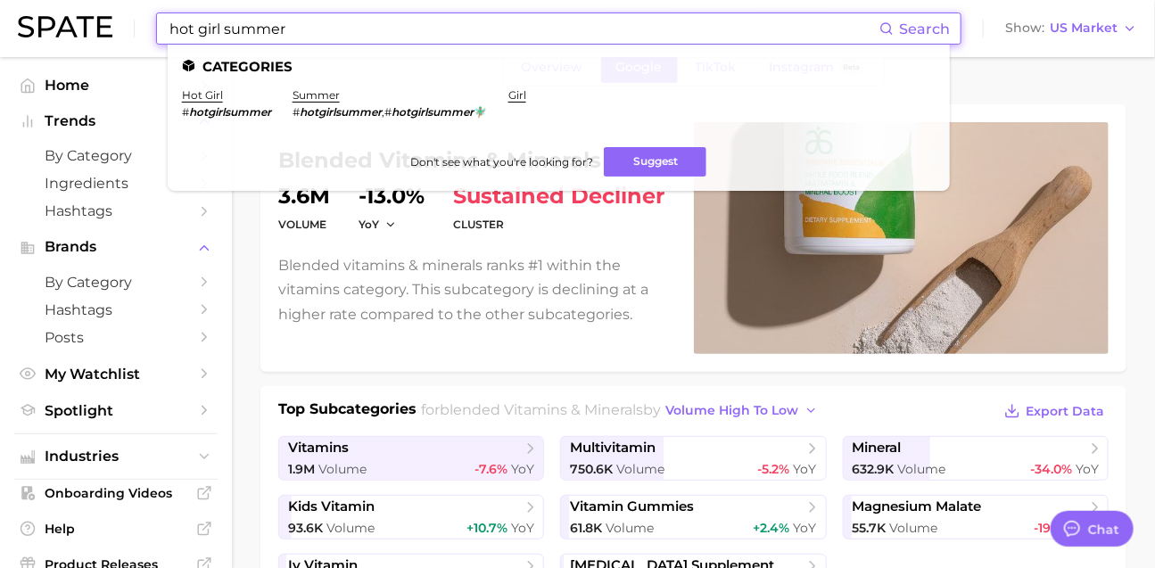
click at [277, 29] on input "hot girl summer" at bounding box center [524, 28] width 712 height 30
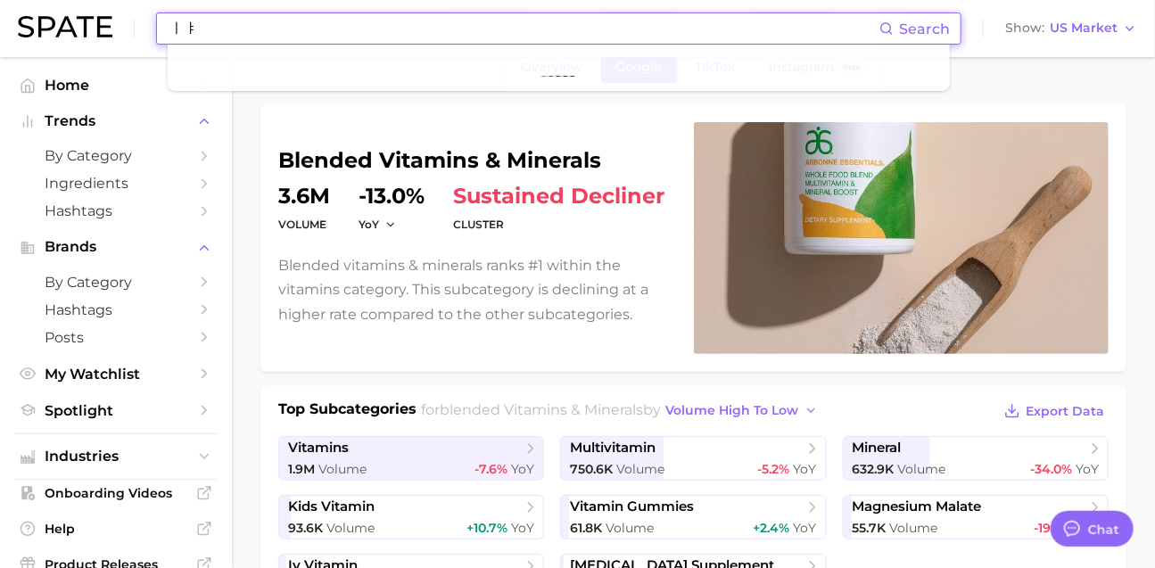
type input "ㅣ"
type input "f"
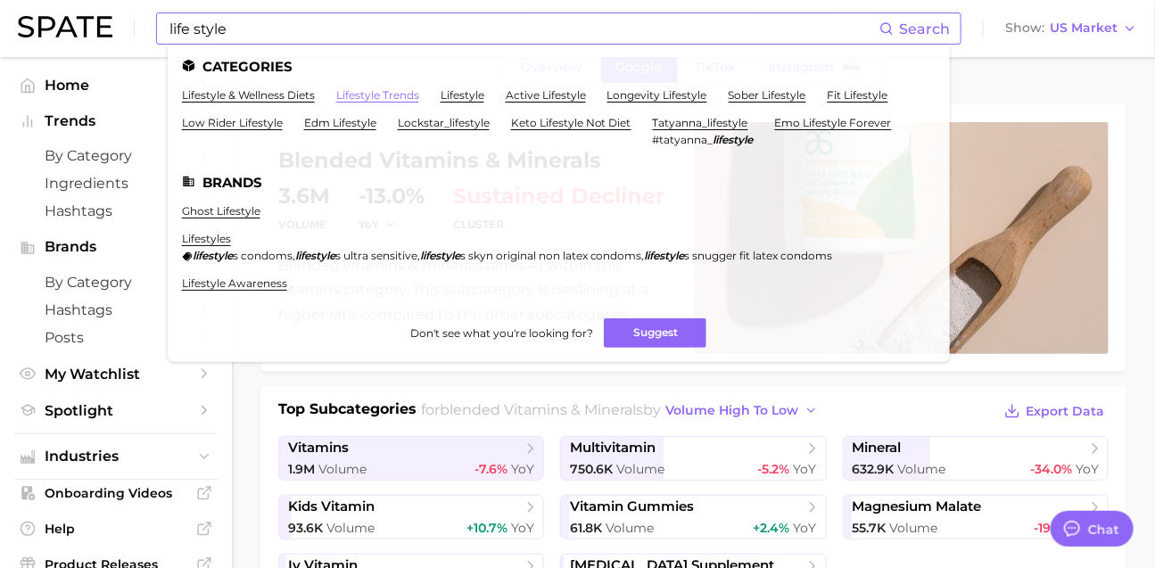
click at [400, 99] on link "lifestyle trends" at bounding box center [377, 94] width 83 height 13
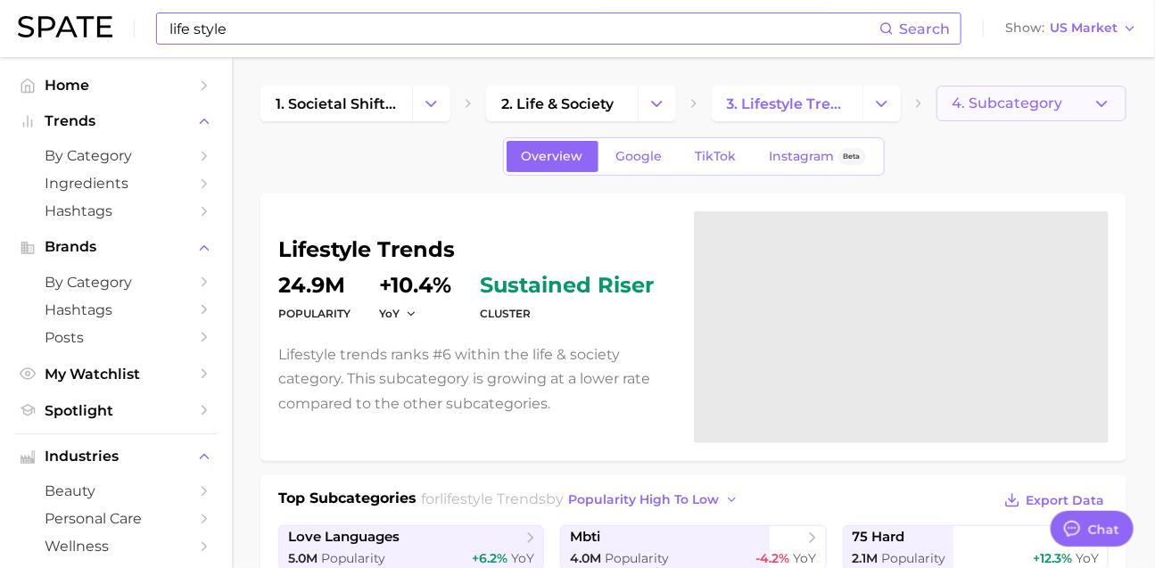
click at [1004, 111] on span "4. Subcategory" at bounding box center [1006, 103] width 111 height 16
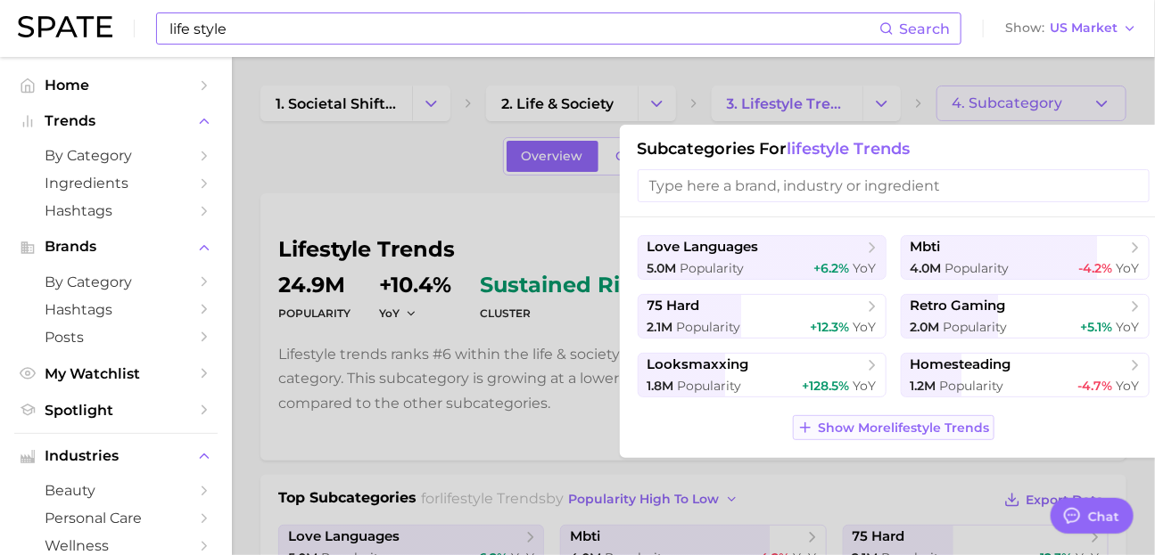
click at [942, 436] on span "Show More lifestyle trends" at bounding box center [903, 428] width 171 height 15
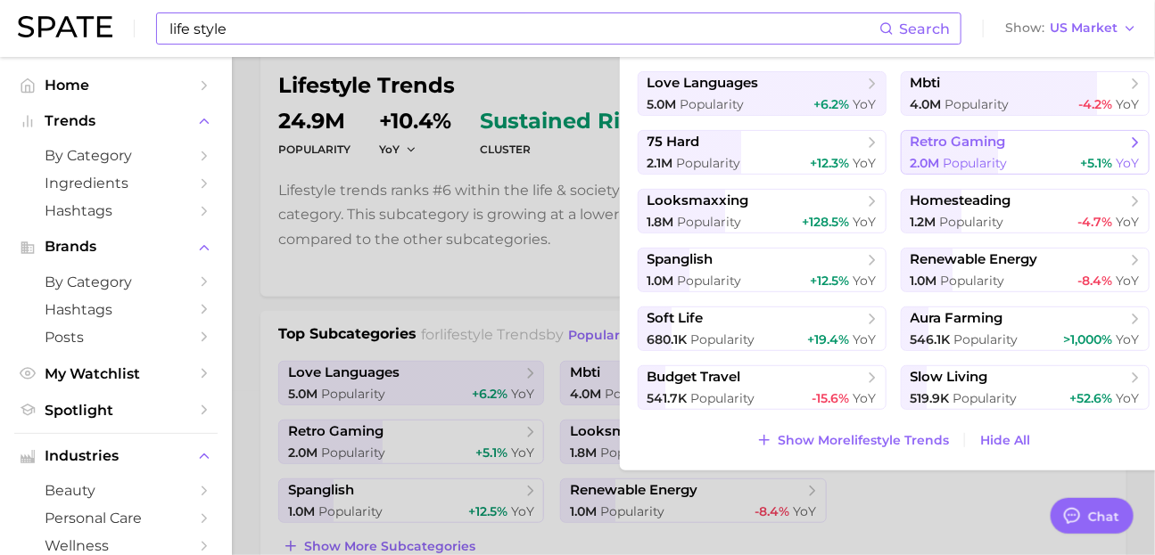
scroll to position [251, 0]
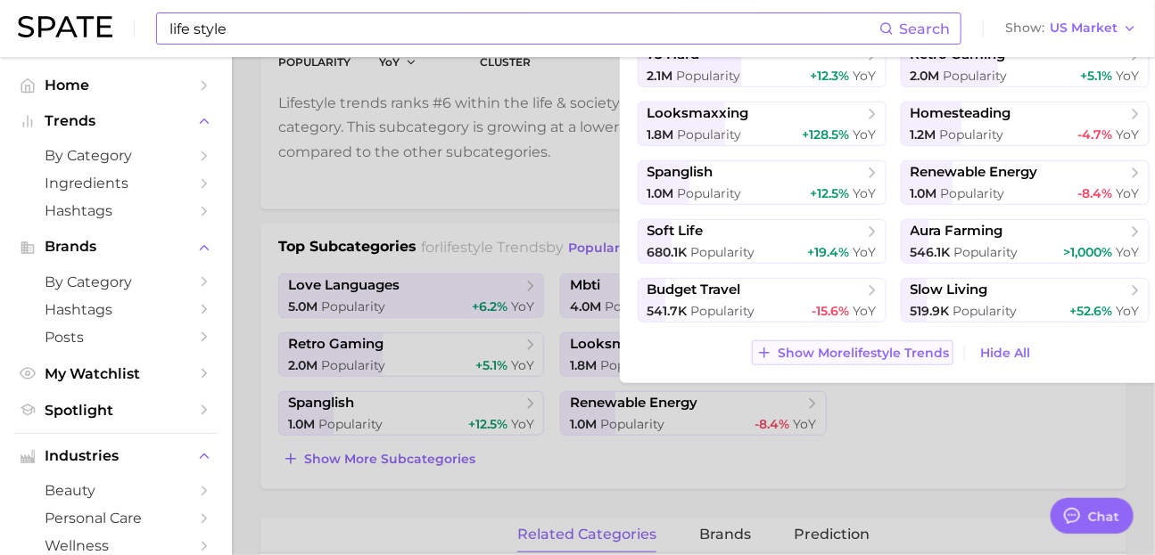
click at [938, 361] on span "Show More lifestyle trends" at bounding box center [862, 353] width 171 height 15
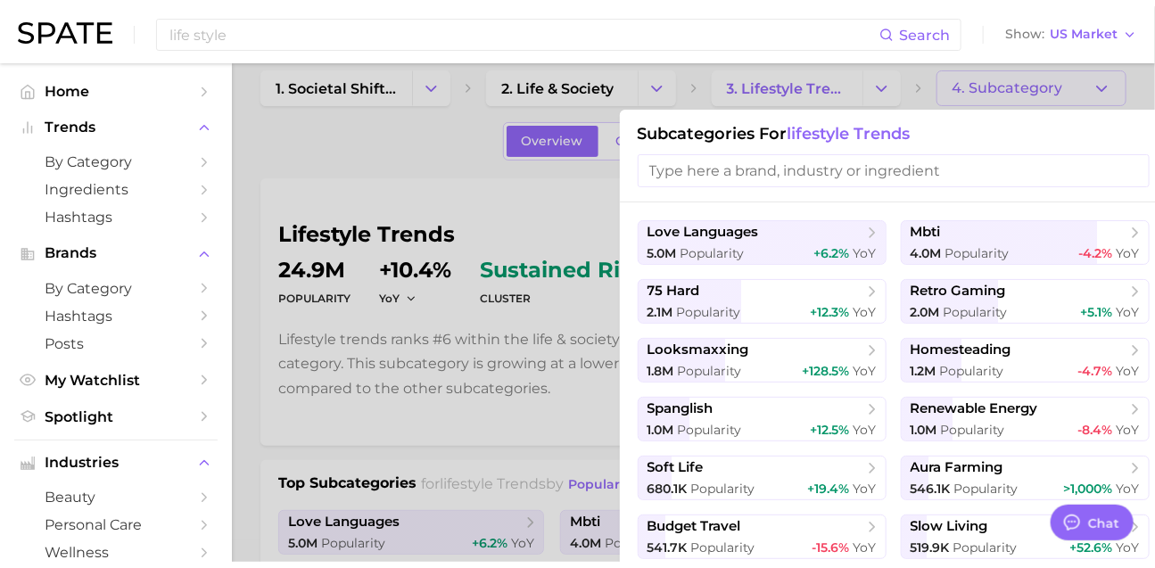
scroll to position [0, 0]
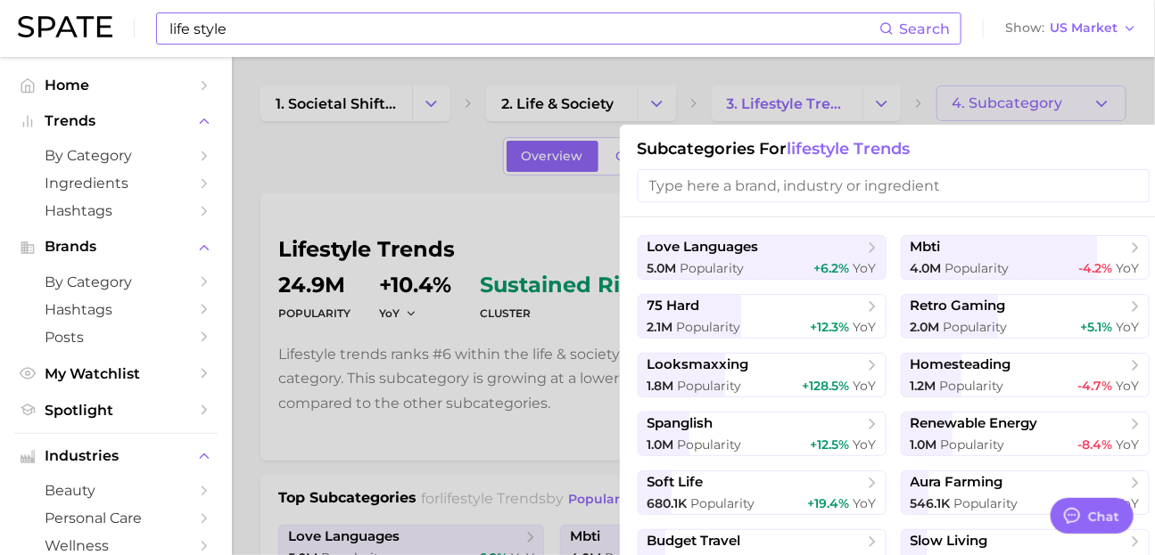
click at [519, 30] on input "life style" at bounding box center [524, 28] width 712 height 30
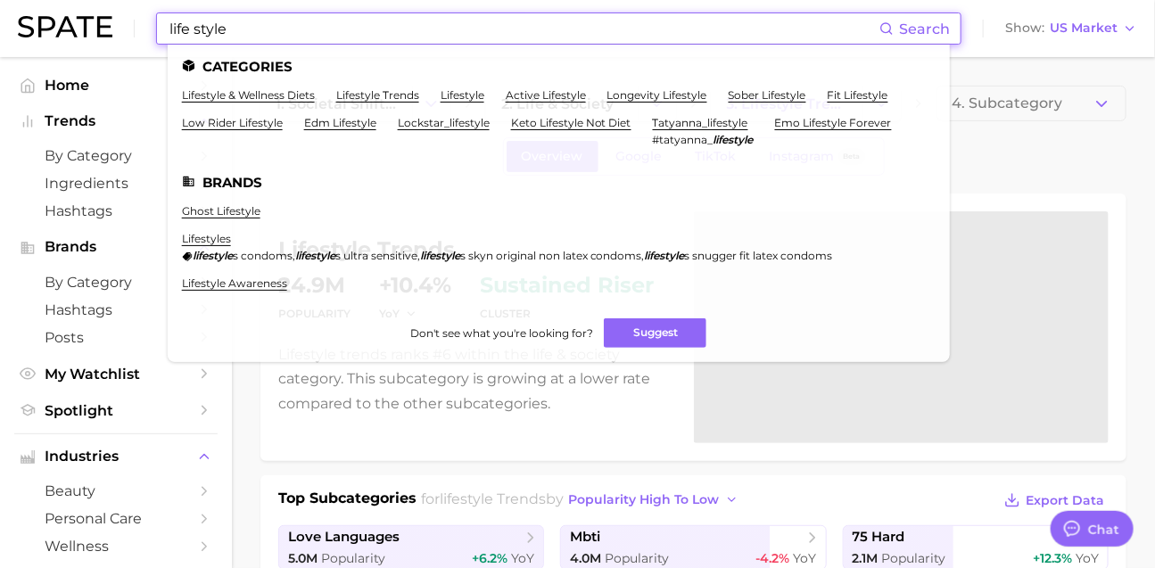
click at [519, 30] on input "life style" at bounding box center [524, 28] width 712 height 30
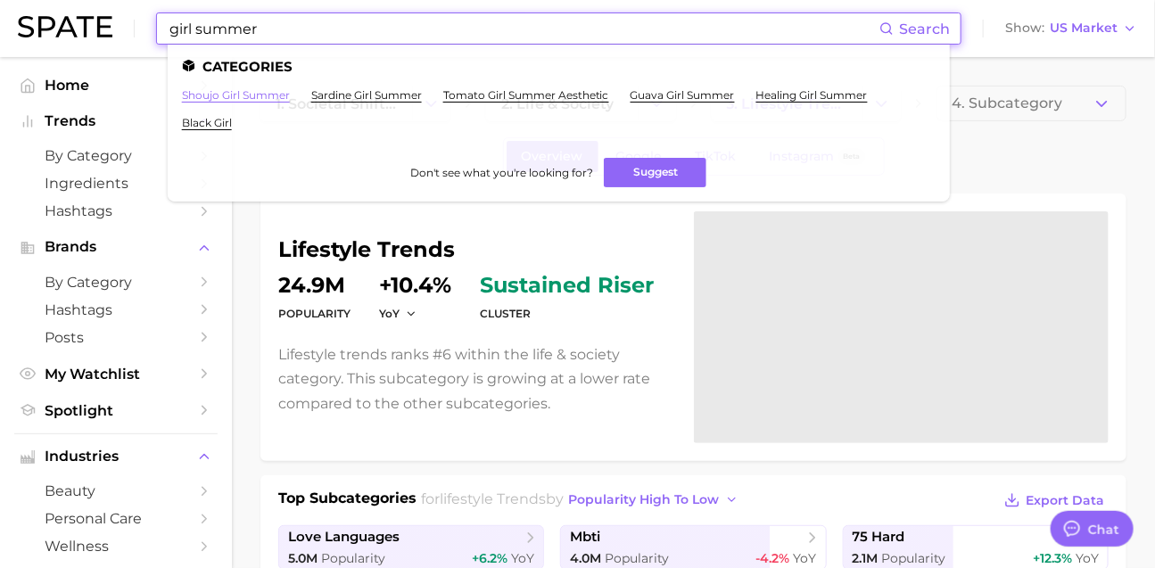
type input "girl summer"
click at [290, 95] on link "shoujo girl summer" at bounding box center [236, 94] width 108 height 13
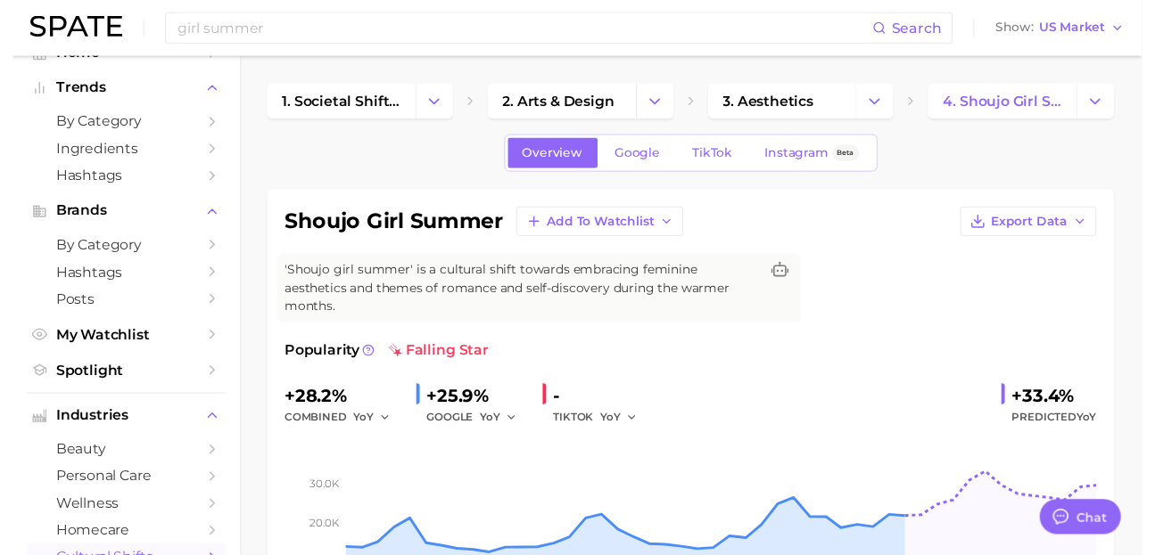
scroll to position [102, 0]
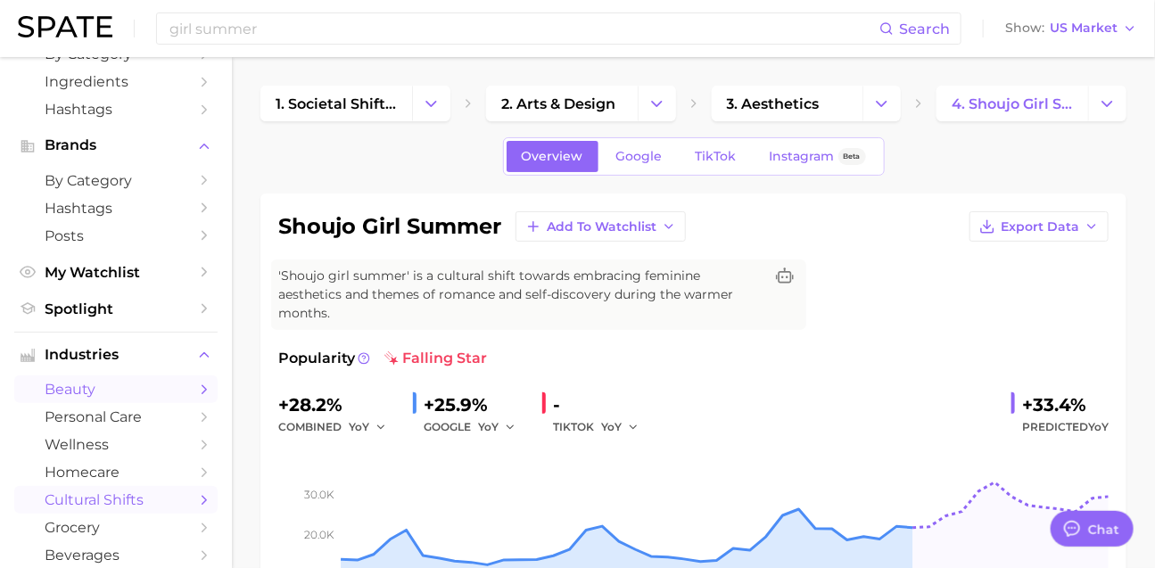
click at [134, 398] on span "beauty" at bounding box center [116, 389] width 143 height 17
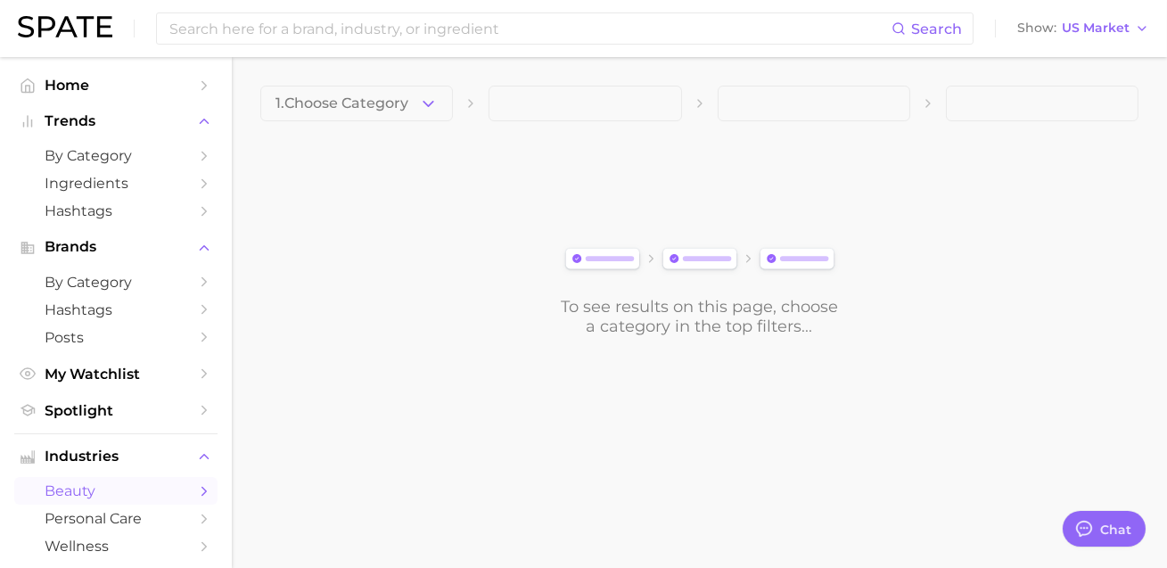
click at [388, 99] on span "1. Choose Category" at bounding box center [342, 103] width 133 height 16
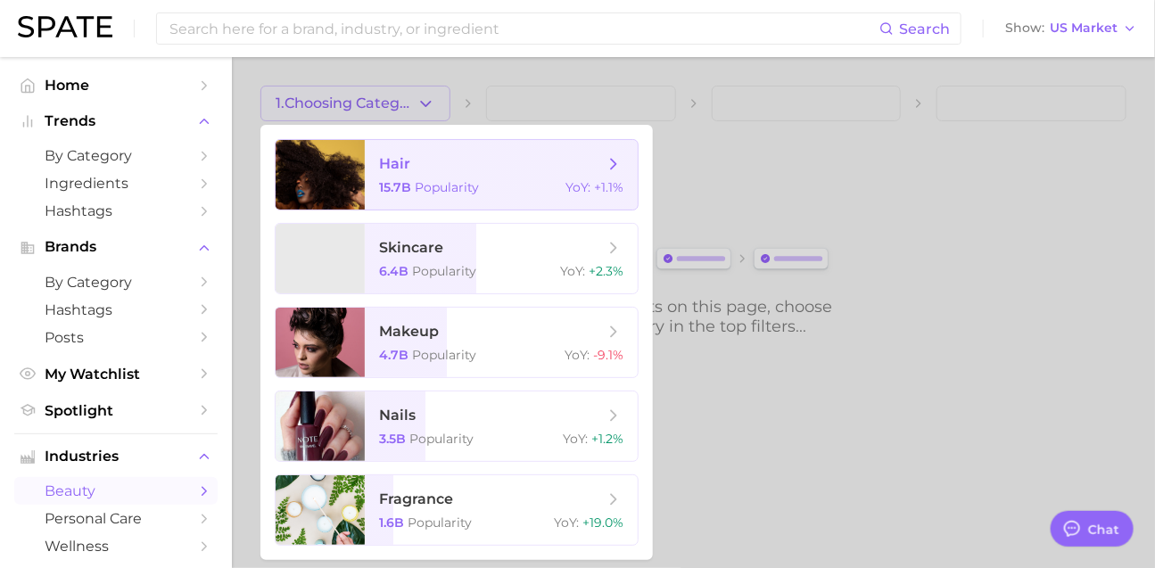
click at [410, 169] on span "hair" at bounding box center [394, 163] width 31 height 17
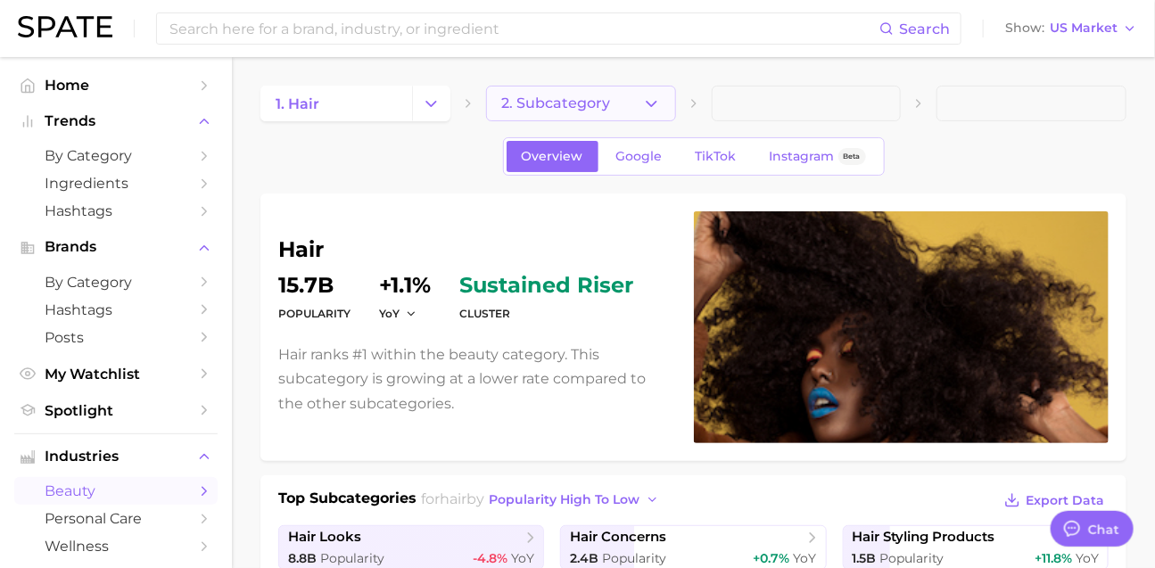
click at [550, 112] on button "2. Subcategory" at bounding box center [581, 104] width 190 height 36
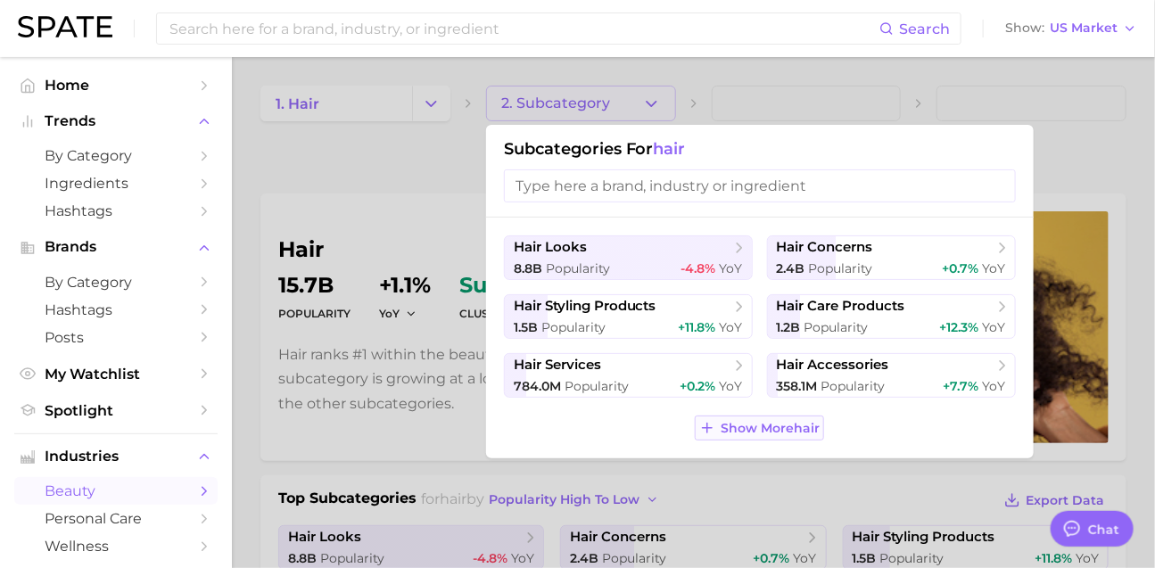
click at [699, 436] on icon at bounding box center [707, 428] width 16 height 16
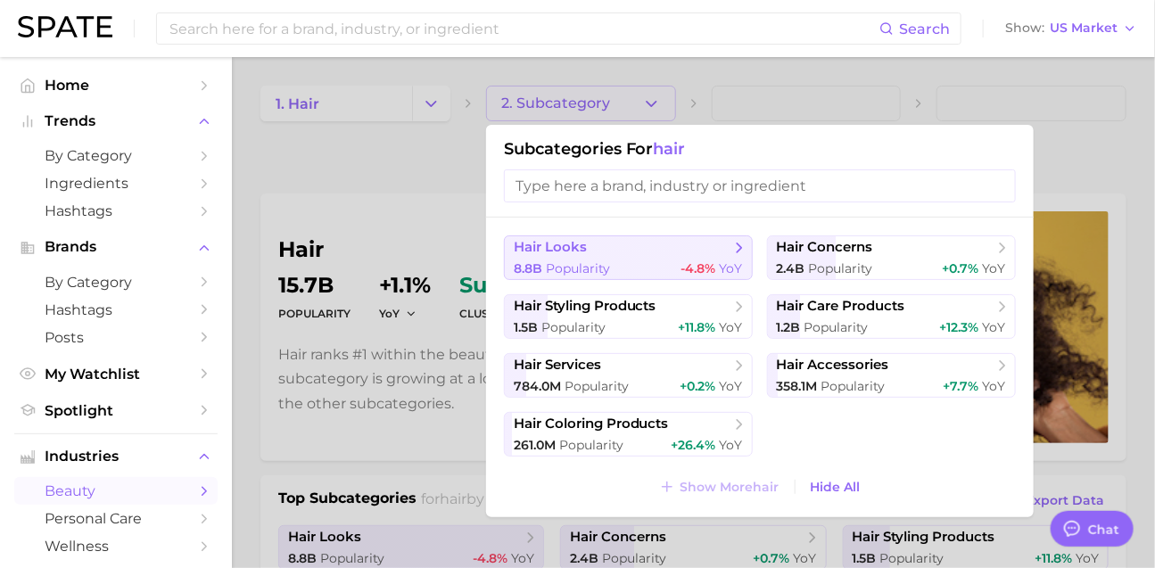
click at [691, 272] on span "-4.8%" at bounding box center [698, 268] width 35 height 16
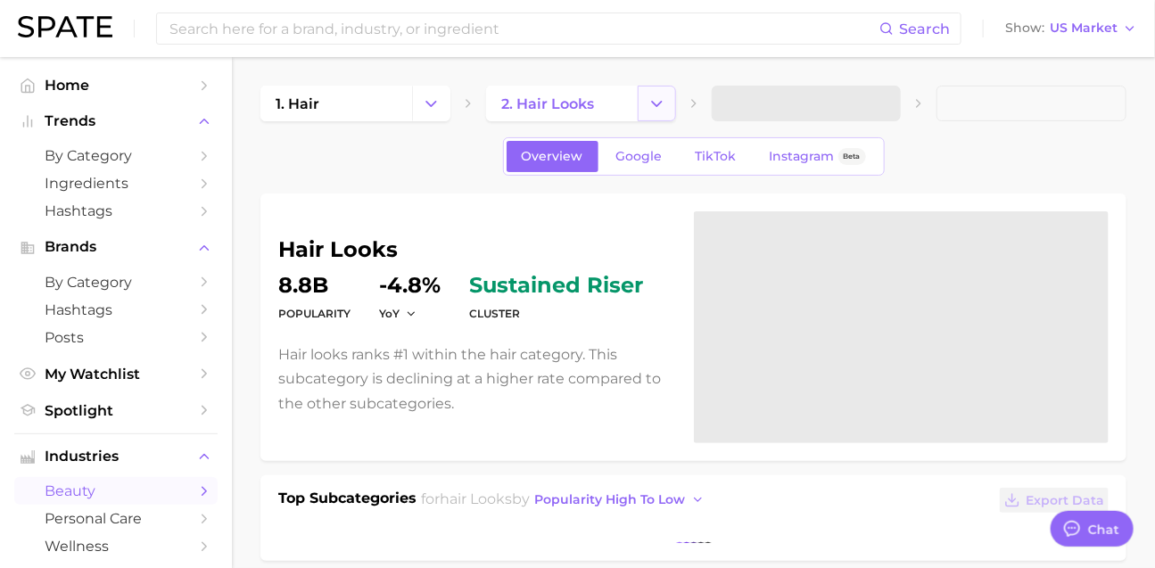
click at [659, 114] on button "Change Category" at bounding box center [656, 104] width 38 height 36
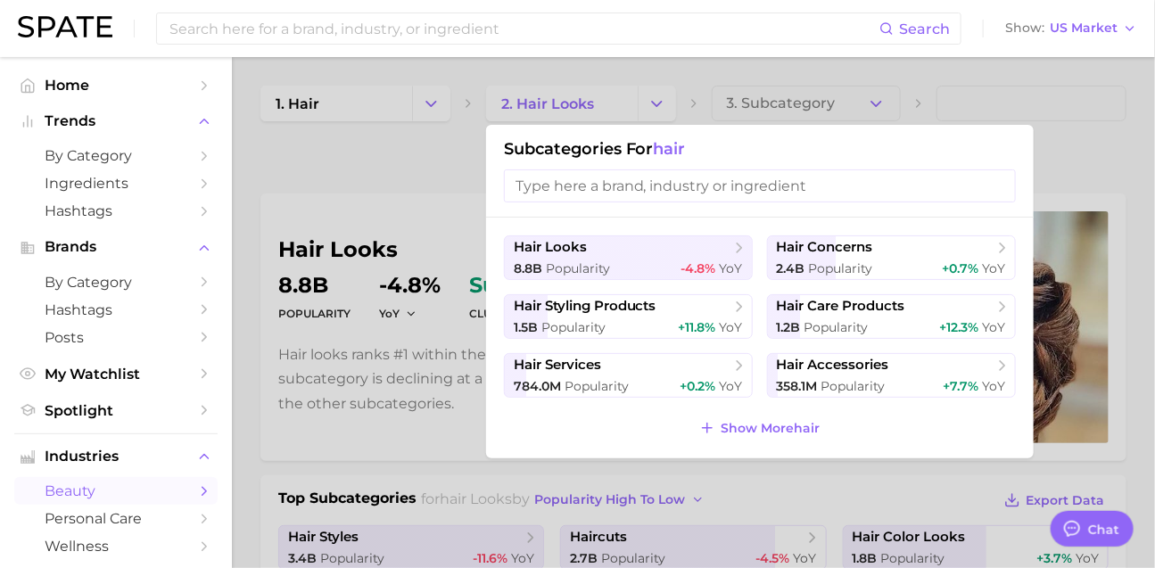
click at [785, 98] on div at bounding box center [577, 284] width 1155 height 568
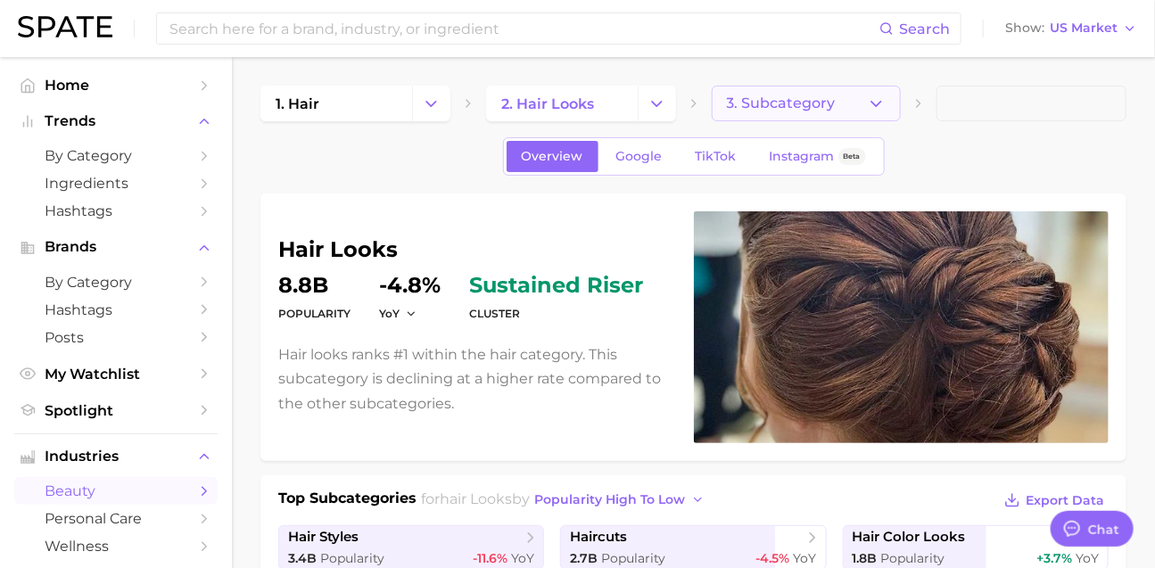
click at [807, 103] on span "3. Subcategory" at bounding box center [781, 103] width 109 height 16
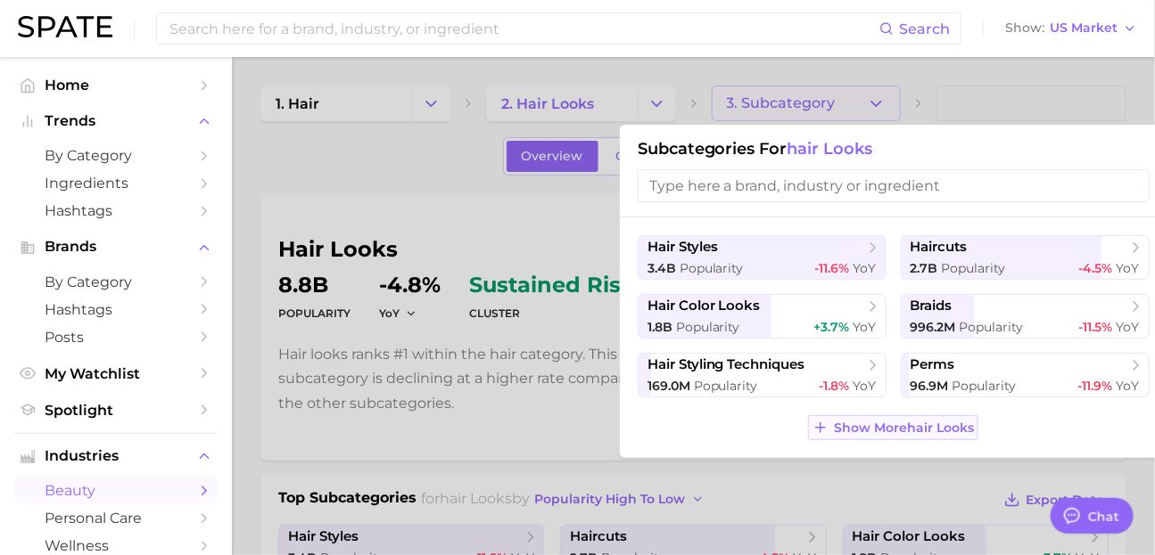
click at [884, 440] on button "Show More hair looks" at bounding box center [893, 427] width 170 height 25
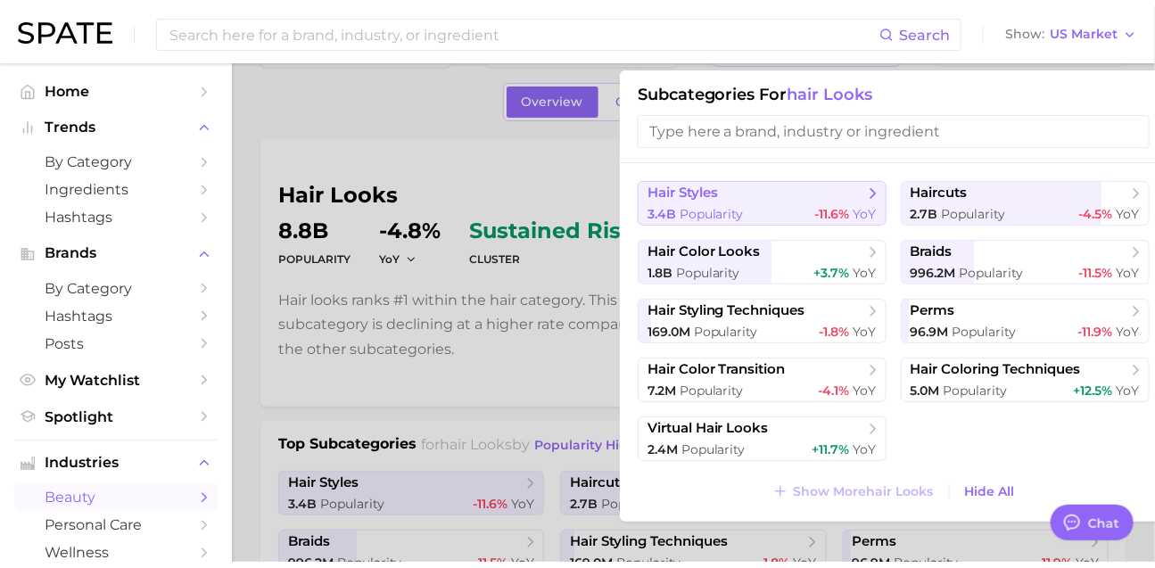
scroll to position [92, 0]
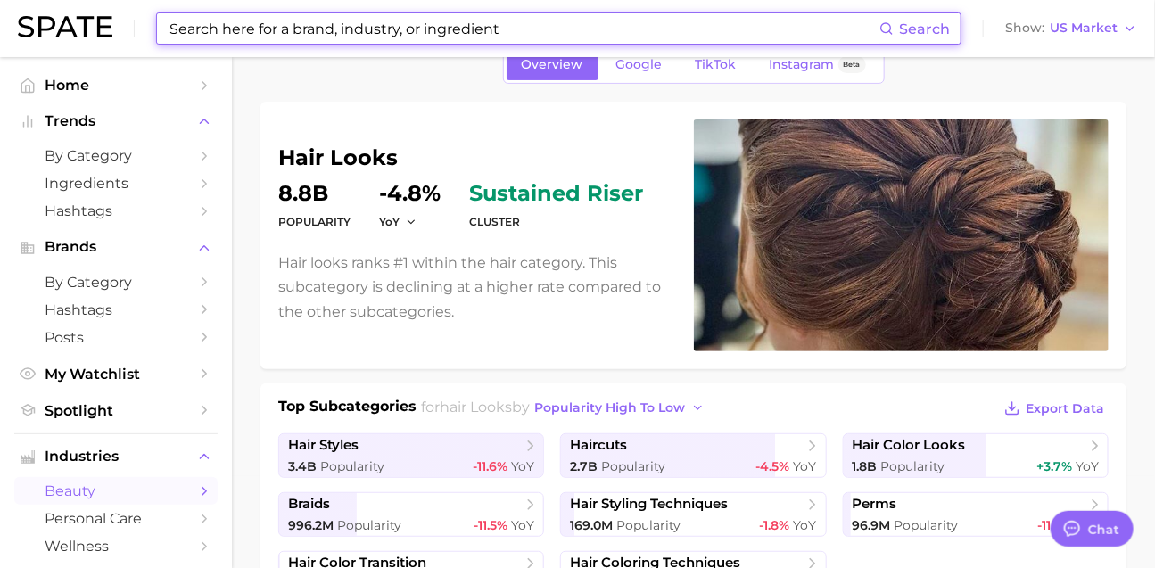
click at [238, 23] on input at bounding box center [524, 28] width 712 height 30
paste input "#fragfanattic"
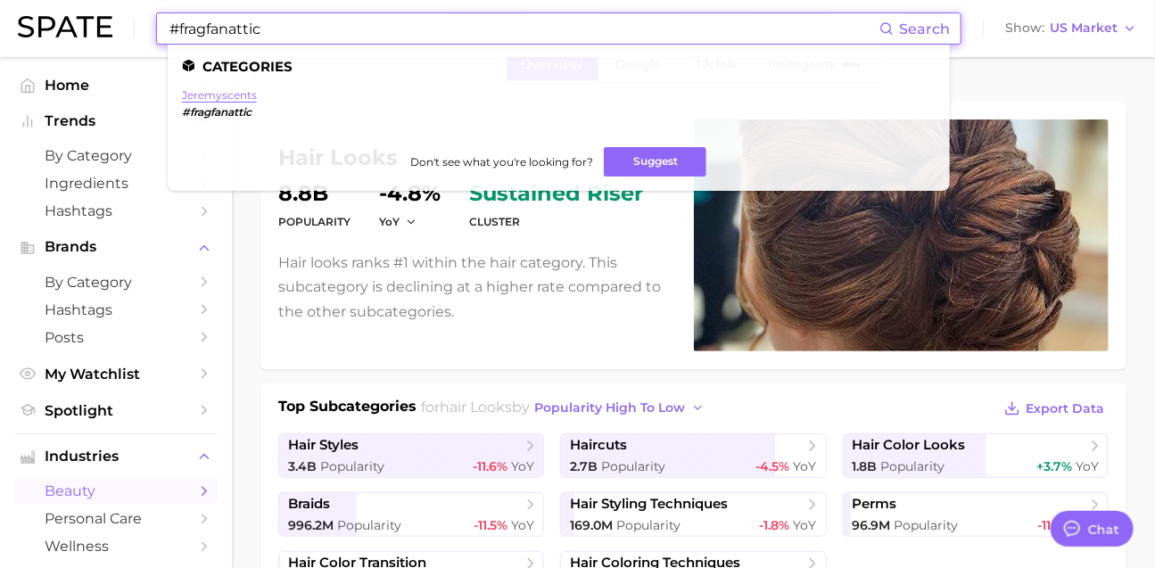
type input "#fragfanattic"
click at [247, 92] on link "jeremyscents" at bounding box center [219, 94] width 75 height 13
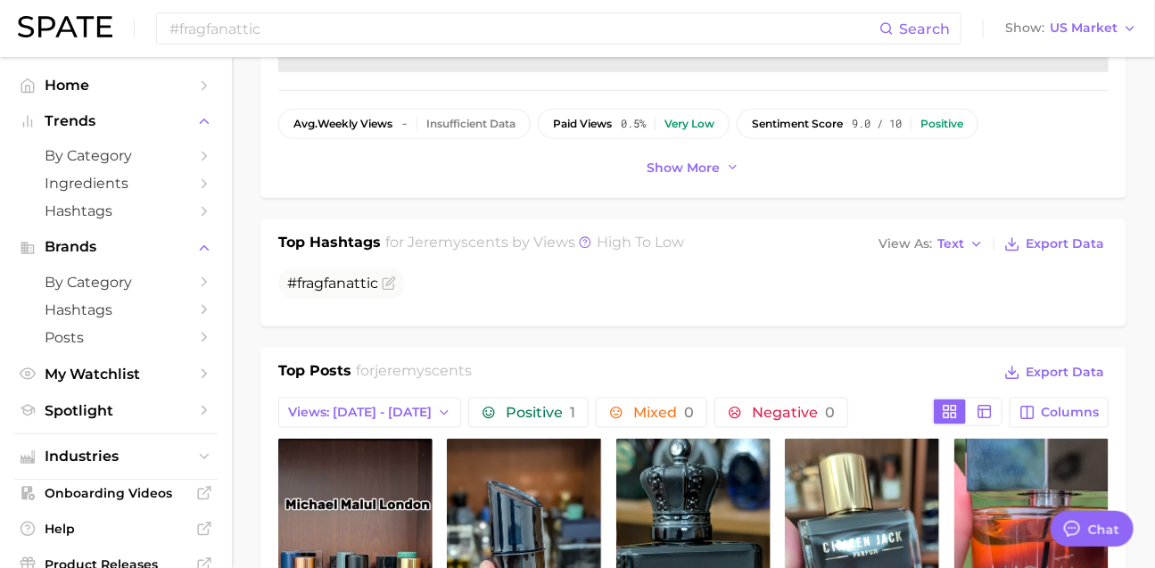
scroll to position [563, 0]
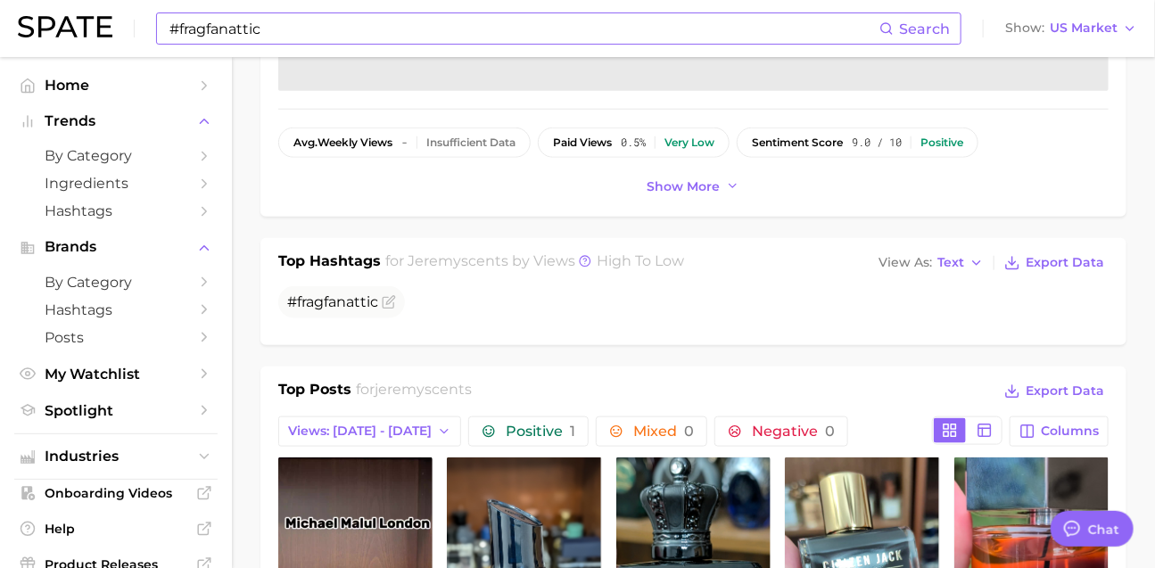
click at [275, 38] on input "#fragfanattic" at bounding box center [524, 28] width 712 height 30
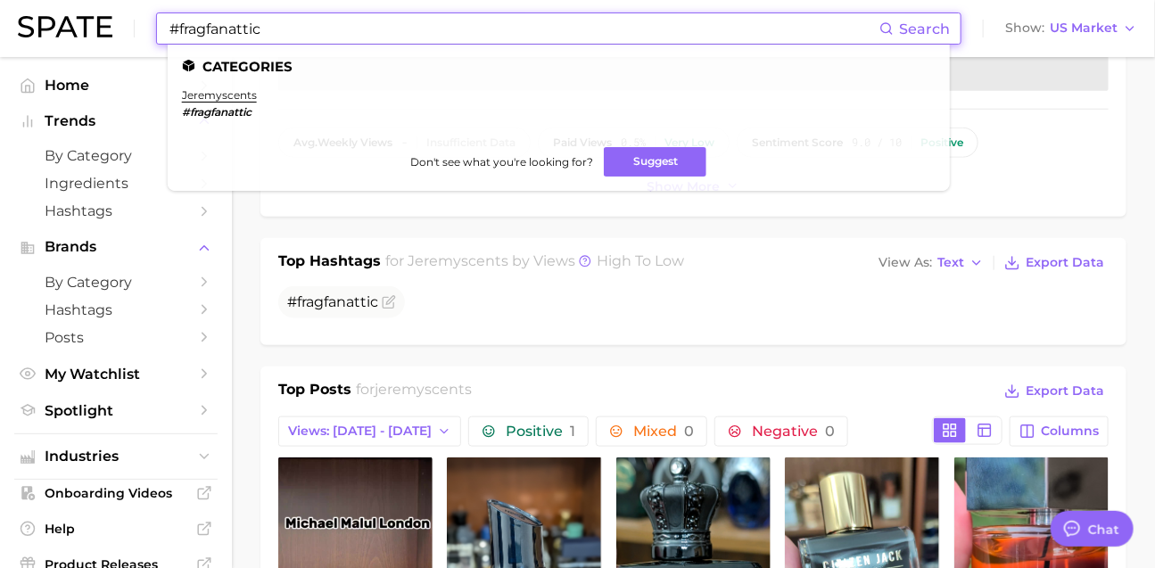
click at [276, 37] on input "#fragfanattic" at bounding box center [524, 28] width 712 height 30
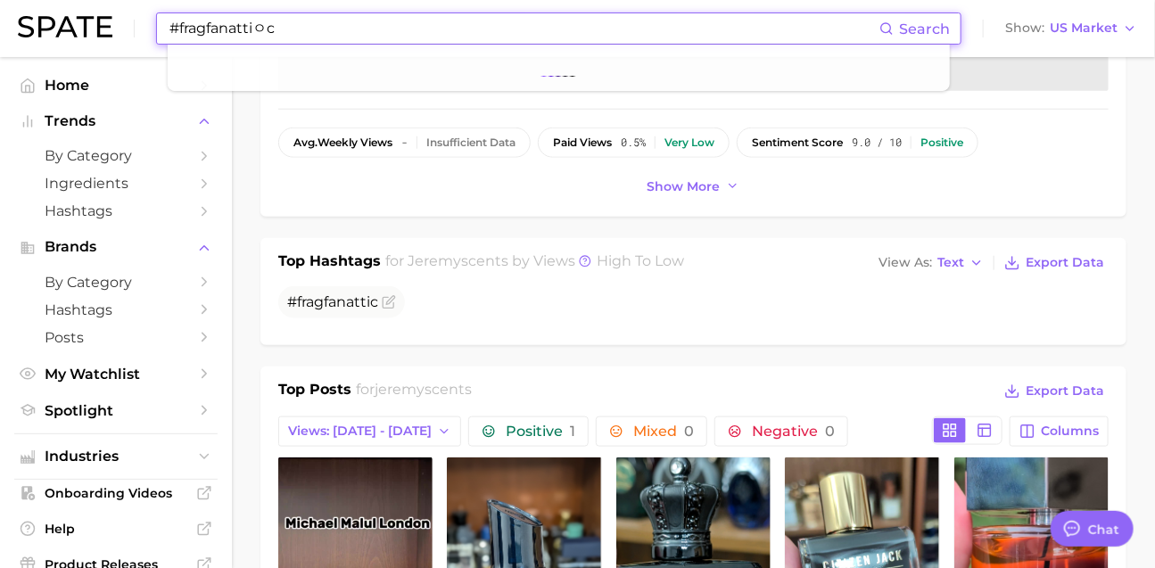
click at [281, 34] on input "#fragfanattiㅇc" at bounding box center [524, 28] width 712 height 30
type input "d"
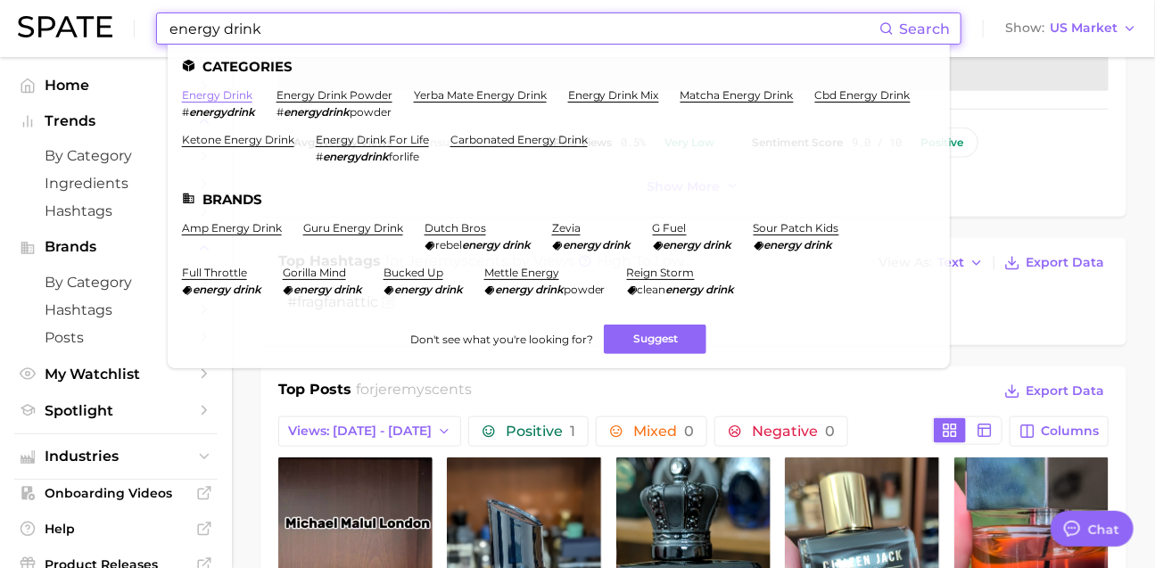
click at [238, 98] on link "energy drink" at bounding box center [217, 94] width 70 height 13
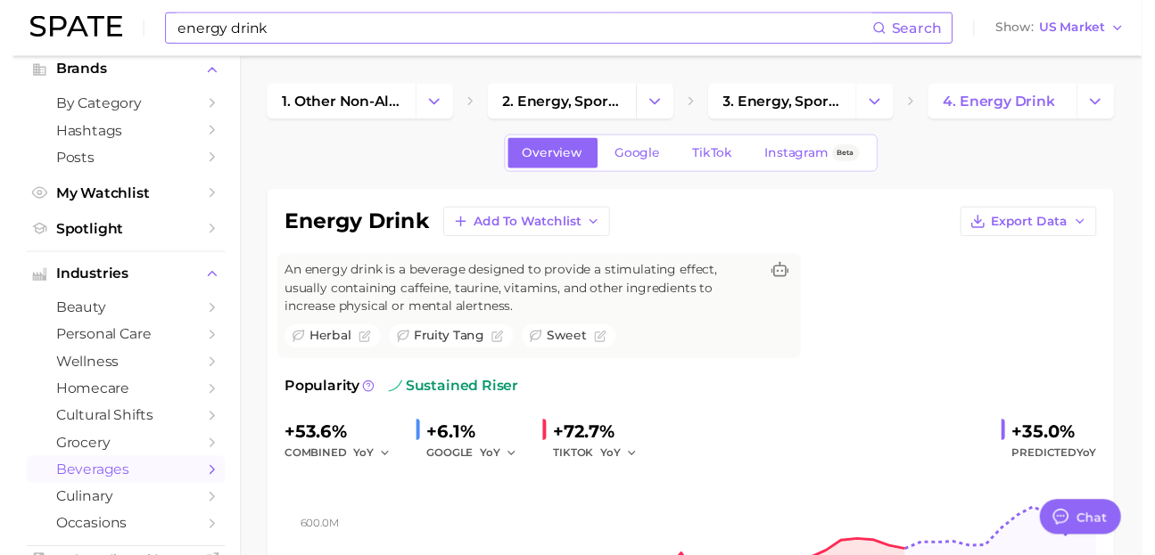
scroll to position [268, 0]
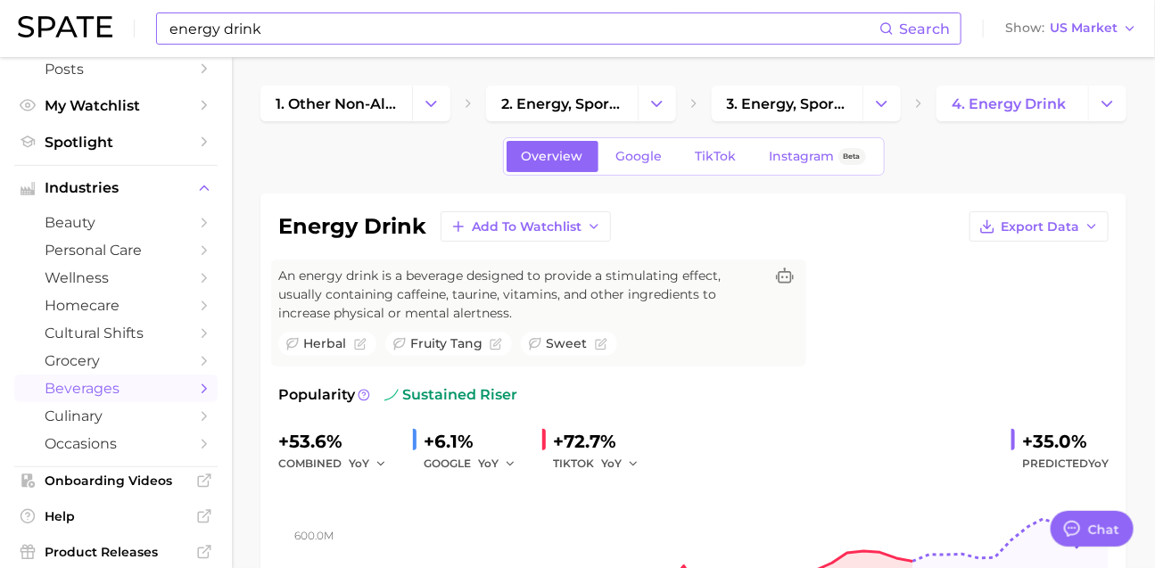
click at [329, 33] on input "energy drink" at bounding box center [524, 28] width 712 height 30
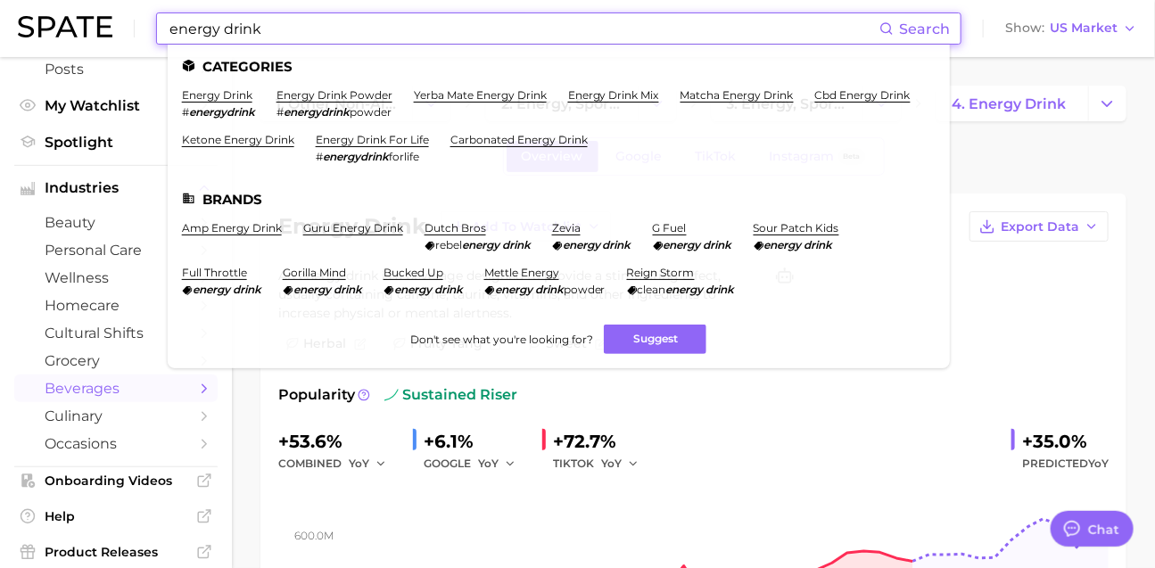
click at [329, 33] on input "energy drink" at bounding box center [524, 28] width 712 height 30
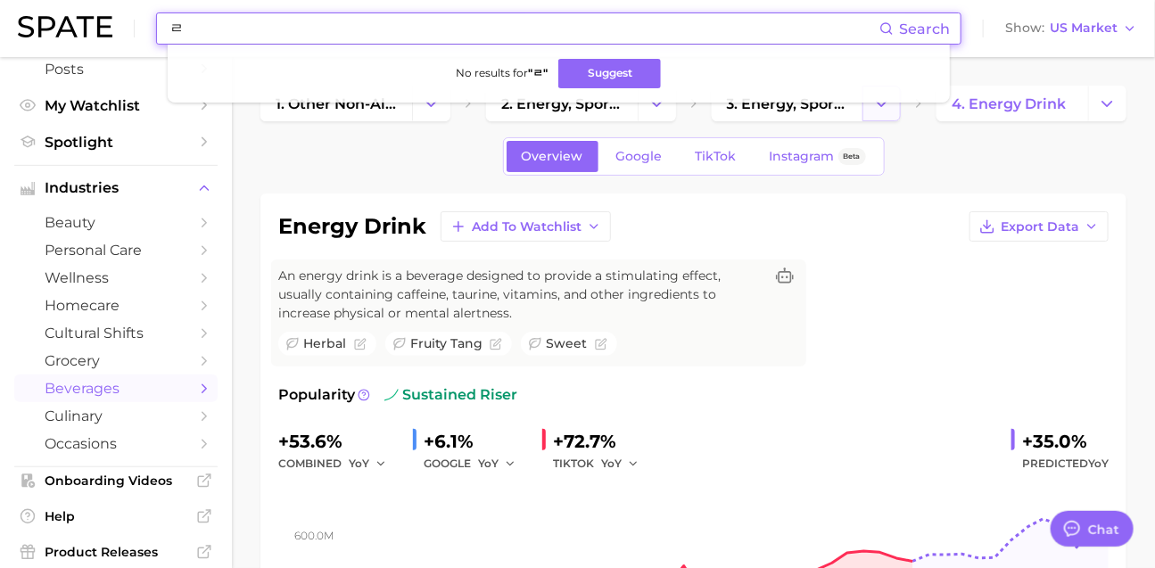
click at [870, 108] on button "Change Category" at bounding box center [881, 104] width 38 height 36
type input "ㄹ"
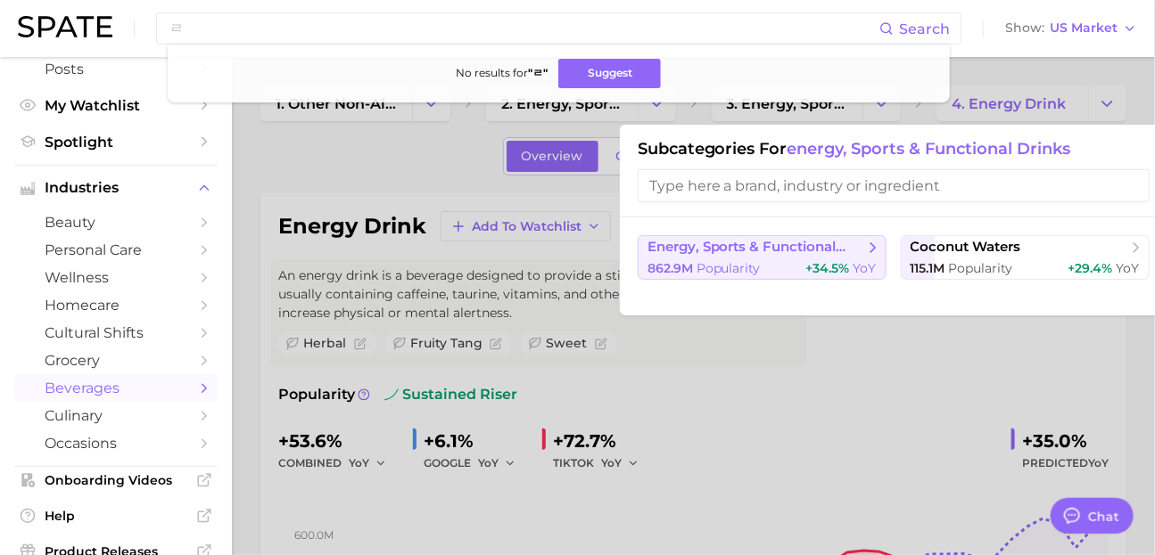
click at [816, 273] on span "+34.5%" at bounding box center [828, 268] width 44 height 16
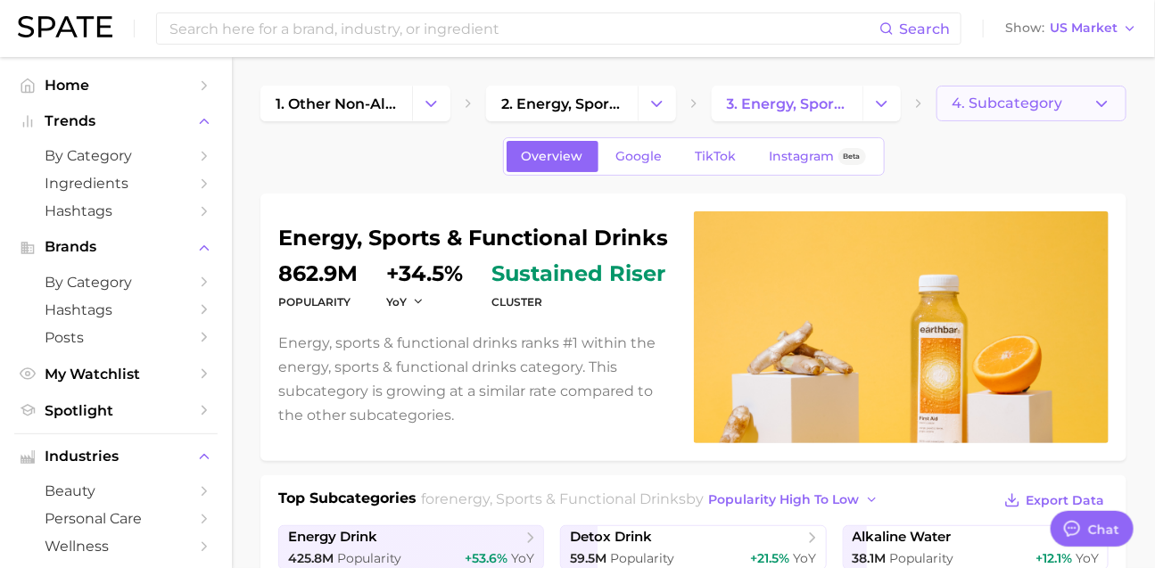
click at [1022, 107] on span "4. Subcategory" at bounding box center [1006, 103] width 111 height 16
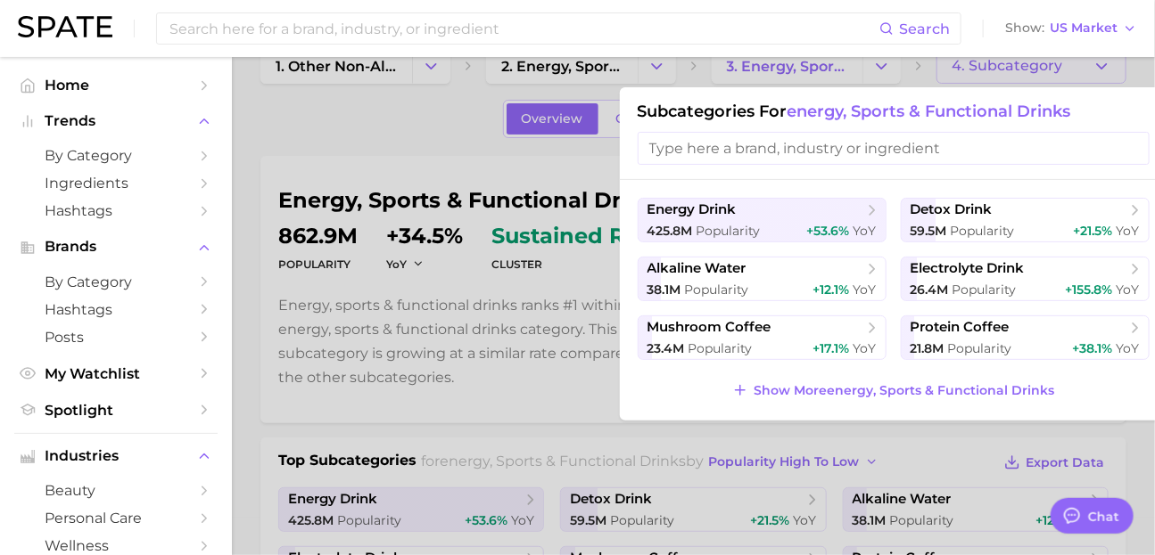
scroll to position [89, 0]
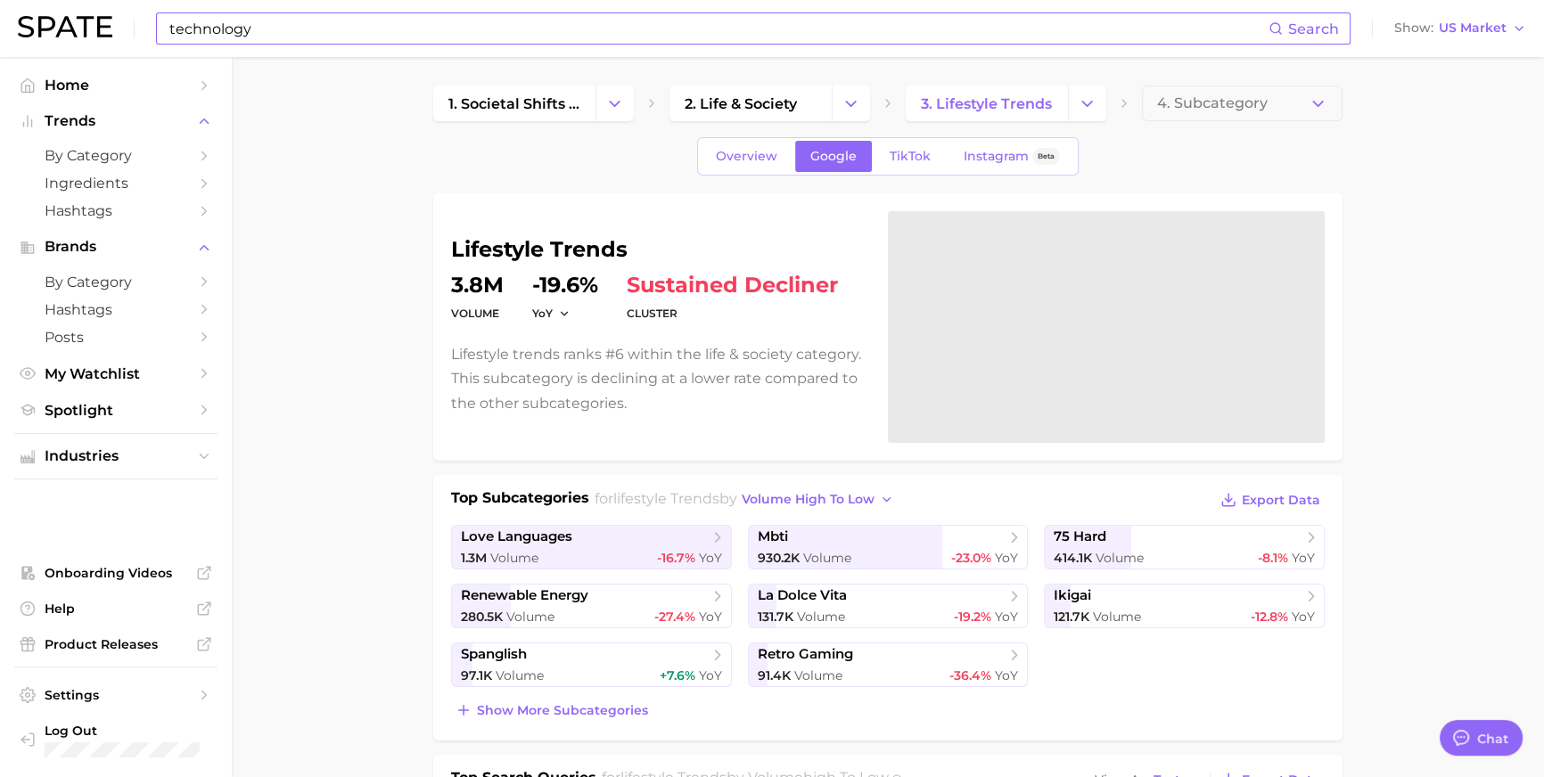
scroll to position [2644, 0]
click at [539, 38] on input "technology" at bounding box center [718, 28] width 1101 height 30
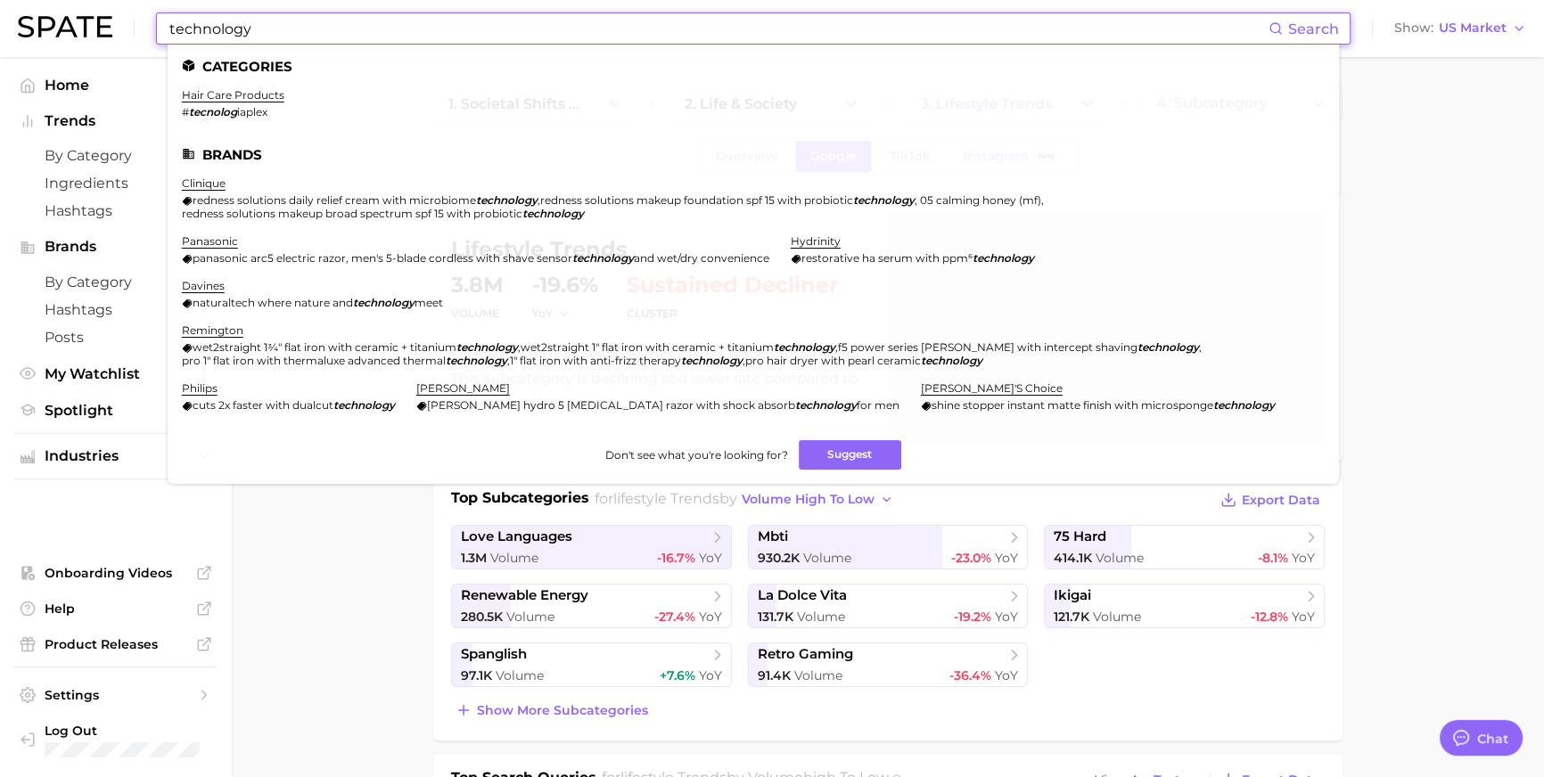
click at [539, 38] on input "technology" at bounding box center [718, 28] width 1101 height 30
paste input "#oldspice"
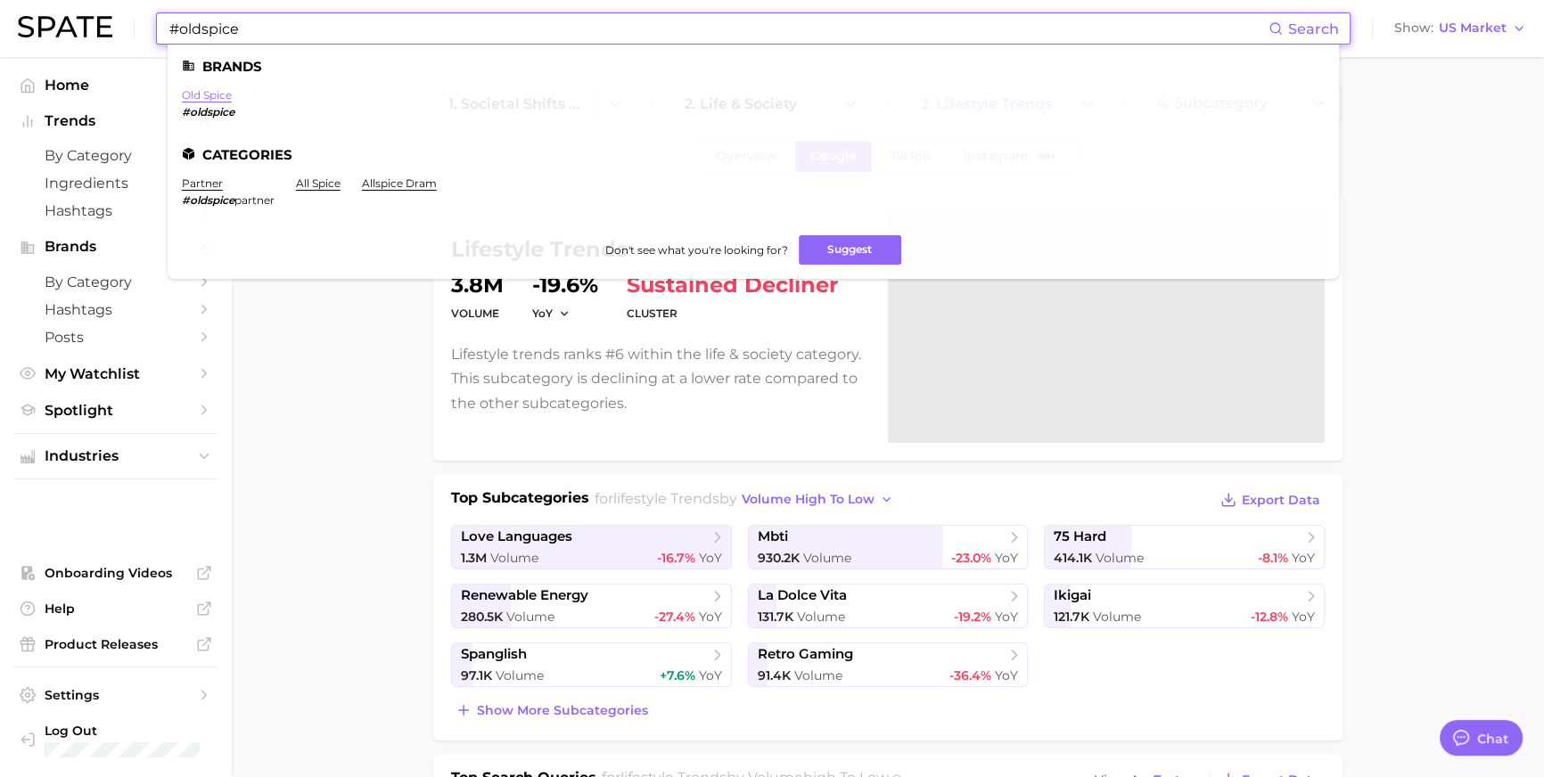
type input "#oldspice"
click at [232, 99] on link "old spice" at bounding box center [207, 94] width 50 height 13
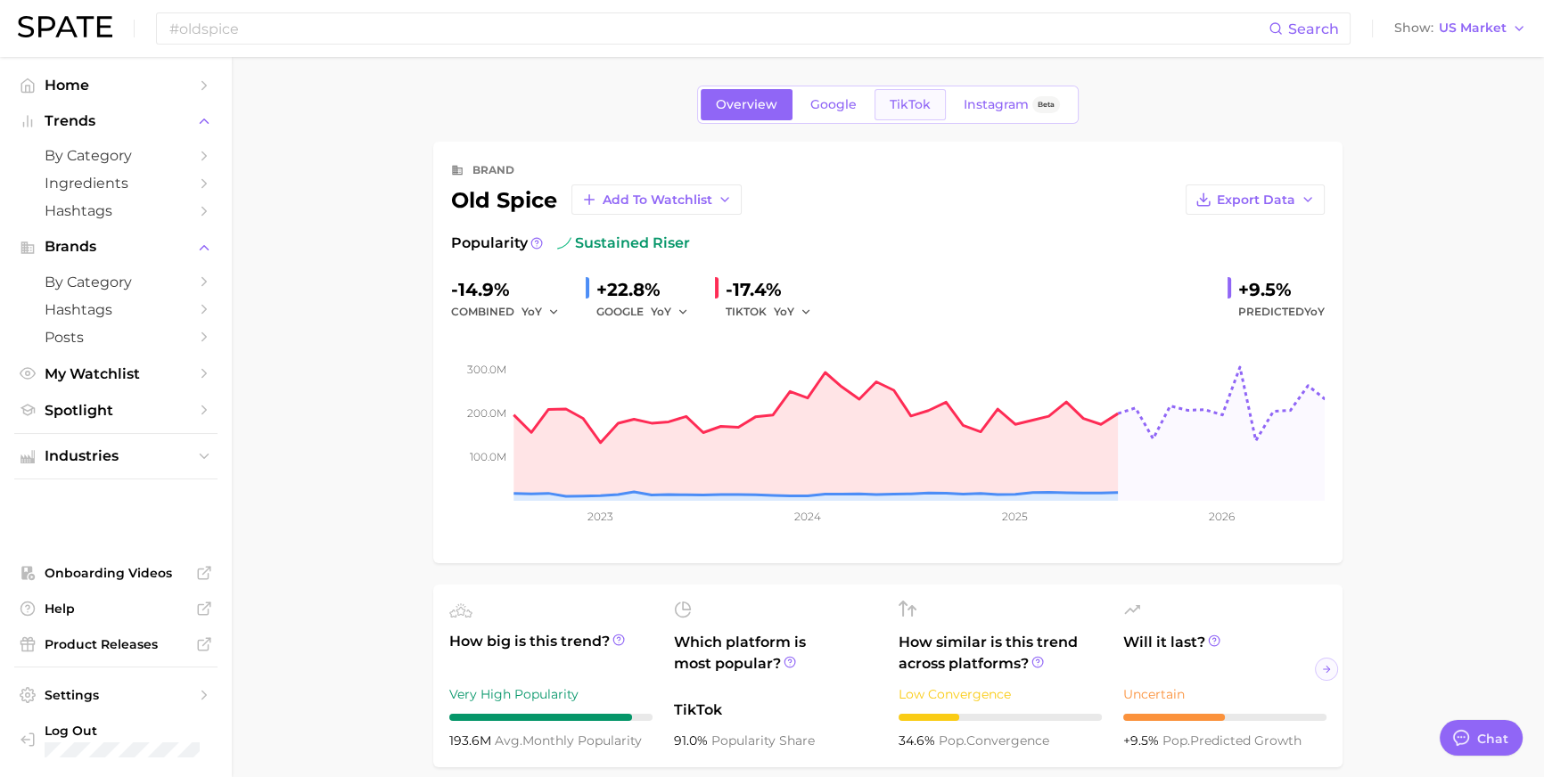
click at [923, 95] on link "TikTok" at bounding box center [910, 104] width 71 height 31
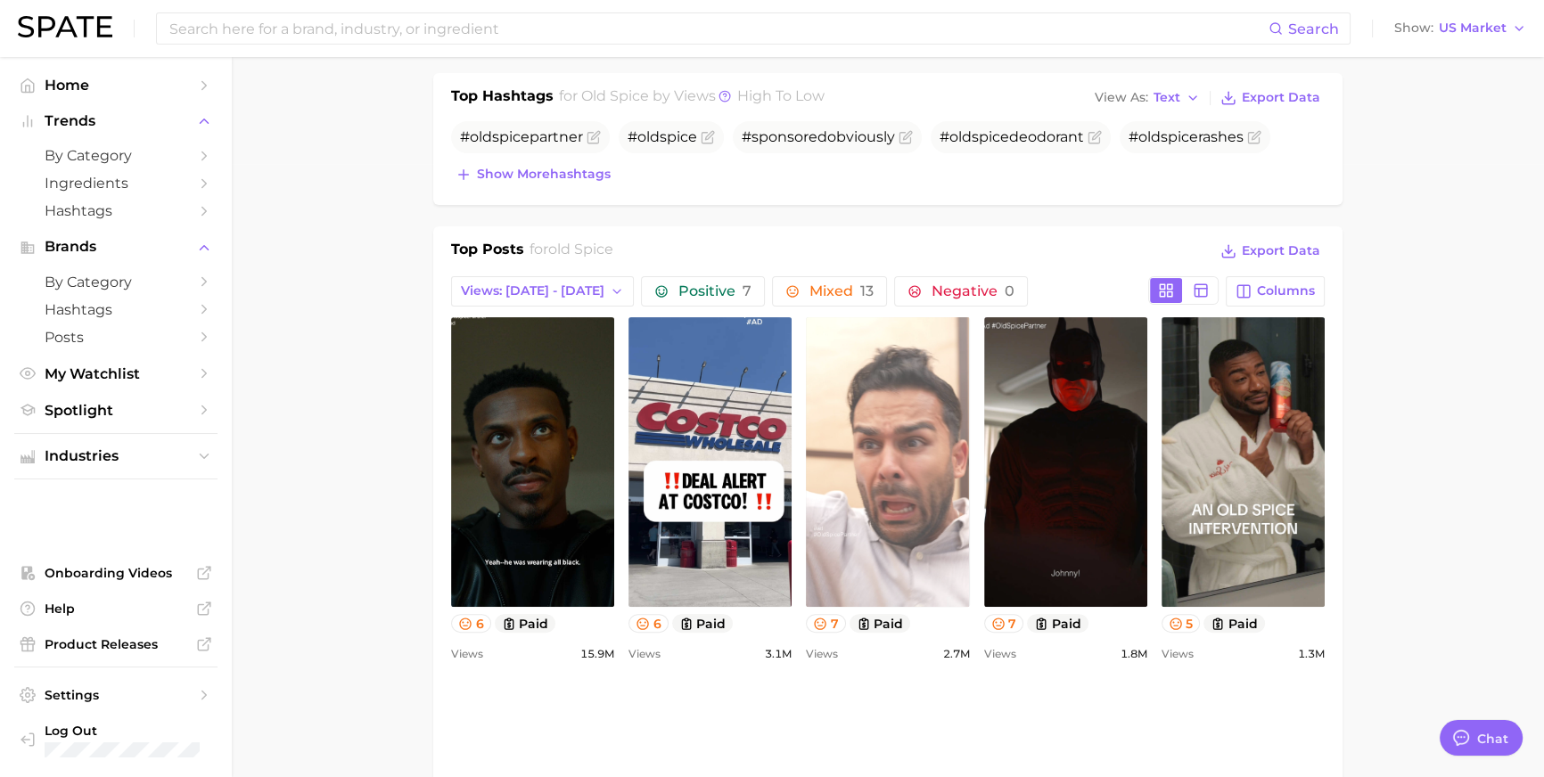
scroll to position [332, 0]
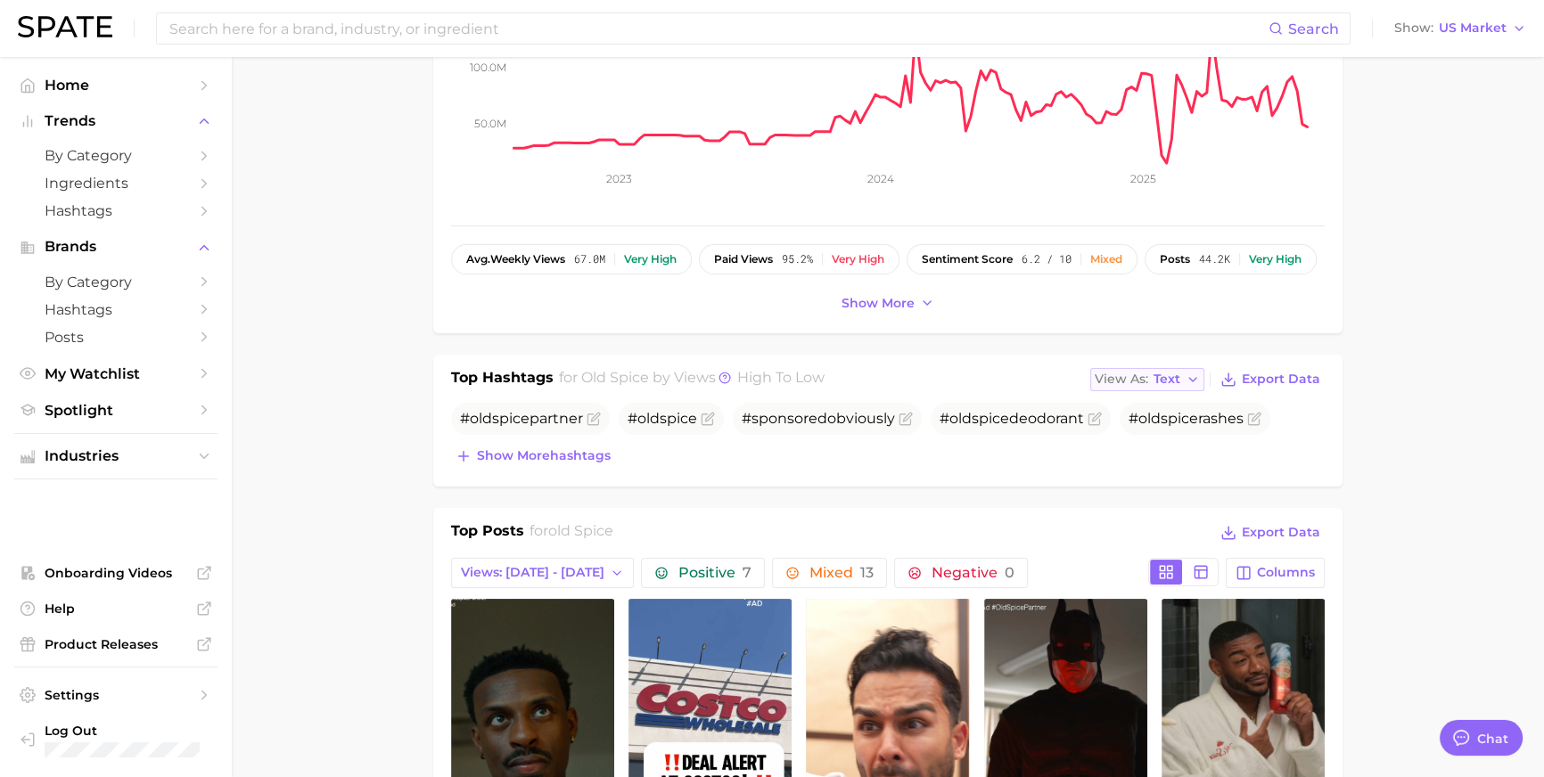
click at [1157, 391] on button "View As Text" at bounding box center [1147, 379] width 114 height 23
click at [1162, 457] on button "Table" at bounding box center [1188, 441] width 196 height 32
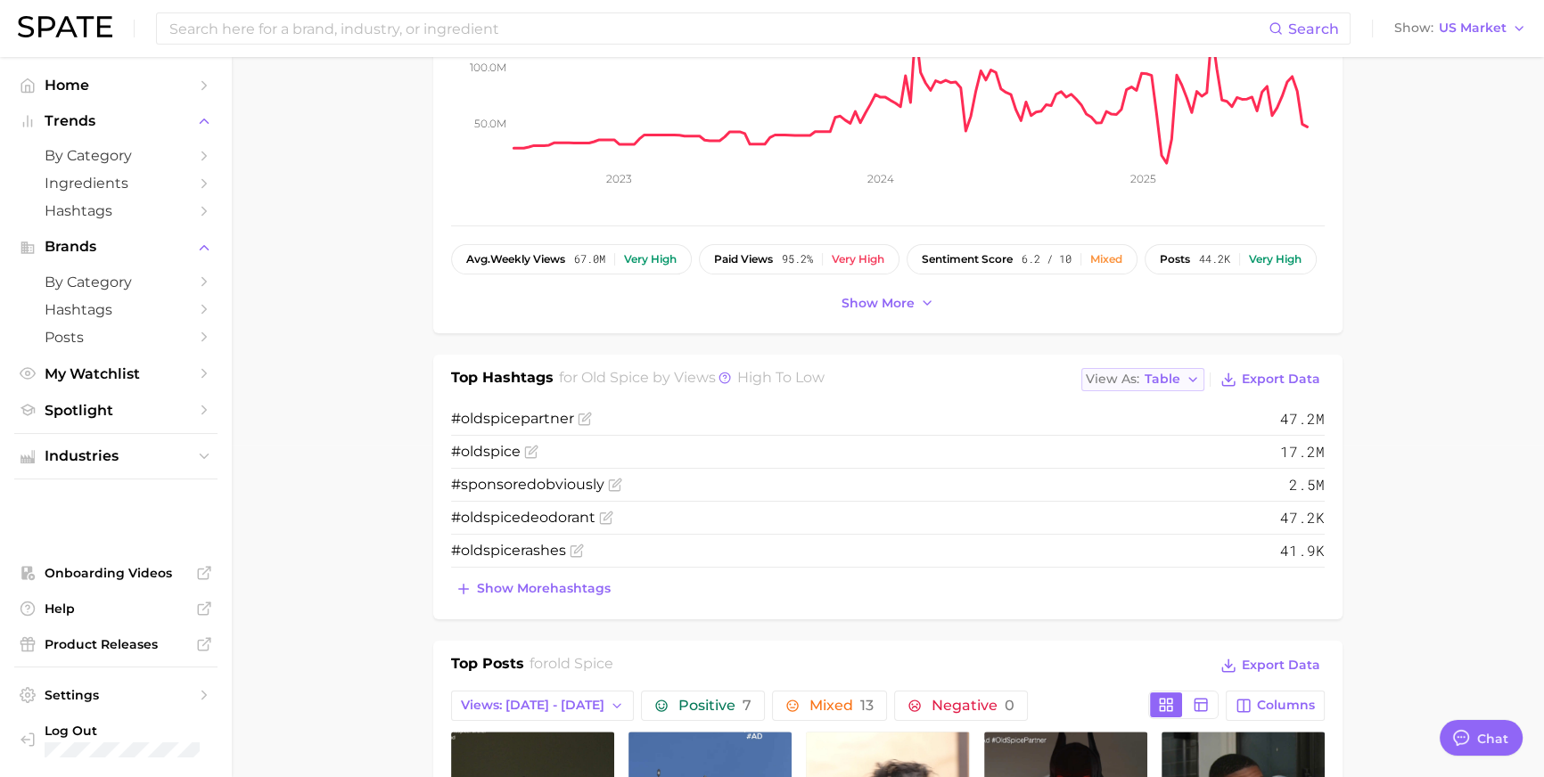
click at [1114, 384] on span "View As" at bounding box center [1112, 379] width 53 height 10
click at [1123, 416] on span "Text" at bounding box center [1125, 408] width 27 height 15
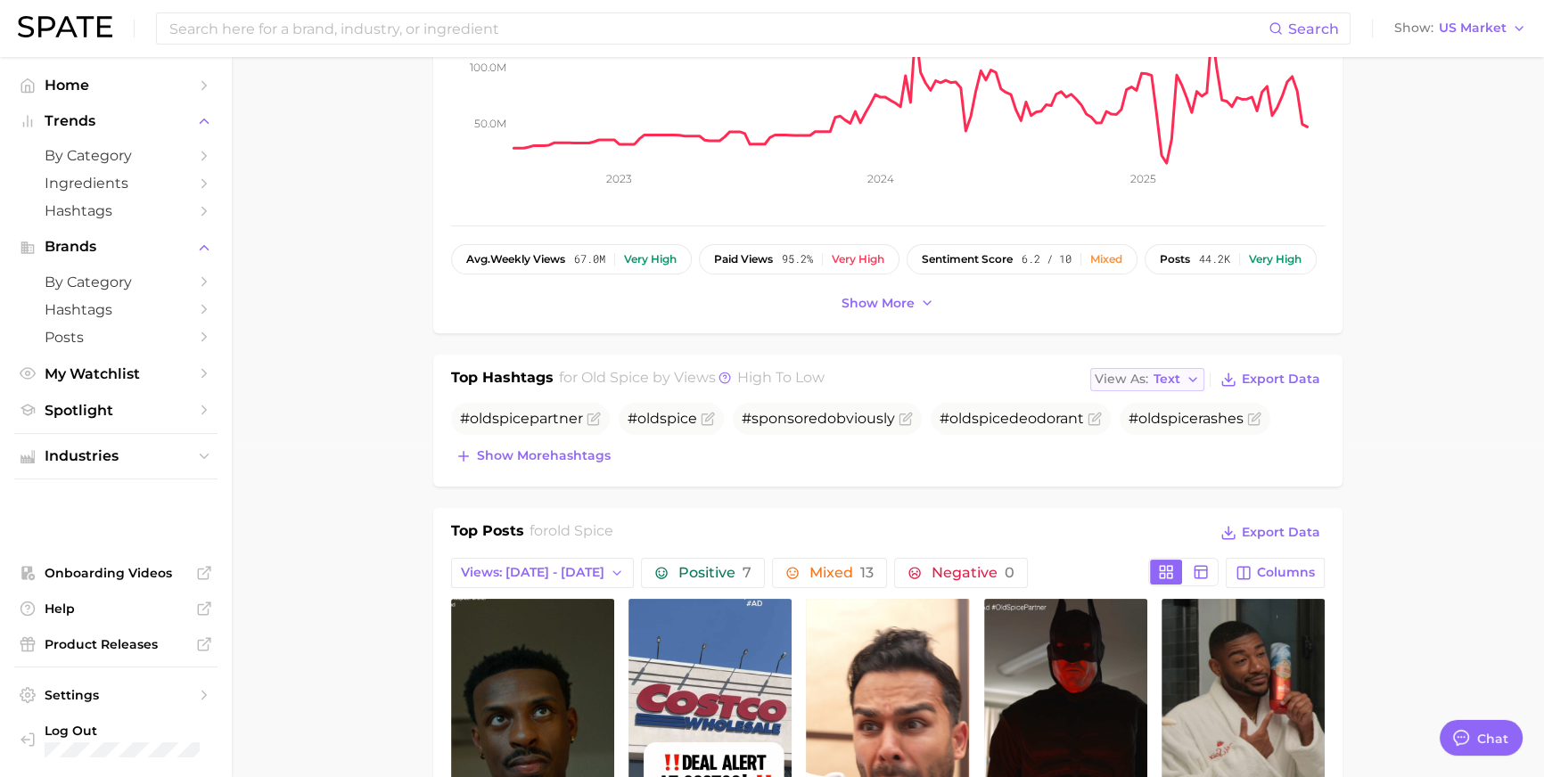
click at [1122, 384] on span "View As" at bounding box center [1121, 379] width 53 height 10
click at [1138, 448] on span "Table" at bounding box center [1138, 440] width 35 height 15
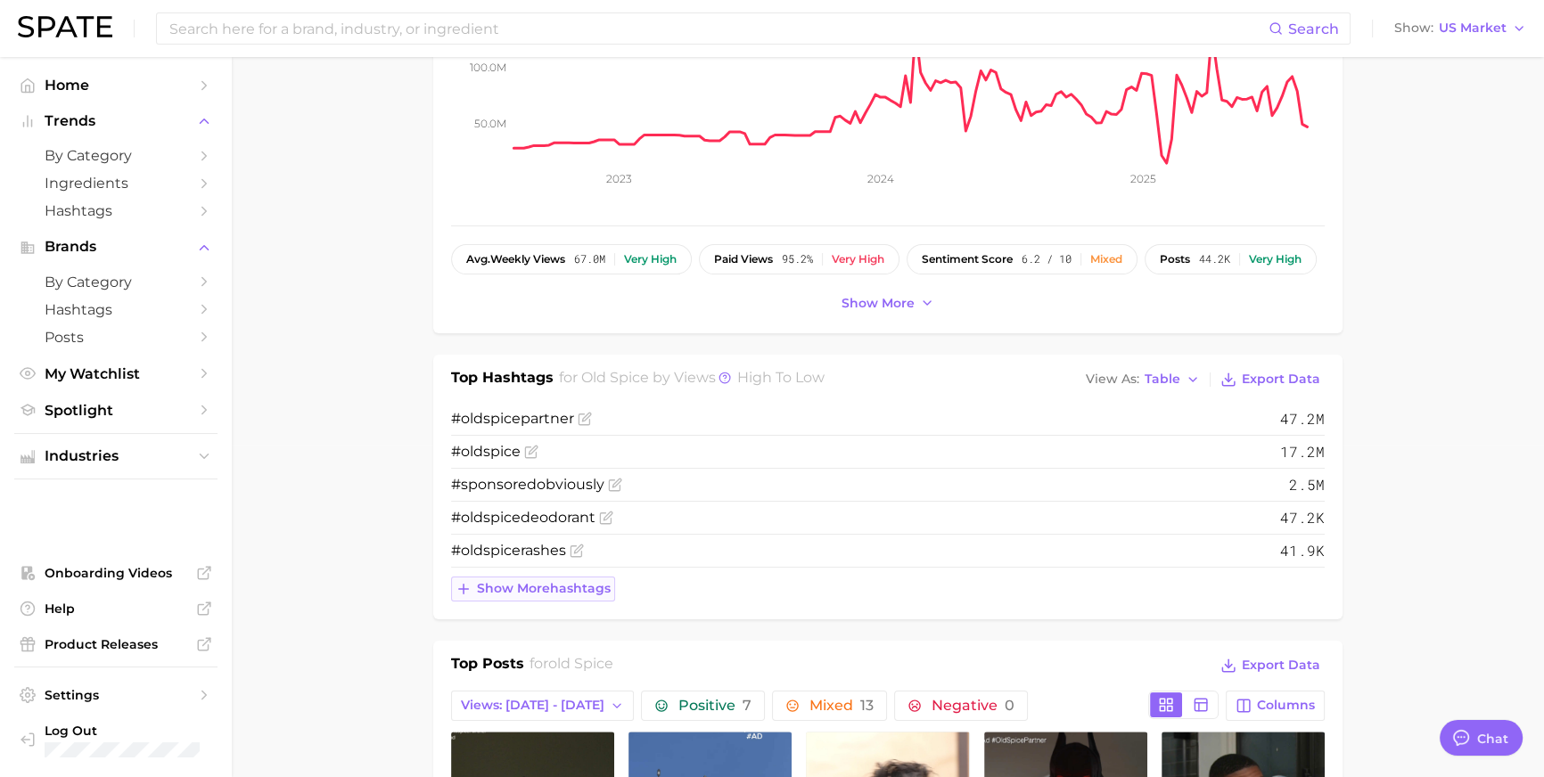
click at [572, 596] on span "Show more hashtags" at bounding box center [544, 588] width 134 height 15
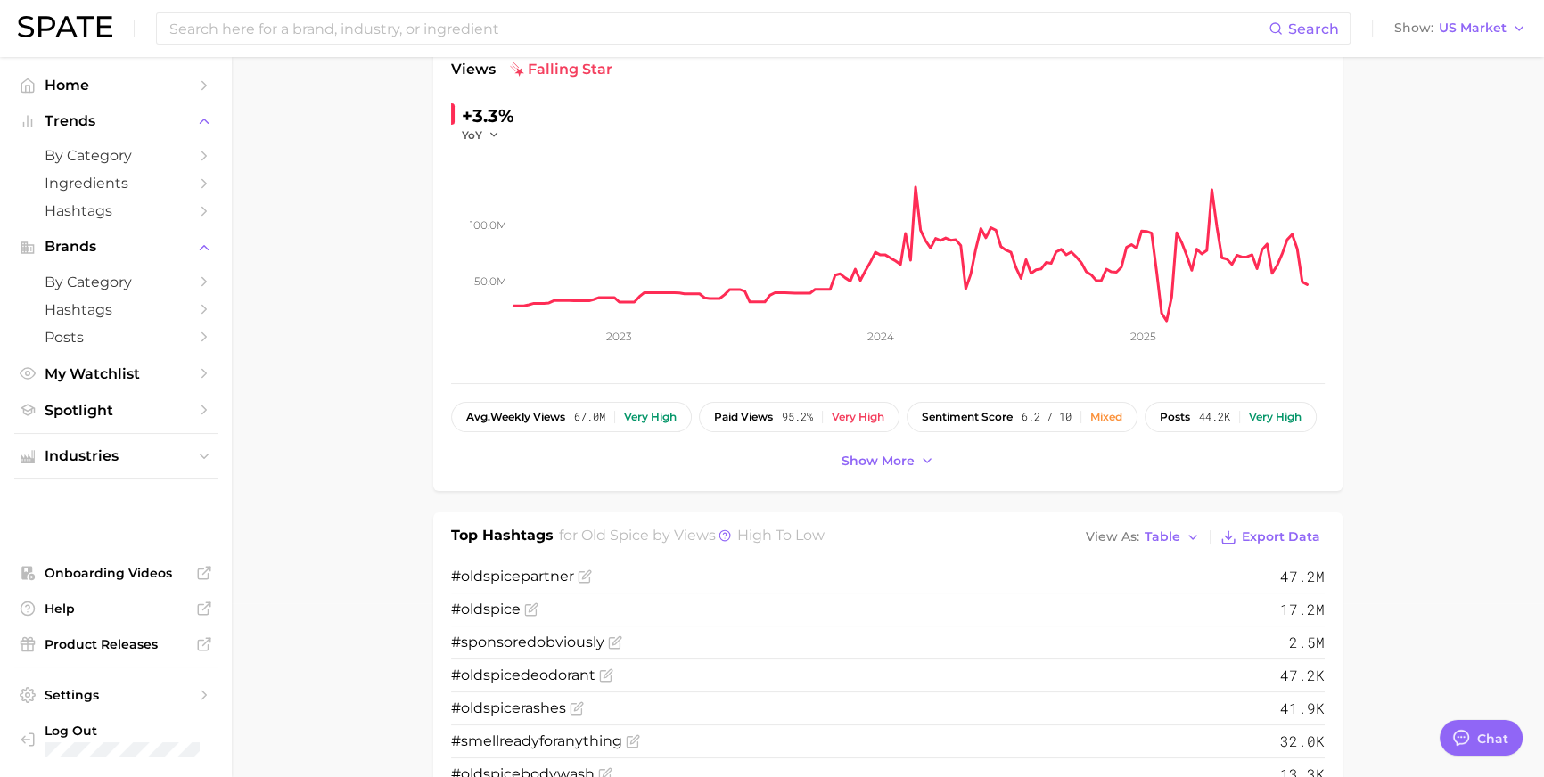
scroll to position [349, 0]
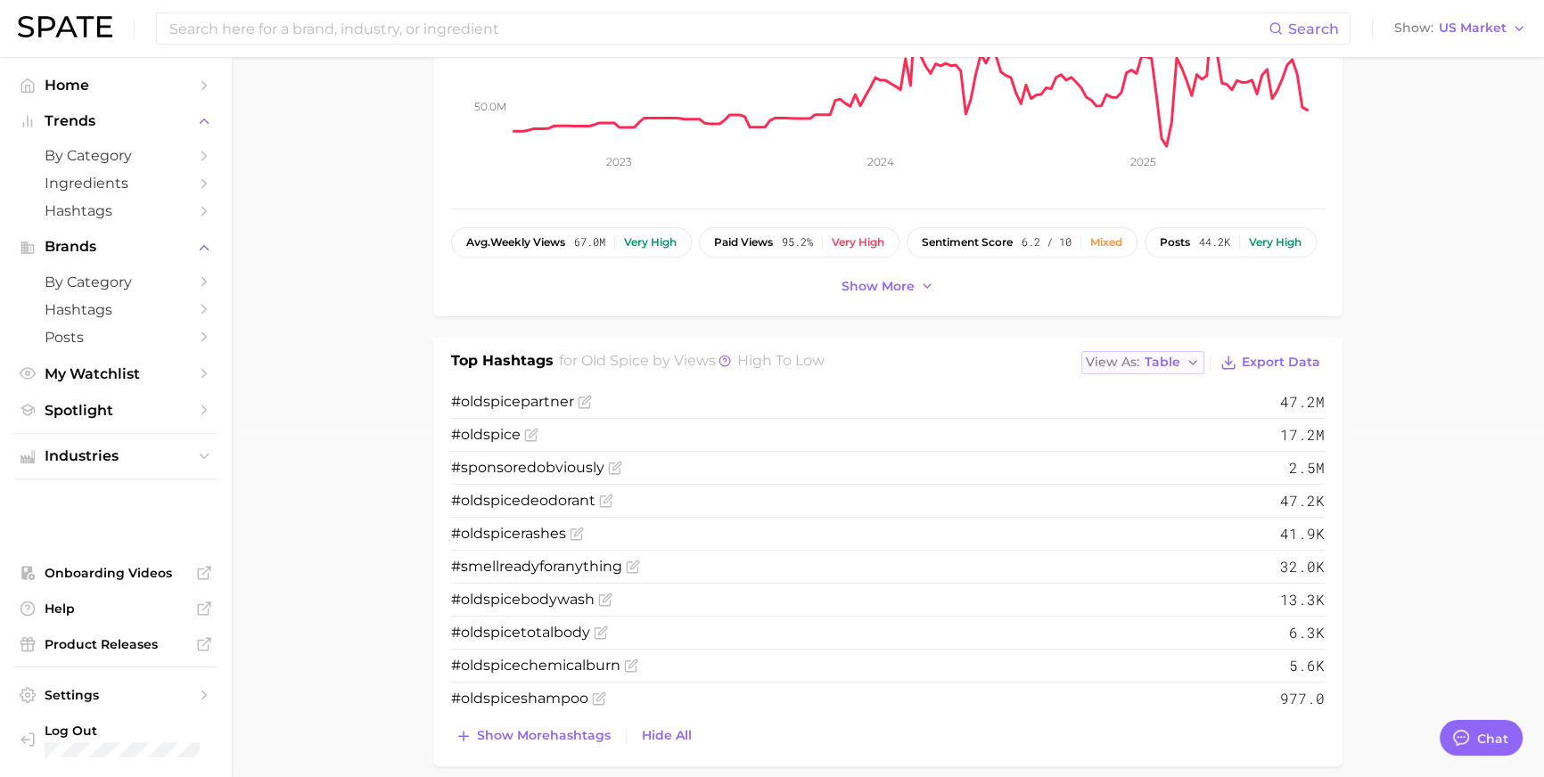
drag, startPoint x: 1090, startPoint y: 410, endPoint x: 1099, endPoint y: 415, distance: 11.2
click at [1090, 367] on span "View As" at bounding box center [1112, 363] width 53 height 10
click at [1115, 399] on span "Text" at bounding box center [1125, 391] width 27 height 15
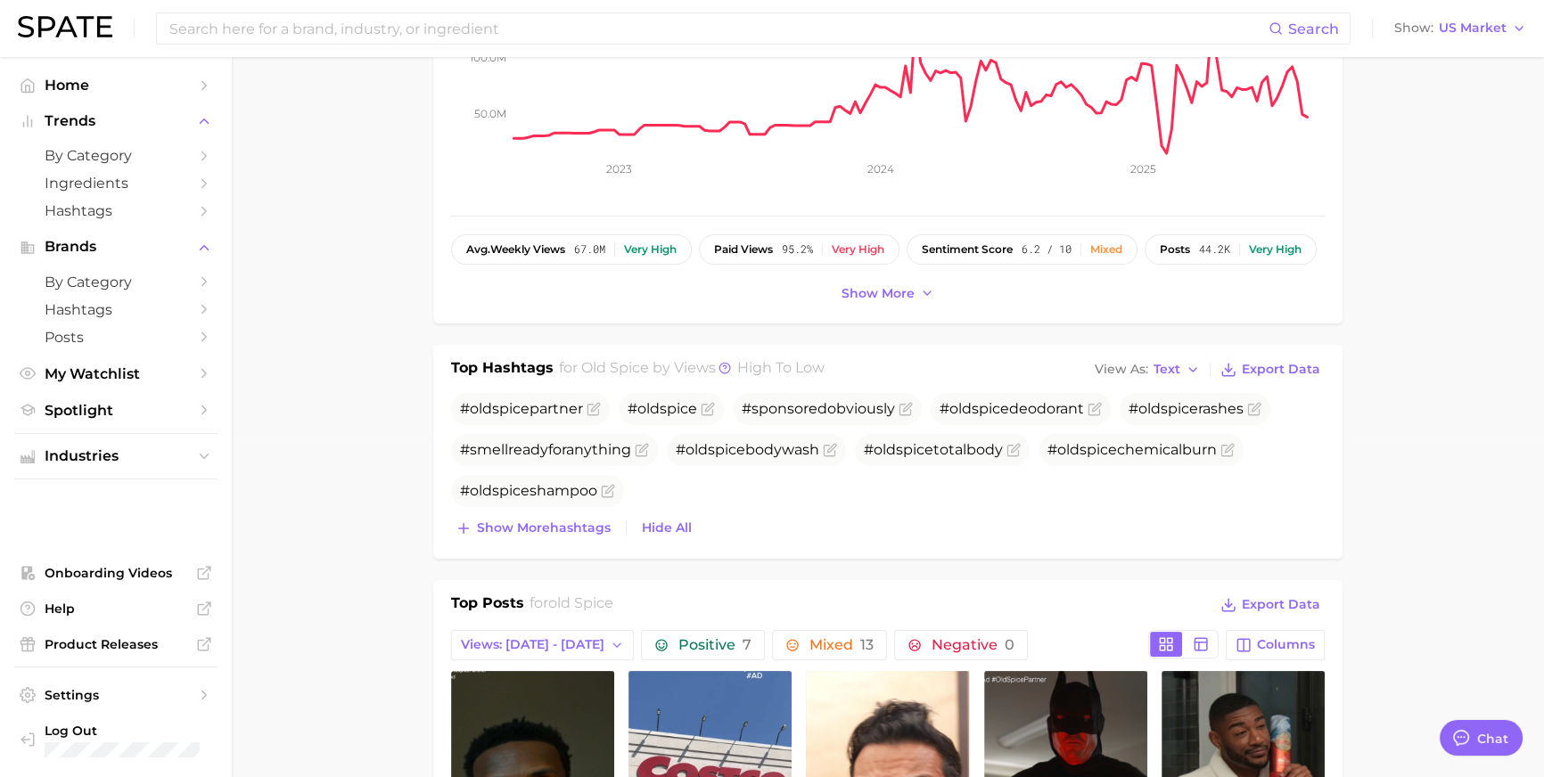
scroll to position [325, 0]
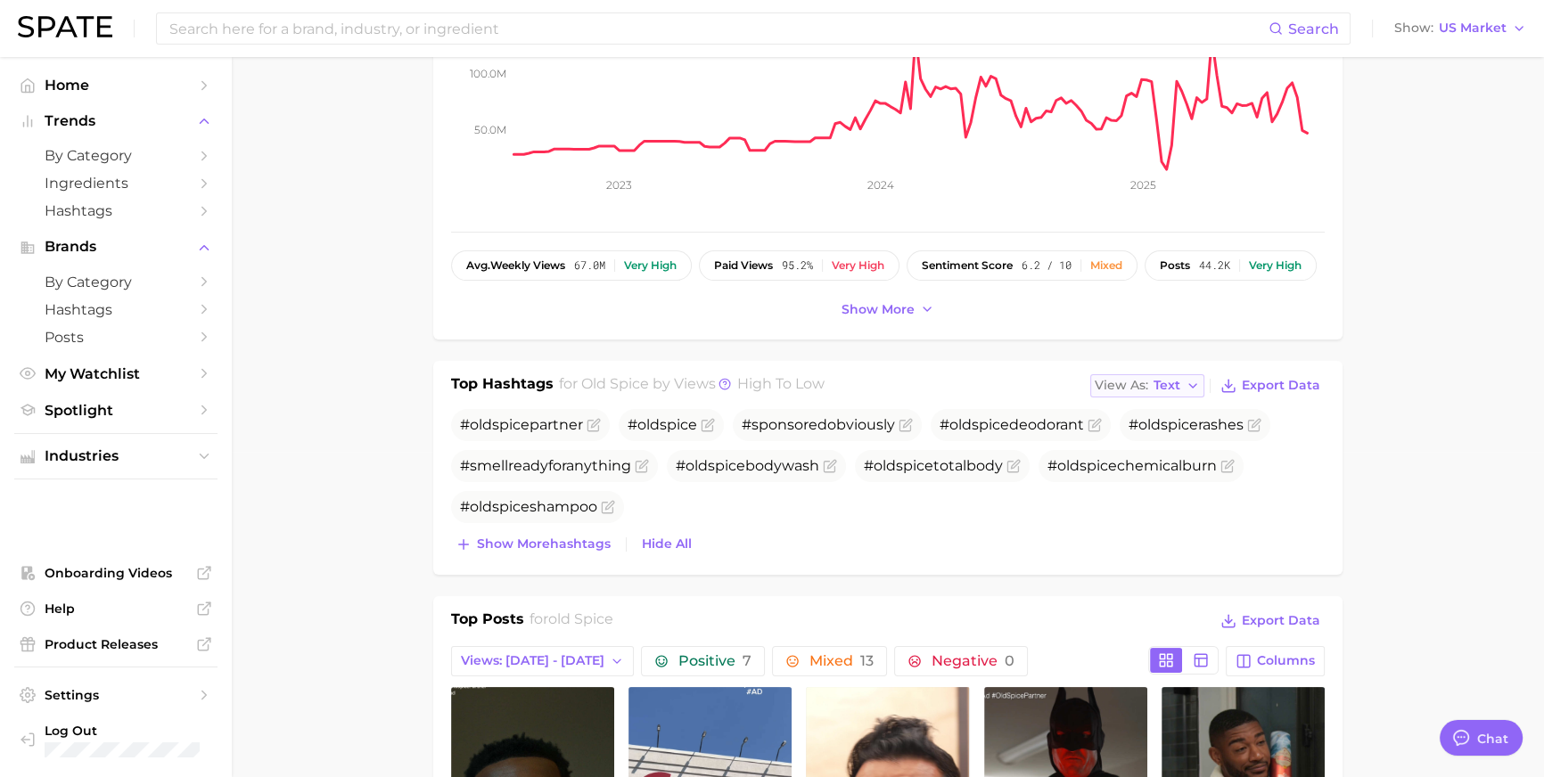
drag, startPoint x: 1114, startPoint y: 426, endPoint x: 1117, endPoint y: 436, distance: 10.4
click at [1114, 391] on span "View As" at bounding box center [1121, 386] width 53 height 10
click at [1127, 464] on button "Table" at bounding box center [1188, 448] width 196 height 32
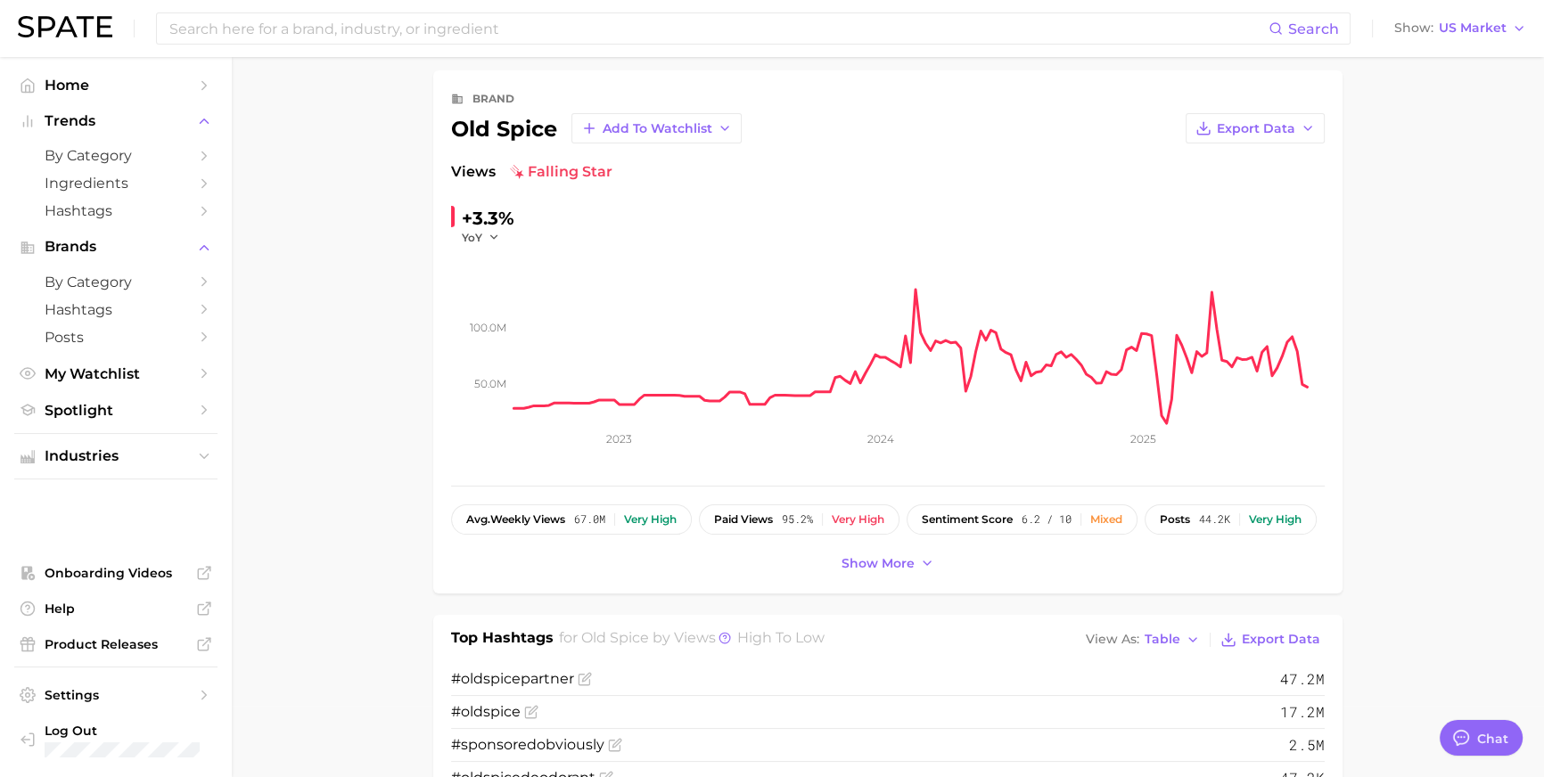
scroll to position [0, 0]
